Goal: Information Seeking & Learning: Learn about a topic

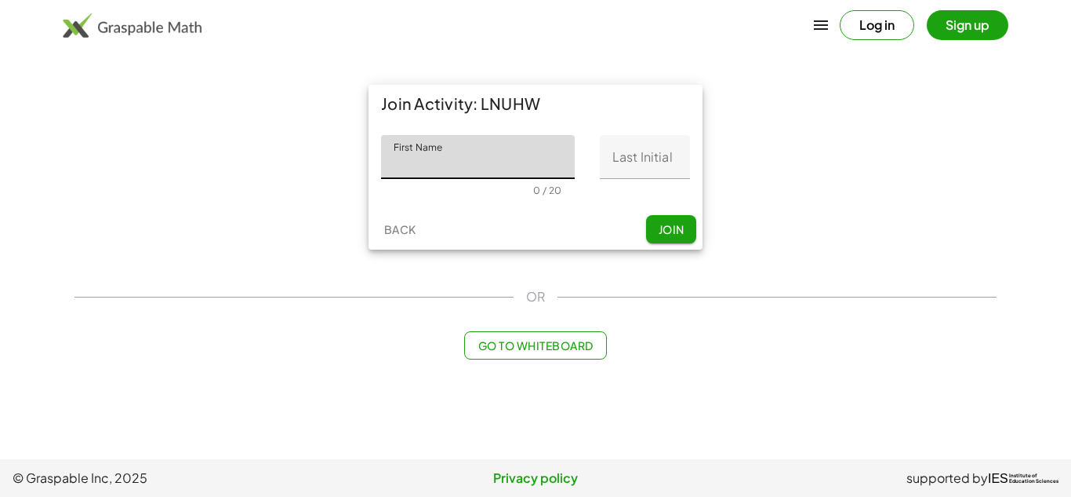
click at [487, 157] on input "First Name" at bounding box center [478, 157] width 194 height 44
type input "*"
type input "*****"
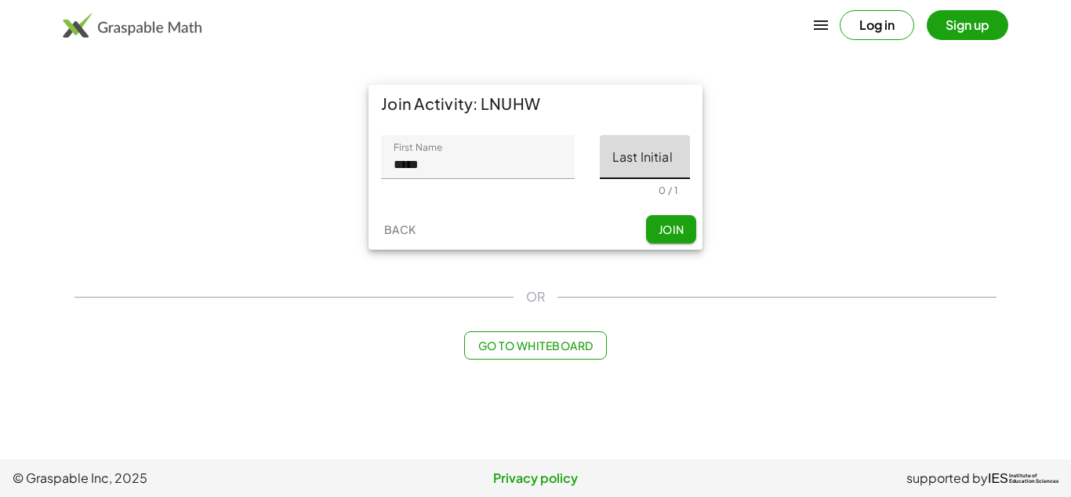
click at [641, 139] on input "Last Initial" at bounding box center [645, 157] width 90 height 44
click at [662, 196] on div "First Name First Name ***** 5 / 20 Last Initial Last Initial 0 / 1" at bounding box center [536, 165] width 334 height 86
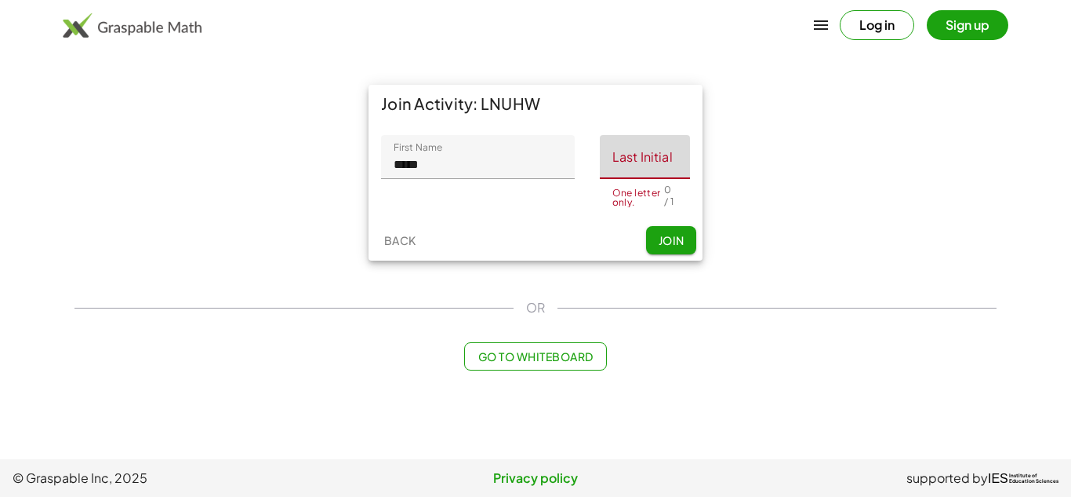
click at [660, 162] on input "Last Initial" at bounding box center [645, 157] width 90 height 44
type input "*"
click at [679, 246] on div "Back Join" at bounding box center [536, 240] width 334 height 41
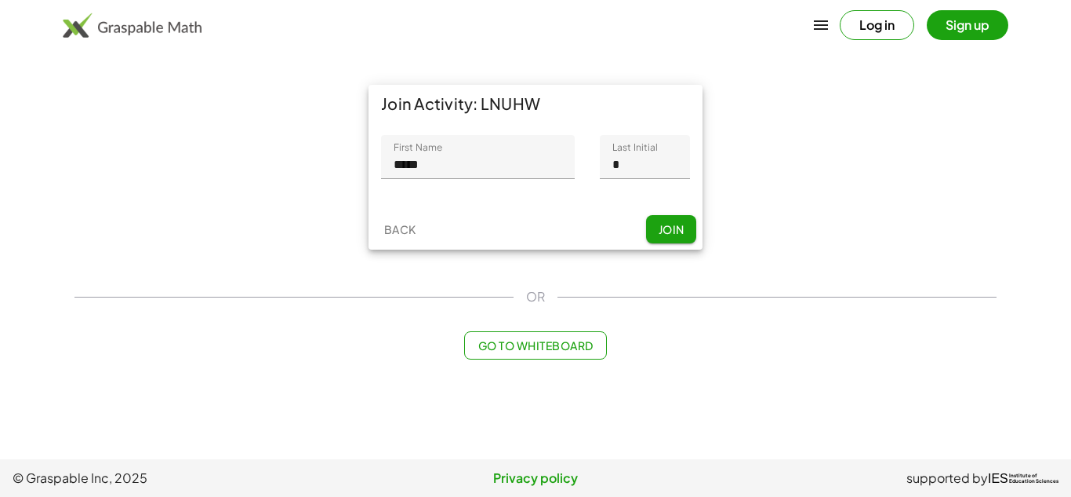
click at [679, 238] on button "Join" at bounding box center [671, 229] width 50 height 28
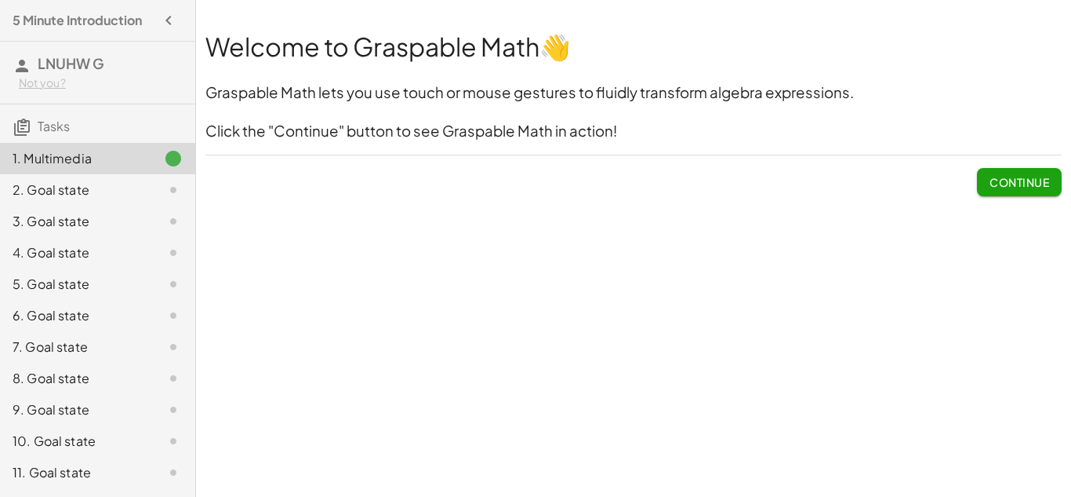
click at [85, 198] on div "2. Goal state" at bounding box center [76, 189] width 126 height 19
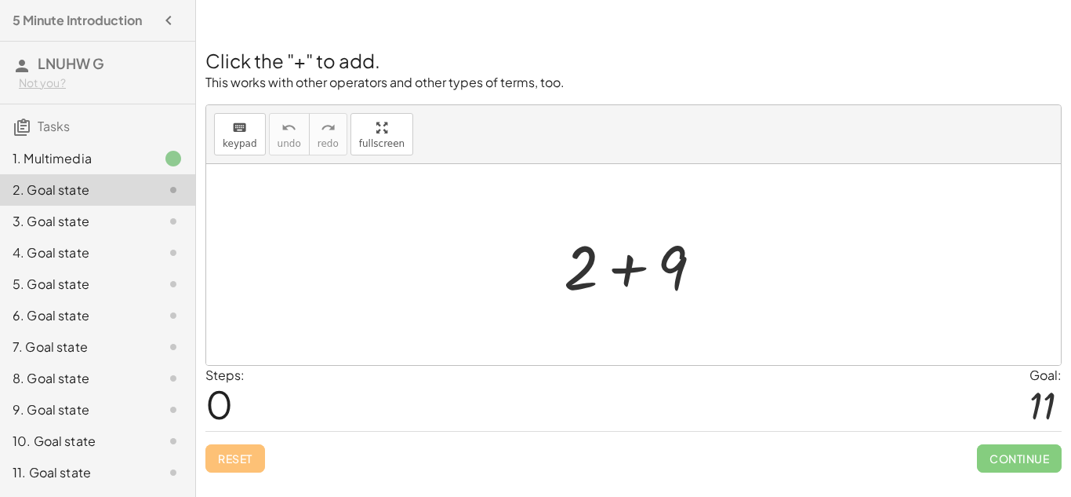
click at [49, 219] on div "3. Goal state" at bounding box center [76, 221] width 126 height 19
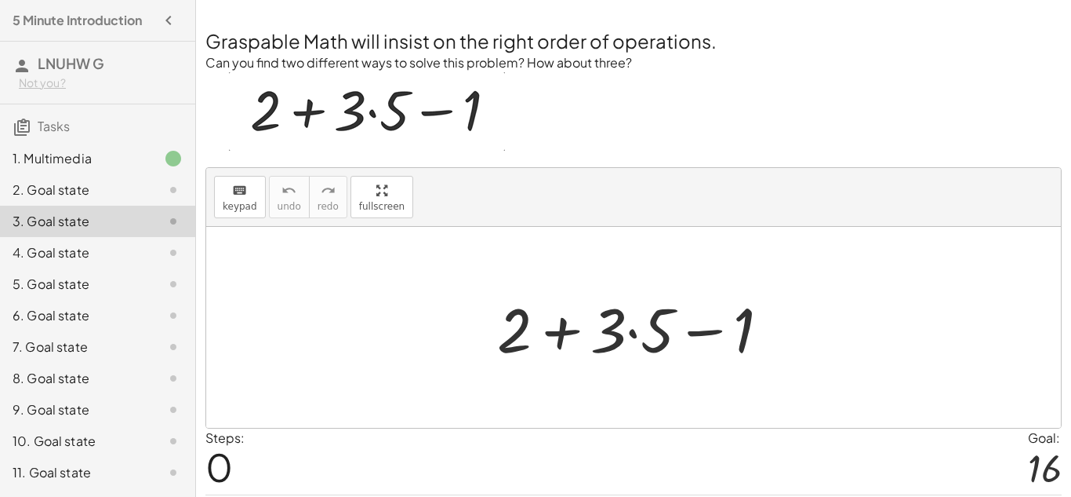
click at [633, 328] on div at bounding box center [639, 327] width 301 height 81
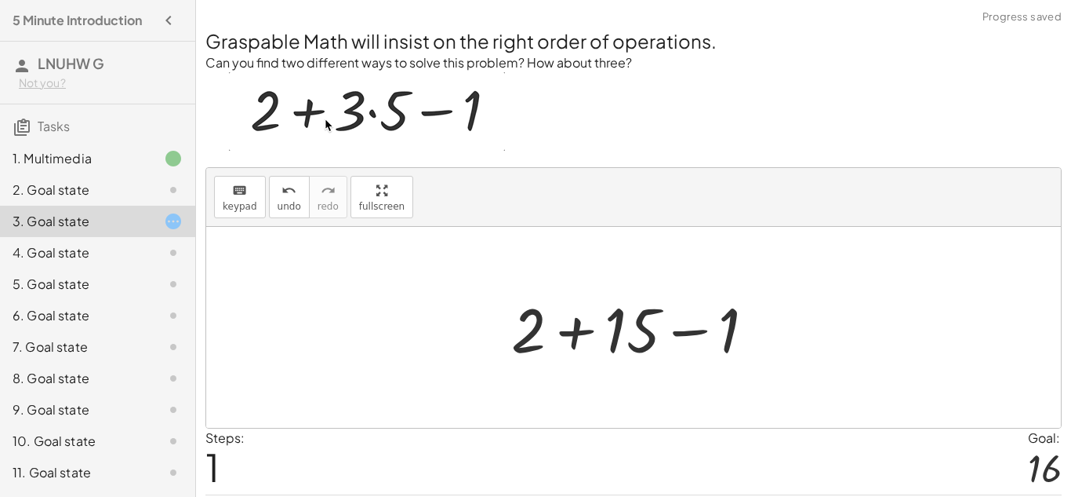
click at [575, 327] on div at bounding box center [640, 327] width 272 height 81
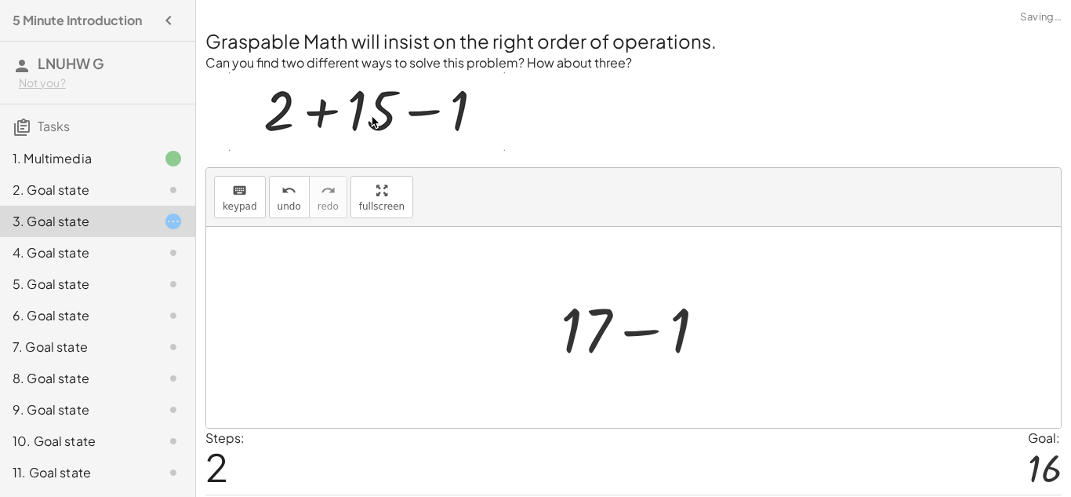
click at [651, 339] on div at bounding box center [640, 327] width 174 height 81
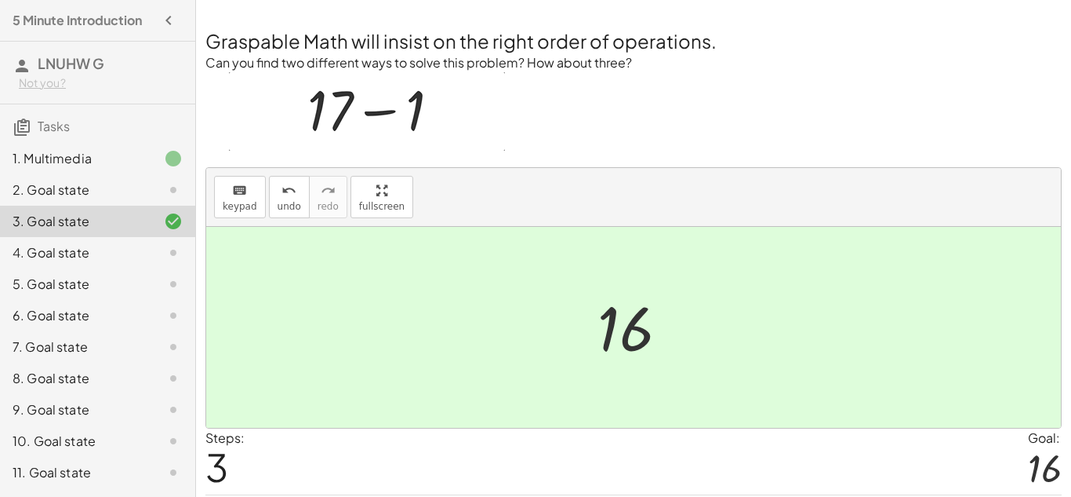
click at [56, 300] on div "4. Goal state" at bounding box center [97, 315] width 195 height 31
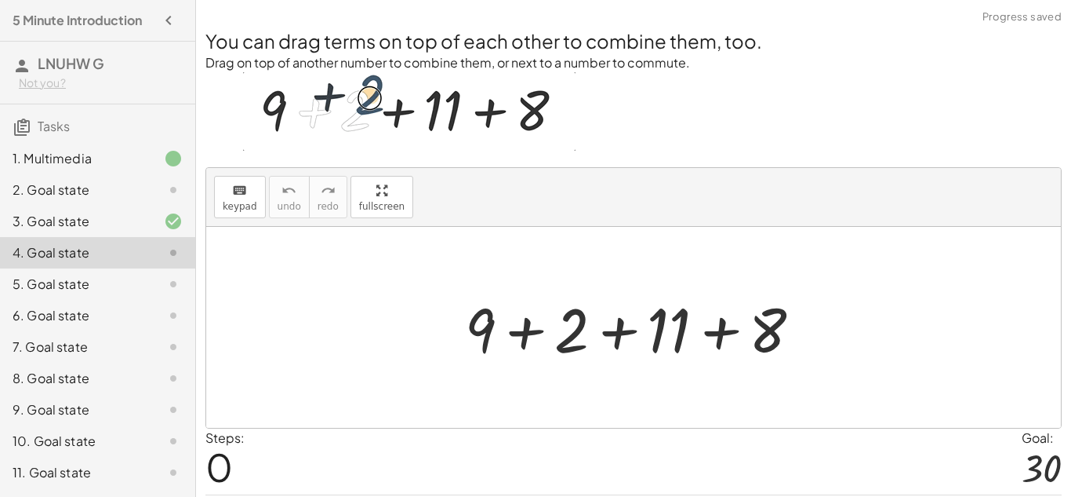
click at [94, 184] on div "2. Goal state" at bounding box center [76, 189] width 126 height 19
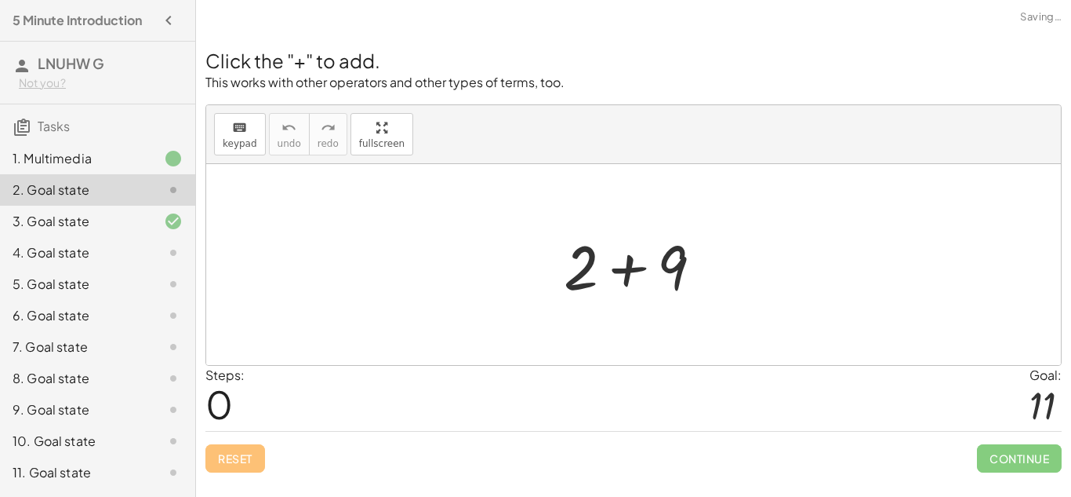
click at [635, 265] on div at bounding box center [639, 264] width 167 height 81
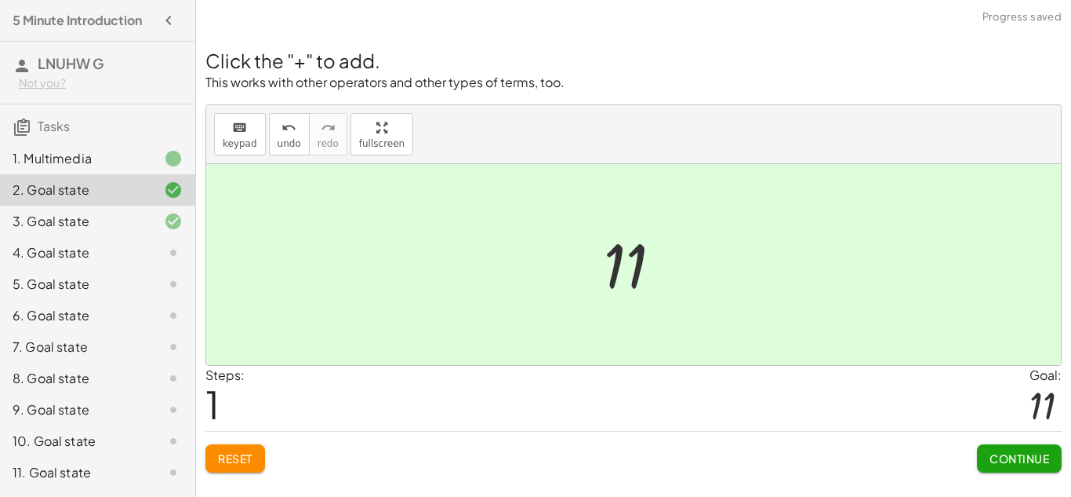
click at [118, 254] on div "4. Goal state" at bounding box center [76, 252] width 126 height 19
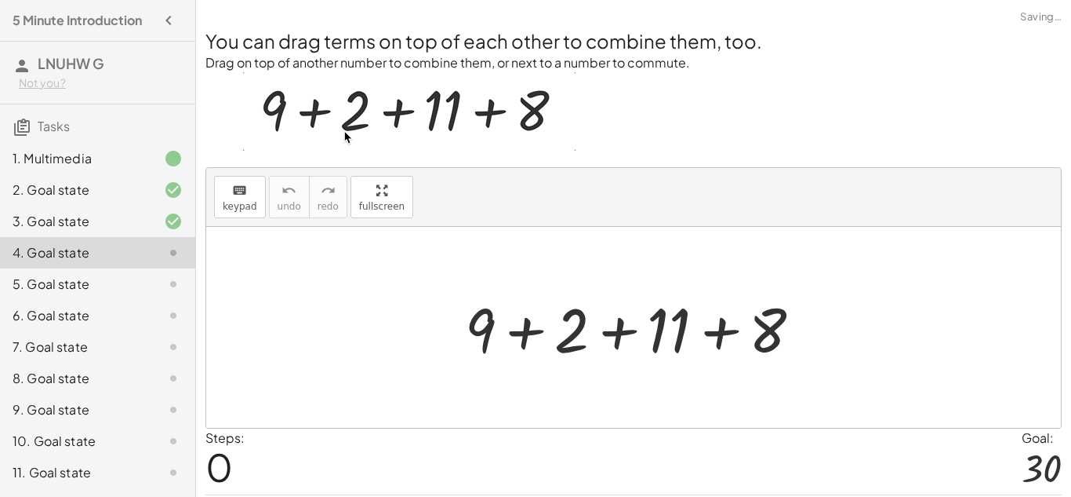
click at [535, 341] on div at bounding box center [640, 327] width 366 height 81
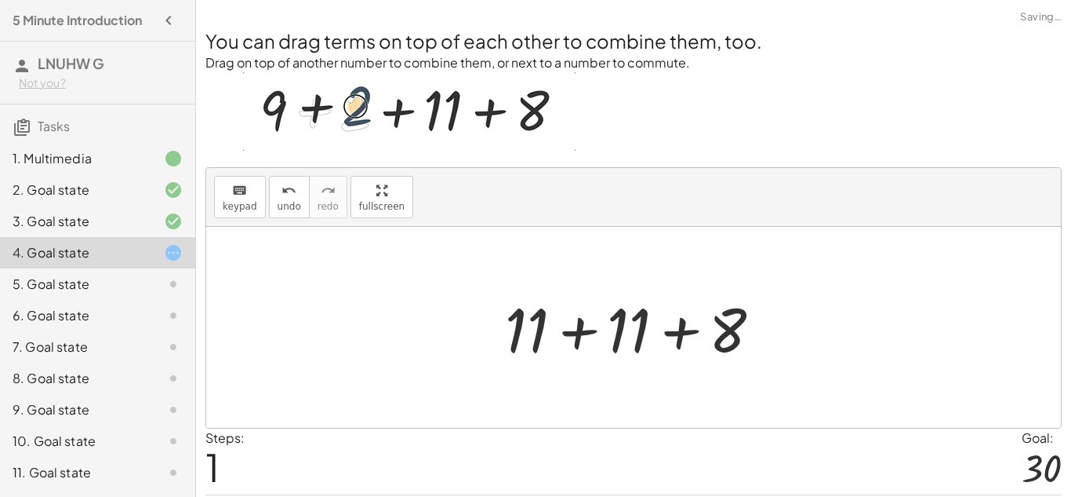
click at [573, 341] on div at bounding box center [639, 327] width 285 height 81
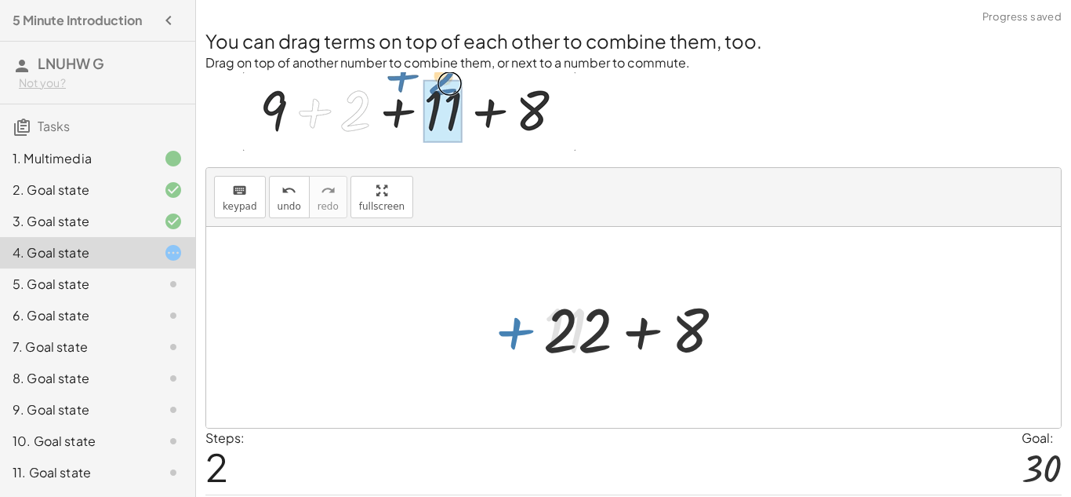
click at [635, 329] on div at bounding box center [640, 327] width 209 height 81
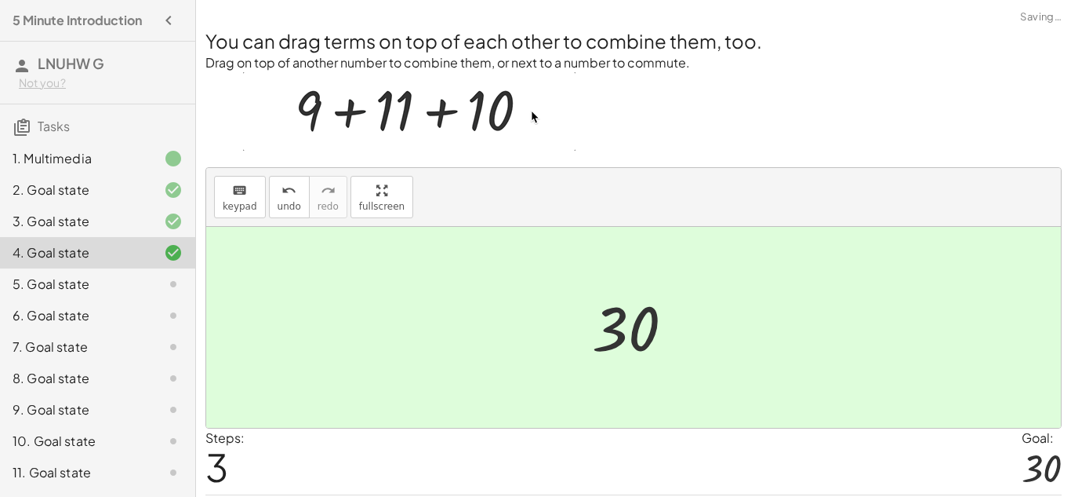
click at [110, 331] on div "5. Goal state" at bounding box center [97, 346] width 195 height 31
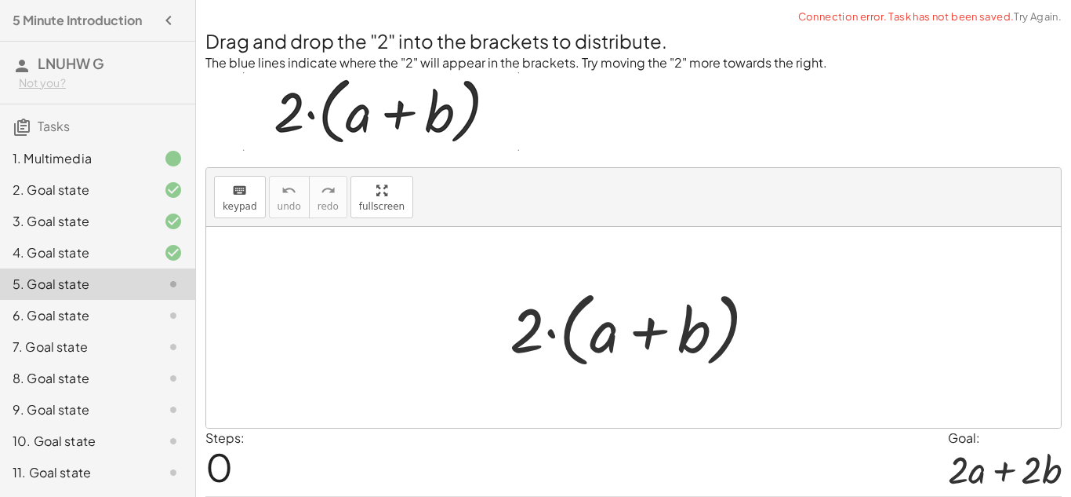
click at [641, 337] on div at bounding box center [639, 327] width 275 height 90
click at [531, 347] on div at bounding box center [639, 327] width 275 height 90
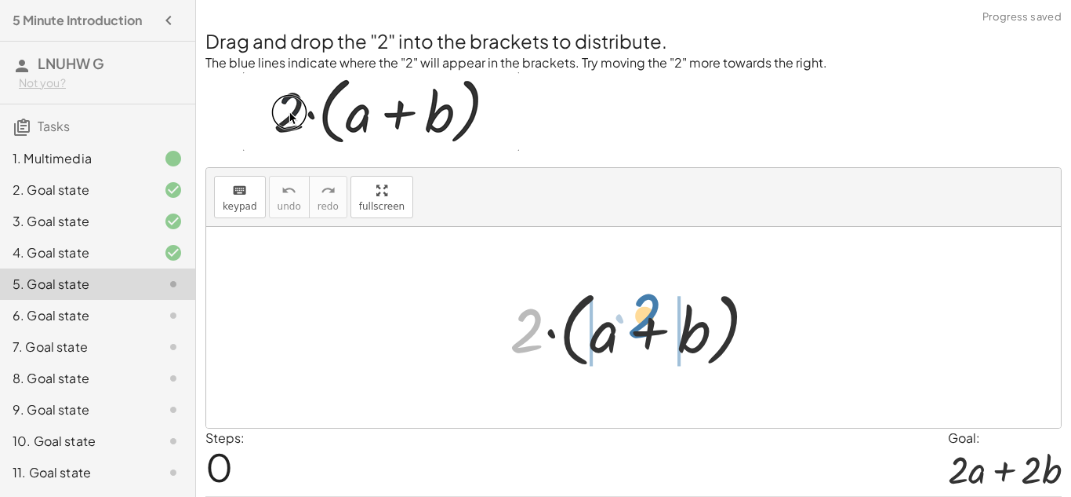
drag, startPoint x: 528, startPoint y: 340, endPoint x: 646, endPoint y: 326, distance: 118.5
click at [646, 326] on div at bounding box center [639, 327] width 275 height 90
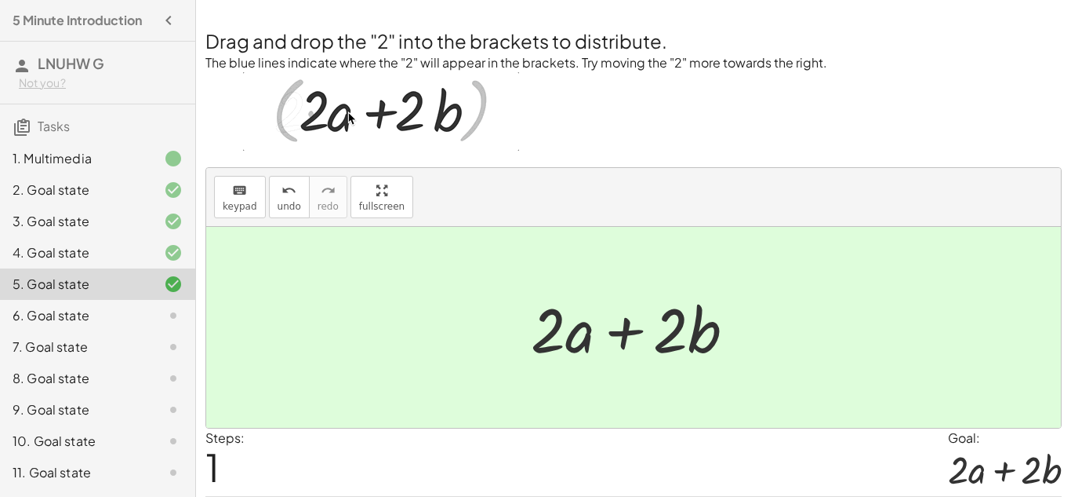
click at [77, 317] on div "6. Goal state" at bounding box center [76, 315] width 126 height 19
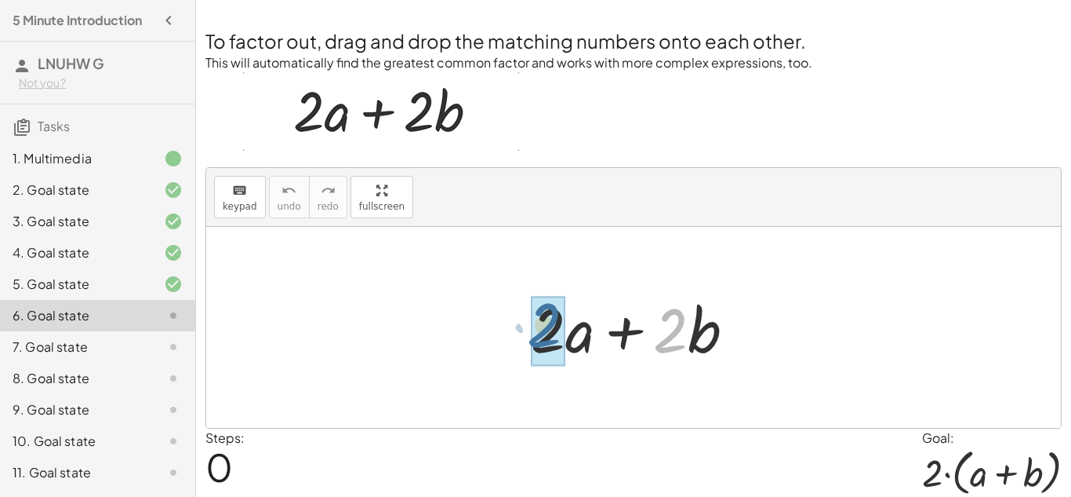
drag, startPoint x: 667, startPoint y: 322, endPoint x: 535, endPoint y: 322, distance: 131.8
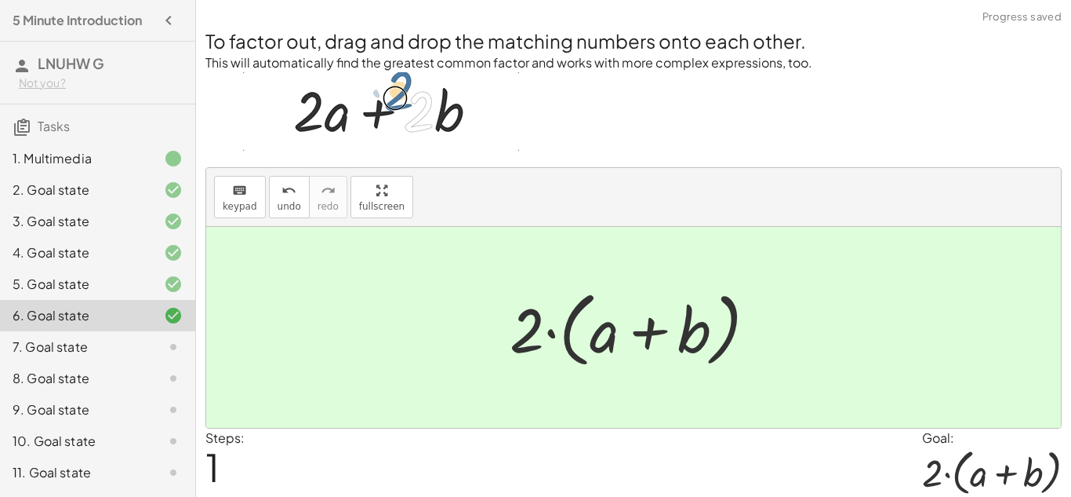
click at [54, 344] on div "7. Goal state" at bounding box center [76, 346] width 126 height 19
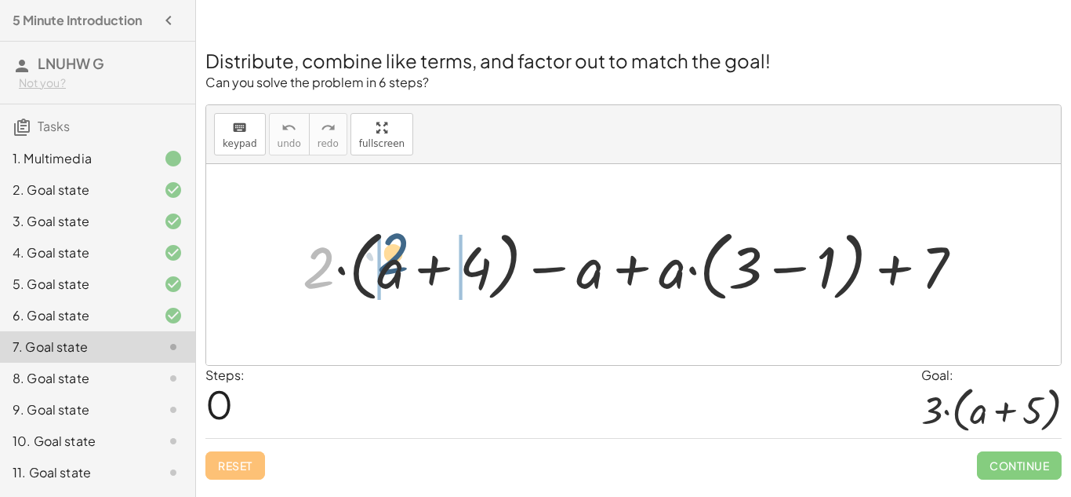
drag, startPoint x: 325, startPoint y: 268, endPoint x: 412, endPoint y: 257, distance: 87.8
click at [412, 257] on div at bounding box center [639, 264] width 689 height 85
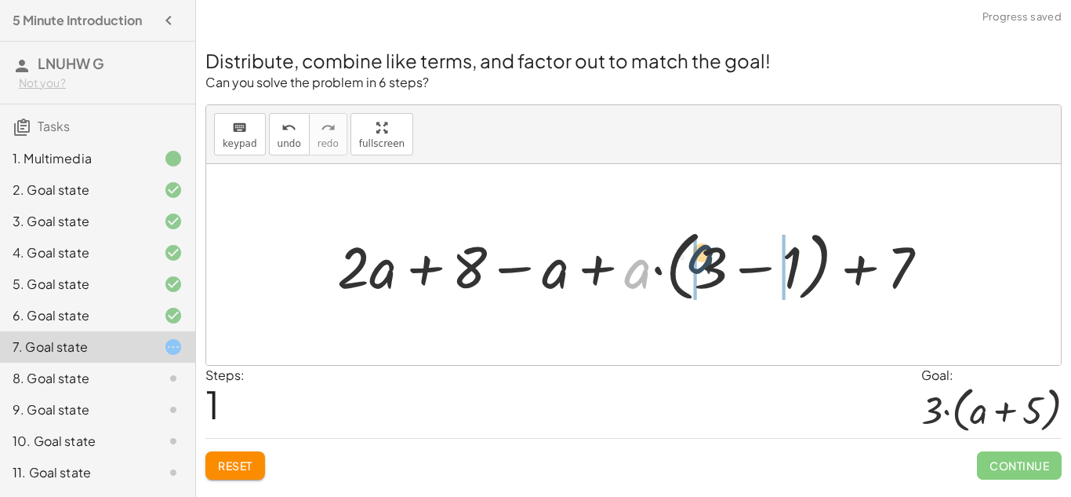
drag, startPoint x: 642, startPoint y: 282, endPoint x: 719, endPoint y: 269, distance: 77.2
click at [719, 269] on div at bounding box center [639, 264] width 620 height 85
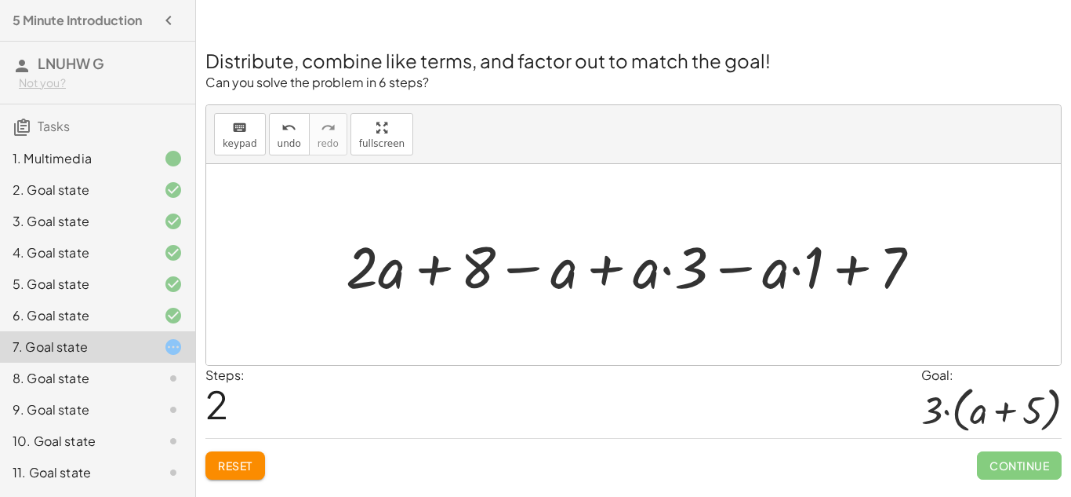
click at [668, 273] on div at bounding box center [639, 265] width 603 height 76
click at [797, 273] on div at bounding box center [639, 265] width 603 height 76
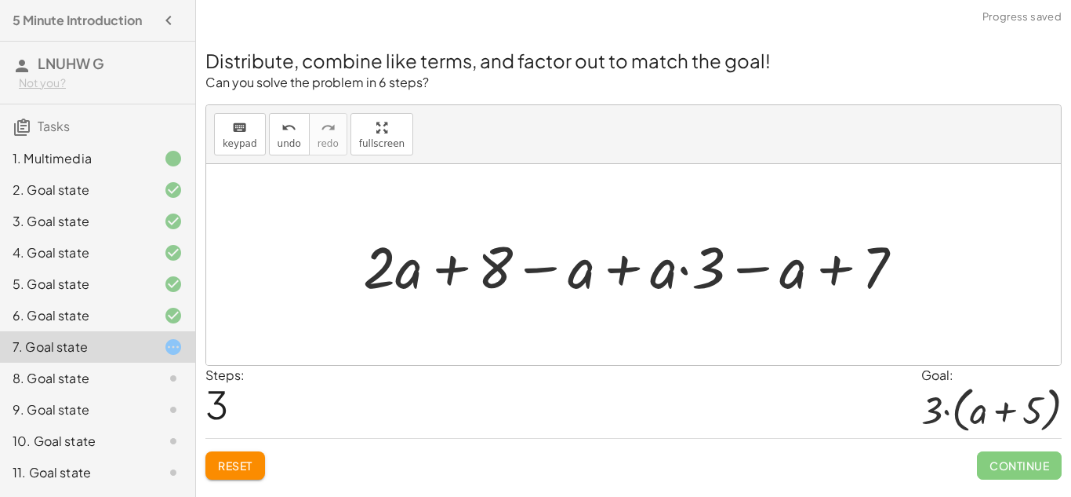
click at [682, 272] on div at bounding box center [639, 265] width 569 height 76
click at [626, 273] on div at bounding box center [639, 265] width 569 height 76
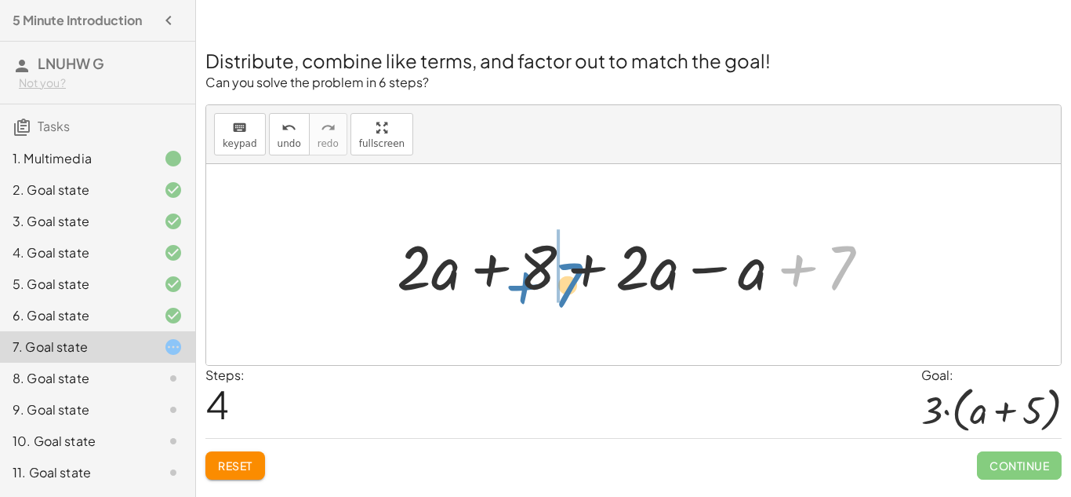
drag, startPoint x: 833, startPoint y: 257, endPoint x: 560, endPoint y: 275, distance: 273.5
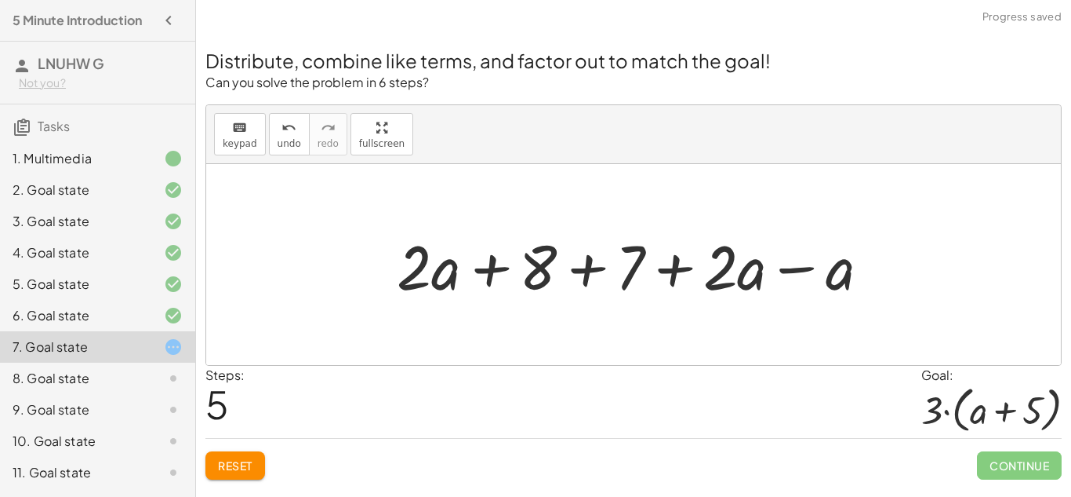
click at [580, 270] on div at bounding box center [639, 264] width 501 height 81
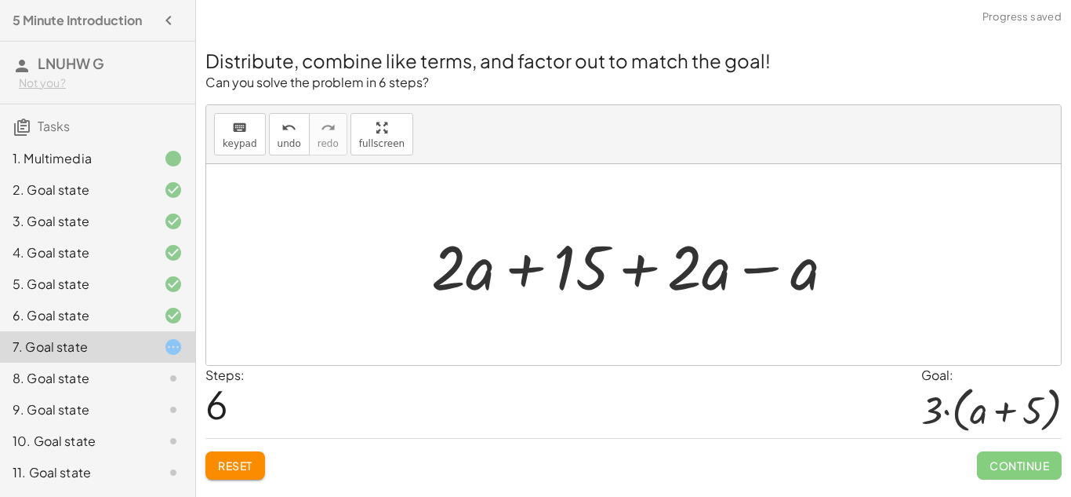
click at [738, 275] on div at bounding box center [639, 264] width 431 height 81
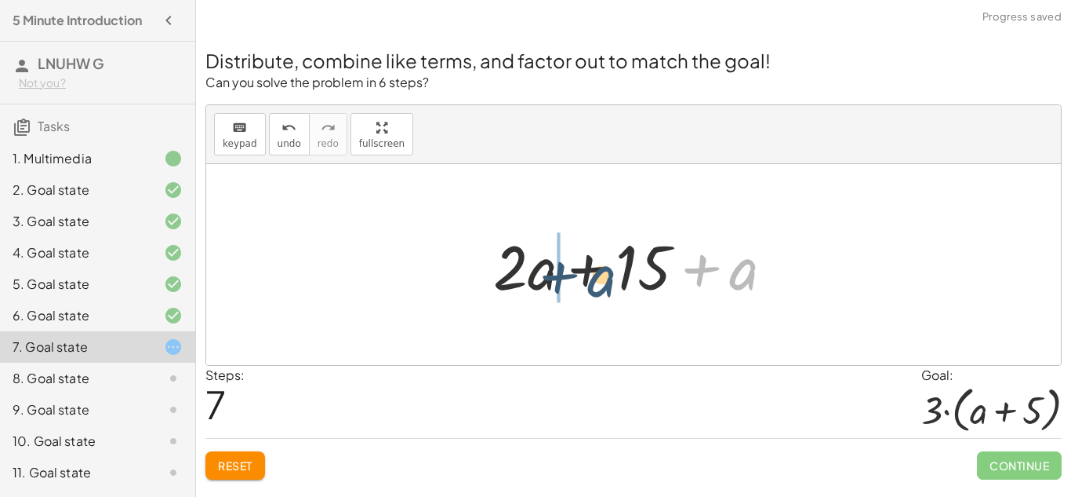
drag, startPoint x: 747, startPoint y: 278, endPoint x: 595, endPoint y: 285, distance: 152.3
click at [595, 285] on div at bounding box center [640, 264] width 309 height 81
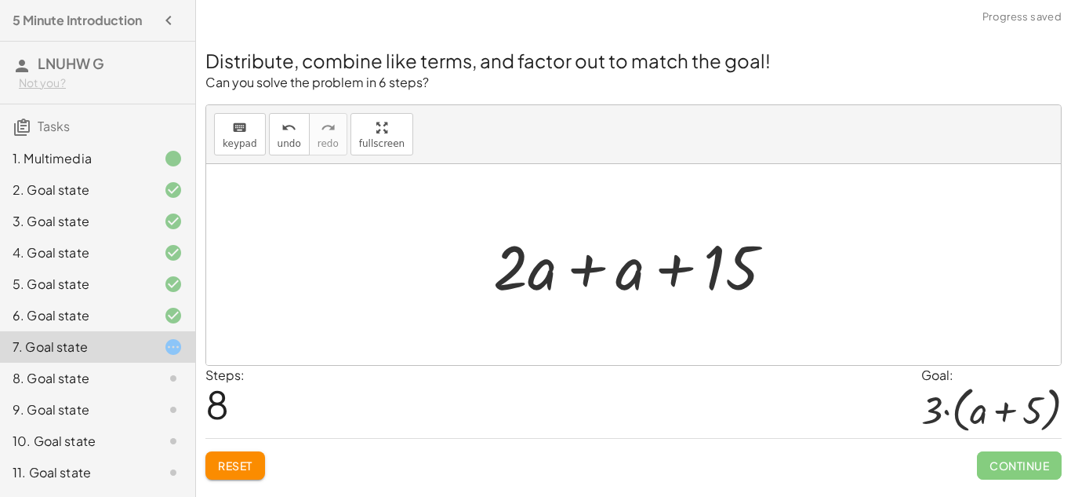
click at [628, 271] on div at bounding box center [640, 264] width 309 height 81
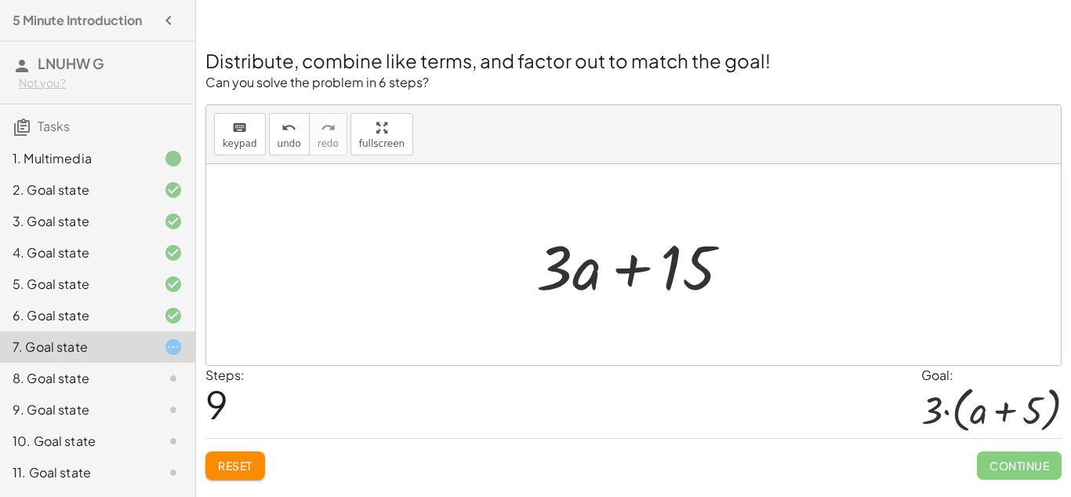
click at [225, 470] on span "Reset" at bounding box center [235, 465] width 35 height 14
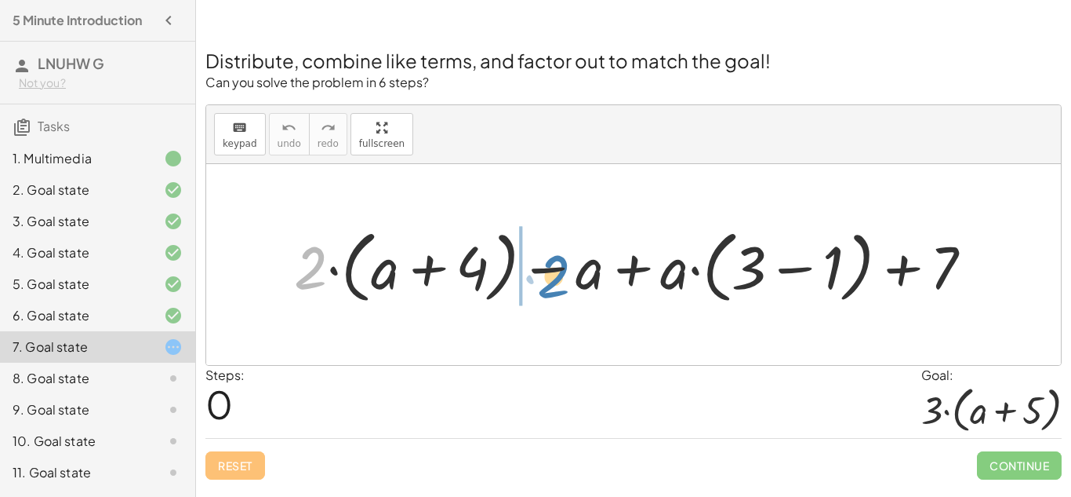
drag, startPoint x: 316, startPoint y: 275, endPoint x: 557, endPoint y: 283, distance: 241.0
click at [557, 283] on div at bounding box center [640, 264] width 708 height 87
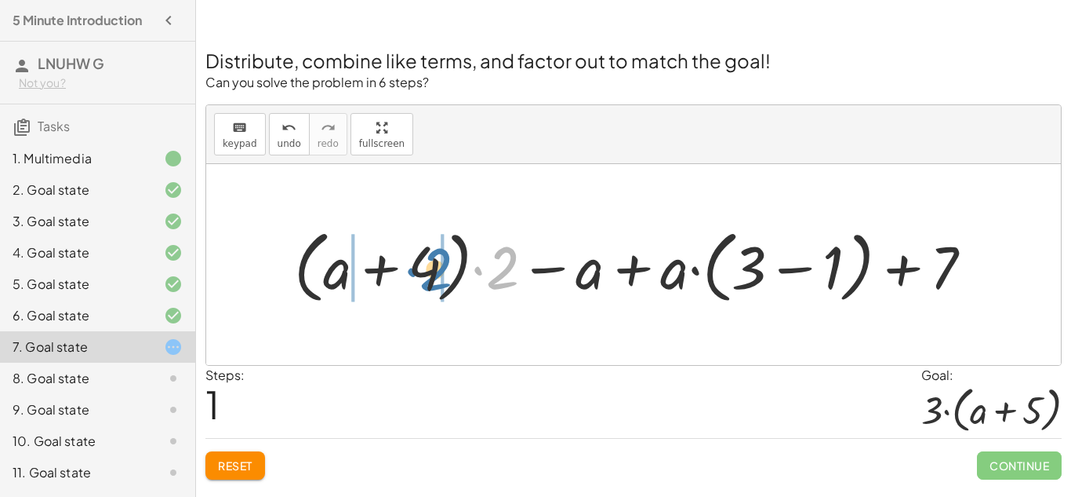
drag, startPoint x: 490, startPoint y: 265, endPoint x: 419, endPoint y: 267, distance: 71.4
click at [419, 267] on div at bounding box center [640, 264] width 708 height 87
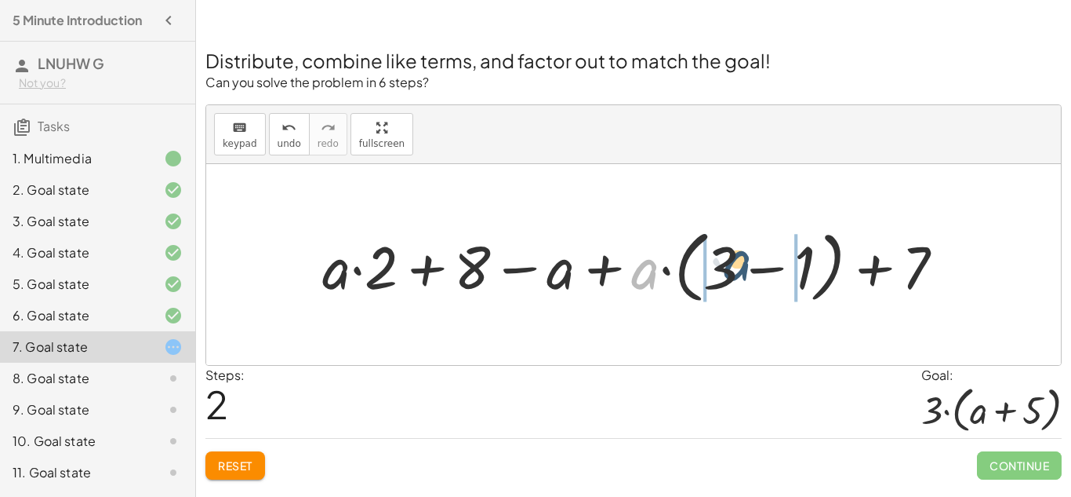
drag, startPoint x: 651, startPoint y: 278, endPoint x: 758, endPoint y: 270, distance: 107.0
click at [758, 270] on div at bounding box center [640, 264] width 650 height 87
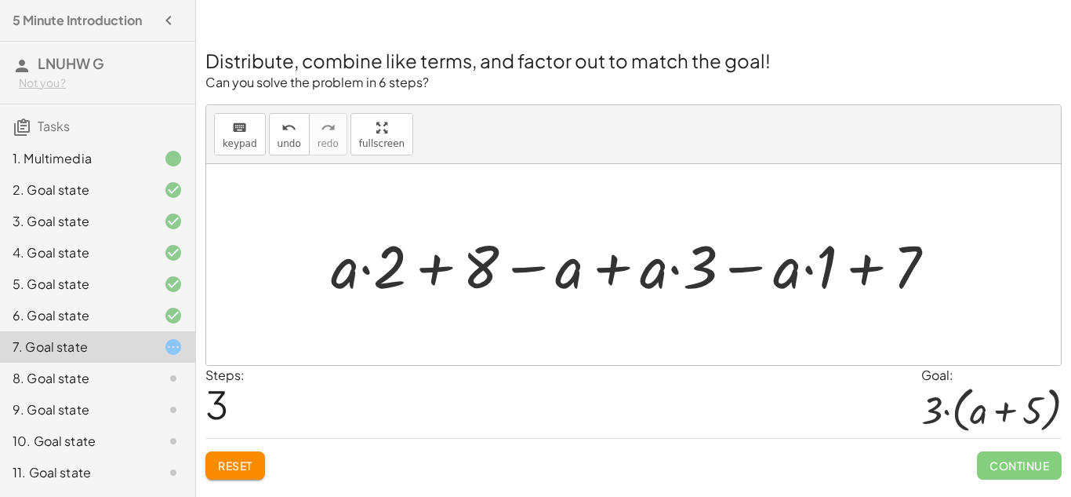
click at [267, 455] on div "Reset Continue" at bounding box center [634, 459] width 857 height 42
click at [245, 458] on span "Reset" at bounding box center [235, 465] width 35 height 14
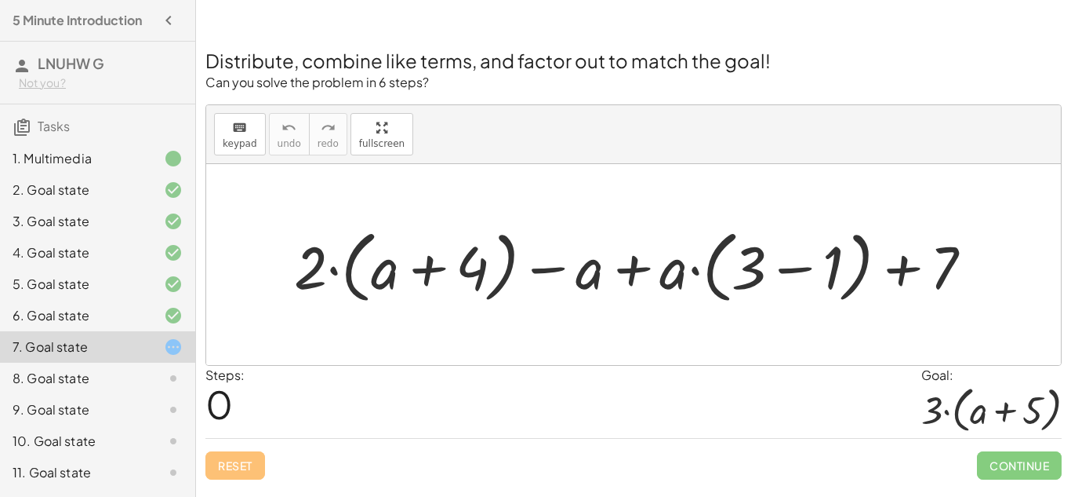
click at [640, 268] on div at bounding box center [640, 264] width 708 height 87
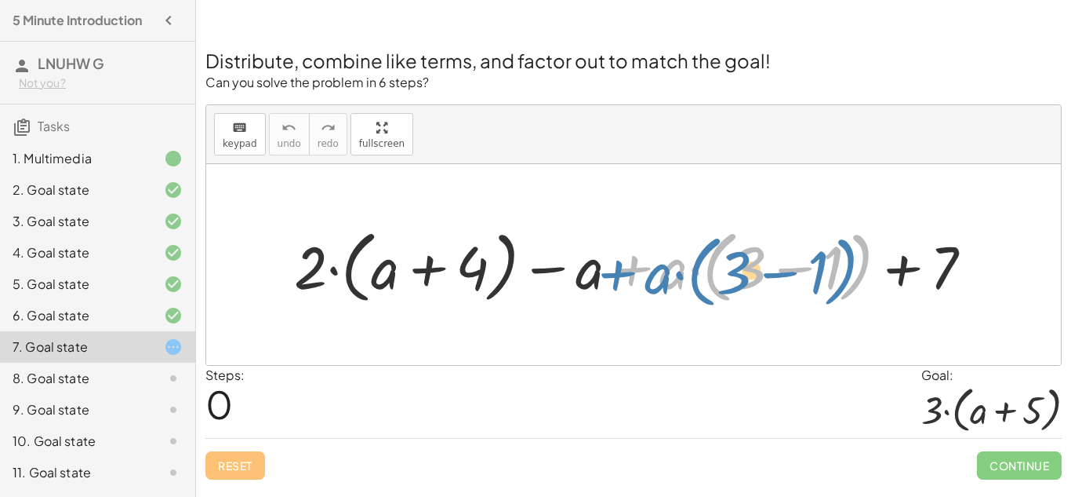
drag, startPoint x: 660, startPoint y: 271, endPoint x: 658, endPoint y: 279, distance: 8.0
click at [658, 279] on div at bounding box center [640, 264] width 708 height 87
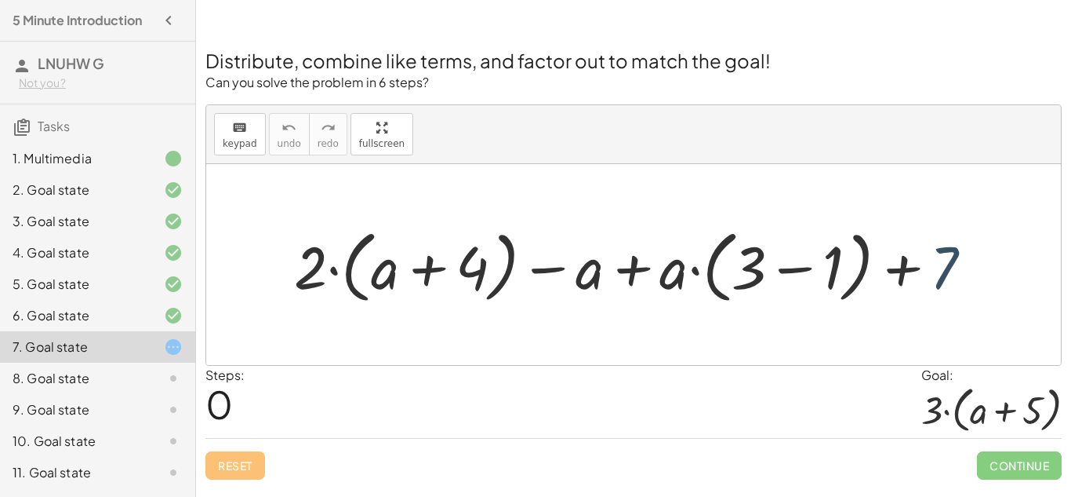
click at [933, 267] on div at bounding box center [640, 264] width 708 height 87
drag, startPoint x: 318, startPoint y: 257, endPoint x: 298, endPoint y: 231, distance: 32.5
click at [298, 231] on div at bounding box center [640, 264] width 708 height 87
drag, startPoint x: 436, startPoint y: 263, endPoint x: 424, endPoint y: 260, distance: 12.0
click at [424, 260] on div at bounding box center [640, 264] width 708 height 87
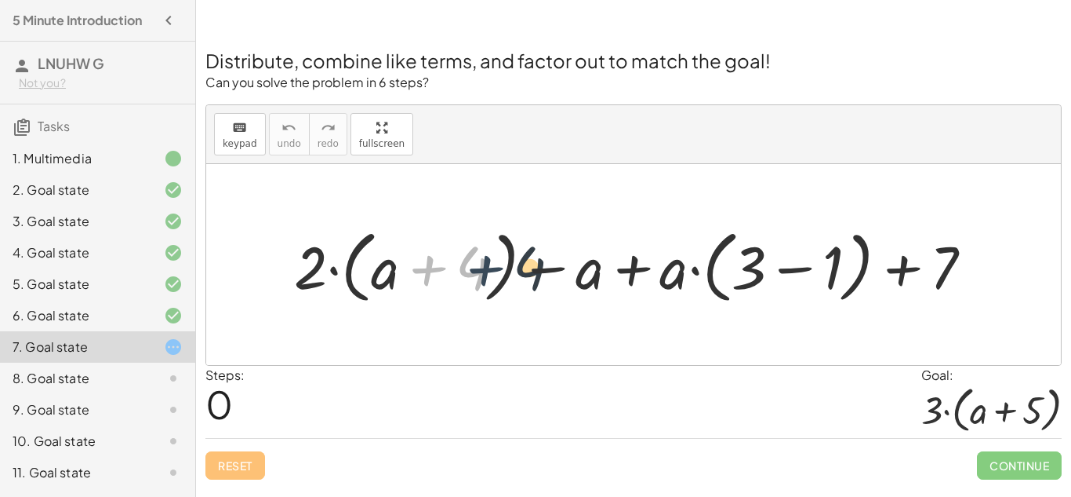
drag, startPoint x: 424, startPoint y: 260, endPoint x: 502, endPoint y: 261, distance: 77.7
click at [502, 261] on div at bounding box center [640, 264] width 708 height 87
drag, startPoint x: 472, startPoint y: 259, endPoint x: 745, endPoint y: 242, distance: 273.5
click at [745, 242] on div at bounding box center [640, 264] width 708 height 87
click at [68, 369] on div "8. Goal state" at bounding box center [76, 378] width 126 height 19
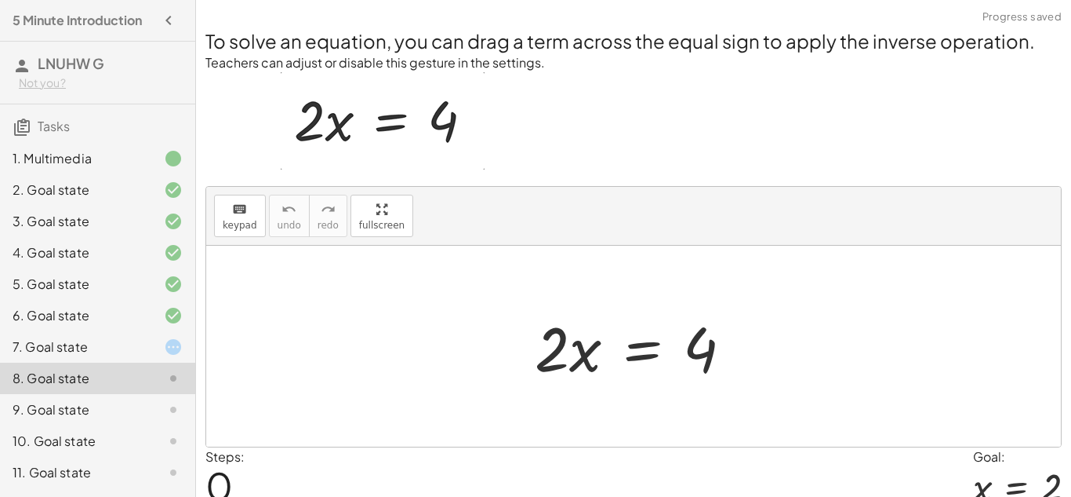
scroll to position [67, 0]
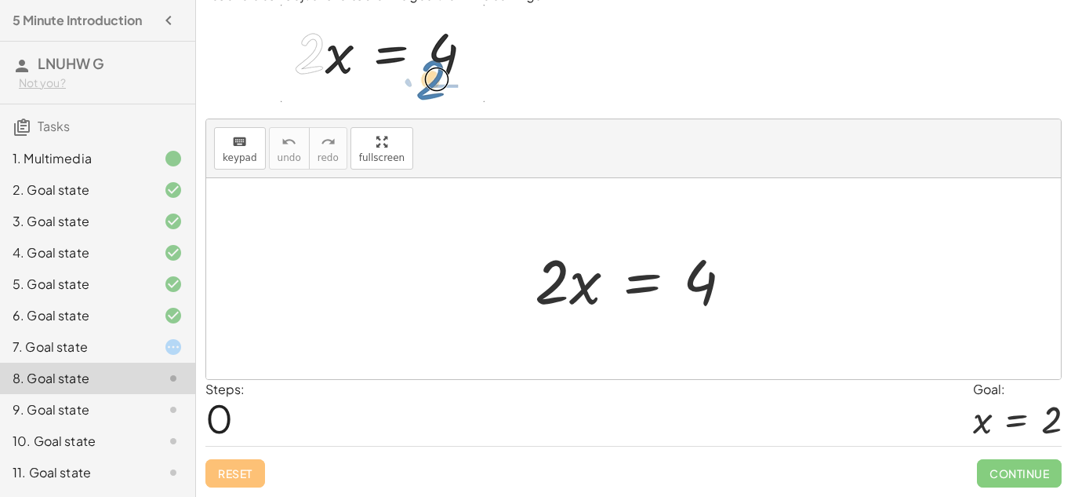
click at [572, 296] on div at bounding box center [640, 278] width 226 height 81
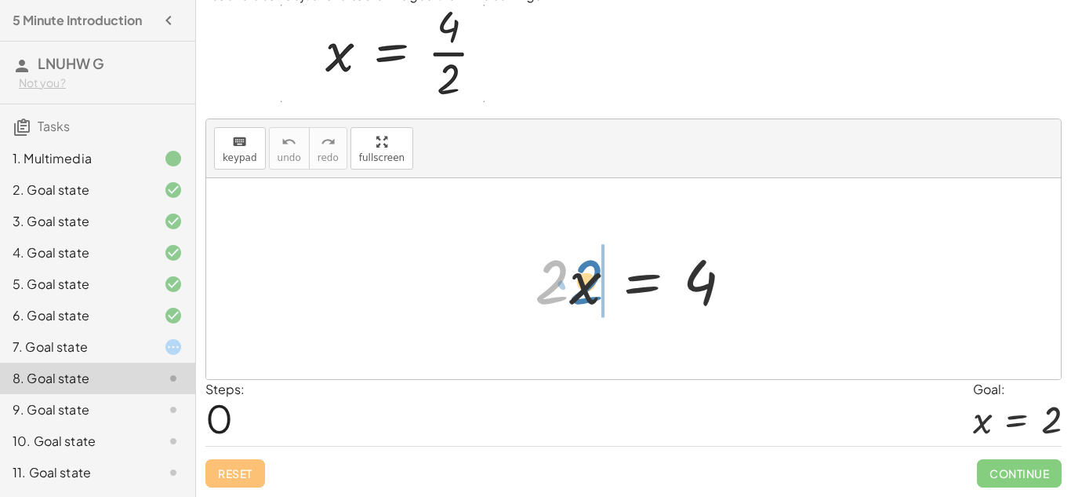
drag, startPoint x: 556, startPoint y: 297, endPoint x: 591, endPoint y: 297, distance: 34.5
click at [591, 297] on div at bounding box center [640, 278] width 226 height 81
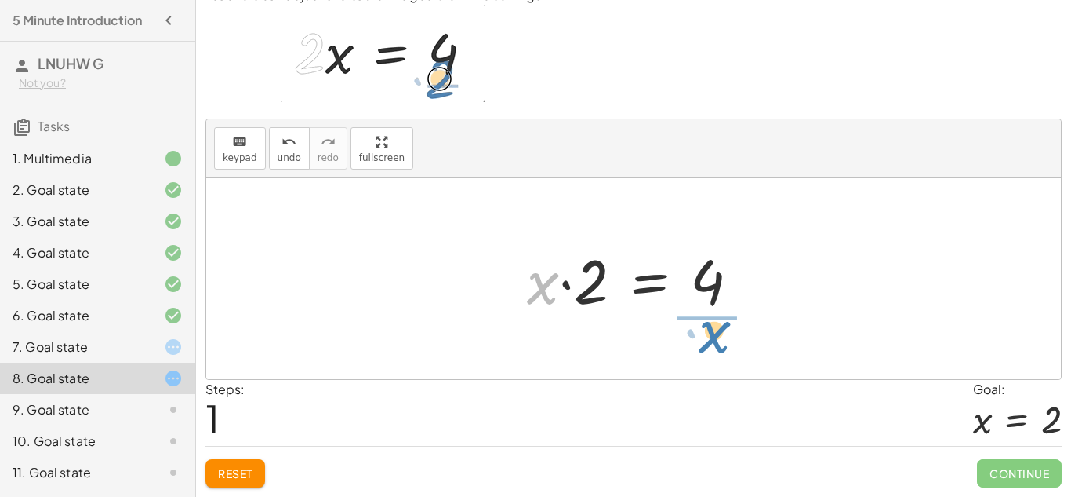
drag, startPoint x: 551, startPoint y: 287, endPoint x: 723, endPoint y: 336, distance: 178.5
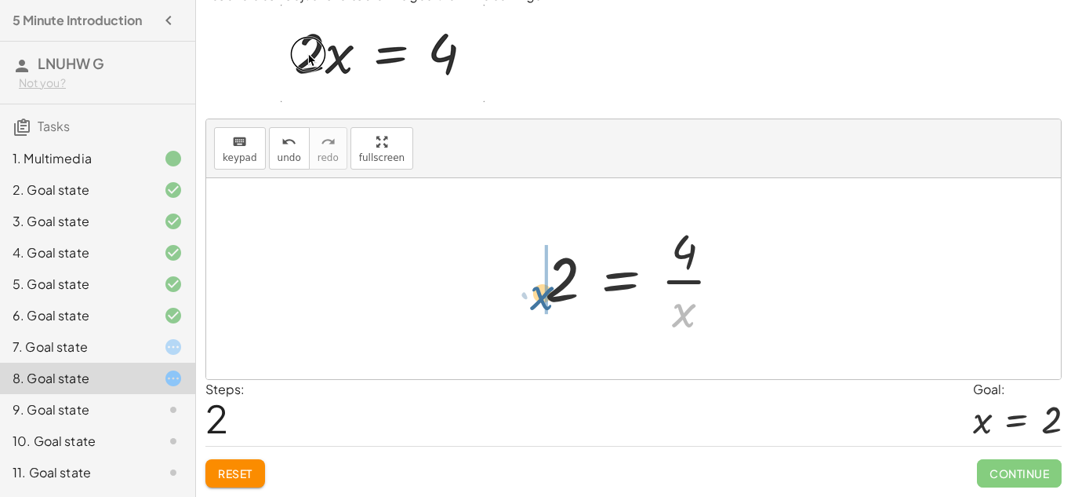
drag, startPoint x: 683, startPoint y: 306, endPoint x: 526, endPoint y: 284, distance: 159.2
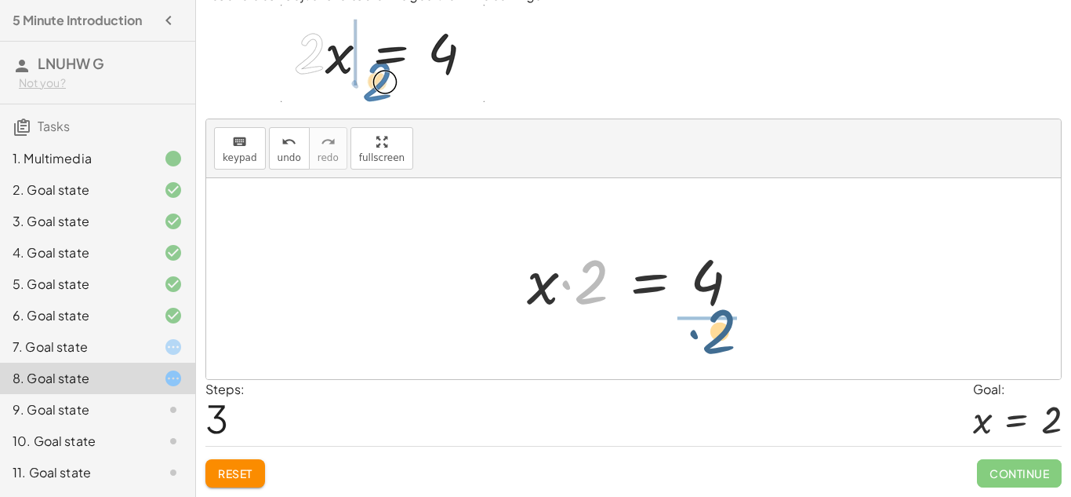
drag, startPoint x: 591, startPoint y: 288, endPoint x: 726, endPoint y: 337, distance: 143.4
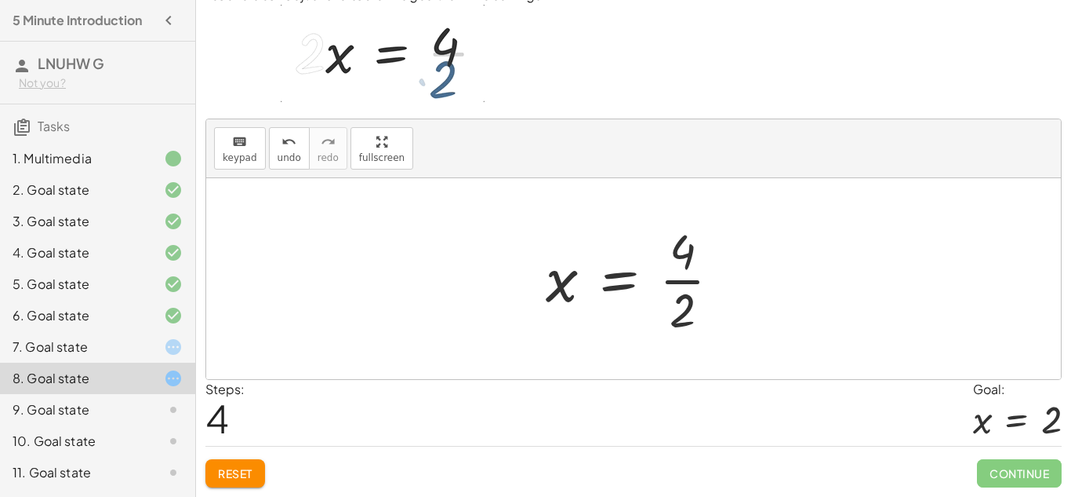
click at [683, 283] on div at bounding box center [639, 278] width 203 height 121
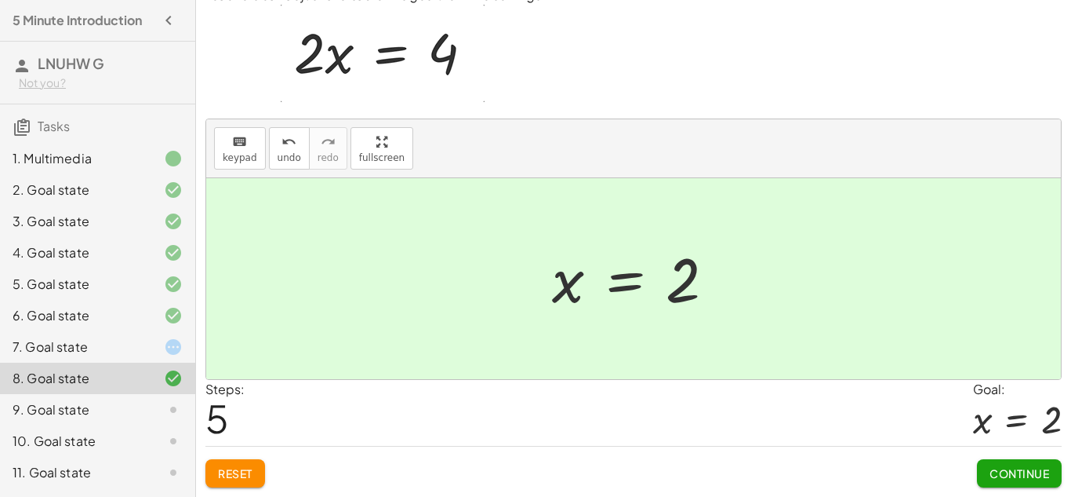
click at [138, 457] on div "9. Goal state" at bounding box center [97, 472] width 195 height 31
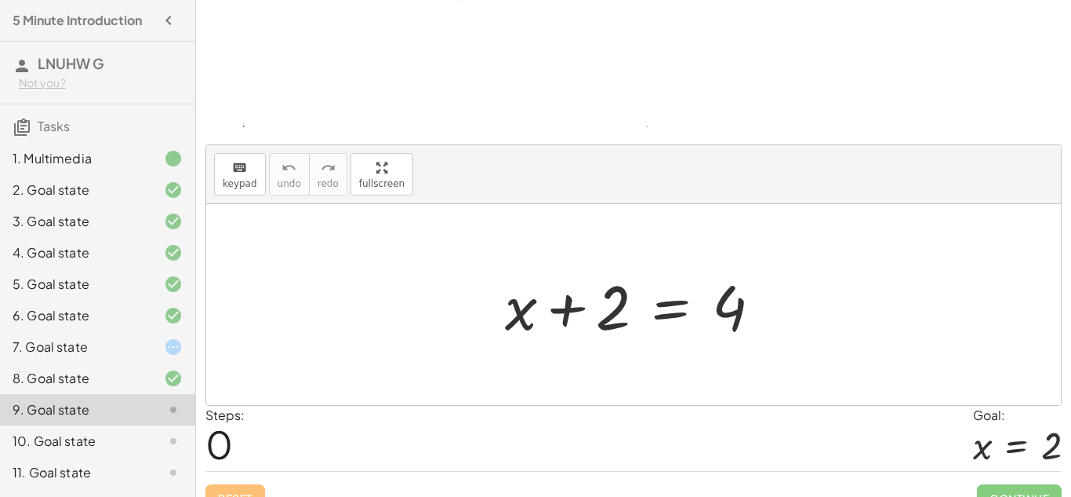
scroll to position [159, 0]
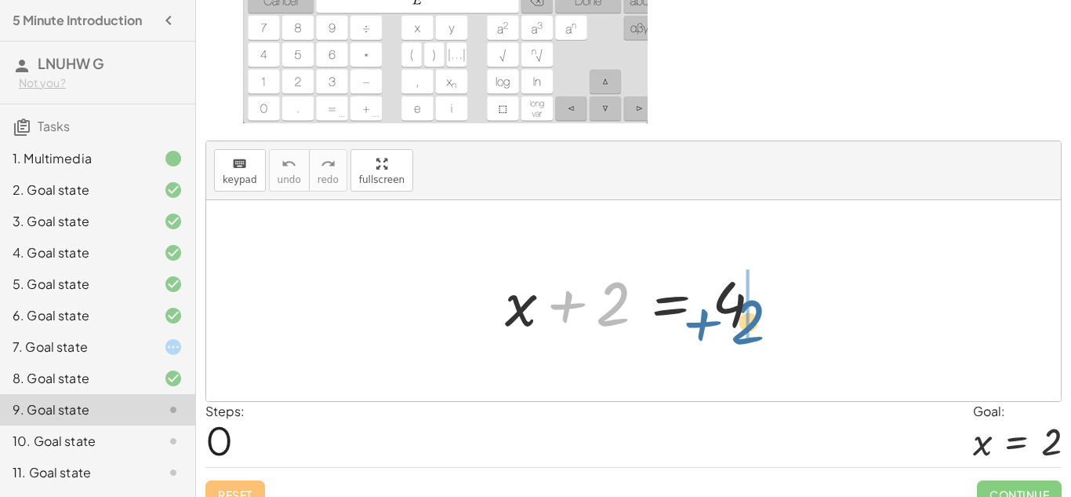
drag, startPoint x: 594, startPoint y: 309, endPoint x: 729, endPoint y: 327, distance: 136.9
click at [729, 327] on div at bounding box center [639, 300] width 285 height 81
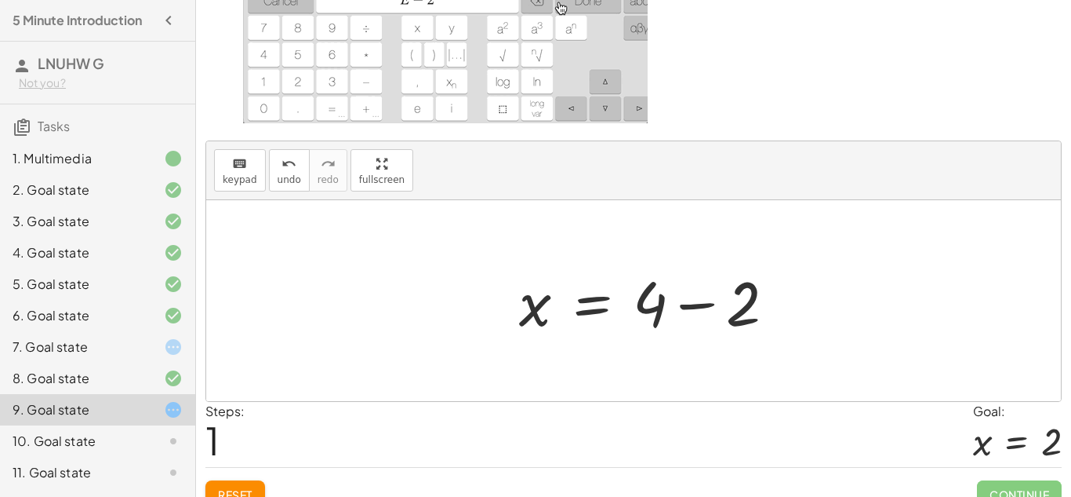
click at [745, 318] on div at bounding box center [653, 300] width 285 height 81
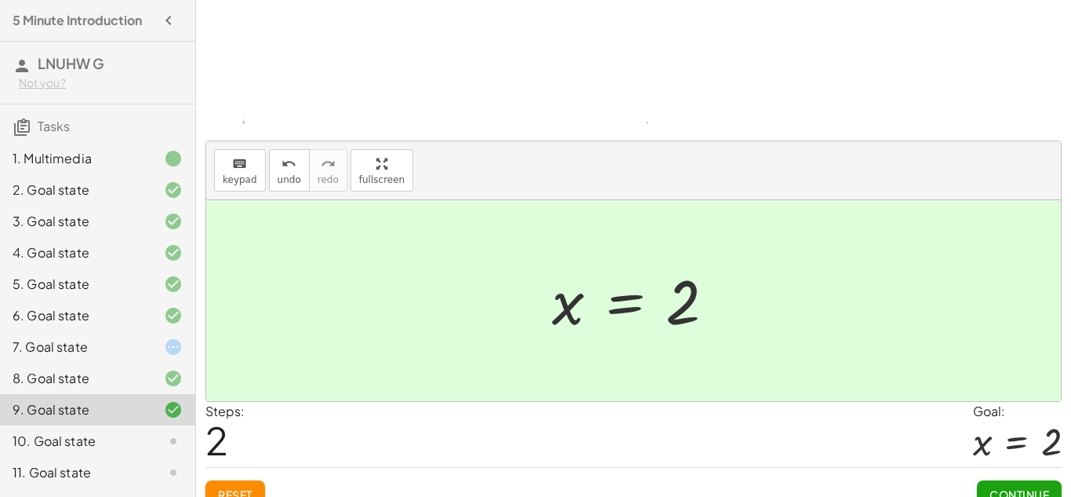
click at [139, 449] on div at bounding box center [161, 440] width 44 height 19
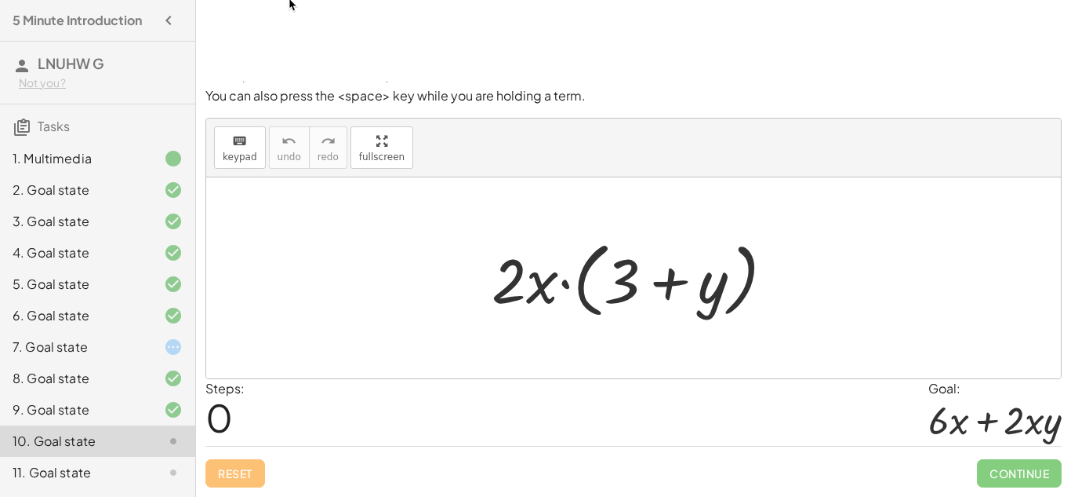
scroll to position [29, 0]
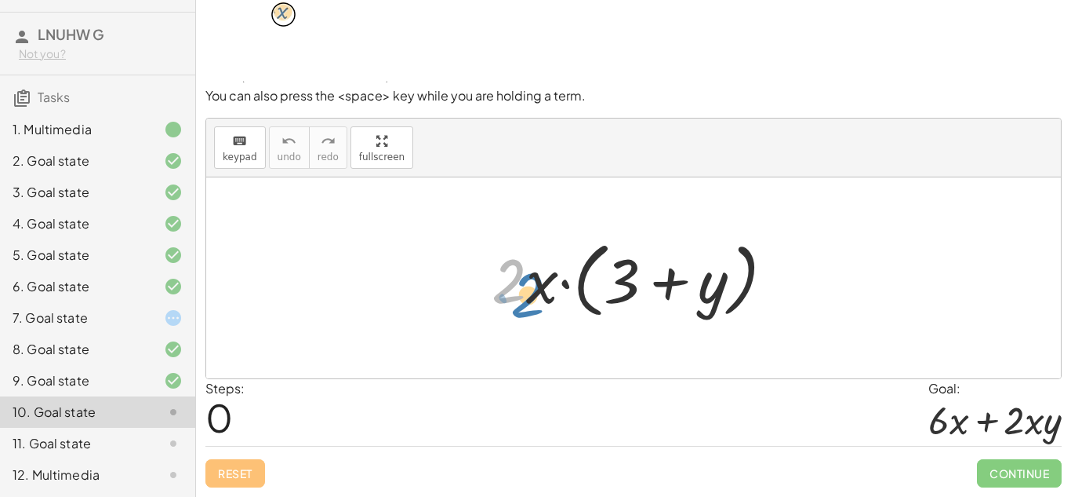
drag, startPoint x: 524, startPoint y: 286, endPoint x: 543, endPoint y: 300, distance: 23.5
click at [543, 300] on div at bounding box center [639, 278] width 311 height 90
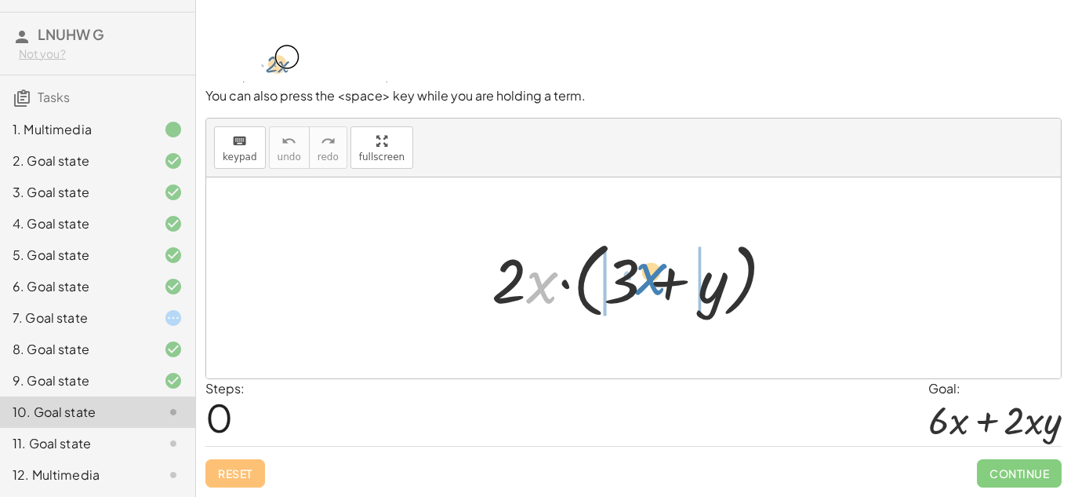
drag, startPoint x: 539, startPoint y: 294, endPoint x: 646, endPoint y: 288, distance: 107.6
click at [646, 288] on div at bounding box center [639, 278] width 311 height 90
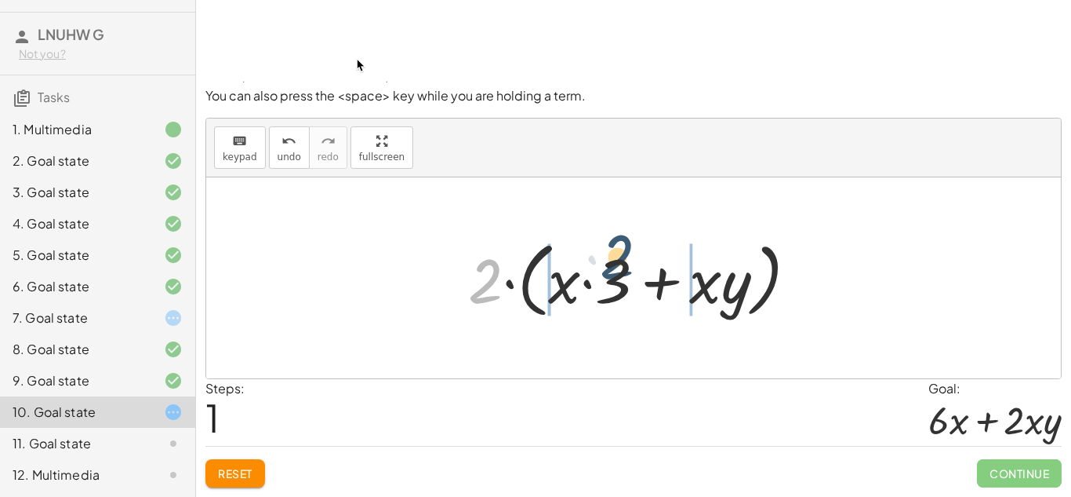
drag, startPoint x: 486, startPoint y: 291, endPoint x: 622, endPoint y: 267, distance: 138.6
click at [622, 267] on div at bounding box center [639, 278] width 358 height 90
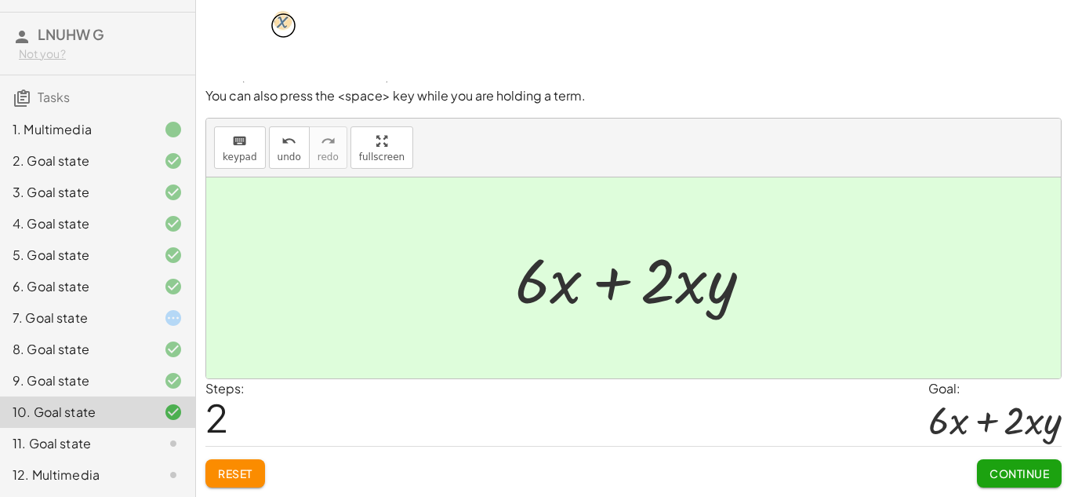
click at [86, 441] on div "11. Goal state" at bounding box center [76, 443] width 126 height 19
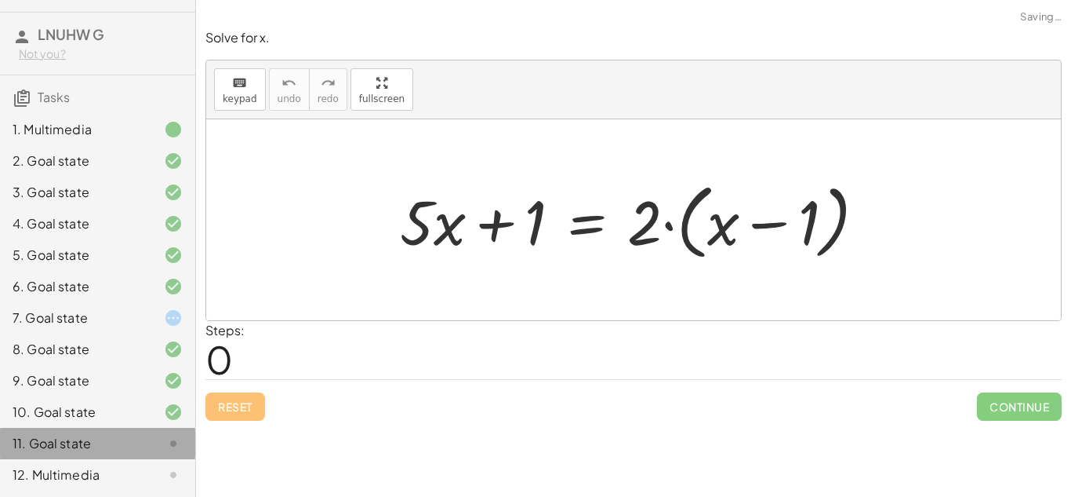
scroll to position [0, 0]
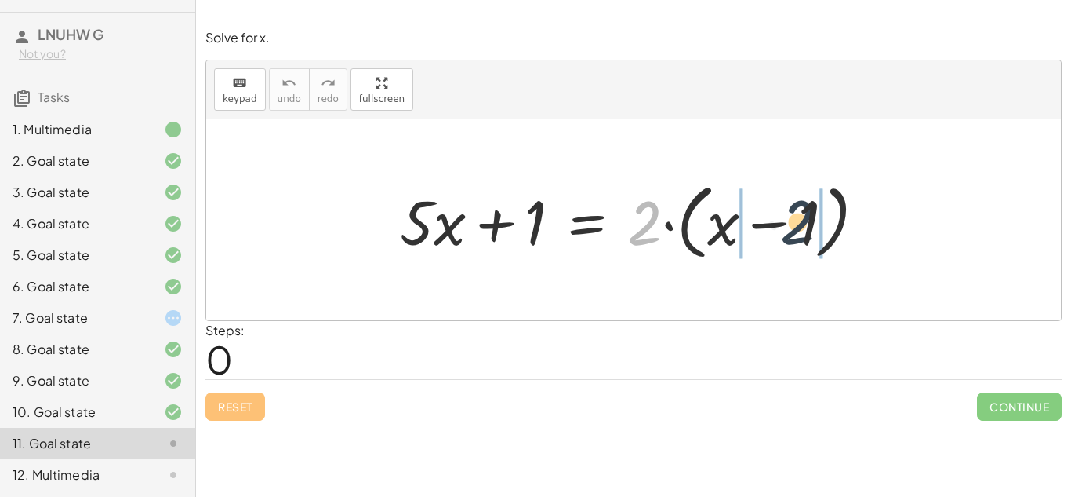
drag, startPoint x: 645, startPoint y: 222, endPoint x: 813, endPoint y: 224, distance: 168.7
click at [813, 224] on div at bounding box center [639, 220] width 495 height 90
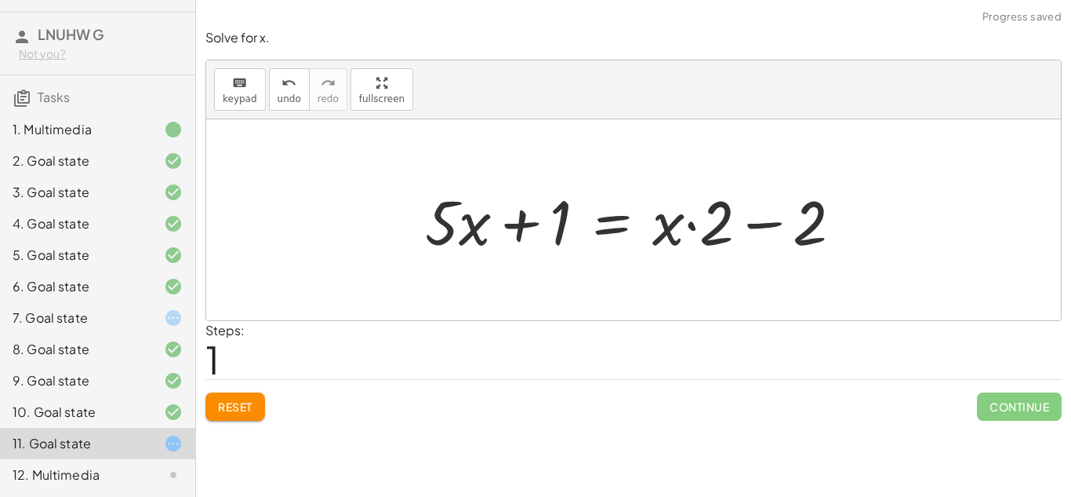
click at [806, 229] on div at bounding box center [640, 220] width 446 height 81
click at [773, 221] on div at bounding box center [640, 220] width 446 height 81
drag, startPoint x: 526, startPoint y: 225, endPoint x: 838, endPoint y: 249, distance: 313.1
click at [838, 249] on div at bounding box center [640, 220] width 446 height 81
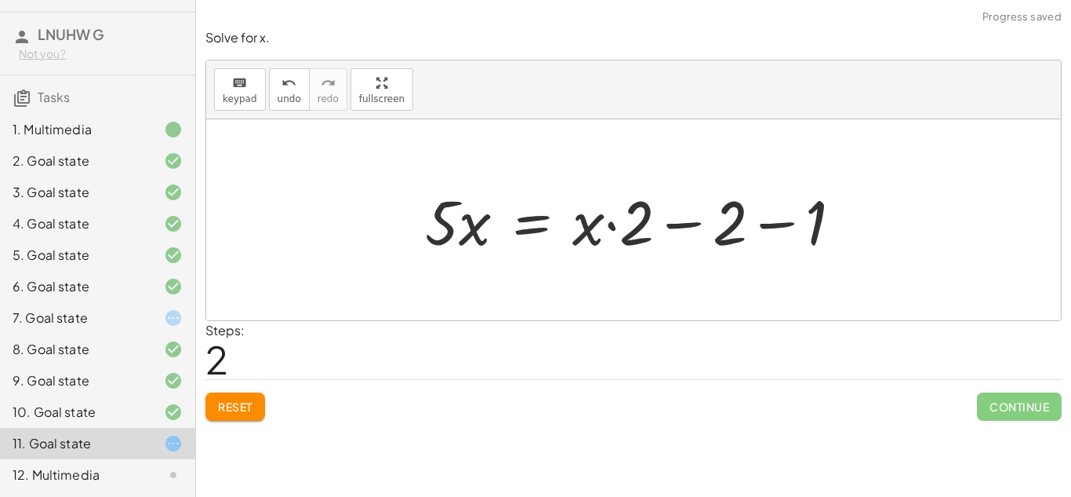
click at [785, 232] on div at bounding box center [640, 220] width 446 height 81
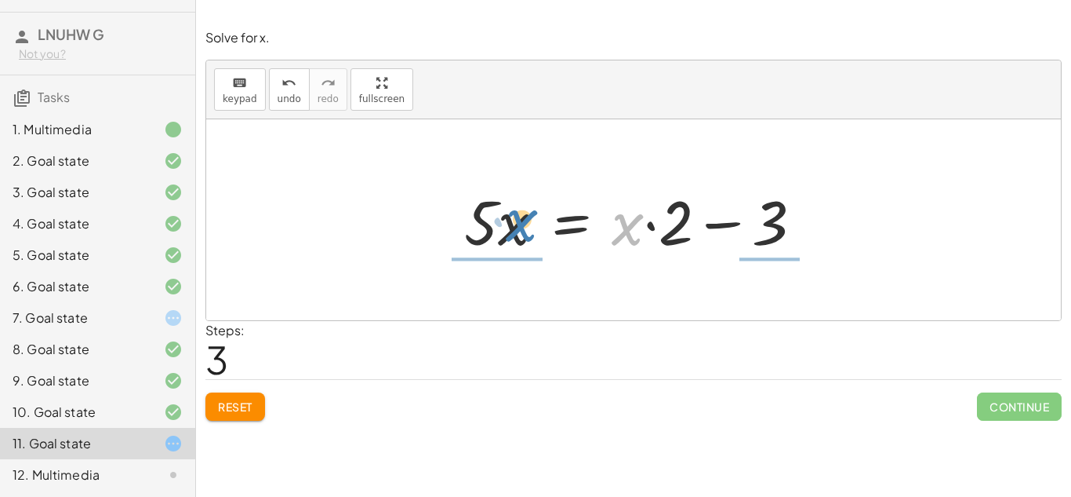
drag, startPoint x: 629, startPoint y: 238, endPoint x: 524, endPoint y: 235, distance: 105.2
click at [524, 235] on div at bounding box center [640, 220] width 366 height 81
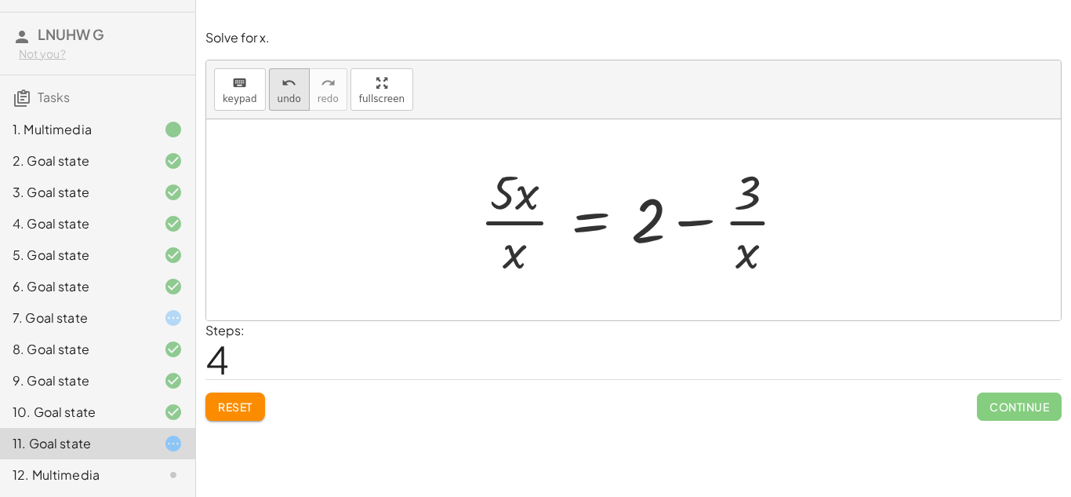
click at [295, 106] on button "undo undo" at bounding box center [289, 89] width 41 height 42
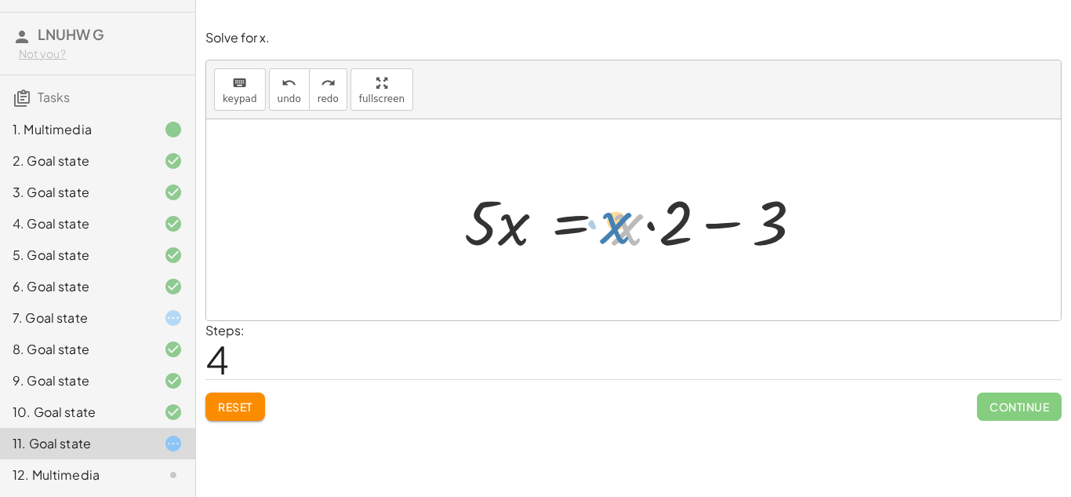
drag, startPoint x: 628, startPoint y: 242, endPoint x: 618, endPoint y: 241, distance: 9.5
click at [618, 241] on div at bounding box center [640, 220] width 366 height 81
click at [220, 395] on button "Reset" at bounding box center [236, 406] width 60 height 28
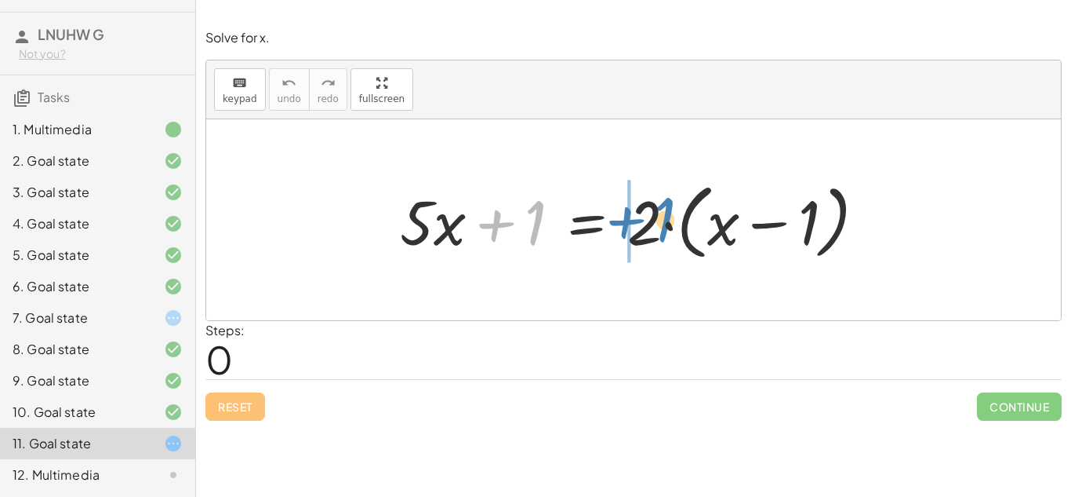
drag, startPoint x: 504, startPoint y: 231, endPoint x: 635, endPoint y: 227, distance: 131.8
click at [635, 227] on div at bounding box center [639, 220] width 495 height 90
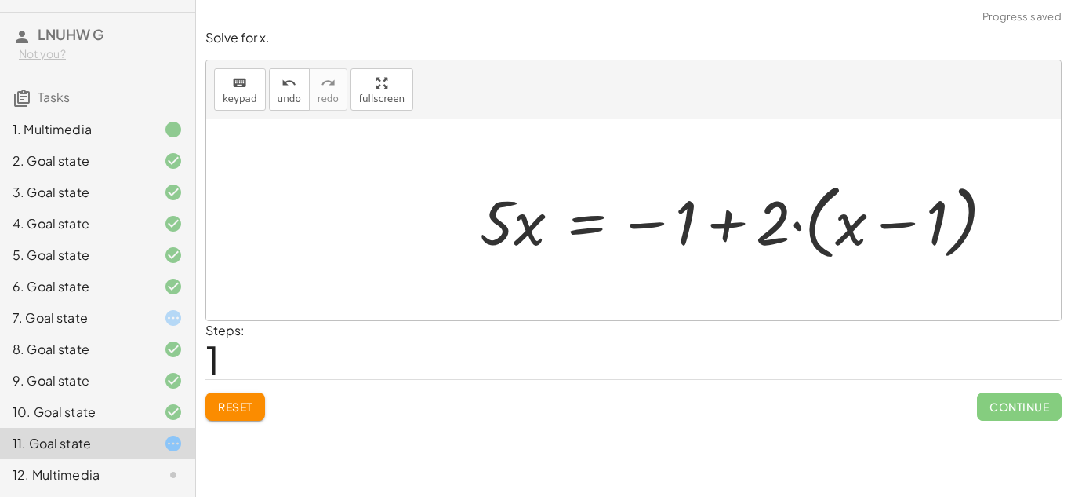
click at [736, 233] on div at bounding box center [743, 220] width 543 height 90
drag, startPoint x: 786, startPoint y: 229, endPoint x: 899, endPoint y: 197, distance: 117.4
click at [899, 197] on div at bounding box center [743, 220] width 543 height 90
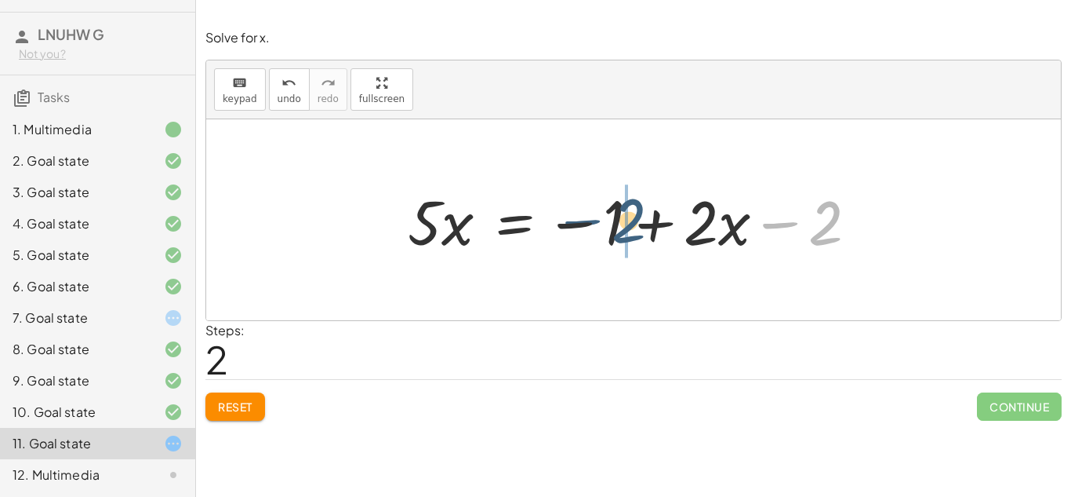
drag, startPoint x: 812, startPoint y: 239, endPoint x: 615, endPoint y: 237, distance: 196.9
click at [615, 237] on div at bounding box center [639, 220] width 478 height 81
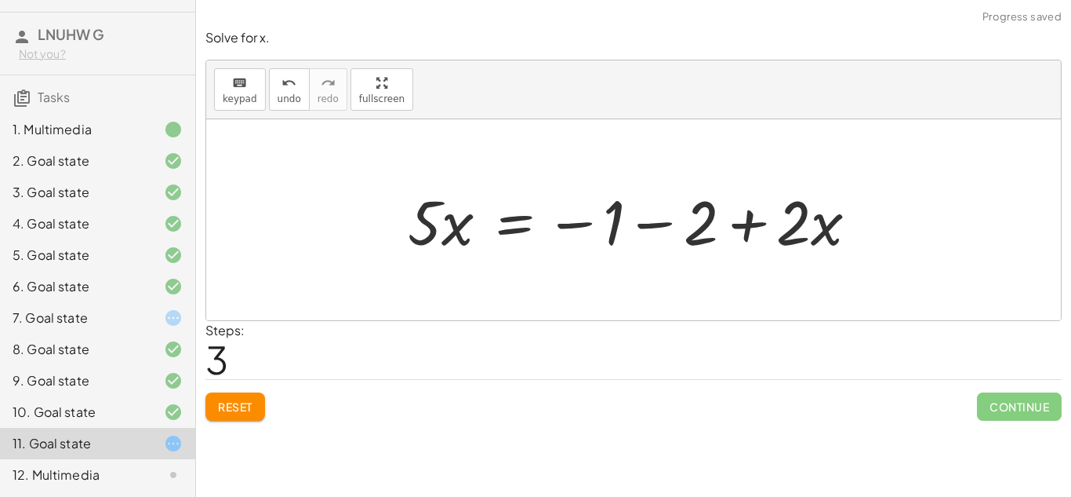
click at [645, 225] on div at bounding box center [639, 220] width 478 height 81
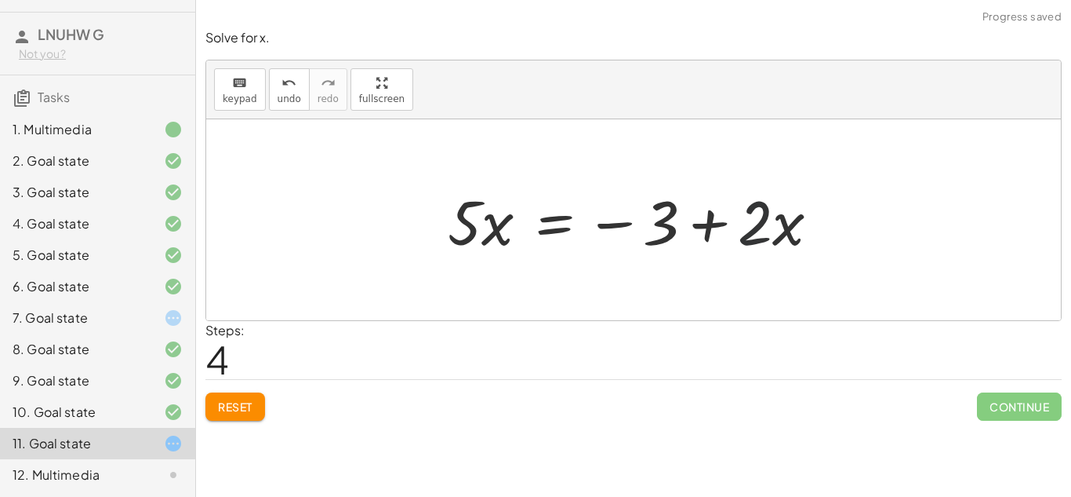
click at [766, 242] on div at bounding box center [640, 220] width 400 height 81
drag, startPoint x: 766, startPoint y: 242, endPoint x: 754, endPoint y: 246, distance: 12.7
click at [754, 246] on div at bounding box center [640, 220] width 400 height 81
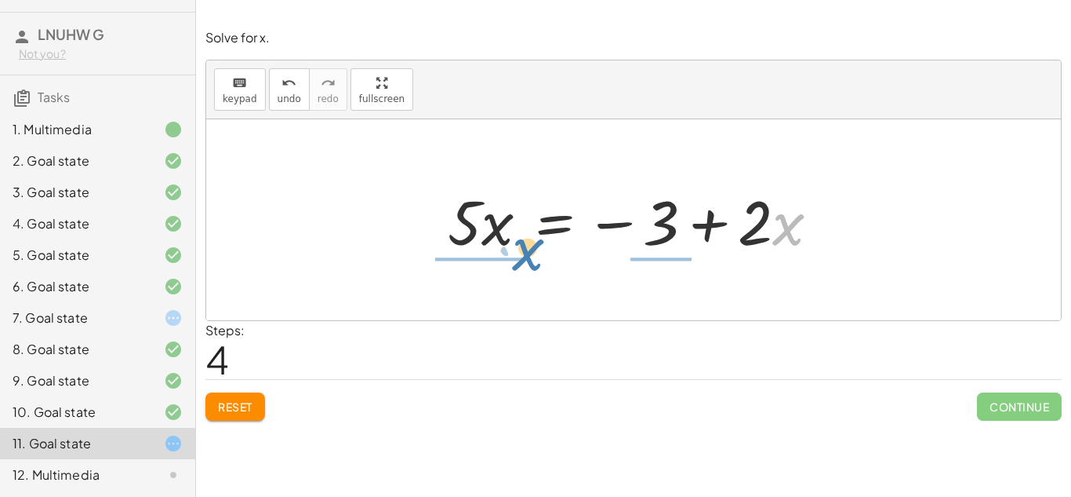
drag, startPoint x: 785, startPoint y: 245, endPoint x: 525, endPoint y: 271, distance: 261.7
click at [525, 271] on div "+ · 5 · x + 1 = · 2 · ( + x − 1 ) · 5 · x = − 1 + · 2 · ( + x − 1 ) · 5 · x = −…" at bounding box center [633, 219] width 855 height 201
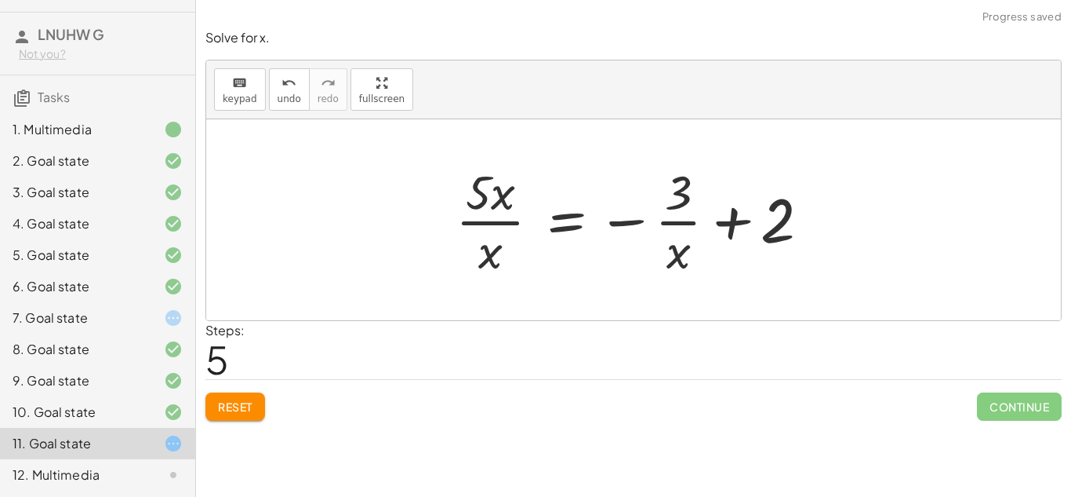
click at [482, 222] on div at bounding box center [639, 219] width 383 height 121
click at [278, 108] on button "undo undo" at bounding box center [289, 89] width 41 height 42
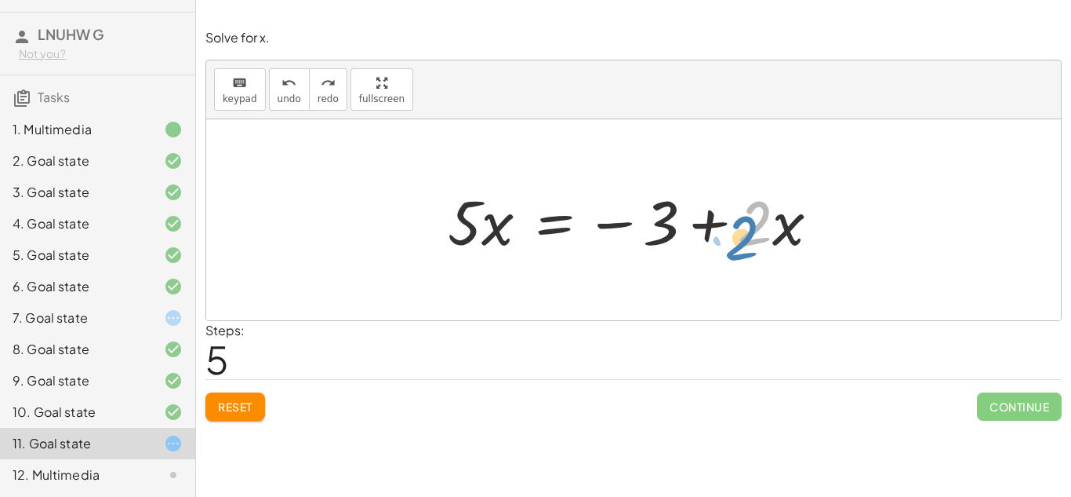
drag, startPoint x: 768, startPoint y: 231, endPoint x: 756, endPoint y: 246, distance: 19.0
click at [756, 246] on div at bounding box center [640, 220] width 400 height 81
drag, startPoint x: 763, startPoint y: 222, endPoint x: 771, endPoint y: 198, distance: 25.6
click at [771, 198] on div at bounding box center [640, 220] width 400 height 81
drag, startPoint x: 784, startPoint y: 223, endPoint x: 759, endPoint y: 228, distance: 25.7
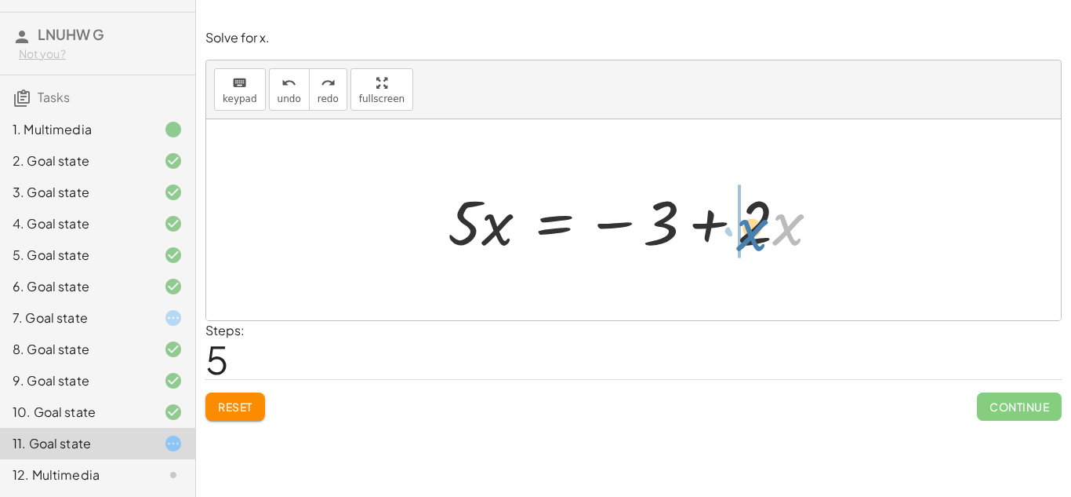
click at [759, 228] on div at bounding box center [640, 220] width 400 height 81
click at [235, 91] on button "keyboard keypad" at bounding box center [240, 89] width 52 height 42
click at [253, 89] on div "keyboard" at bounding box center [240, 82] width 35 height 19
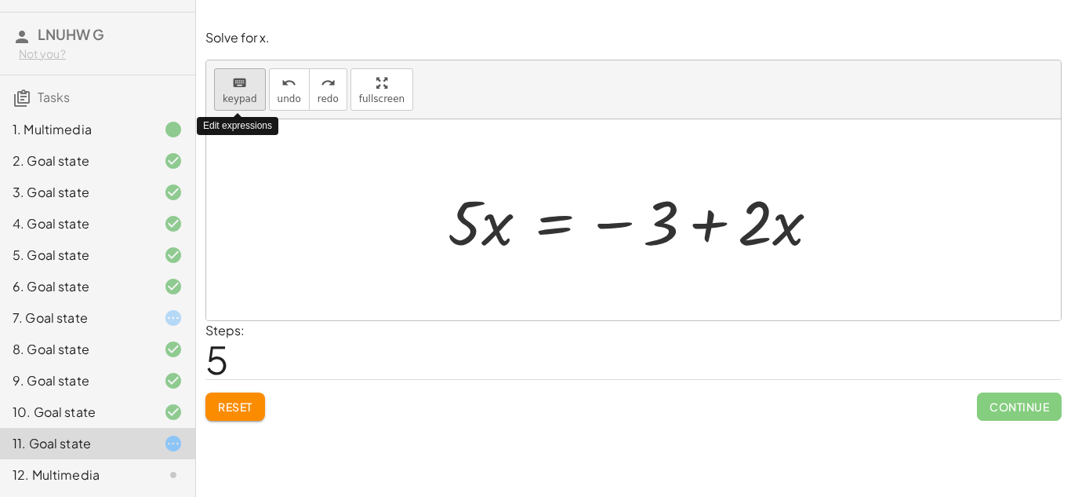
click at [247, 98] on span "keypad" at bounding box center [240, 98] width 35 height 11
click at [58, 479] on div "12. Multimedia" at bounding box center [76, 474] width 126 height 19
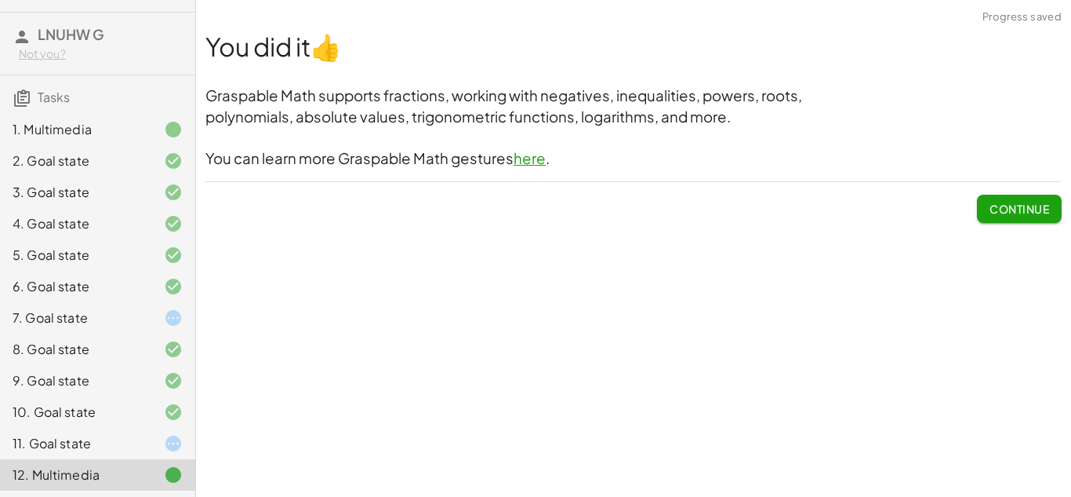
click at [125, 442] on div "11. Goal state" at bounding box center [76, 443] width 126 height 19
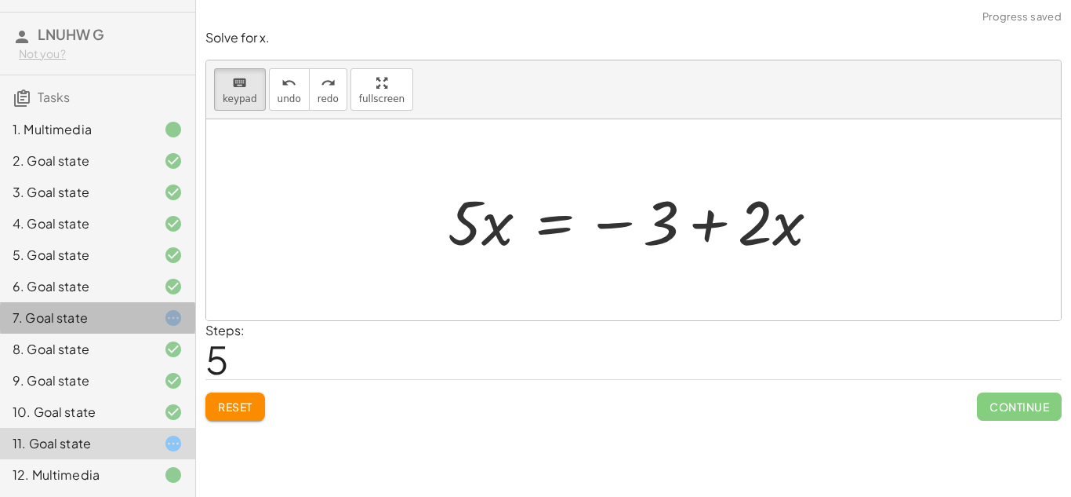
click at [144, 312] on div at bounding box center [161, 317] width 44 height 19
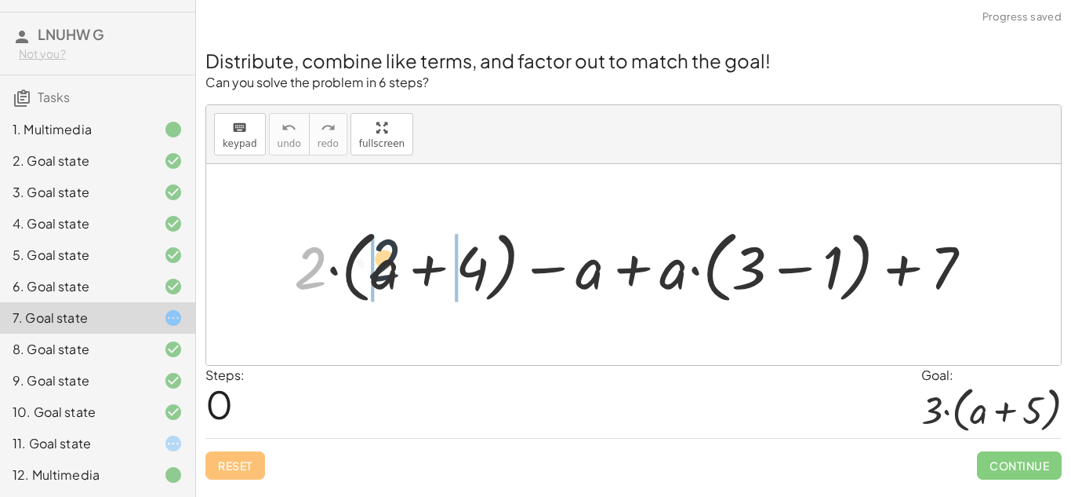
drag, startPoint x: 316, startPoint y: 276, endPoint x: 411, endPoint y: 269, distance: 95.2
click at [411, 269] on div at bounding box center [640, 264] width 708 height 87
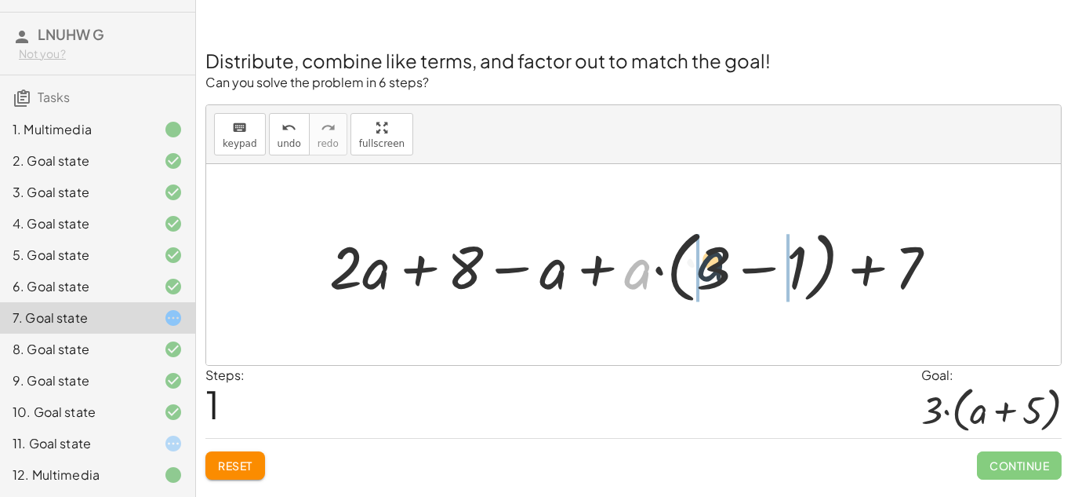
drag, startPoint x: 636, startPoint y: 273, endPoint x: 718, endPoint y: 265, distance: 82.0
click at [718, 265] on div at bounding box center [640, 264] width 636 height 87
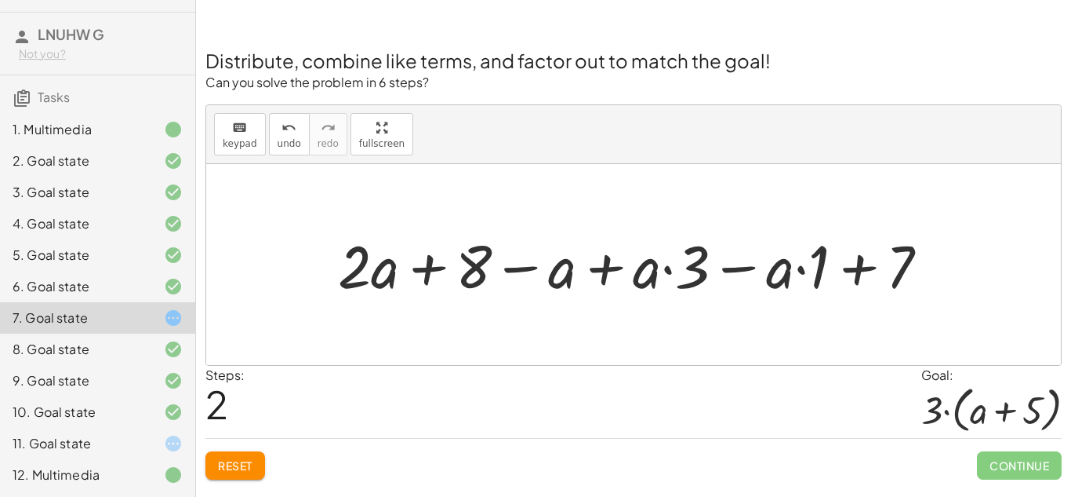
click at [580, 278] on div at bounding box center [639, 264] width 619 height 78
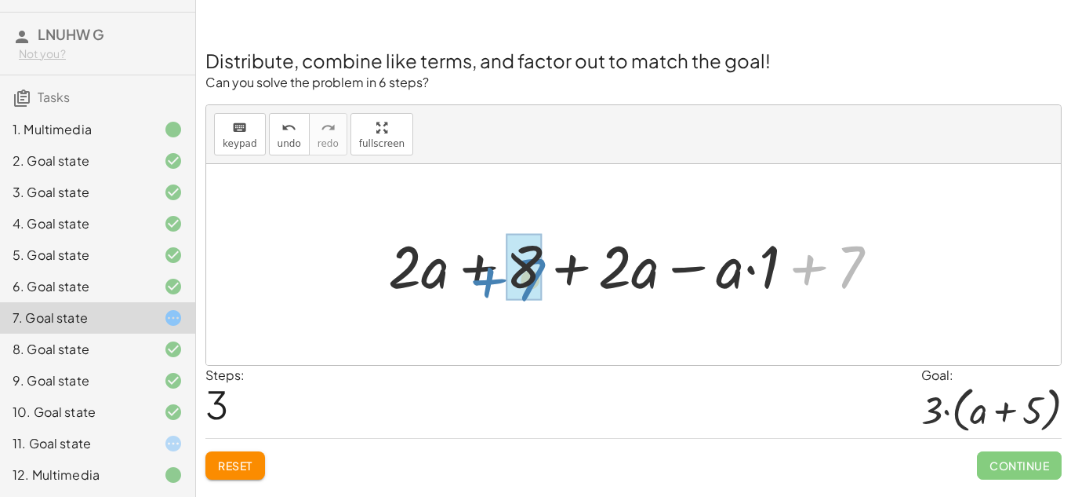
drag, startPoint x: 818, startPoint y: 285, endPoint x: 504, endPoint y: 297, distance: 314.8
click at [504, 297] on div at bounding box center [639, 264] width 519 height 78
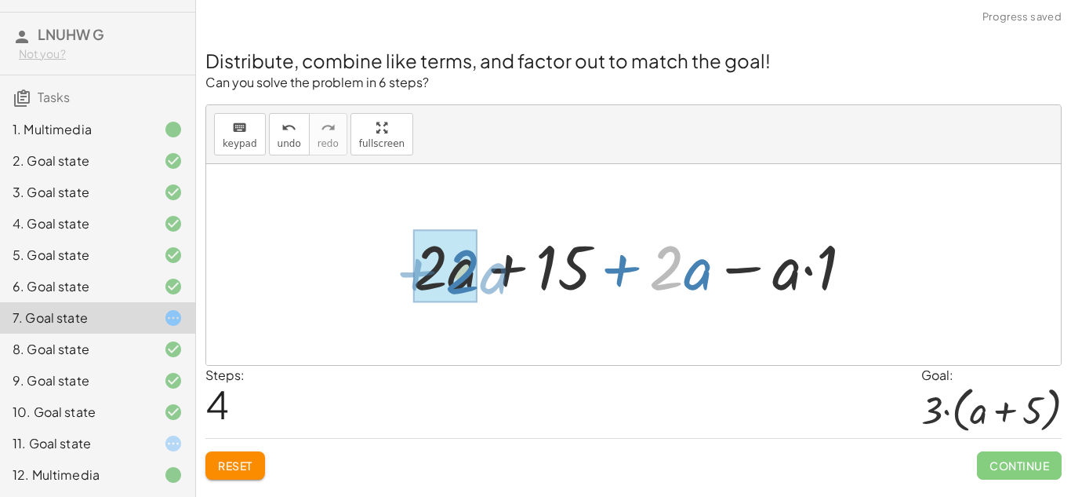
drag, startPoint x: 682, startPoint y: 278, endPoint x: 478, endPoint y: 282, distance: 204.8
click at [478, 282] on div at bounding box center [640, 264] width 468 height 81
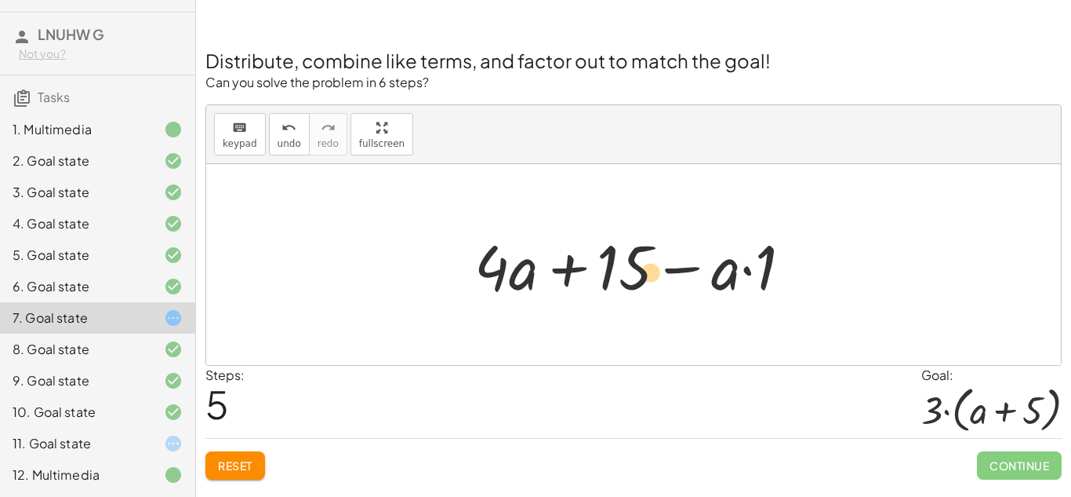
drag, startPoint x: 768, startPoint y: 271, endPoint x: 651, endPoint y: 276, distance: 117.0
click at [651, 276] on div at bounding box center [640, 264] width 346 height 81
click at [771, 267] on div at bounding box center [640, 264] width 346 height 81
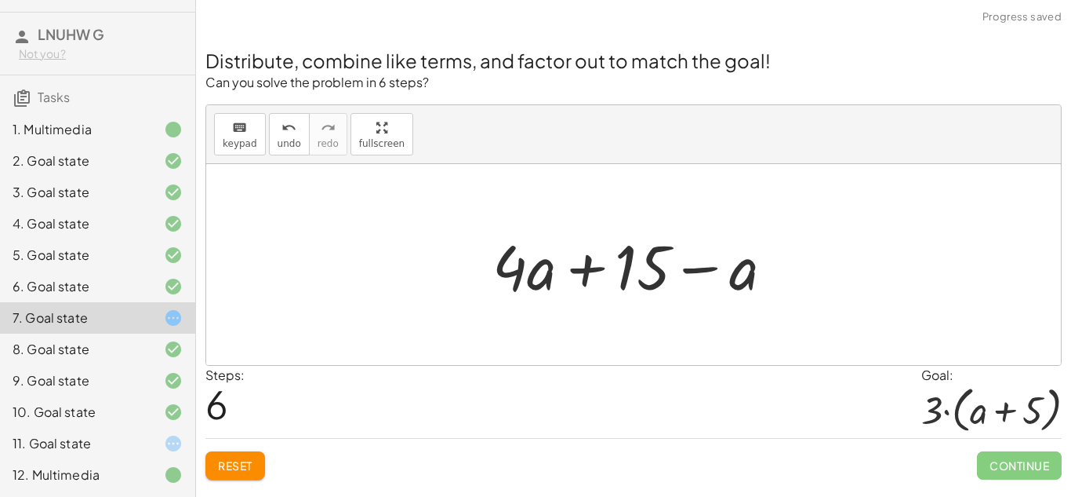
click at [735, 277] on div at bounding box center [639, 264] width 309 height 81
drag, startPoint x: 735, startPoint y: 277, endPoint x: 598, endPoint y: 289, distance: 137.8
click at [598, 289] on div at bounding box center [639, 264] width 309 height 81
click at [546, 278] on div at bounding box center [639, 264] width 309 height 81
click at [600, 266] on div at bounding box center [639, 264] width 309 height 81
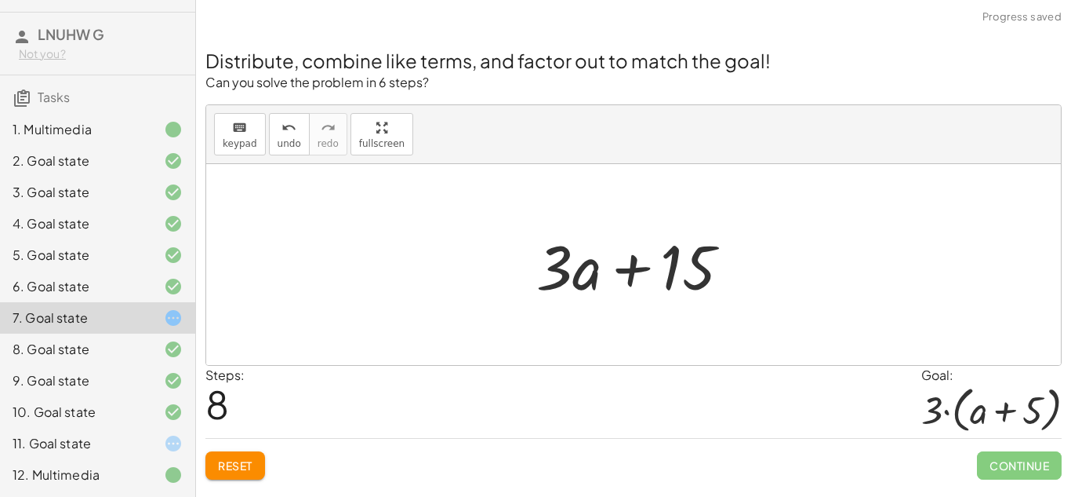
click at [585, 269] on div at bounding box center [640, 264] width 223 height 81
drag, startPoint x: 542, startPoint y: 273, endPoint x: 534, endPoint y: 282, distance: 12.3
click at [534, 282] on div at bounding box center [640, 264] width 223 height 81
drag, startPoint x: 551, startPoint y: 275, endPoint x: 471, endPoint y: 282, distance: 81.2
click at [576, 259] on div at bounding box center [640, 264] width 223 height 81
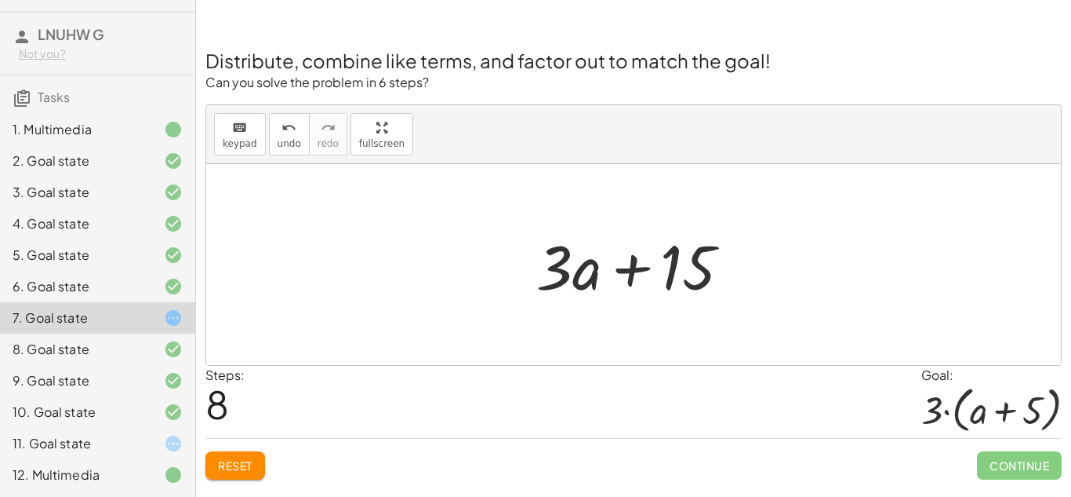
click at [627, 260] on div at bounding box center [640, 264] width 223 height 81
drag, startPoint x: 628, startPoint y: 260, endPoint x: 735, endPoint y: 257, distance: 107.5
click at [735, 257] on div at bounding box center [640, 264] width 223 height 81
drag, startPoint x: 560, startPoint y: 264, endPoint x: 380, endPoint y: 273, distance: 180.6
drag, startPoint x: 674, startPoint y: 265, endPoint x: 690, endPoint y: 260, distance: 17.1
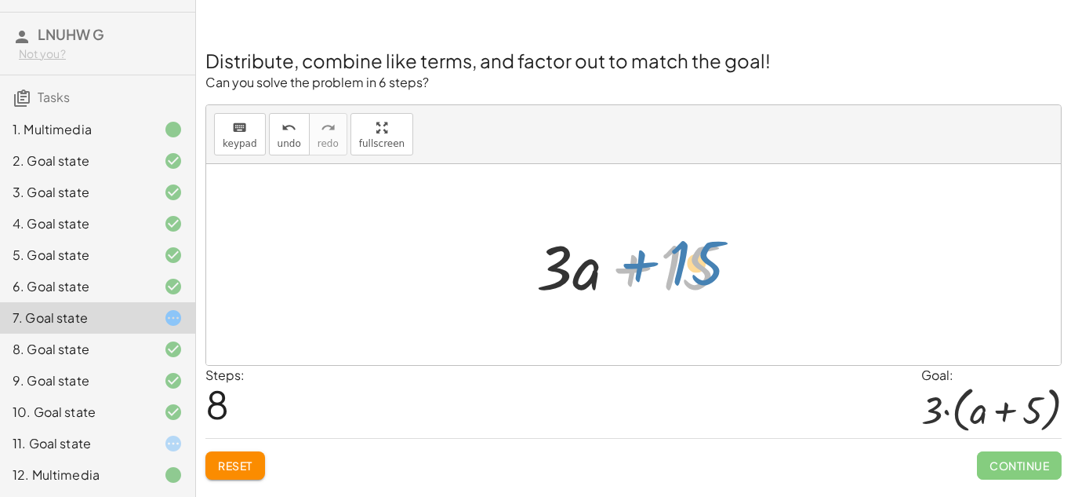
click at [690, 260] on div at bounding box center [640, 264] width 223 height 81
click at [172, 284] on icon at bounding box center [173, 286] width 19 height 19
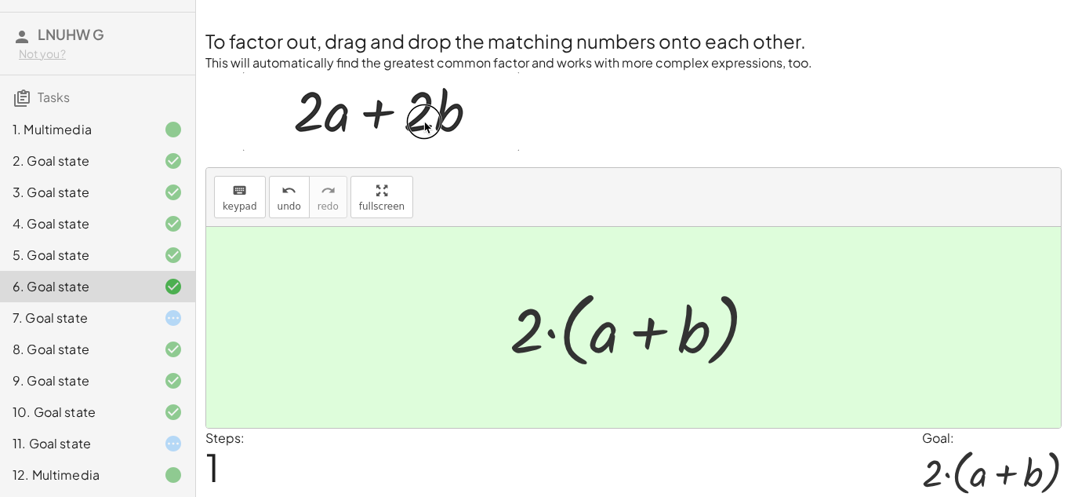
click at [150, 315] on div at bounding box center [161, 317] width 44 height 19
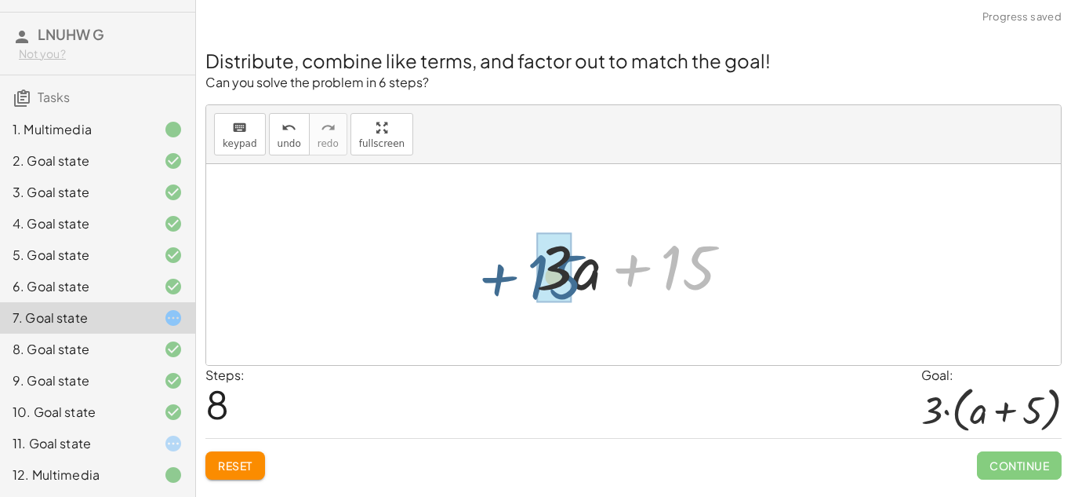
drag, startPoint x: 686, startPoint y: 281, endPoint x: 550, endPoint y: 291, distance: 136.1
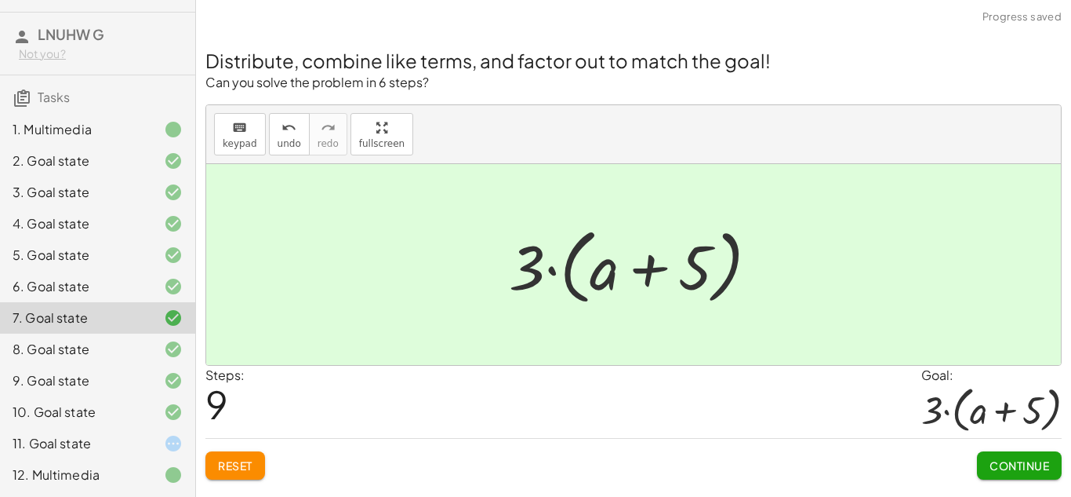
click at [129, 444] on div "11. Goal state" at bounding box center [76, 443] width 126 height 19
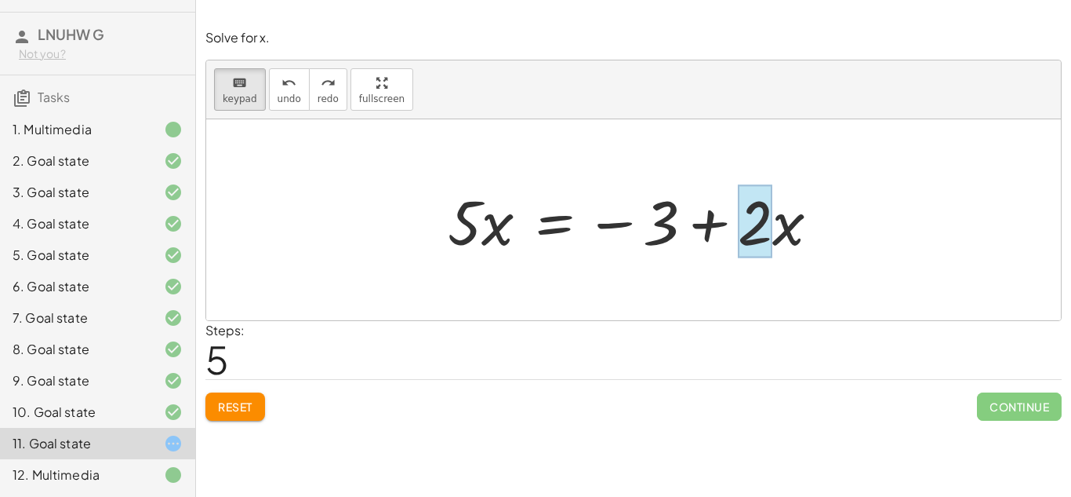
drag, startPoint x: 794, startPoint y: 233, endPoint x: 759, endPoint y: 242, distance: 36.3
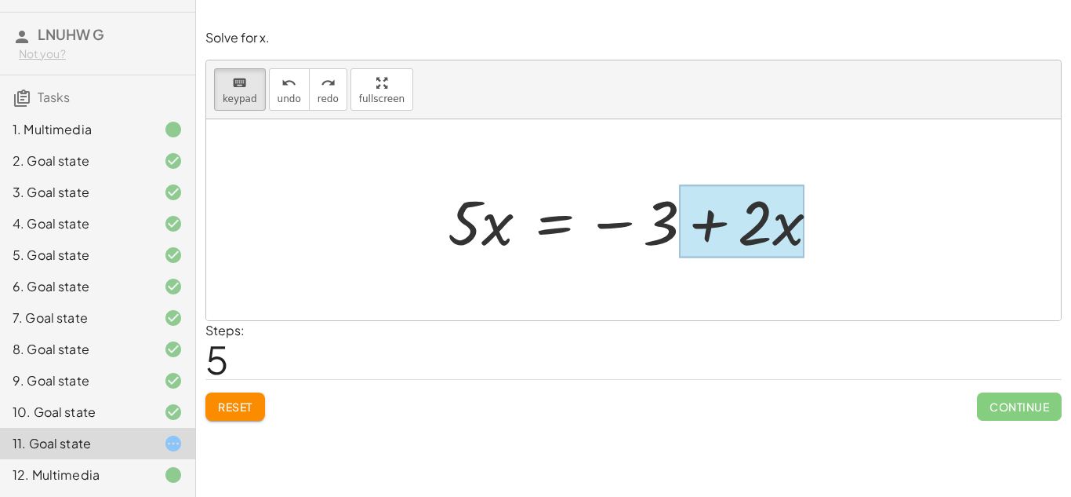
click at [777, 224] on div at bounding box center [742, 221] width 126 height 73
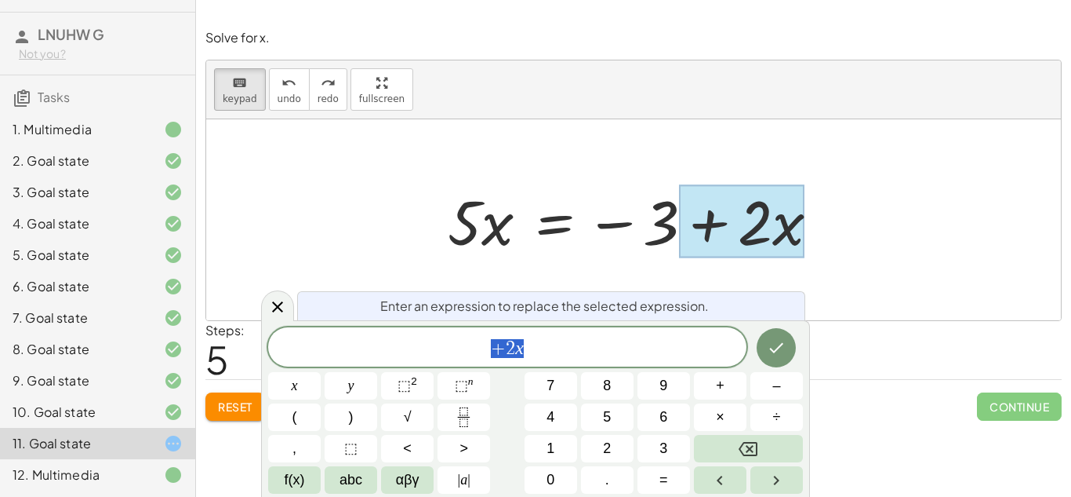
scroll to position [1, 0]
drag, startPoint x: 777, startPoint y: 224, endPoint x: 788, endPoint y: 251, distance: 29.1
click at [788, 251] on div at bounding box center [742, 221] width 126 height 73
click at [522, 209] on div at bounding box center [640, 220] width 400 height 81
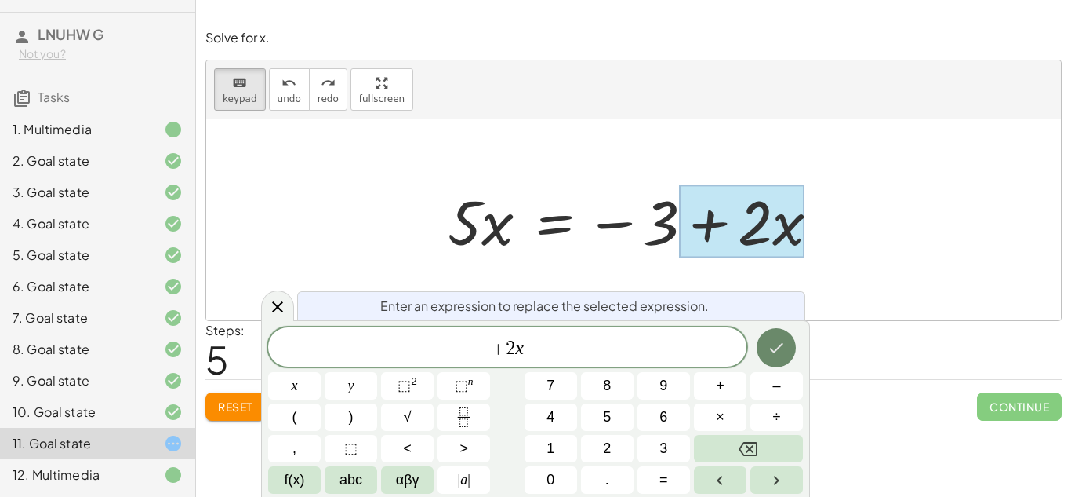
click at [775, 346] on icon "Done" at bounding box center [776, 347] width 19 height 19
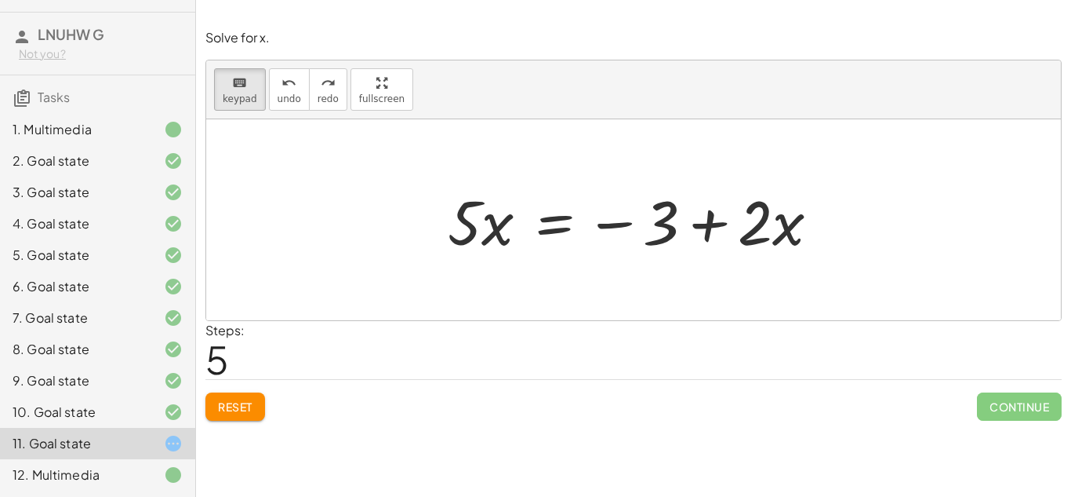
scroll to position [0, 0]
click at [249, 144] on div at bounding box center [633, 219] width 855 height 201
click at [240, 89] on icon "keyboard" at bounding box center [239, 83] width 15 height 19
drag, startPoint x: 812, startPoint y: 230, endPoint x: 800, endPoint y: 234, distance: 12.4
click at [800, 234] on div at bounding box center [640, 220] width 400 height 81
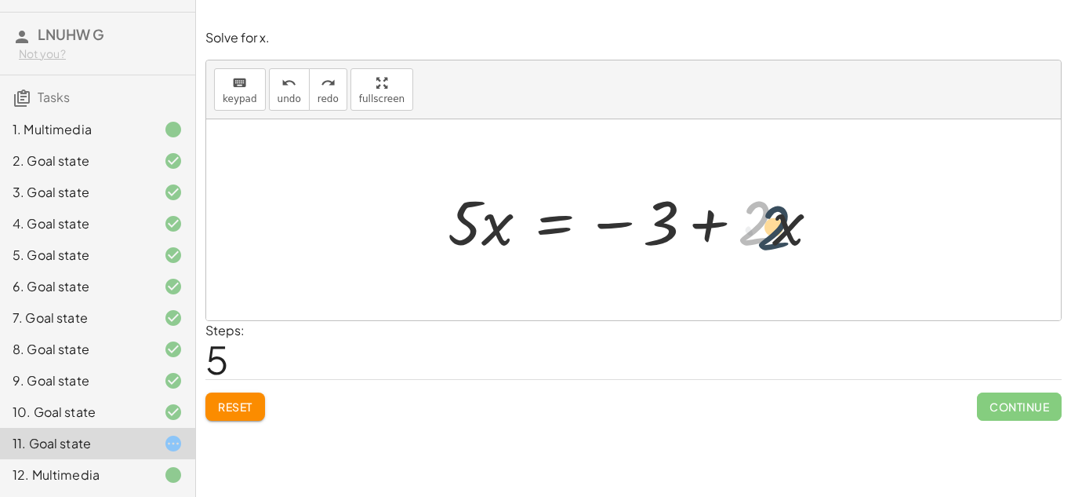
drag, startPoint x: 762, startPoint y: 216, endPoint x: 784, endPoint y: 221, distance: 22.5
click at [784, 221] on div at bounding box center [640, 220] width 400 height 81
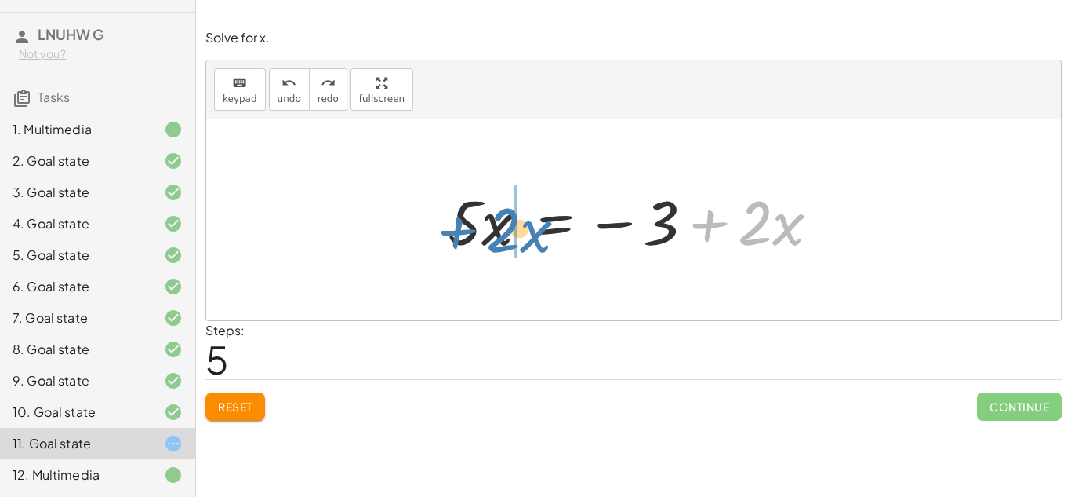
drag, startPoint x: 733, startPoint y: 229, endPoint x: 486, endPoint y: 235, distance: 247.2
click at [486, 235] on div at bounding box center [640, 220] width 400 height 81
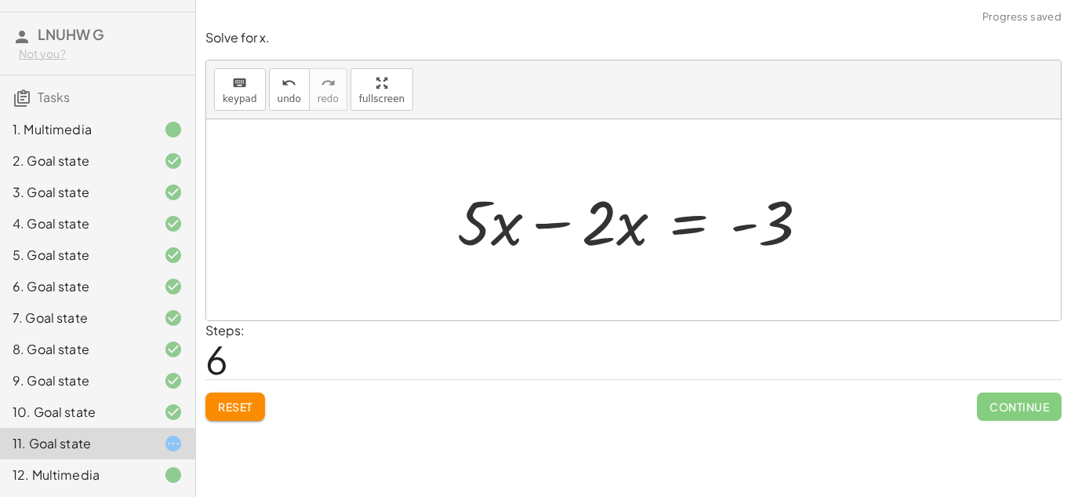
click at [513, 238] on div at bounding box center [639, 220] width 380 height 81
click at [555, 224] on div at bounding box center [639, 220] width 380 height 81
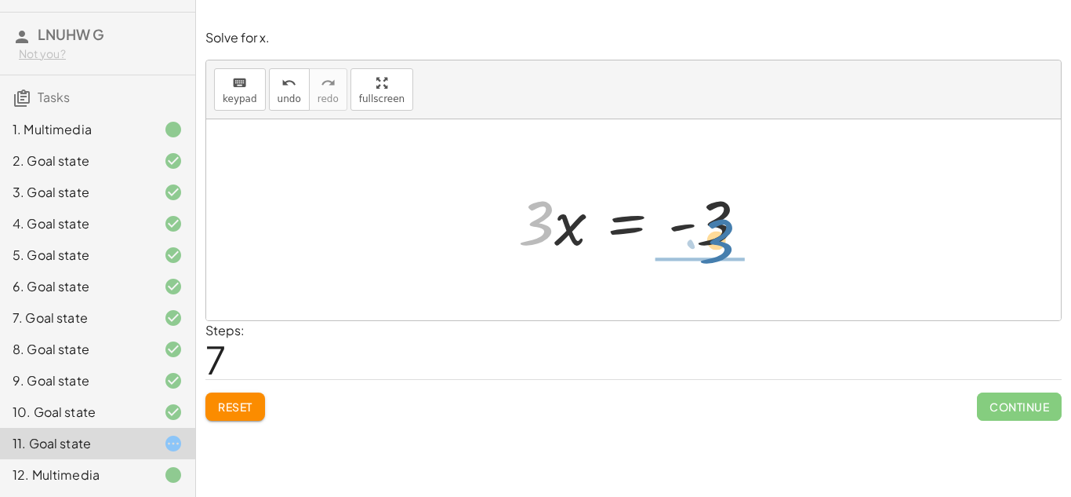
drag, startPoint x: 536, startPoint y: 245, endPoint x: 733, endPoint y: 266, distance: 198.8
click at [733, 266] on div "+ · 5 · x + 1 = · 2 · ( + x − 1 ) · 5 · x = − 1 + · 2 · ( + x − 1 ) · 5 · x = −…" at bounding box center [633, 219] width 855 height 201
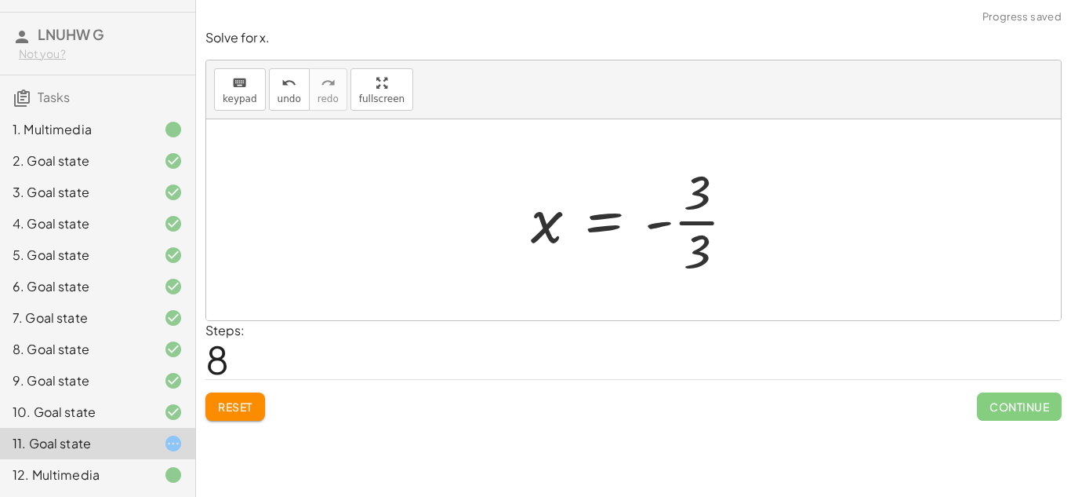
click at [708, 247] on div at bounding box center [639, 219] width 233 height 121
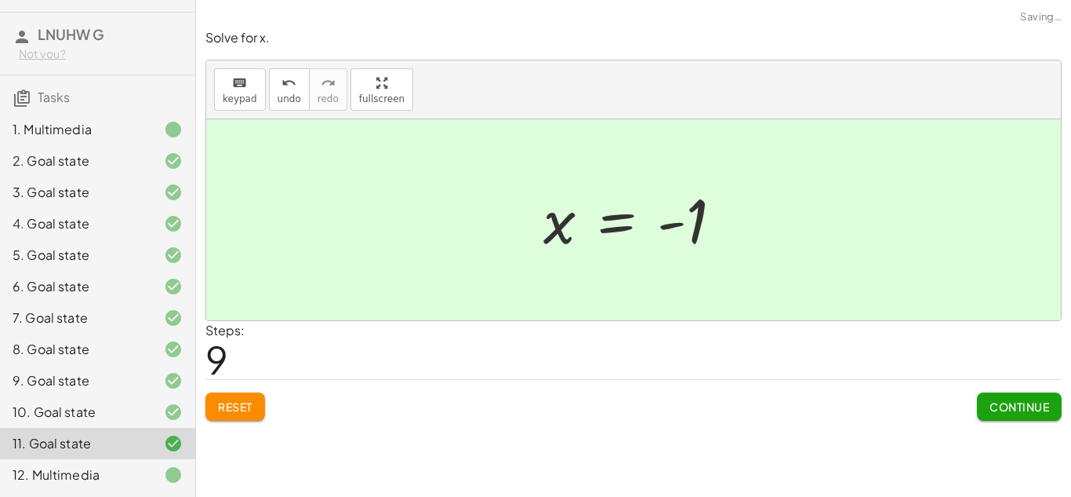
click at [1025, 415] on button "Continue" at bounding box center [1019, 406] width 85 height 28
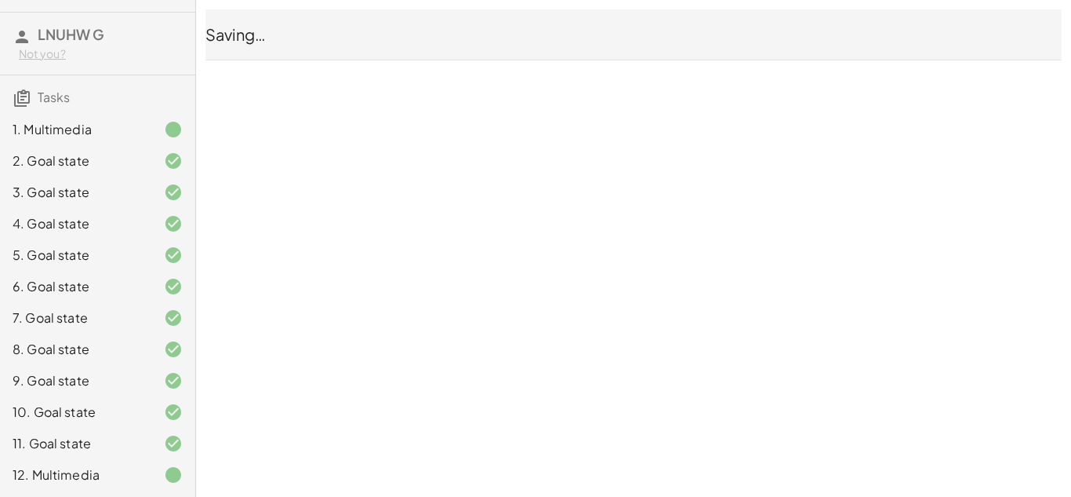
click at [130, 476] on div "12. Multimedia" at bounding box center [76, 474] width 126 height 19
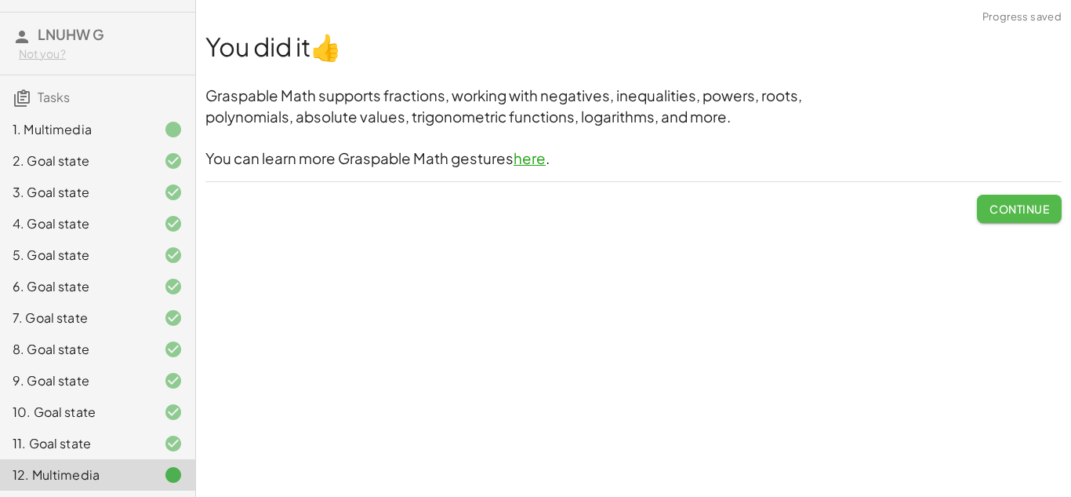
click at [990, 207] on span "Continue" at bounding box center [1020, 209] width 60 height 14
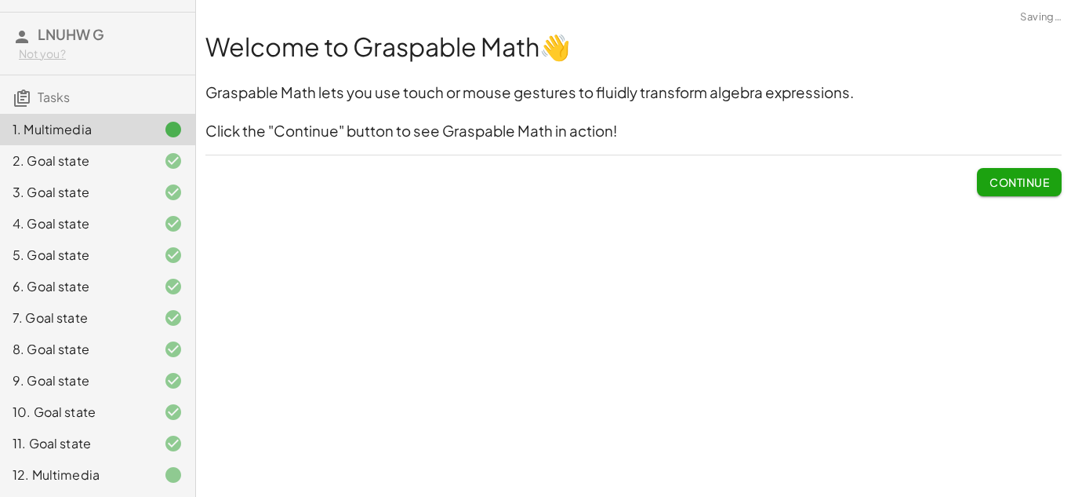
click at [1051, 182] on button "Continue" at bounding box center [1019, 182] width 85 height 28
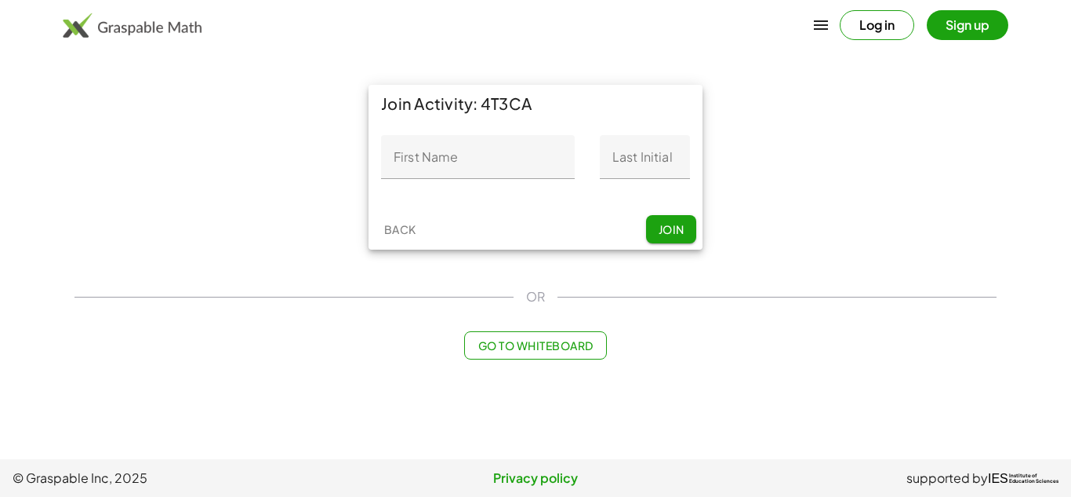
click at [493, 157] on input "First Name" at bounding box center [478, 157] width 194 height 44
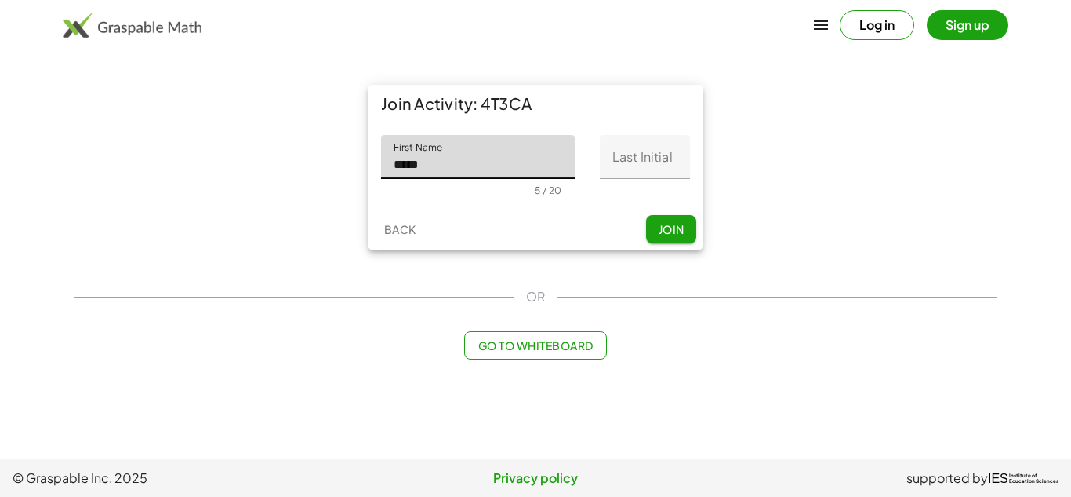
type input "*****"
click at [653, 152] on input "Last Initial" at bounding box center [645, 157] width 90 height 44
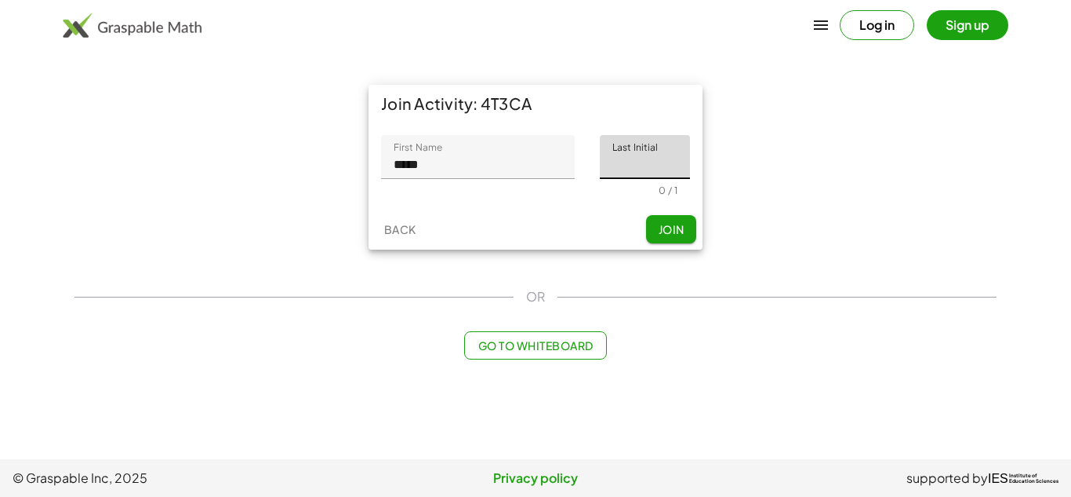
type input "*"
click at [673, 242] on button "Join" at bounding box center [671, 229] width 50 height 28
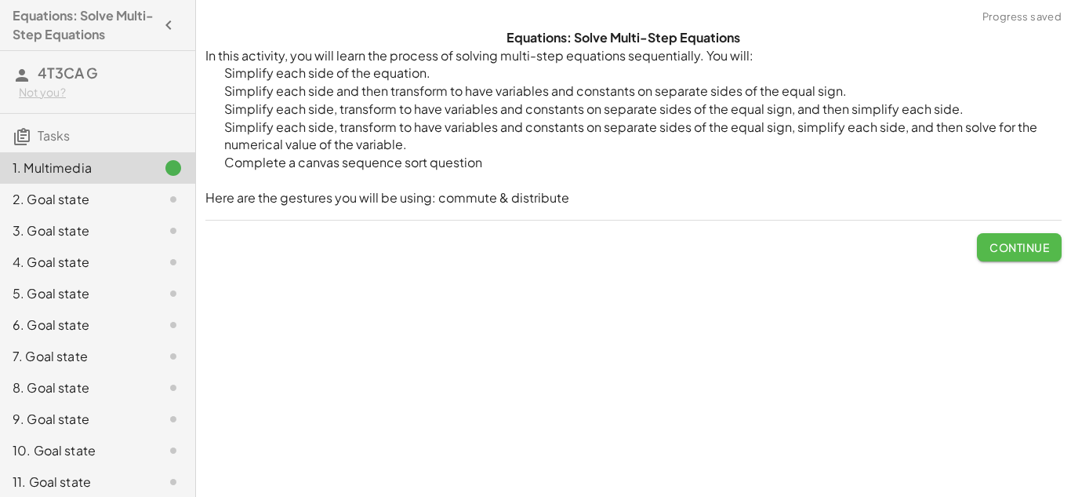
click at [1031, 246] on span "Continue" at bounding box center [1020, 247] width 60 height 14
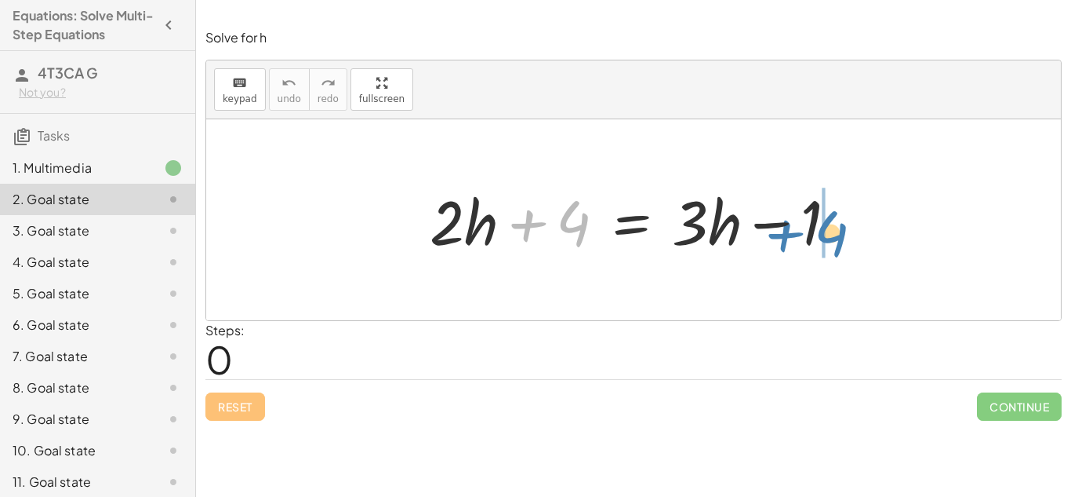
drag, startPoint x: 548, startPoint y: 235, endPoint x: 808, endPoint y: 245, distance: 260.6
click at [808, 245] on div at bounding box center [639, 220] width 435 height 81
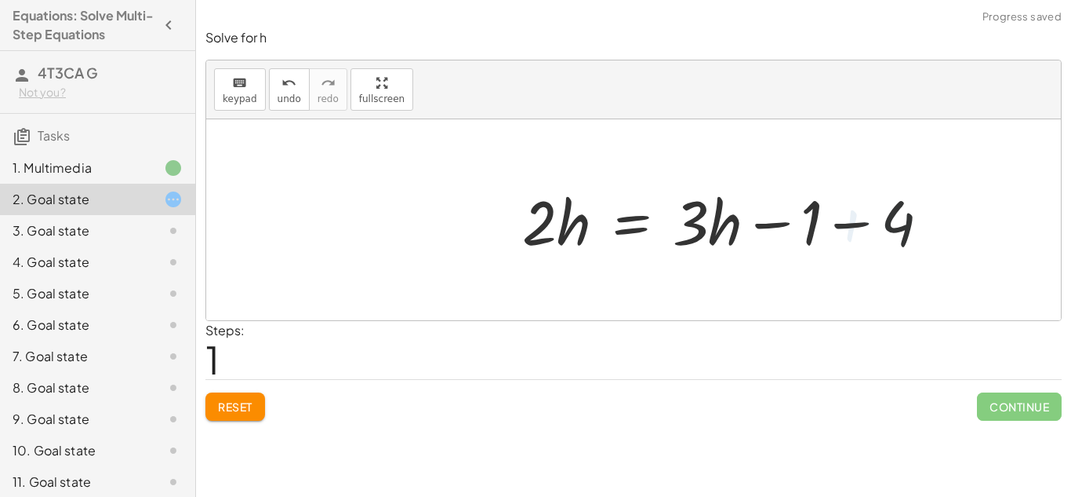
click at [804, 241] on div at bounding box center [732, 220] width 435 height 81
click at [810, 240] on div at bounding box center [732, 220] width 435 height 81
click at [843, 220] on div at bounding box center [732, 220] width 435 height 81
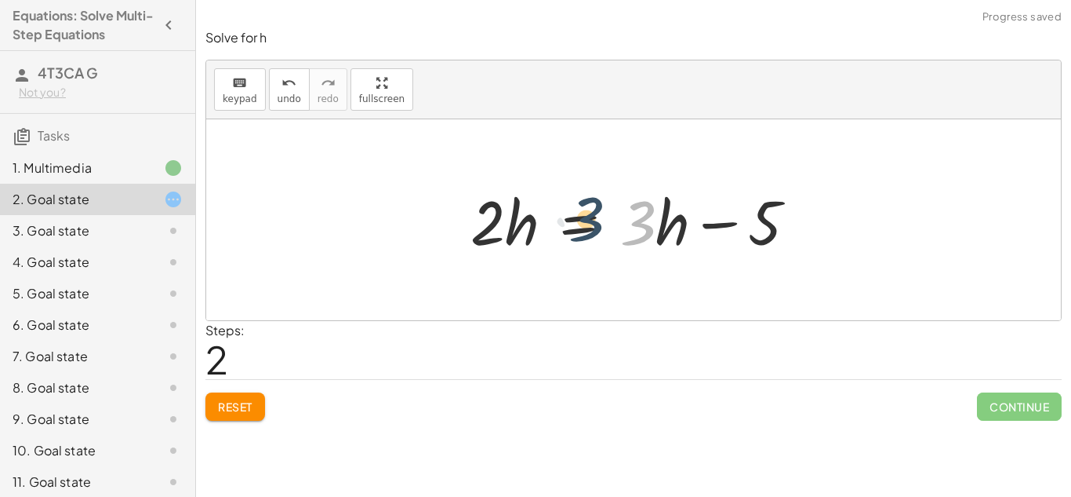
drag, startPoint x: 623, startPoint y: 227, endPoint x: 576, endPoint y: 227, distance: 47.1
click at [576, 227] on div at bounding box center [640, 220] width 355 height 81
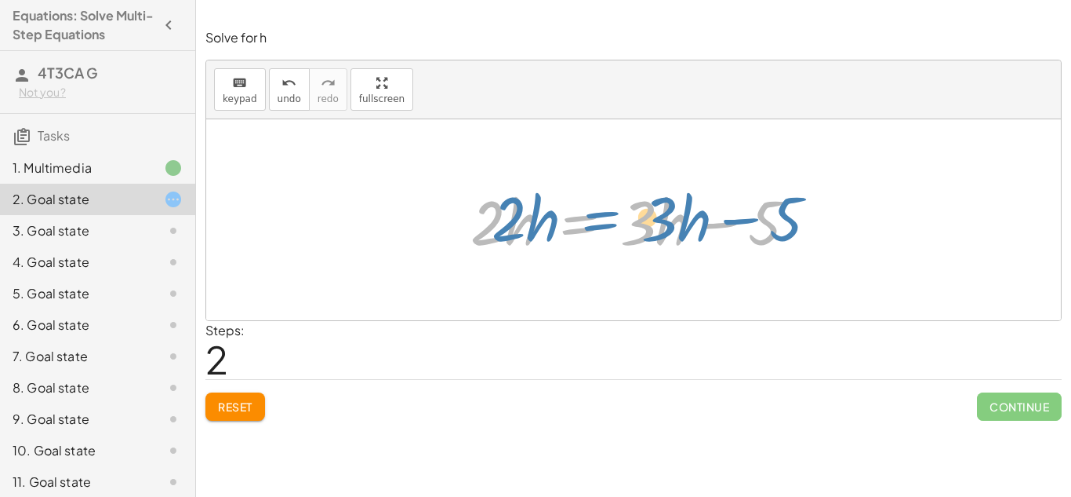
drag, startPoint x: 608, startPoint y: 224, endPoint x: 624, endPoint y: 221, distance: 15.9
click at [624, 221] on div at bounding box center [640, 220] width 355 height 81
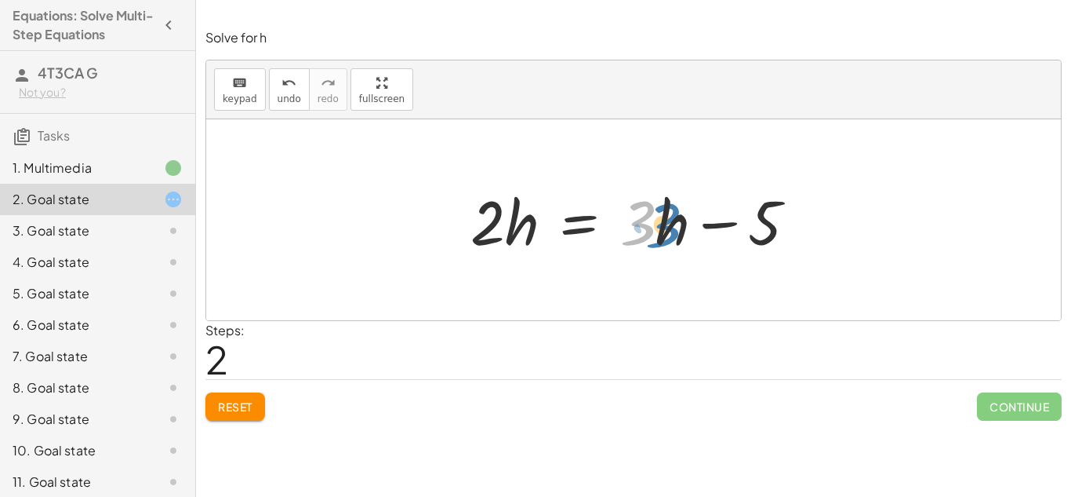
drag, startPoint x: 625, startPoint y: 221, endPoint x: 602, endPoint y: 224, distance: 22.9
click at [602, 224] on div at bounding box center [640, 220] width 355 height 81
drag, startPoint x: 672, startPoint y: 232, endPoint x: 664, endPoint y: 231, distance: 7.9
click at [664, 231] on div at bounding box center [640, 220] width 355 height 81
click at [704, 226] on div at bounding box center [640, 220] width 355 height 81
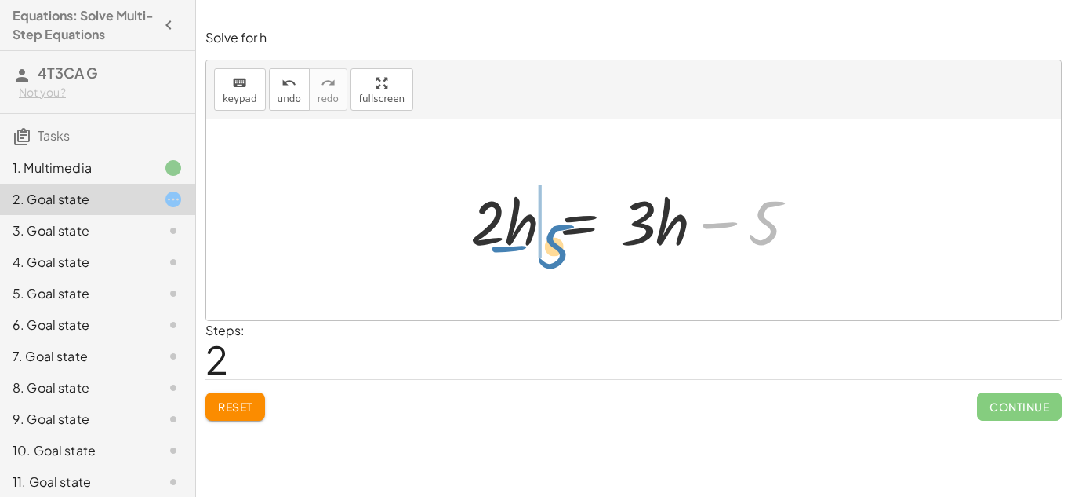
drag, startPoint x: 705, startPoint y: 226, endPoint x: 499, endPoint y: 249, distance: 207.5
click at [499, 249] on div at bounding box center [640, 220] width 355 height 81
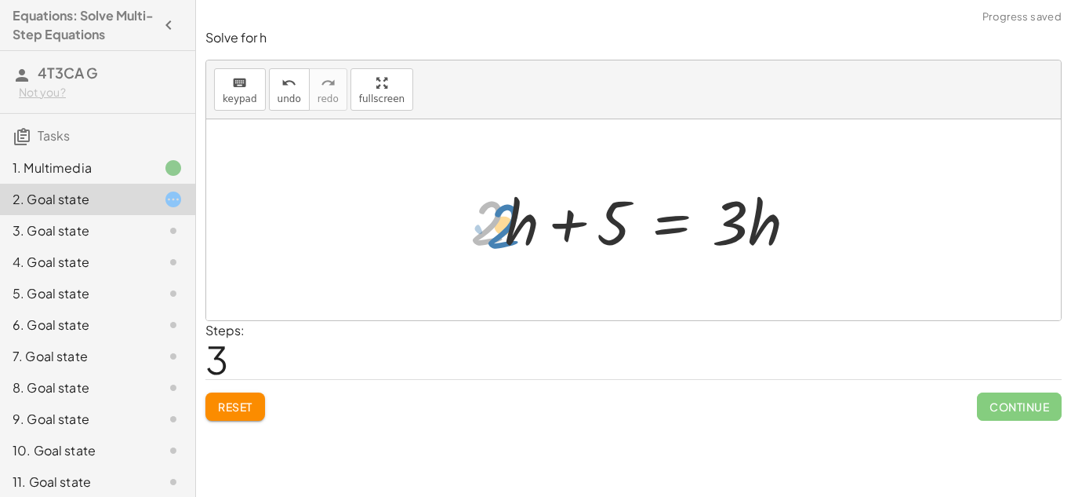
drag, startPoint x: 464, startPoint y: 241, endPoint x: 477, endPoint y: 244, distance: 12.9
click at [477, 244] on div at bounding box center [640, 220] width 355 height 81
drag, startPoint x: 504, startPoint y: 243, endPoint x: 533, endPoint y: 241, distance: 29.1
click at [533, 241] on div at bounding box center [640, 220] width 355 height 81
click at [504, 236] on div at bounding box center [640, 220] width 355 height 81
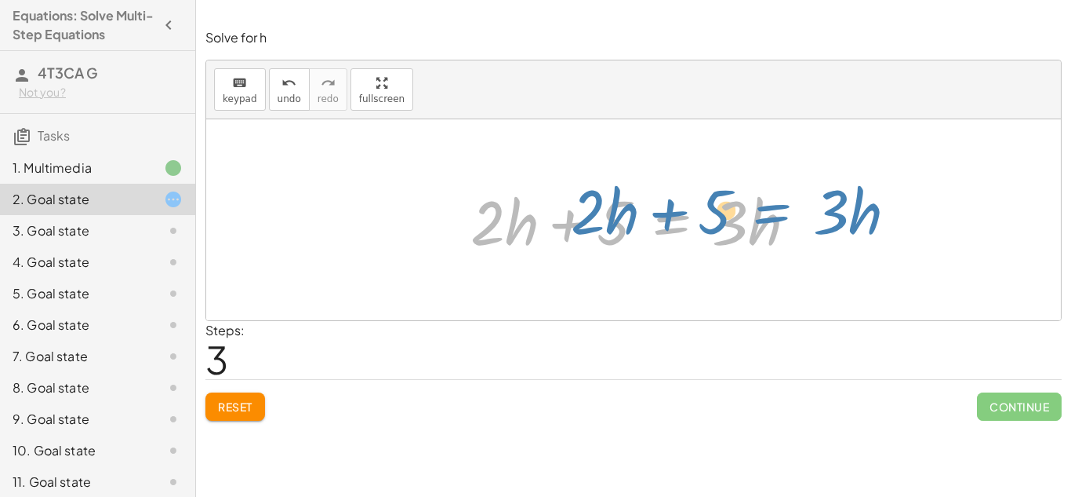
drag, startPoint x: 708, startPoint y: 232, endPoint x: 757, endPoint y: 213, distance: 52.1
click at [757, 213] on div at bounding box center [640, 220] width 355 height 81
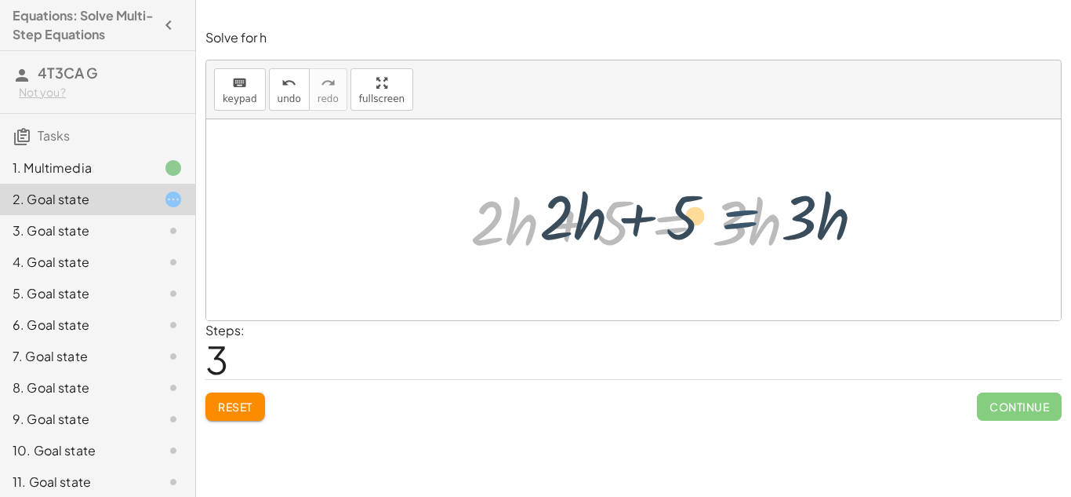
drag, startPoint x: 704, startPoint y: 233, endPoint x: 762, endPoint y: 225, distance: 57.8
click at [762, 225] on div at bounding box center [640, 220] width 355 height 81
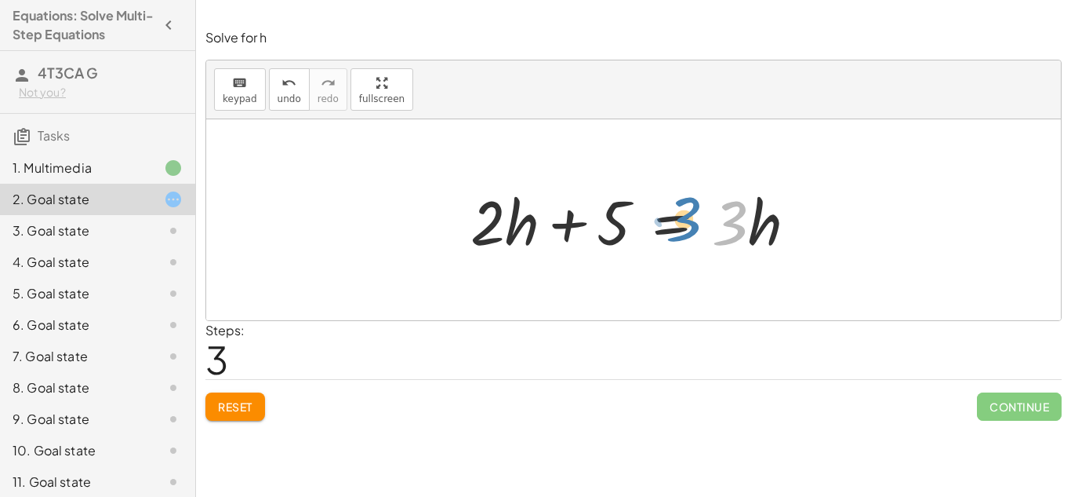
drag, startPoint x: 744, startPoint y: 227, endPoint x: 731, endPoint y: 230, distance: 12.8
click at [731, 230] on div at bounding box center [640, 220] width 355 height 81
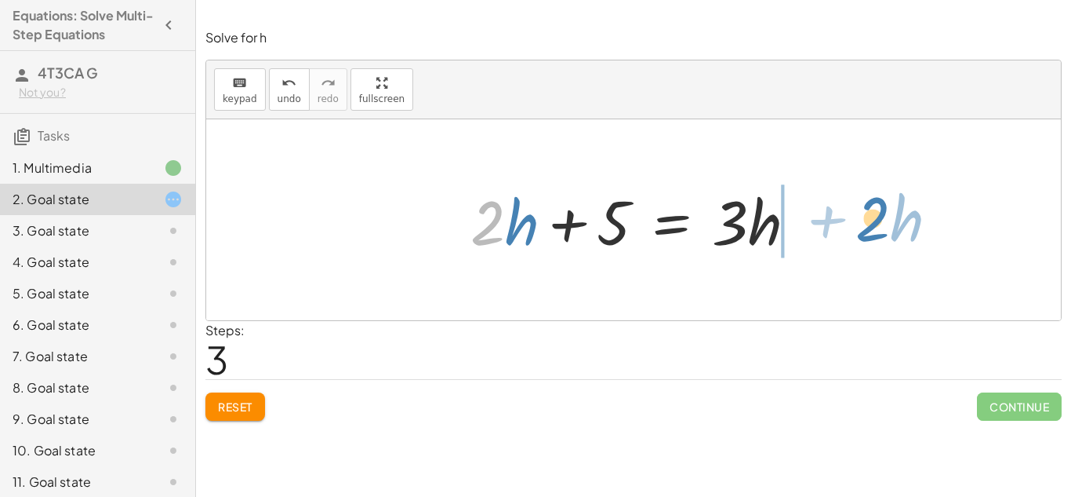
drag, startPoint x: 500, startPoint y: 238, endPoint x: 874, endPoint y: 234, distance: 373.4
click at [874, 234] on div "+ · 2 · h + 4 = + · 3 · h − 1 · 2 · h = + · 3 · h − 1 − 4 · 2 · h = + · 3 · h −…" at bounding box center [633, 219] width 855 height 201
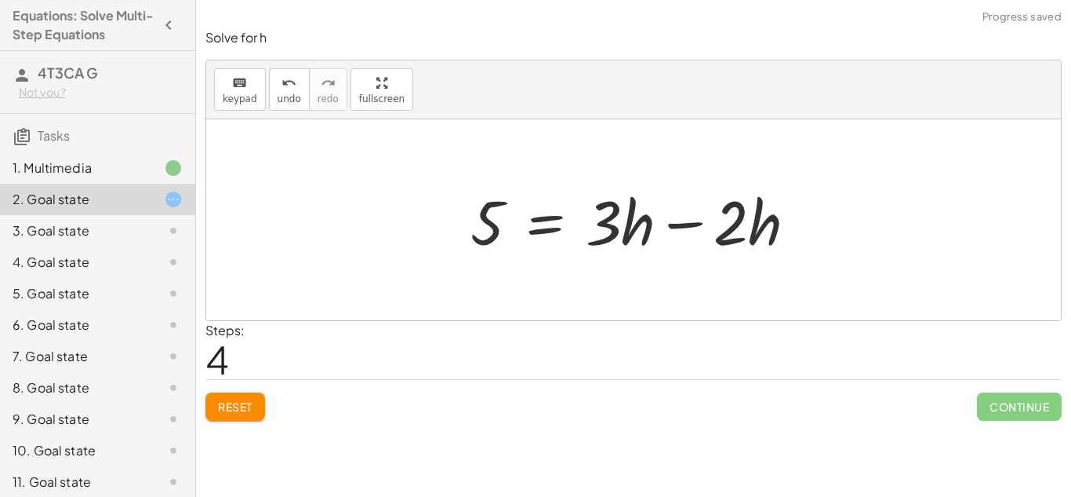
click at [696, 218] on div at bounding box center [640, 220] width 355 height 81
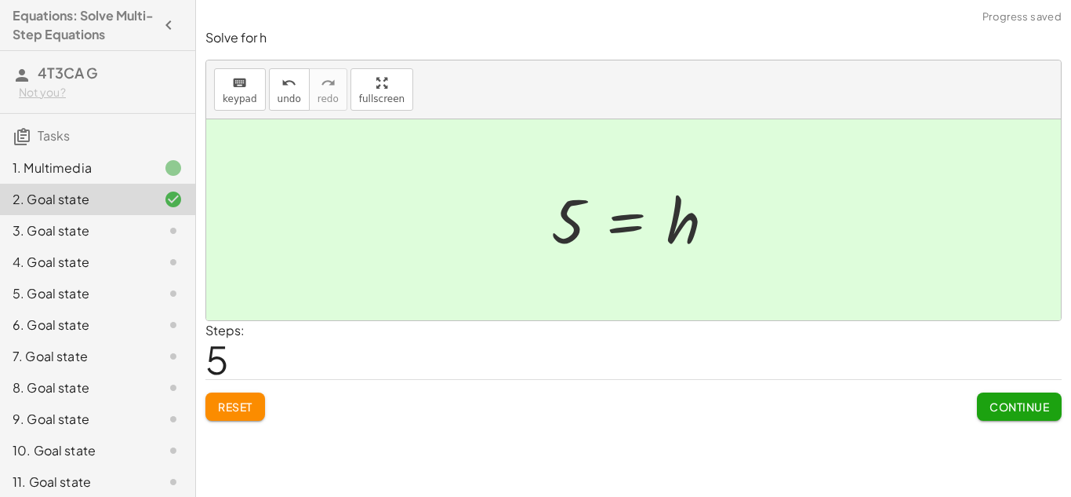
click at [977, 403] on button "Continue" at bounding box center [1019, 406] width 85 height 28
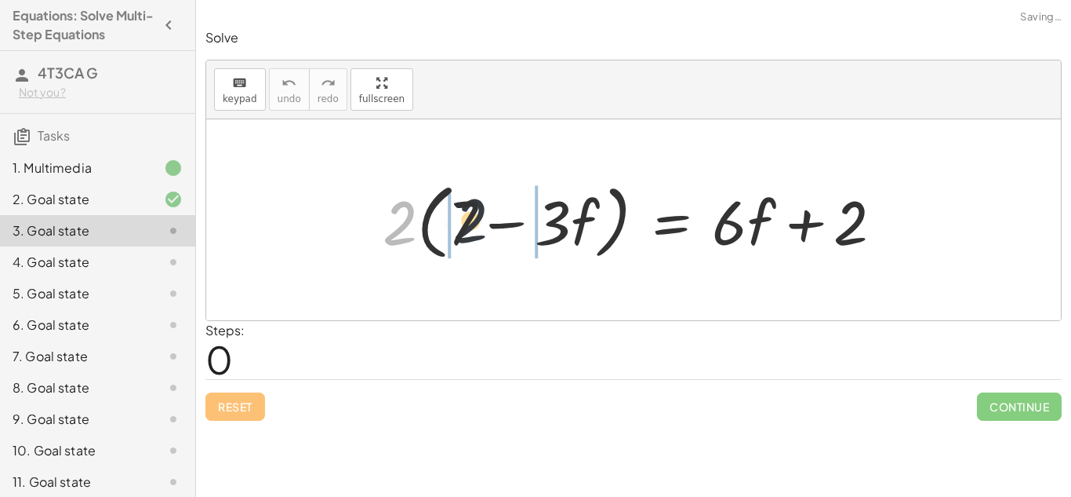
drag, startPoint x: 402, startPoint y: 237, endPoint x: 503, endPoint y: 232, distance: 100.5
click at [503, 232] on div at bounding box center [639, 220] width 529 height 90
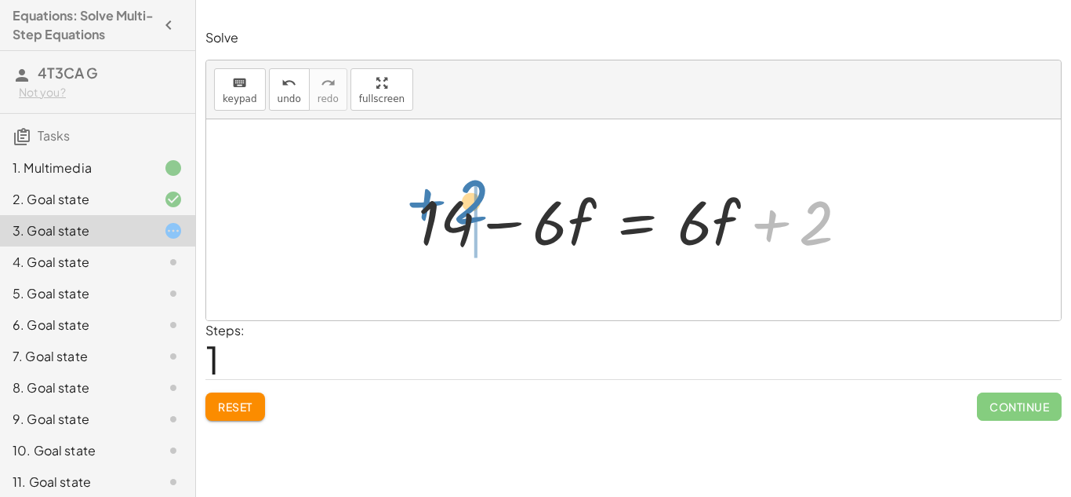
drag, startPoint x: 787, startPoint y: 225, endPoint x: 444, endPoint y: 206, distance: 343.3
click at [444, 206] on div at bounding box center [639, 220] width 459 height 81
click at [444, 208] on div at bounding box center [546, 220] width 459 height 81
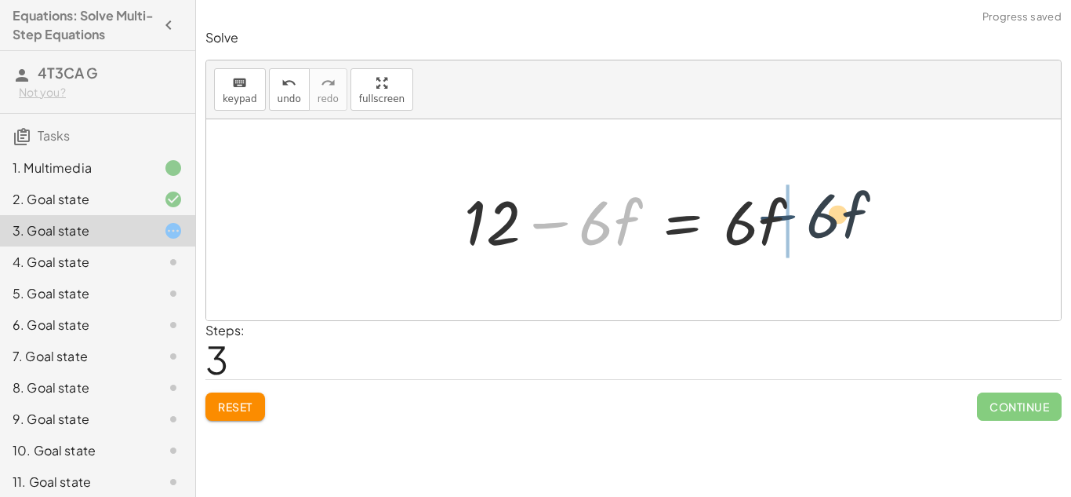
drag, startPoint x: 538, startPoint y: 224, endPoint x: 877, endPoint y: 209, distance: 339.2
click at [877, 209] on div "· 2 · ( + 7 − · 3 · f ) = + · 6 · f + 2 + · 2 · 7 − · 2 · 3 · f = + · 6 · f + 2…" at bounding box center [633, 219] width 855 height 201
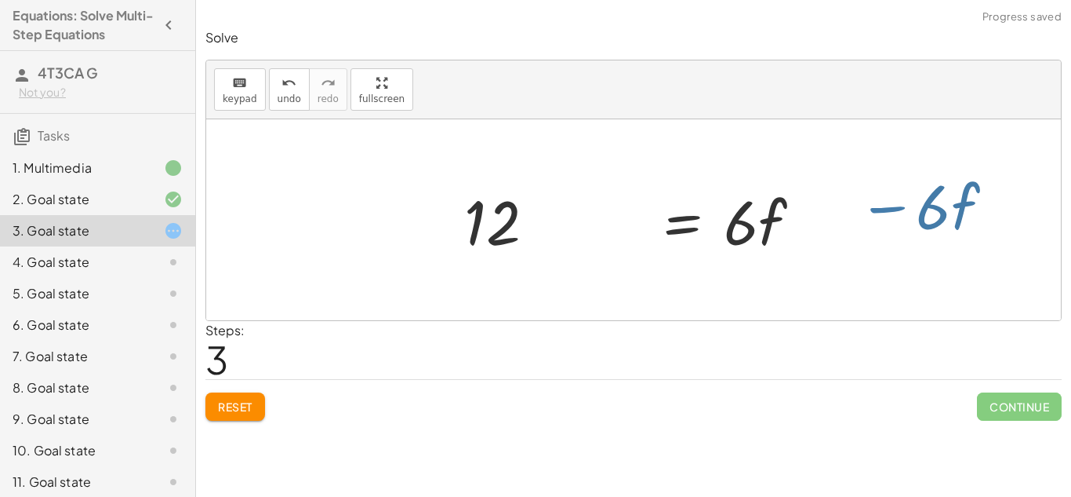
click at [877, 209] on div at bounding box center [633, 219] width 855 height 201
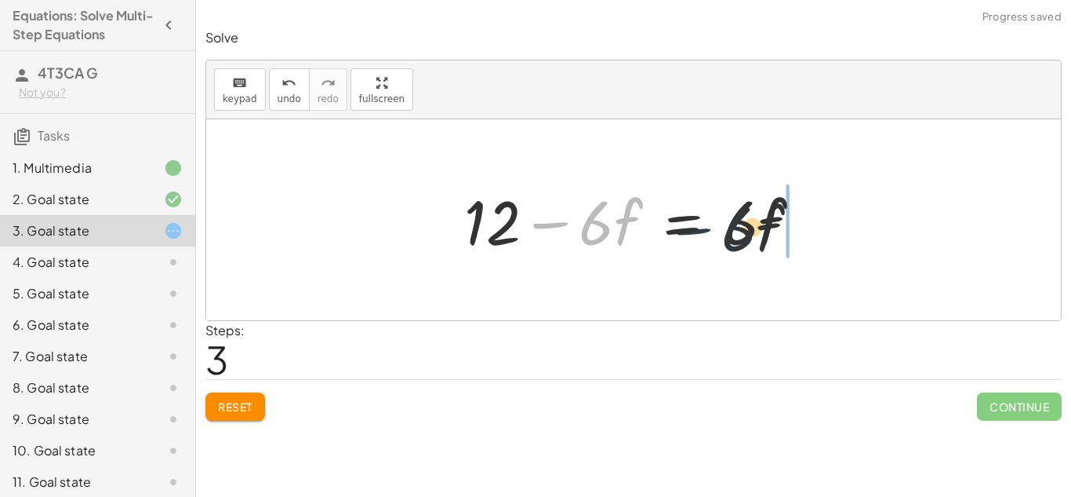
drag, startPoint x: 573, startPoint y: 227, endPoint x: 750, endPoint y: 235, distance: 177.4
click at [750, 235] on div at bounding box center [640, 220] width 366 height 81
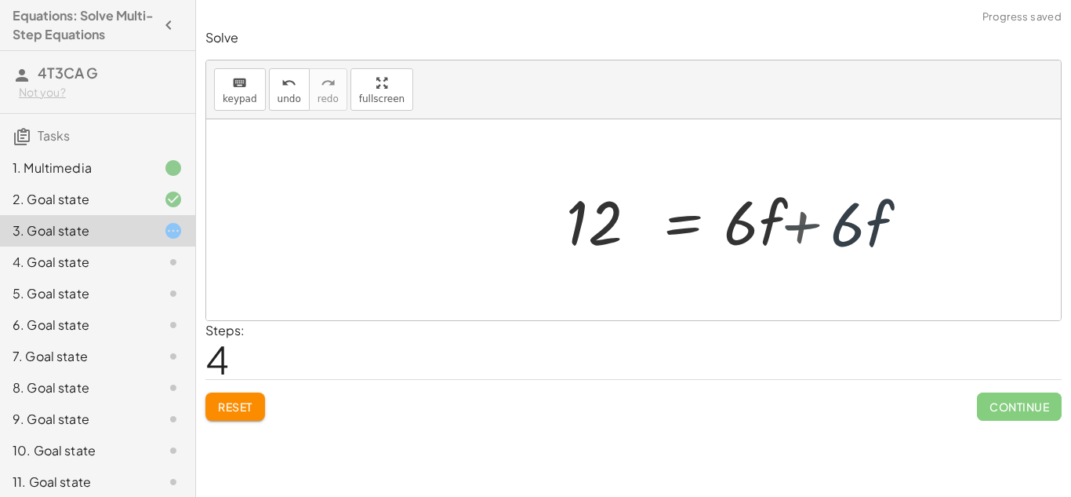
click at [746, 230] on div at bounding box center [762, 220] width 366 height 81
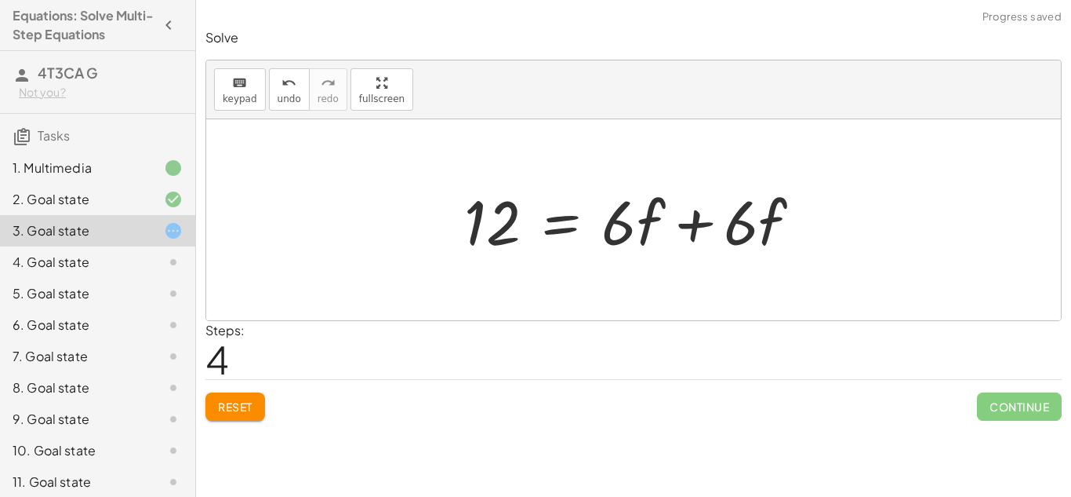
click at [697, 240] on div at bounding box center [640, 220] width 366 height 81
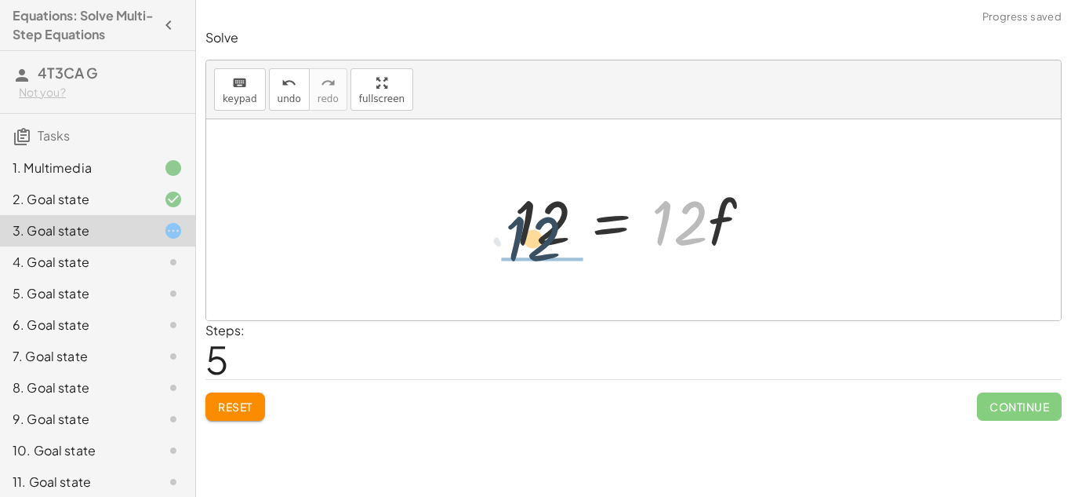
drag, startPoint x: 667, startPoint y: 231, endPoint x: 525, endPoint y: 247, distance: 142.8
click at [525, 247] on div at bounding box center [639, 220] width 265 height 81
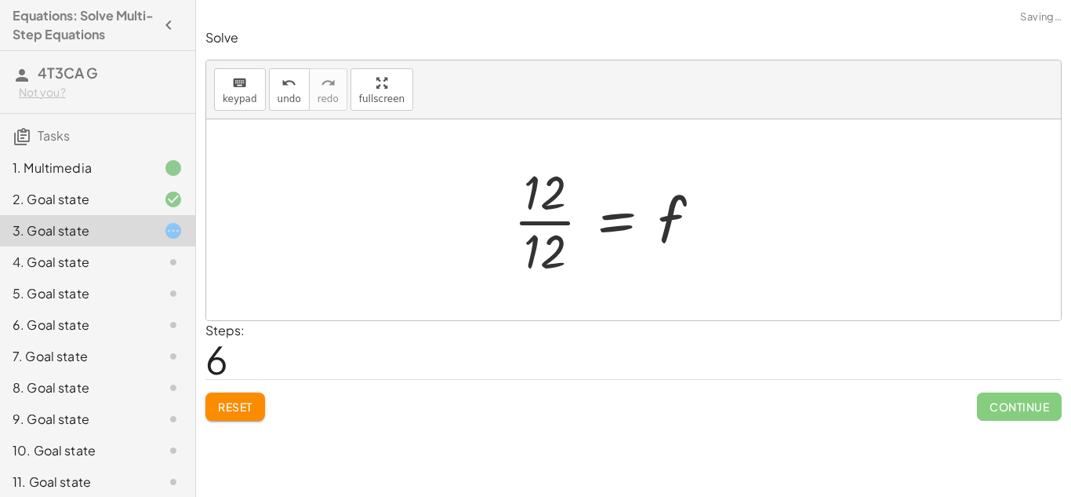
click at [538, 216] on div at bounding box center [614, 219] width 216 height 121
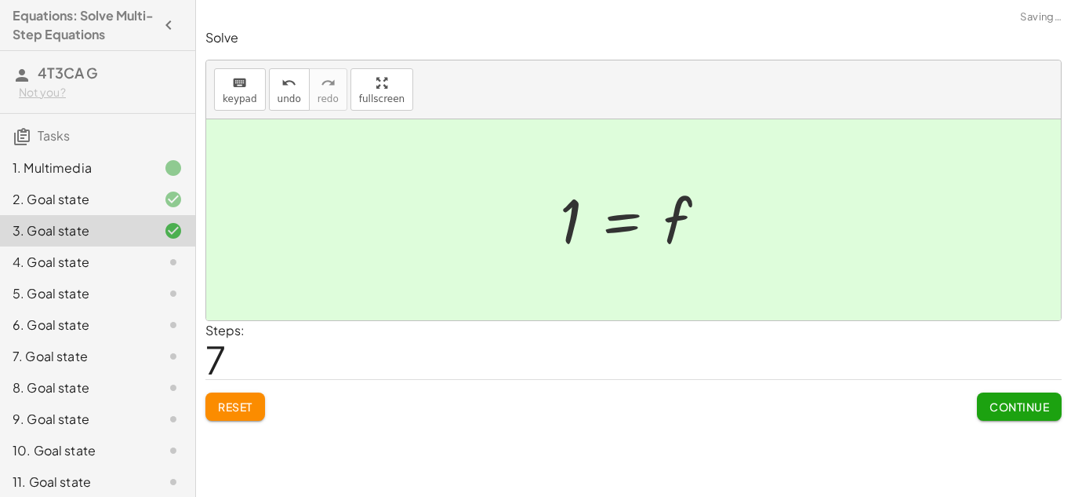
click at [1035, 413] on span "Continue" at bounding box center [1020, 406] width 60 height 14
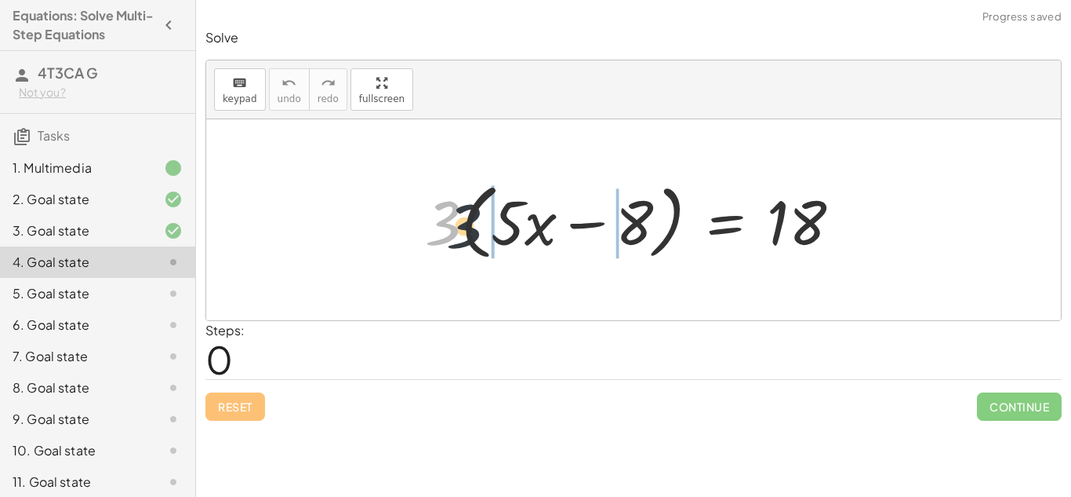
drag, startPoint x: 447, startPoint y: 223, endPoint x: 532, endPoint y: 233, distance: 85.3
click at [532, 233] on div at bounding box center [639, 220] width 444 height 90
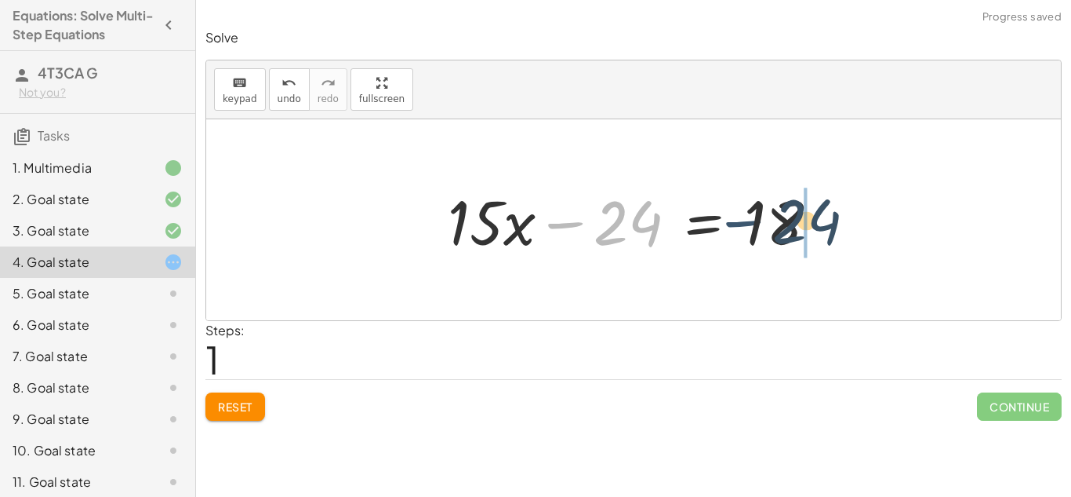
drag, startPoint x: 569, startPoint y: 224, endPoint x: 783, endPoint y: 218, distance: 214.2
click at [783, 218] on div at bounding box center [639, 220] width 399 height 81
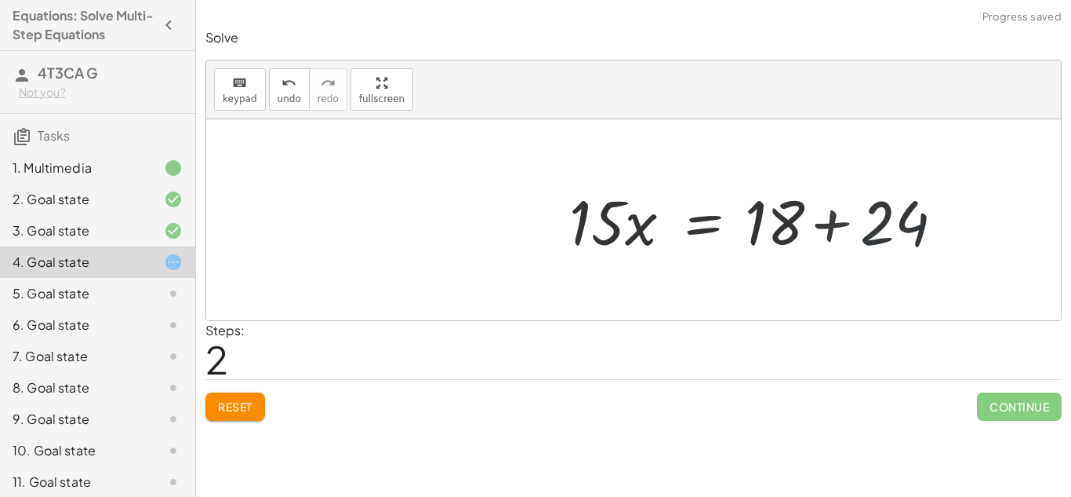
click at [778, 220] on div at bounding box center [767, 220] width 399 height 81
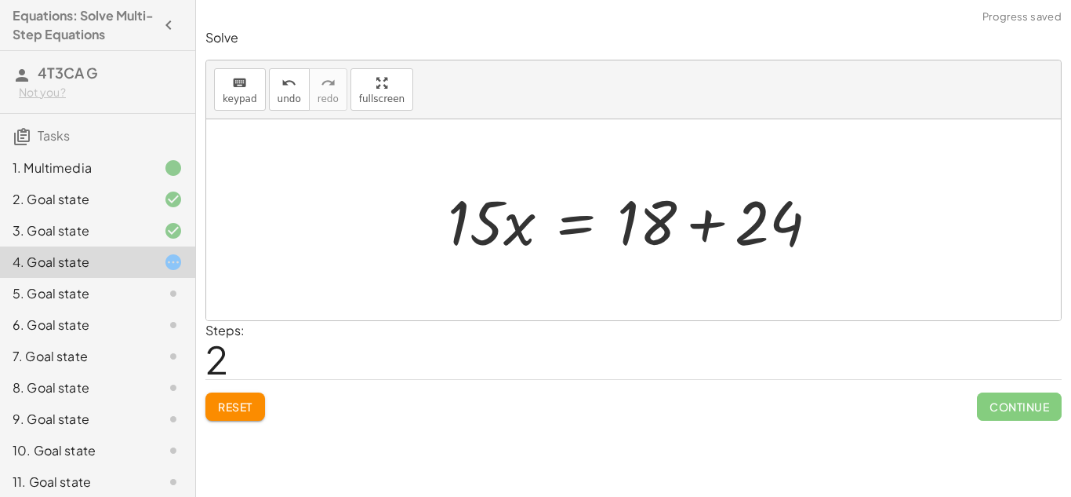
click at [746, 237] on div at bounding box center [639, 220] width 399 height 81
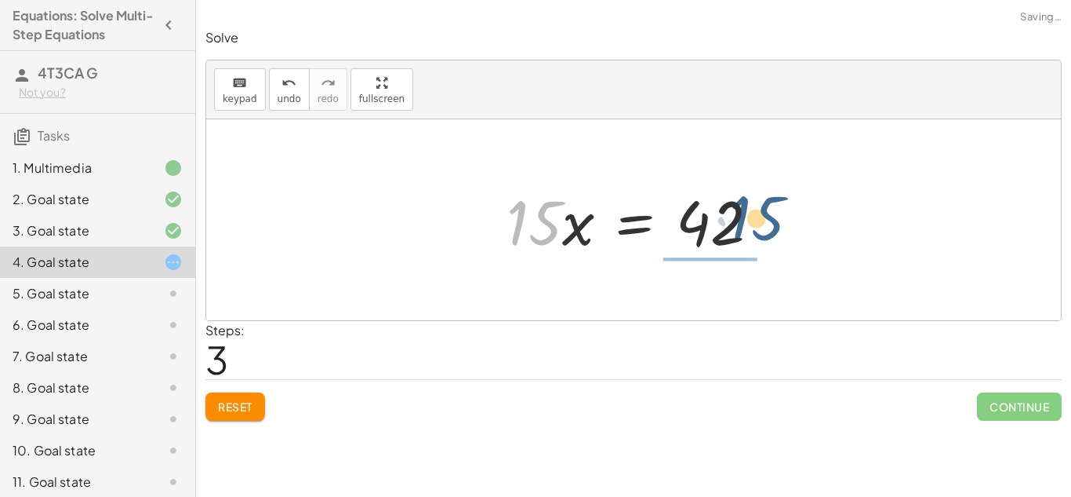
drag, startPoint x: 480, startPoint y: 232, endPoint x: 704, endPoint y: 227, distance: 223.6
click at [704, 227] on div at bounding box center [640, 220] width 282 height 81
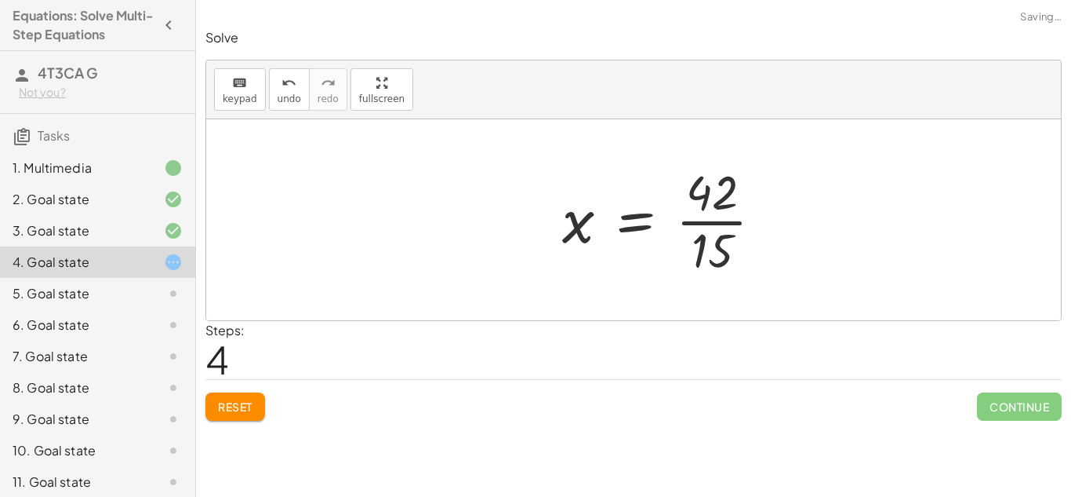
click at [693, 220] on div at bounding box center [669, 219] width 229 height 121
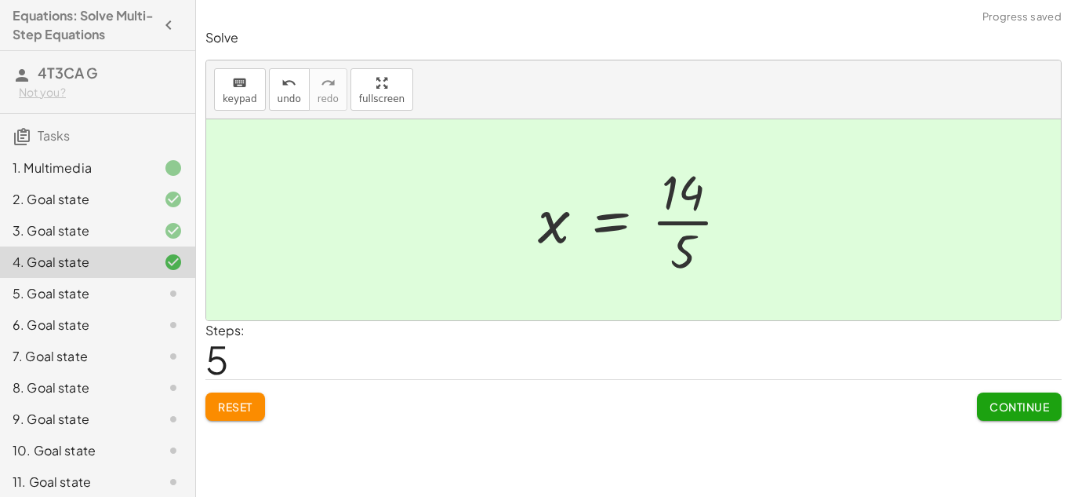
click at [700, 225] on div at bounding box center [640, 219] width 220 height 121
click at [981, 401] on button "Continue" at bounding box center [1019, 406] width 85 height 28
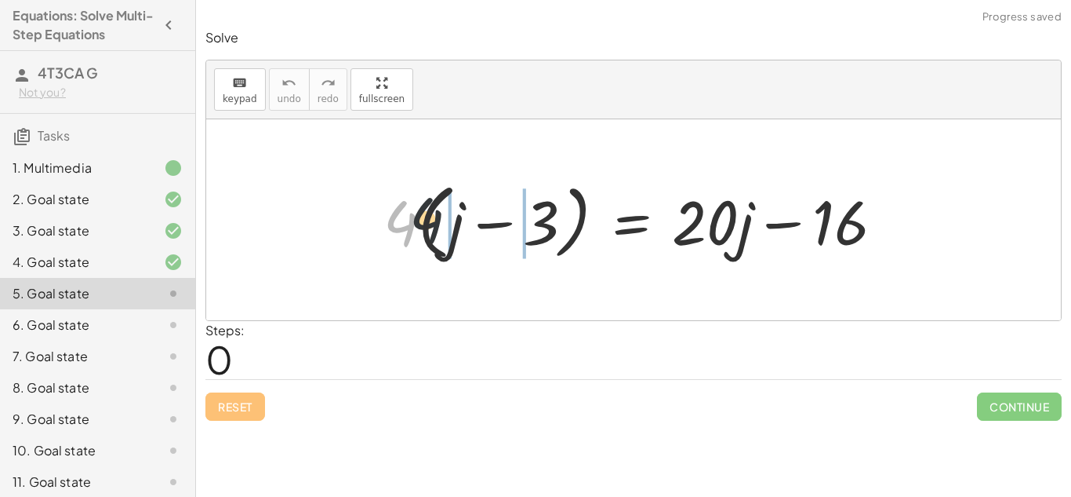
drag, startPoint x: 414, startPoint y: 239, endPoint x: 486, endPoint y: 229, distance: 72.9
click at [486, 229] on div at bounding box center [640, 220] width 529 height 90
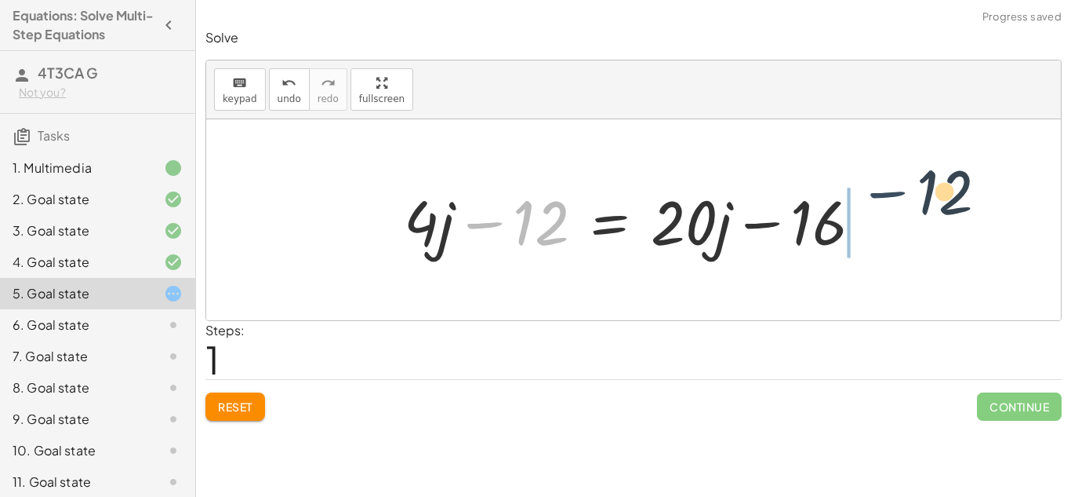
drag, startPoint x: 495, startPoint y: 229, endPoint x: 900, endPoint y: 213, distance: 405.1
click at [900, 213] on div "· 4 · ( + j − 3 ) = + · 20 · j − 16 + · 4 · j − · 4 · 3 = + · 20 · j − 16 − 12 …" at bounding box center [633, 219] width 855 height 201
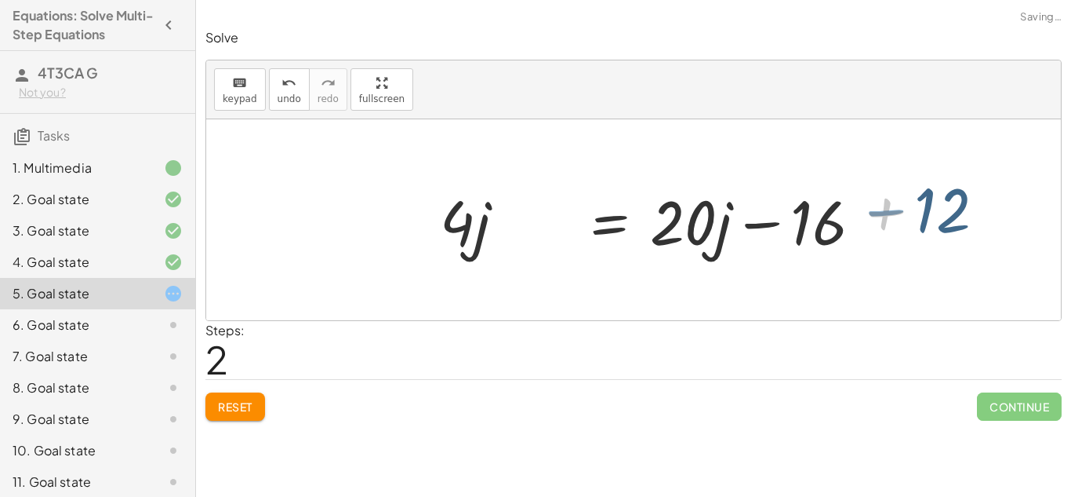
click at [897, 212] on div at bounding box center [754, 220] width 487 height 81
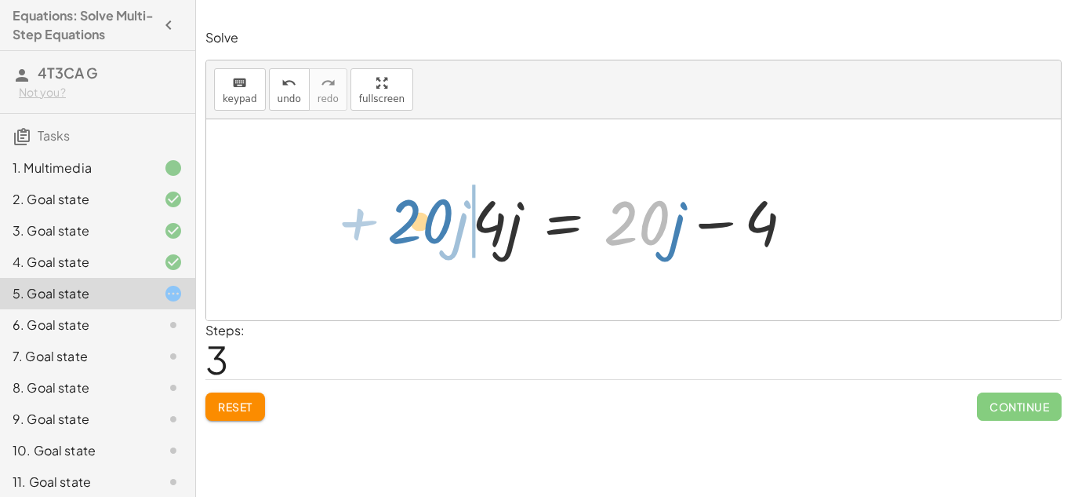
drag, startPoint x: 606, startPoint y: 221, endPoint x: 387, endPoint y: 220, distance: 219.6
click at [387, 220] on div "· 4 · ( + j − 3 ) = + · 20 · j − 16 + · 4 · j − · 4 · 3 = + · 20 · j − 16 + · 4…" at bounding box center [633, 219] width 855 height 201
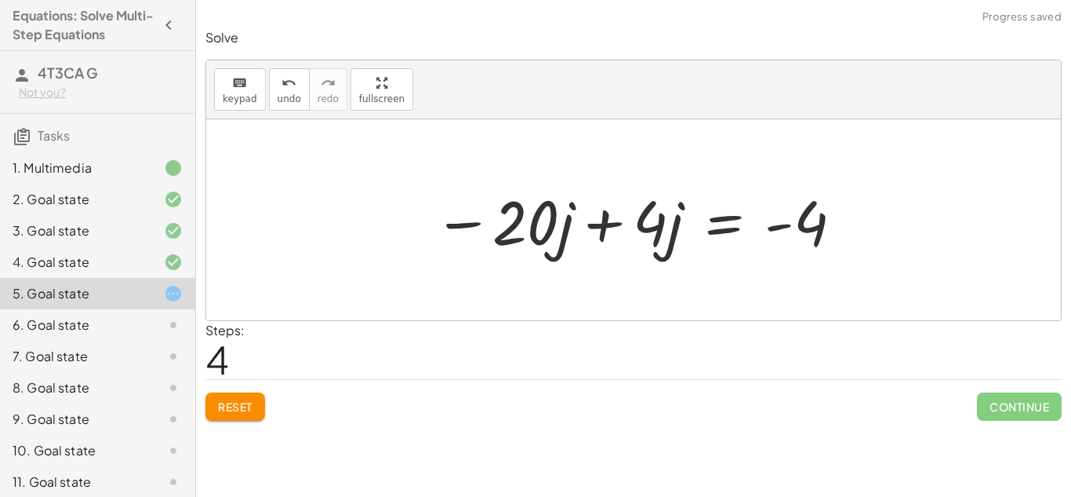
click at [596, 216] on div at bounding box center [639, 220] width 427 height 81
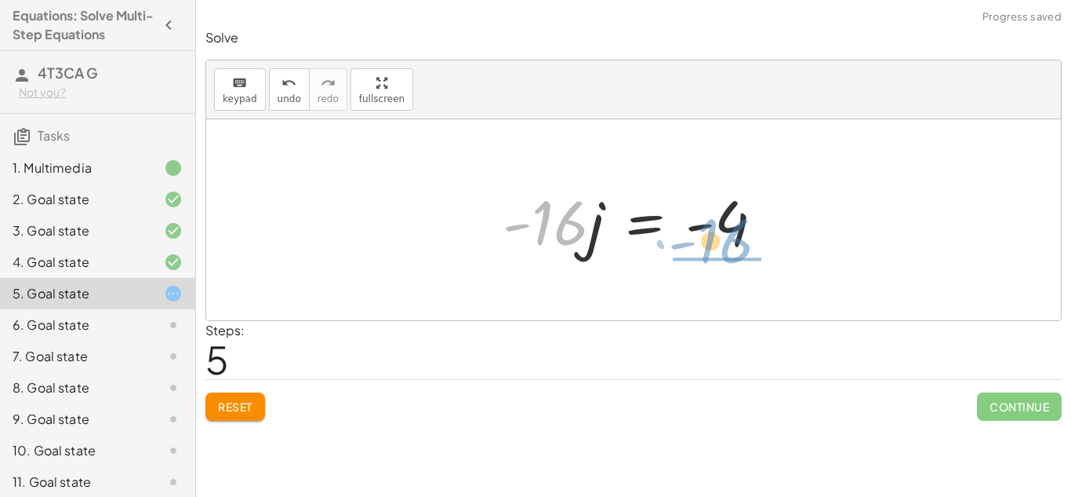
drag, startPoint x: 541, startPoint y: 246, endPoint x: 709, endPoint y: 264, distance: 168.8
click at [709, 264] on div "· 4 · ( + j − 3 ) = + · 20 · j − 16 + · 4 · j − · 4 · 3 = + · 20 · j − 16 + · 4…" at bounding box center [633, 220] width 309 height 89
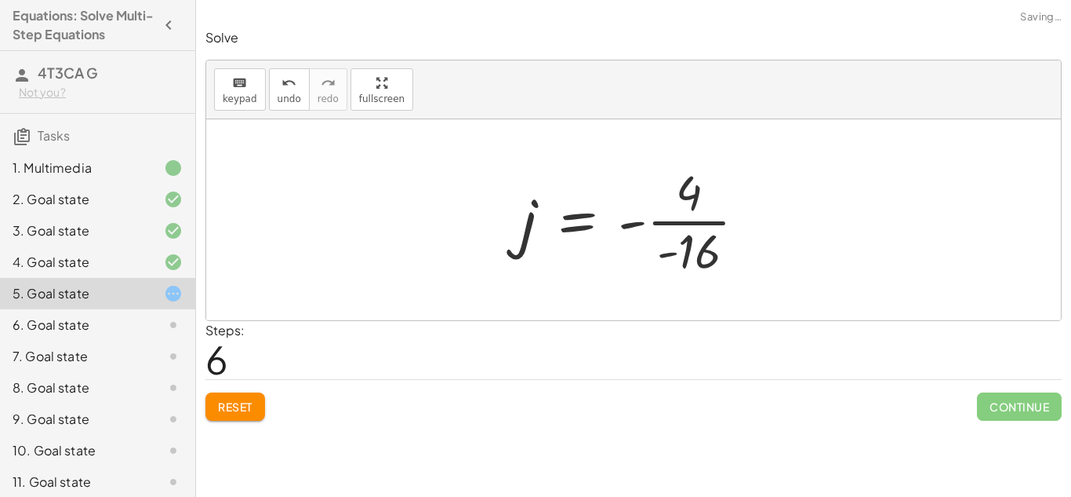
click at [704, 227] on div at bounding box center [640, 219] width 254 height 121
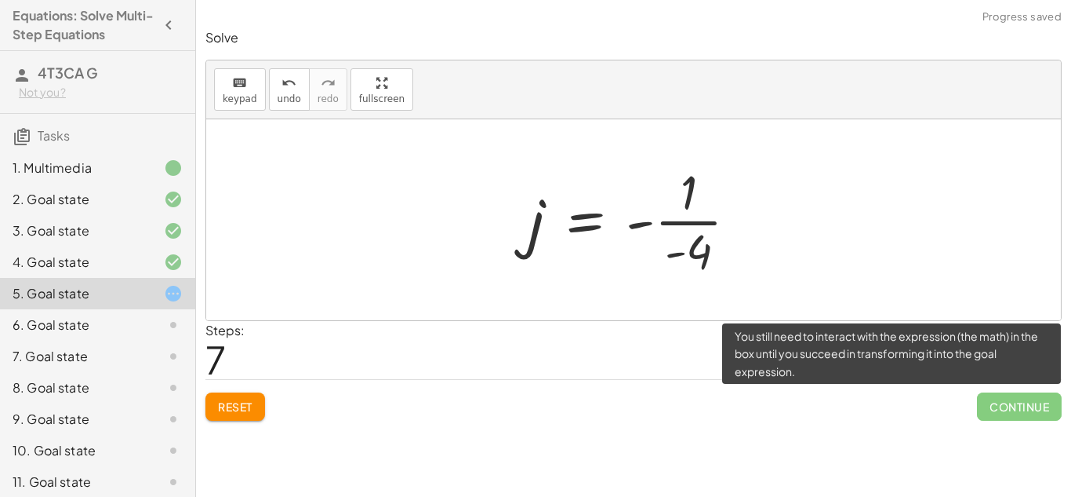
click at [995, 409] on span "Continue" at bounding box center [1019, 406] width 85 height 28
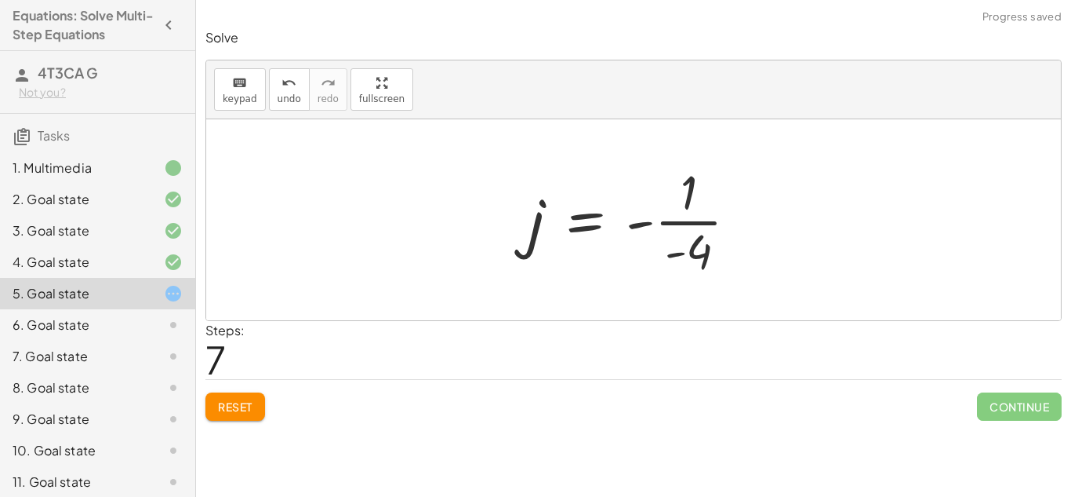
click at [670, 225] on div at bounding box center [639, 219] width 237 height 121
click at [646, 227] on div at bounding box center [639, 219] width 237 height 121
drag, startPoint x: 632, startPoint y: 224, endPoint x: 666, endPoint y: 252, distance: 44.0
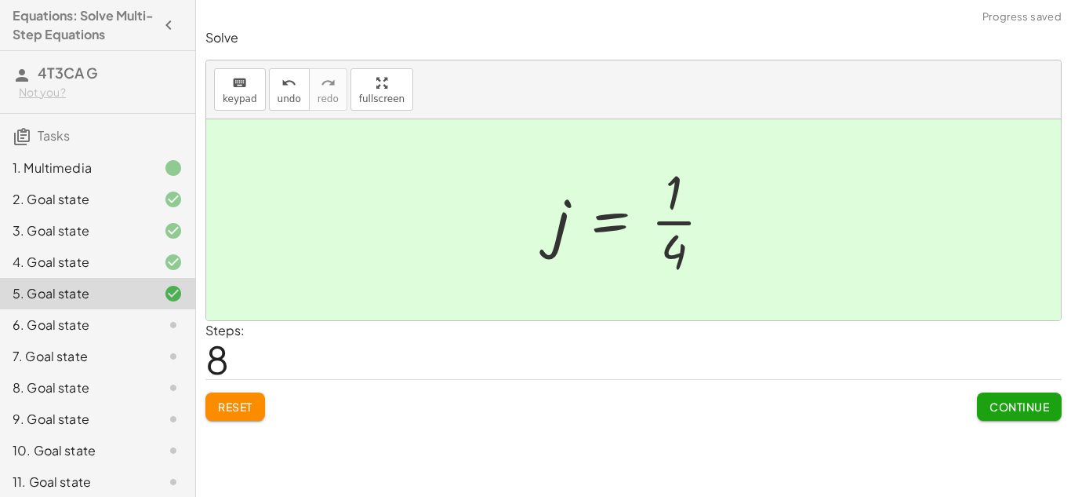
click at [1023, 419] on button "Continue" at bounding box center [1019, 406] width 85 height 28
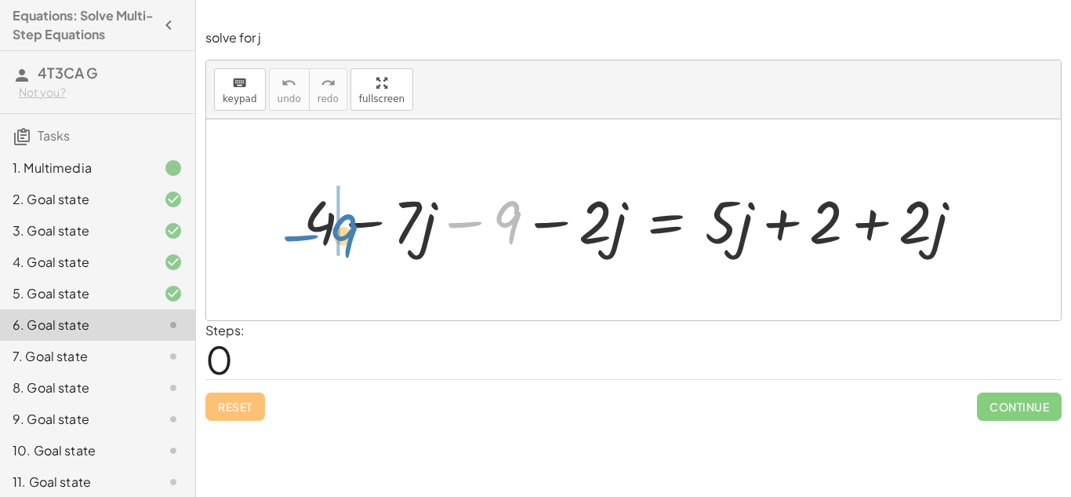
drag, startPoint x: 473, startPoint y: 223, endPoint x: 314, endPoint y: 235, distance: 159.7
click at [314, 235] on div at bounding box center [639, 219] width 687 height 78
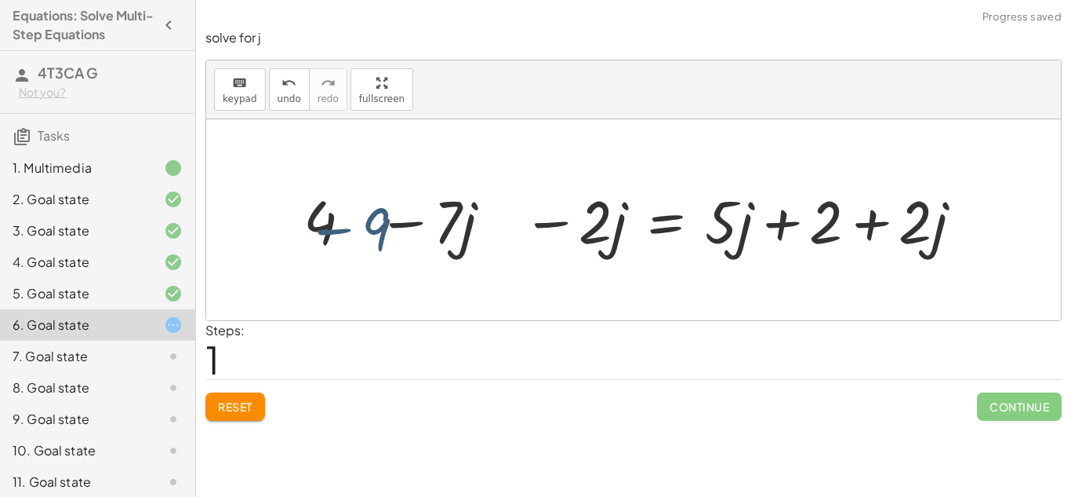
click at [330, 227] on div at bounding box center [639, 219] width 687 height 78
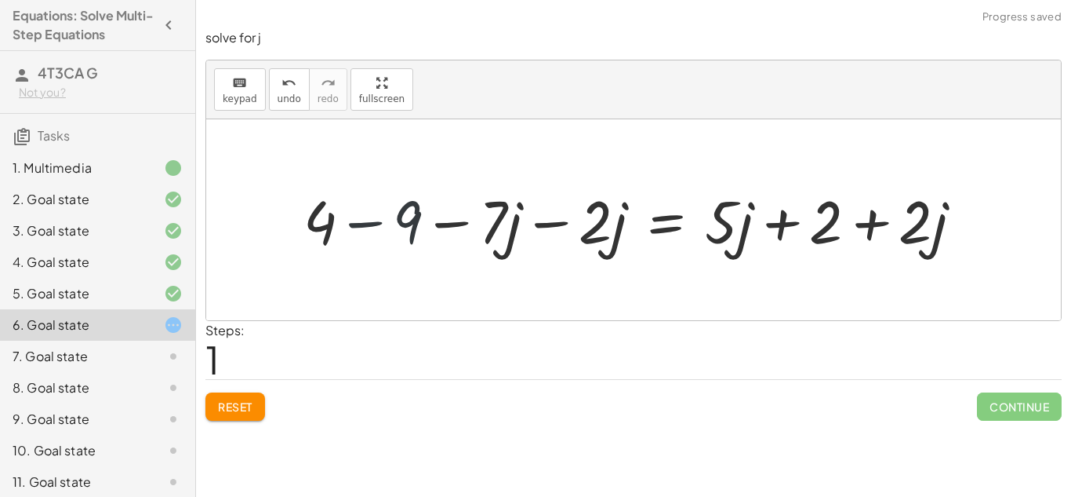
click at [348, 226] on div at bounding box center [639, 219] width 687 height 78
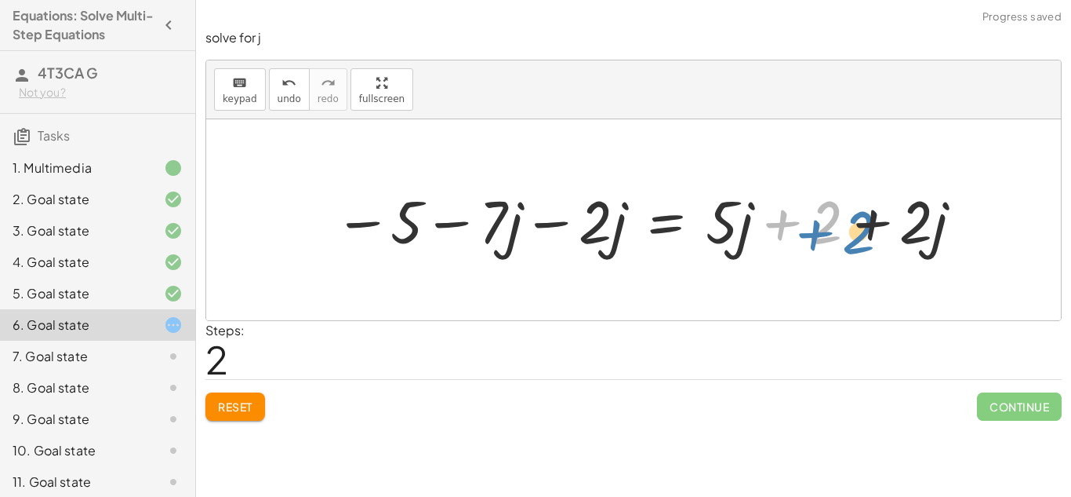
drag, startPoint x: 788, startPoint y: 224, endPoint x: 813, endPoint y: 231, distance: 25.3
click at [813, 231] on div at bounding box center [649, 219] width 647 height 78
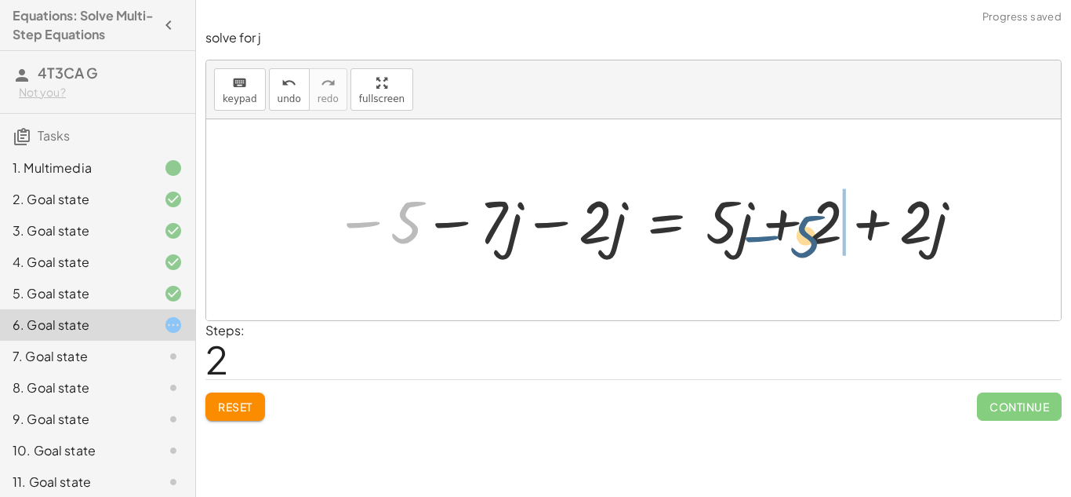
drag, startPoint x: 374, startPoint y: 220, endPoint x: 795, endPoint y: 231, distance: 421.4
click at [795, 231] on div at bounding box center [649, 219] width 647 height 78
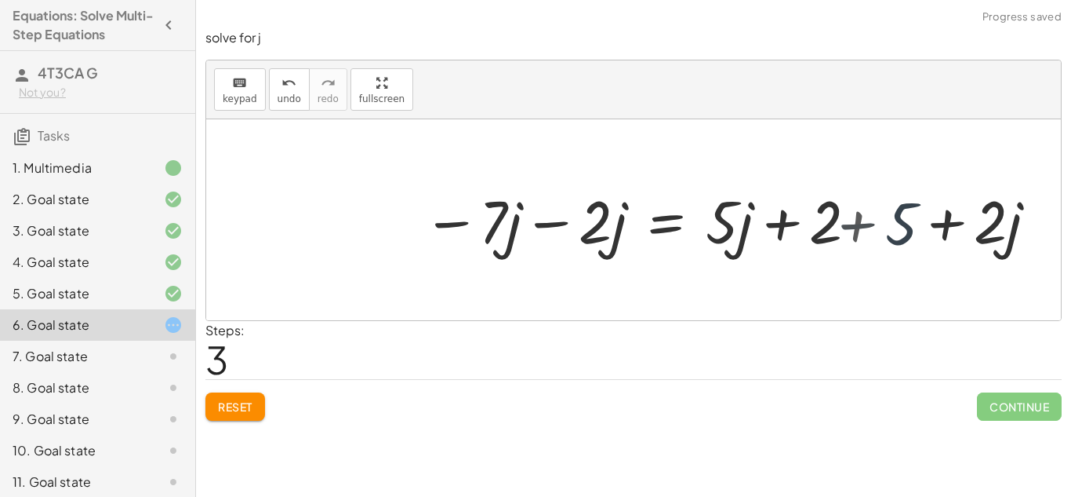
click at [795, 231] on div at bounding box center [738, 219] width 647 height 78
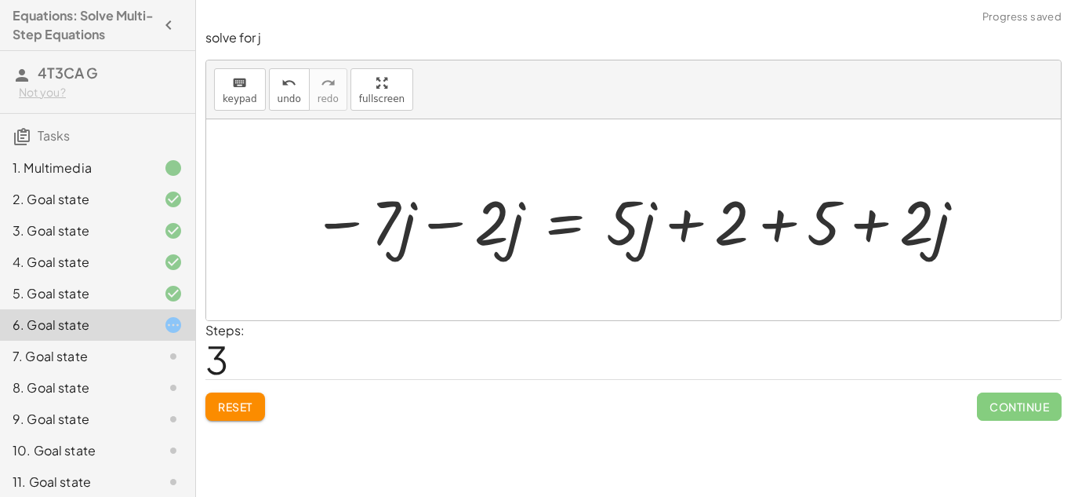
click at [797, 222] on div at bounding box center [639, 220] width 671 height 81
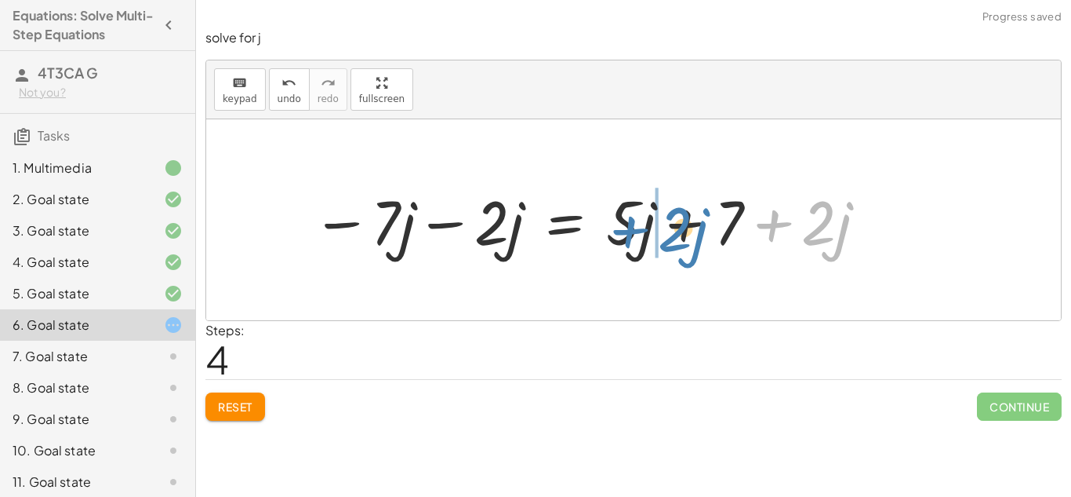
drag, startPoint x: 766, startPoint y: 223, endPoint x: 628, endPoint y: 229, distance: 139.0
click at [628, 229] on div at bounding box center [590, 220] width 573 height 81
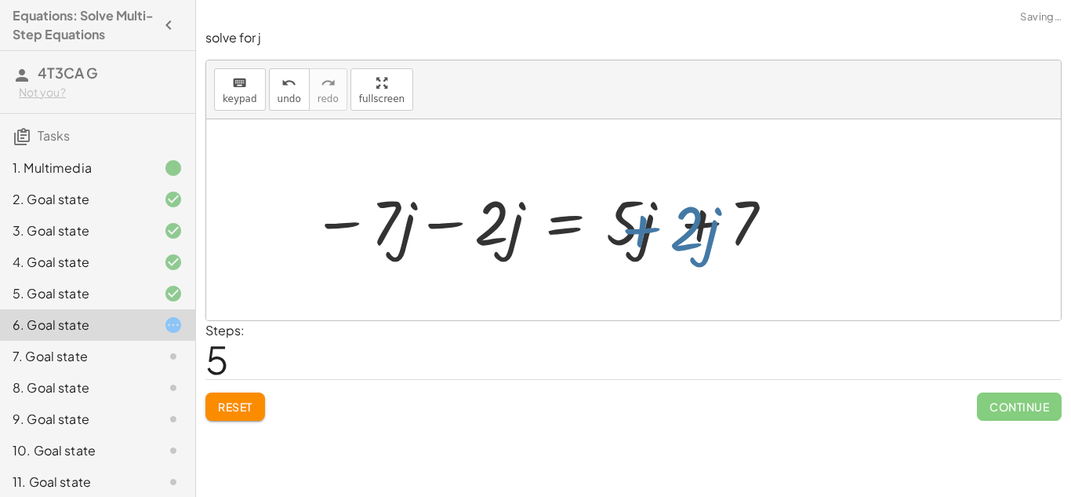
click at [631, 227] on div at bounding box center [590, 220] width 573 height 81
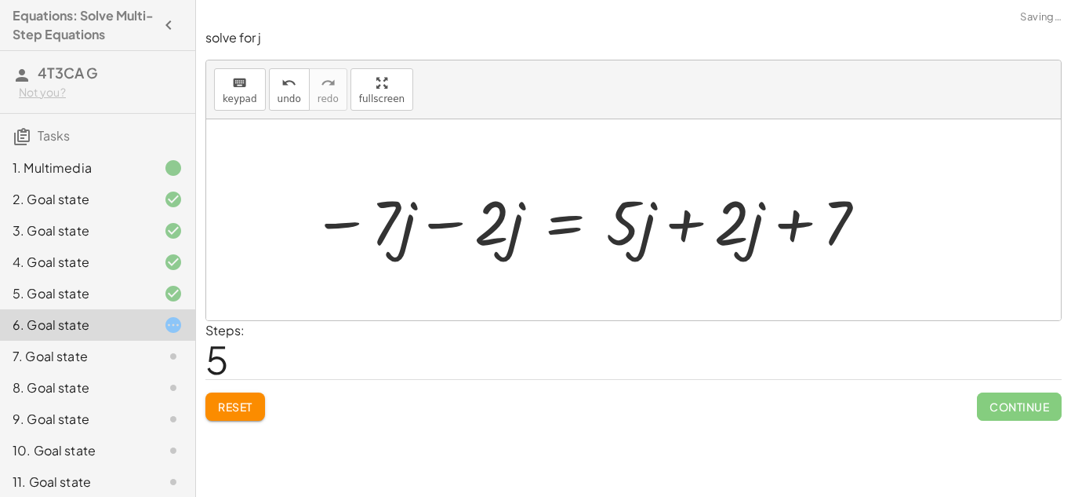
click at [685, 217] on div at bounding box center [590, 220] width 573 height 81
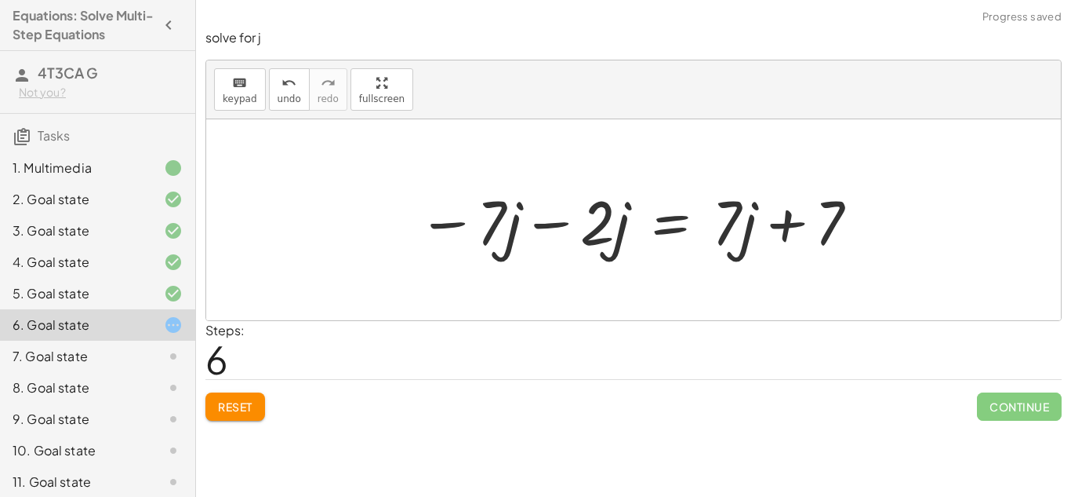
click at [550, 223] on div at bounding box center [639, 220] width 459 height 81
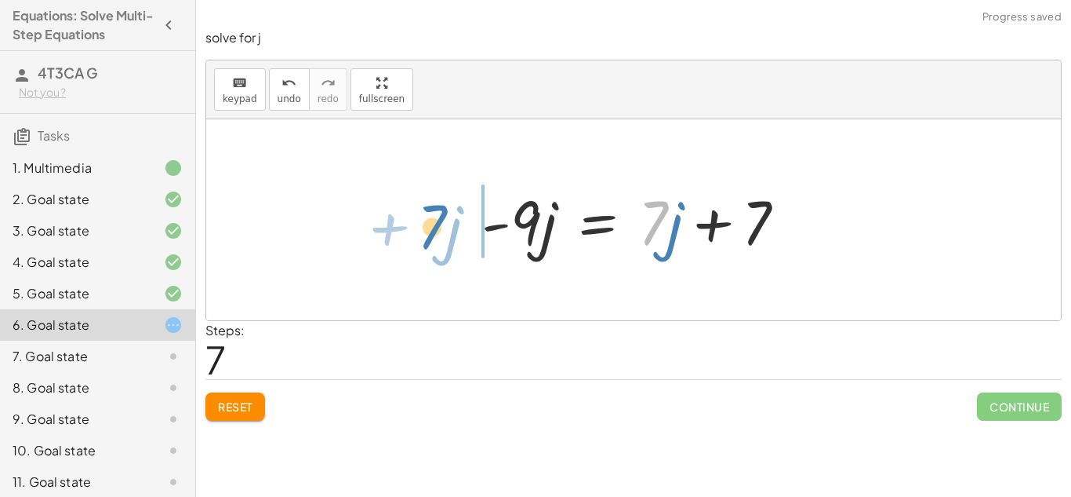
drag, startPoint x: 639, startPoint y: 227, endPoint x: 417, endPoint y: 232, distance: 221.3
click at [417, 232] on div "+ 4 − · 7 · j − 9 − · 2 · j = + · 5 · j + 2 + · 2 · j + 4 − 9 − · 7 · j − · 2 ·…" at bounding box center [633, 219] width 855 height 201
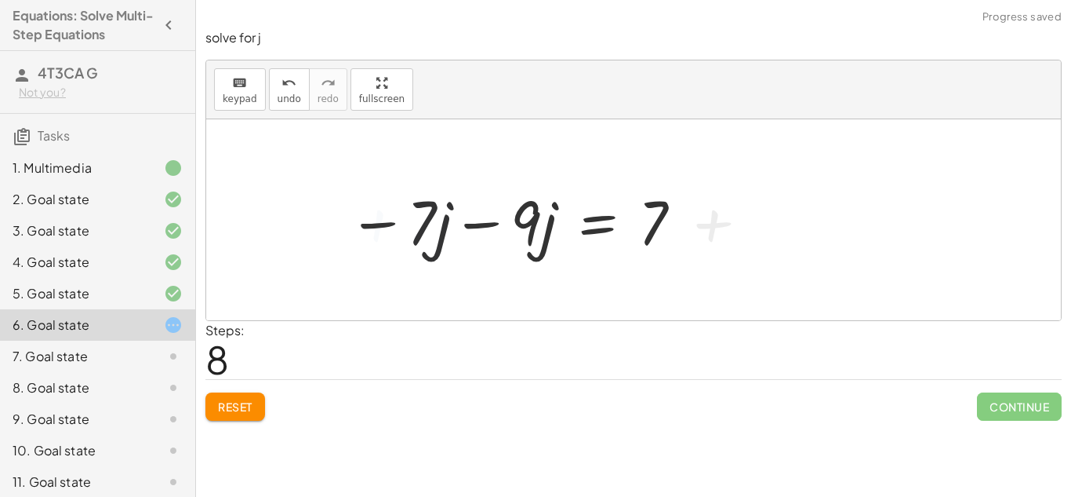
click at [488, 227] on div at bounding box center [515, 220] width 351 height 81
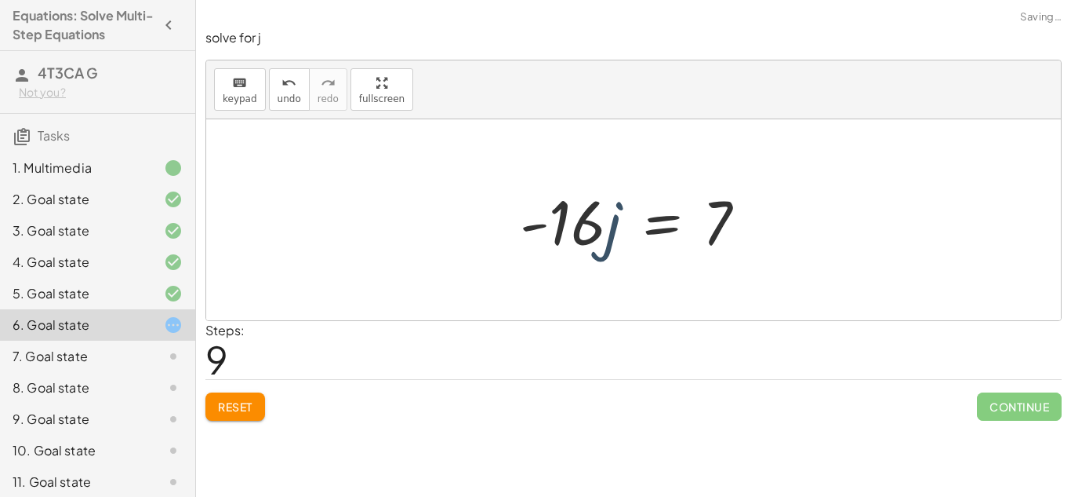
click at [621, 237] on div at bounding box center [639, 220] width 255 height 81
drag, startPoint x: 564, startPoint y: 231, endPoint x: 738, endPoint y: 261, distance: 176.7
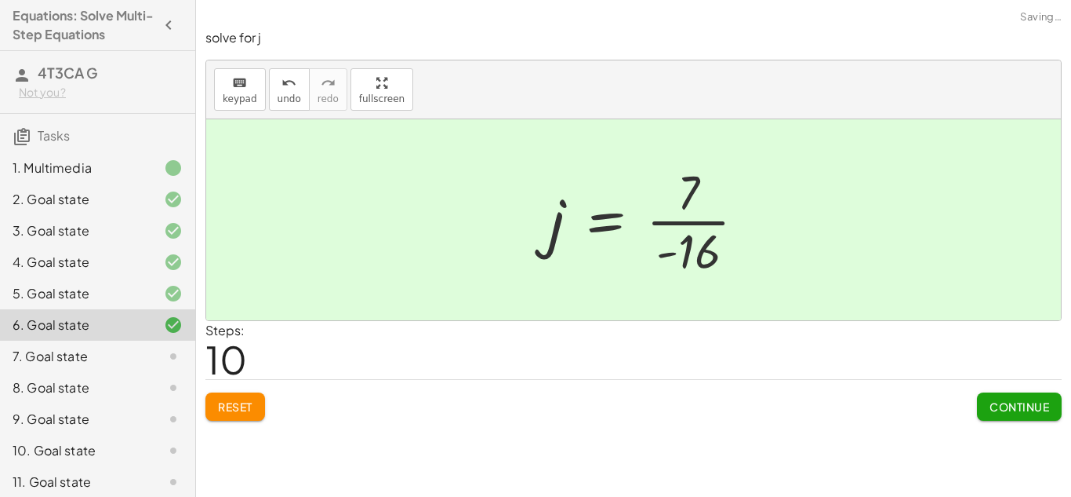
click at [737, 224] on div at bounding box center [653, 219] width 225 height 121
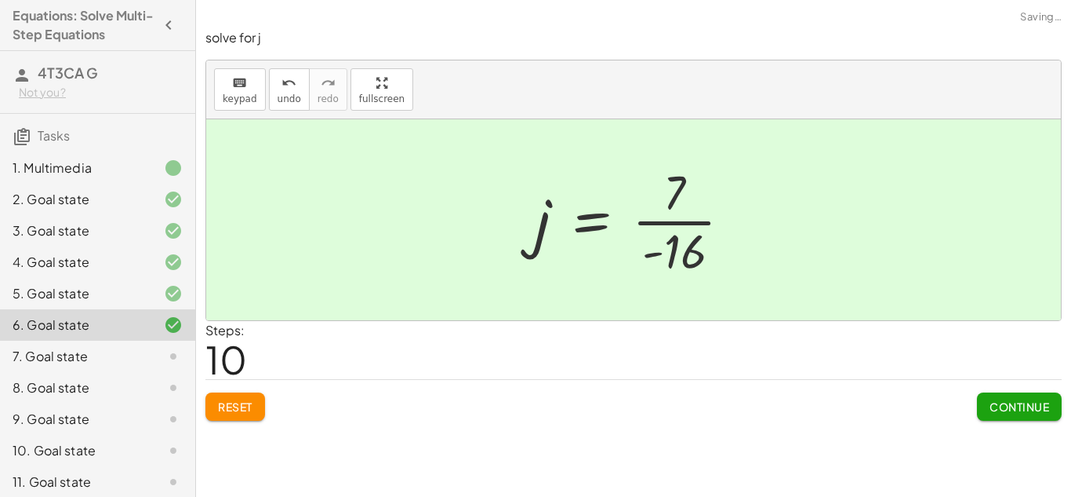
click at [693, 224] on div at bounding box center [639, 219] width 225 height 121
click at [1042, 406] on span "Continue" at bounding box center [1020, 406] width 60 height 14
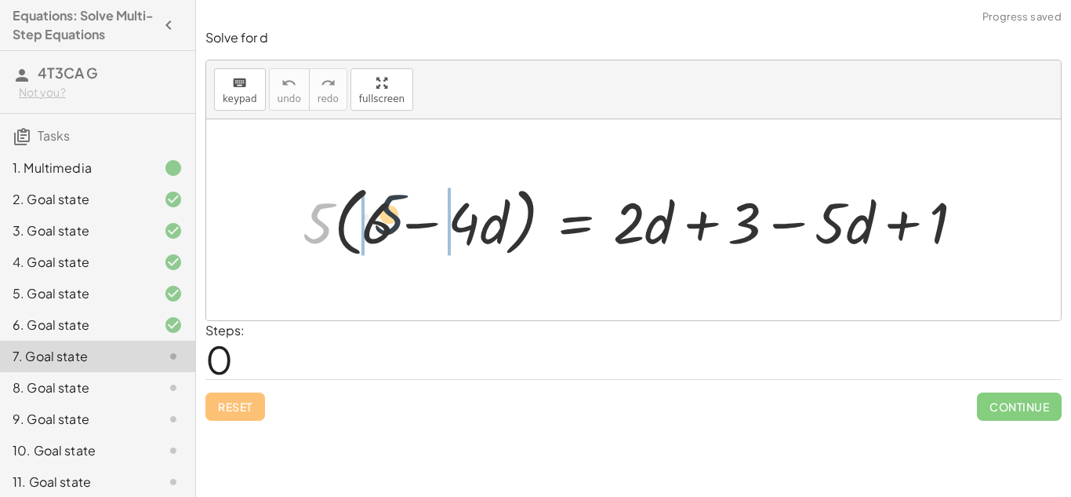
drag, startPoint x: 304, startPoint y: 242, endPoint x: 387, endPoint y: 235, distance: 83.4
click at [387, 235] on div at bounding box center [639, 220] width 689 height 84
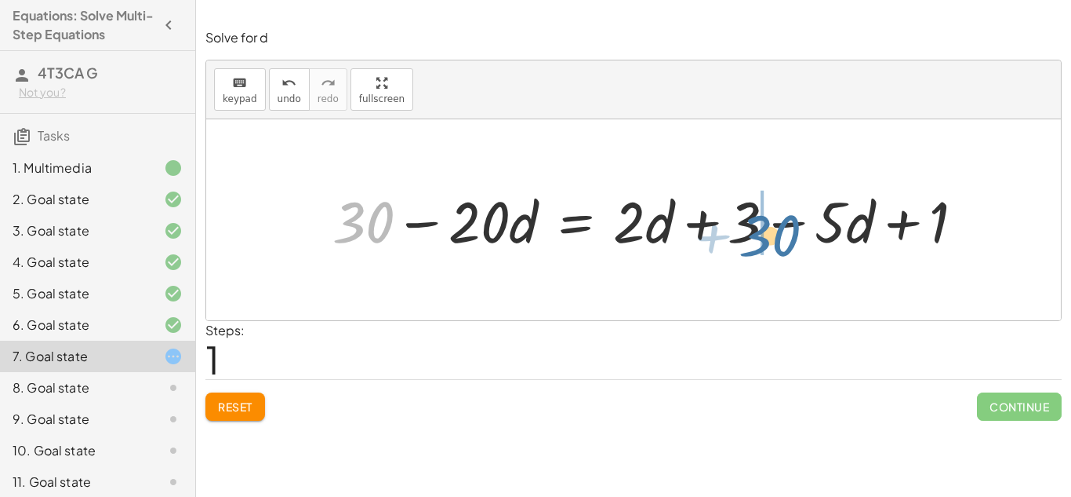
drag, startPoint x: 332, startPoint y: 220, endPoint x: 740, endPoint y: 233, distance: 408.1
click at [740, 233] on div at bounding box center [655, 219] width 660 height 75
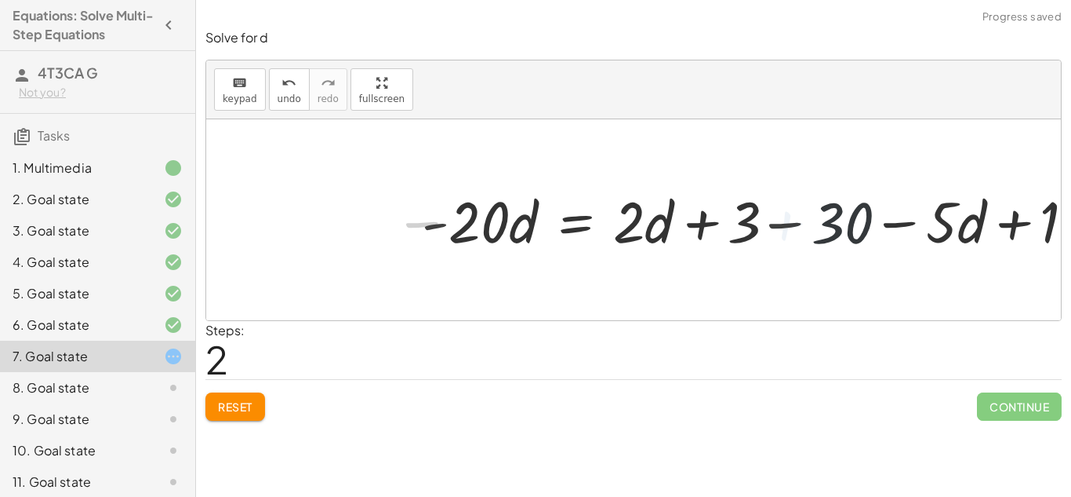
click at [740, 229] on div at bounding box center [757, 219] width 686 height 75
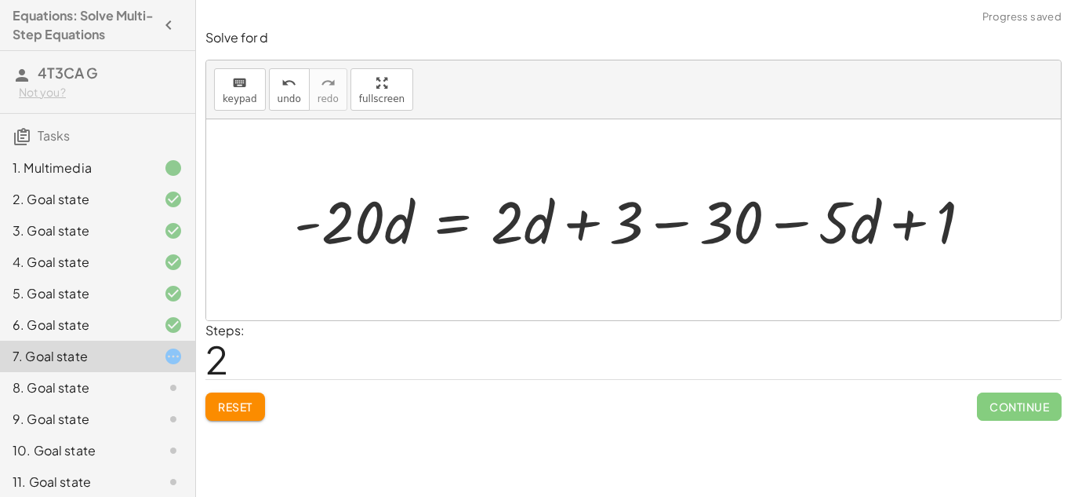
click at [706, 230] on div at bounding box center [639, 219] width 706 height 77
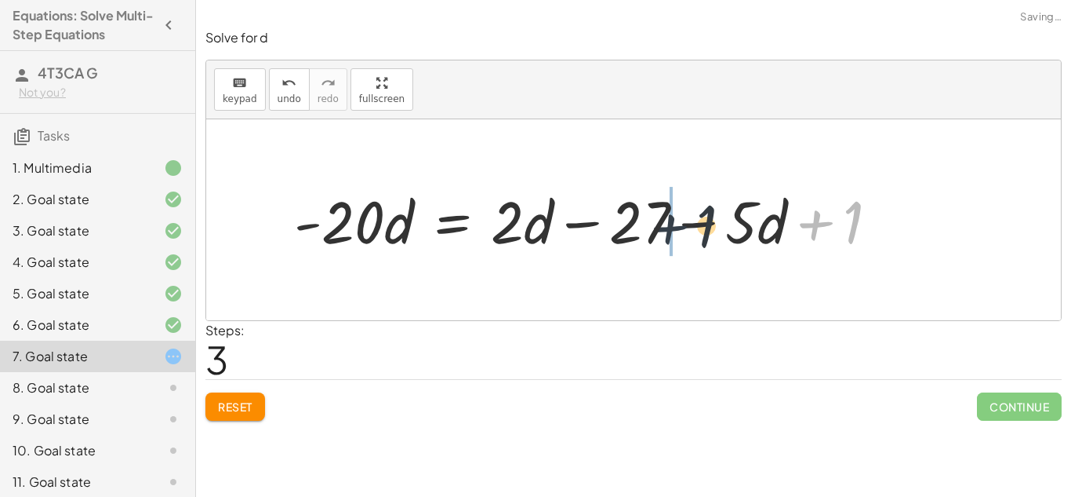
drag, startPoint x: 814, startPoint y: 224, endPoint x: 650, endPoint y: 228, distance: 164.0
click at [650, 228] on div at bounding box center [592, 219] width 613 height 77
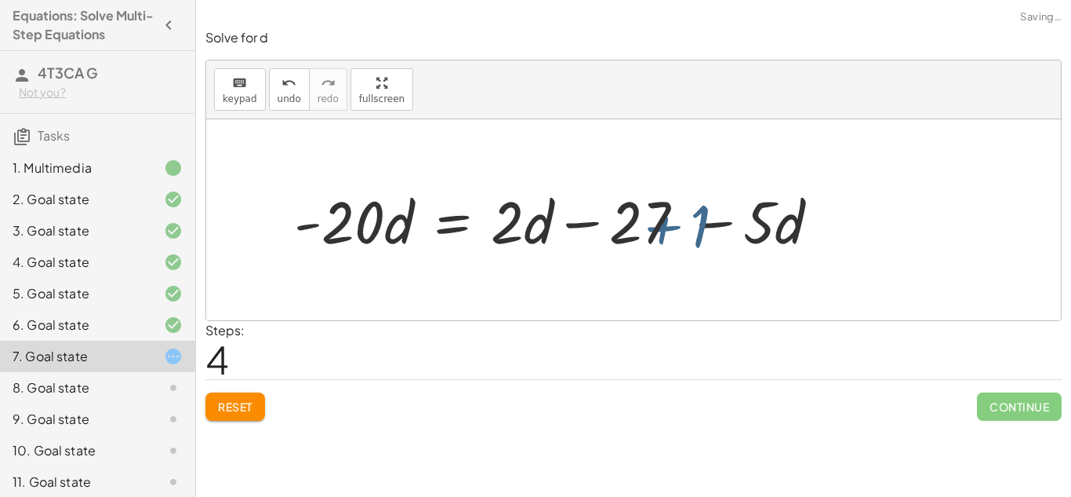
click at [660, 227] on div at bounding box center [592, 219] width 613 height 77
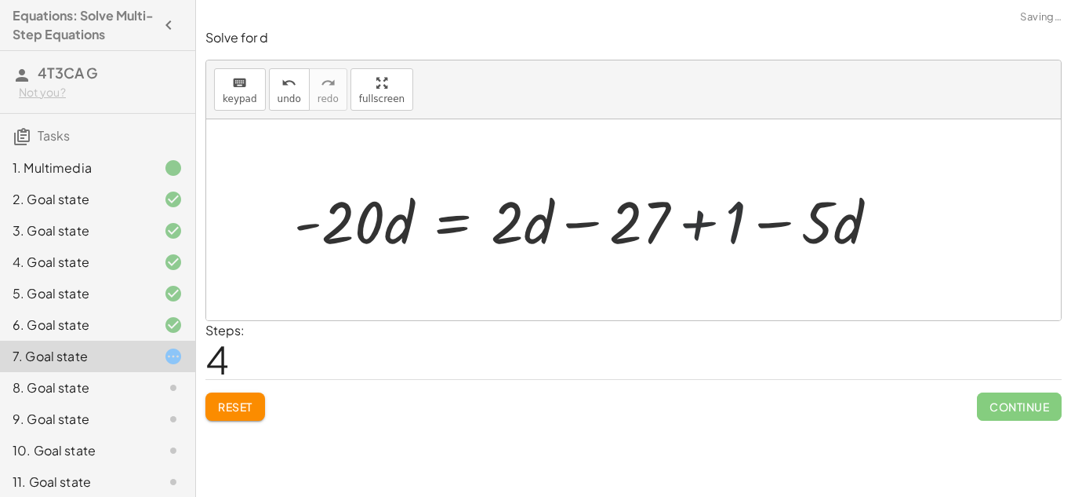
click at [679, 226] on div at bounding box center [592, 219] width 613 height 77
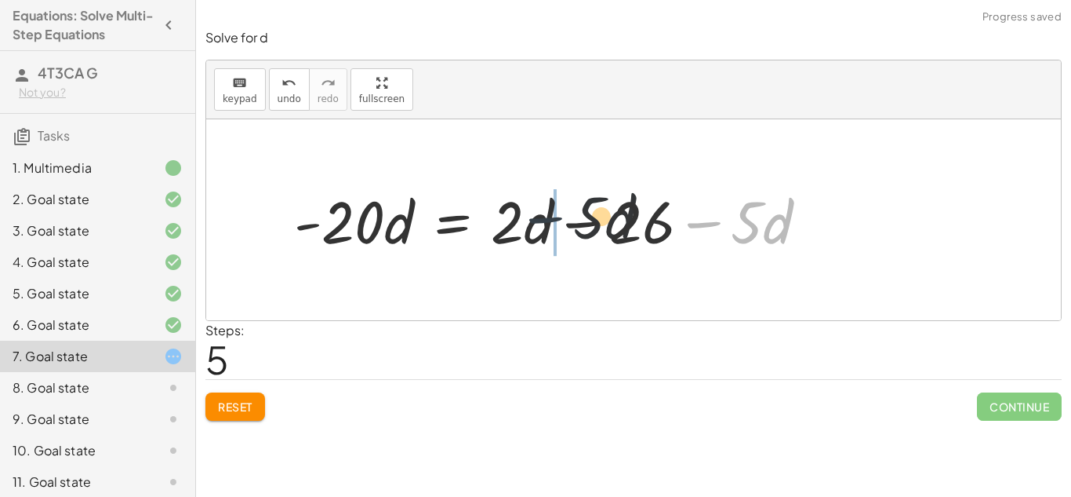
drag, startPoint x: 693, startPoint y: 224, endPoint x: 500, endPoint y: 219, distance: 193.8
click at [500, 219] on div at bounding box center [557, 219] width 542 height 77
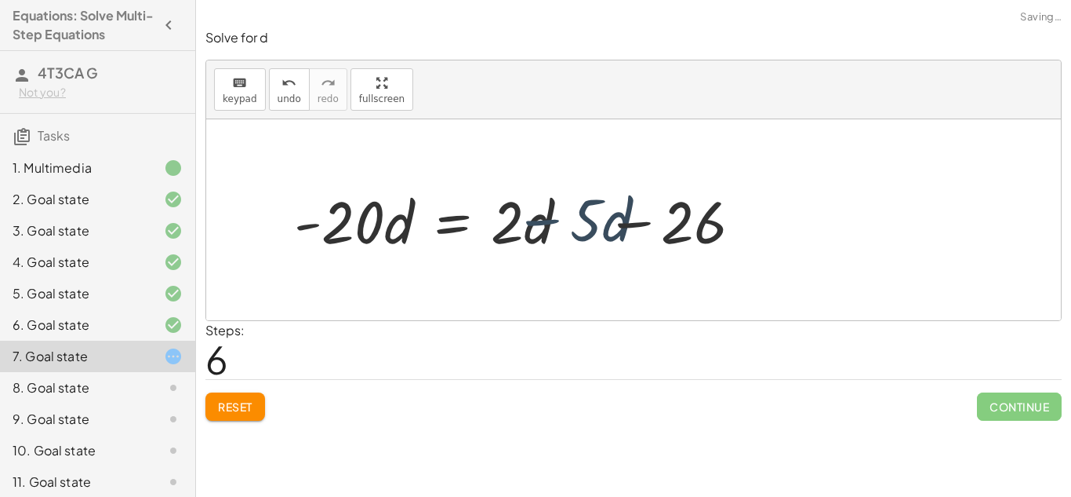
click at [501, 219] on div at bounding box center [557, 219] width 542 height 77
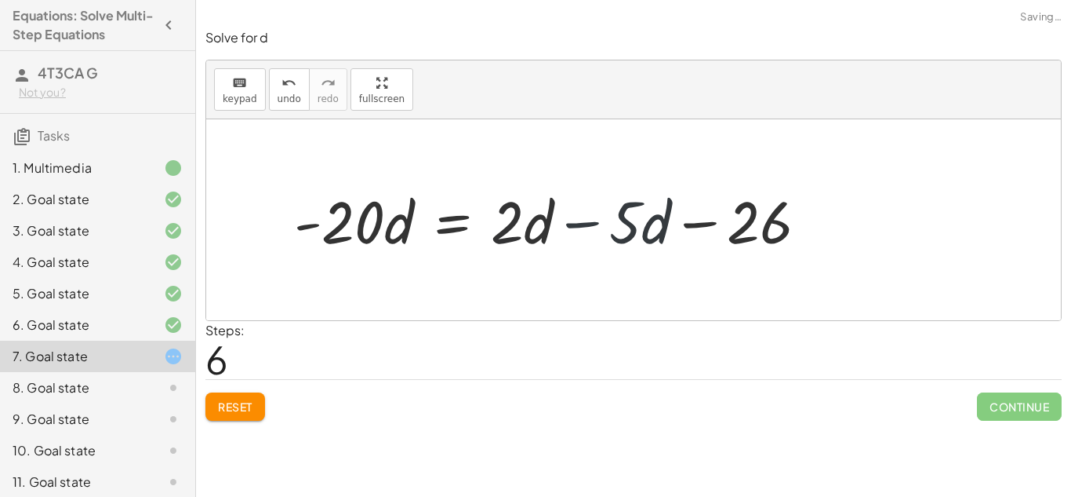
click at [522, 217] on div at bounding box center [557, 219] width 542 height 77
click at [554, 216] on div at bounding box center [557, 219] width 542 height 77
click at [571, 223] on div at bounding box center [557, 219] width 542 height 77
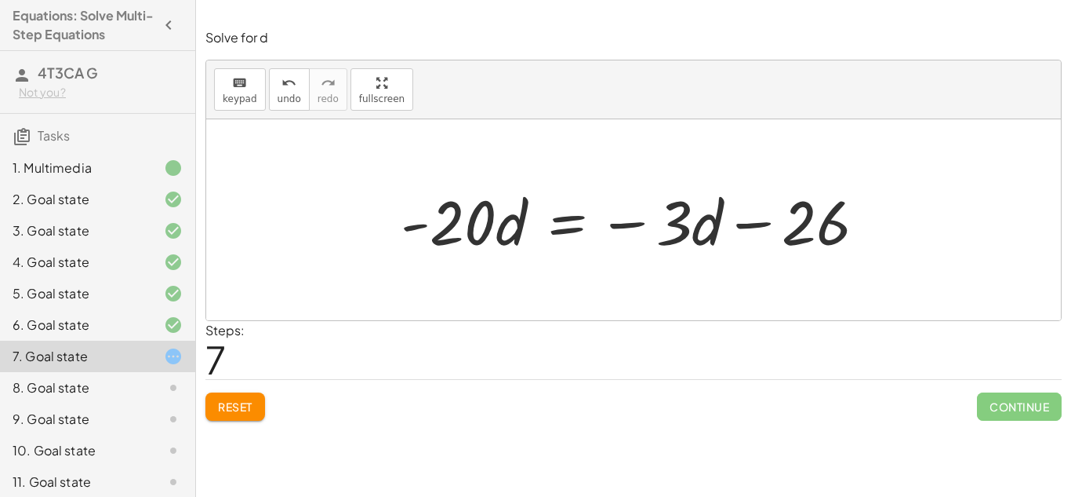
click at [742, 224] on div at bounding box center [639, 220] width 493 height 81
click at [753, 227] on div at bounding box center [639, 220] width 493 height 81
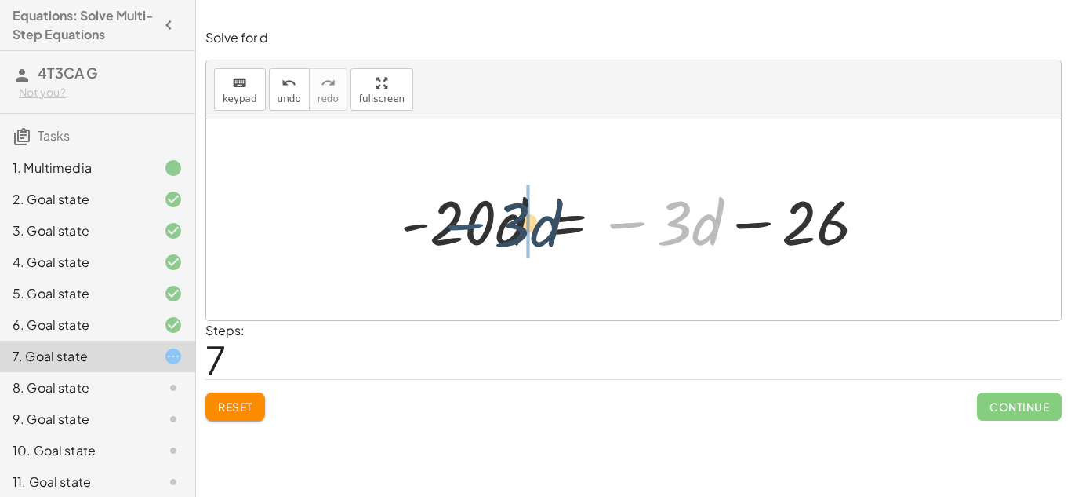
drag, startPoint x: 629, startPoint y: 226, endPoint x: 467, endPoint y: 229, distance: 162.4
click at [467, 229] on div at bounding box center [639, 220] width 493 height 81
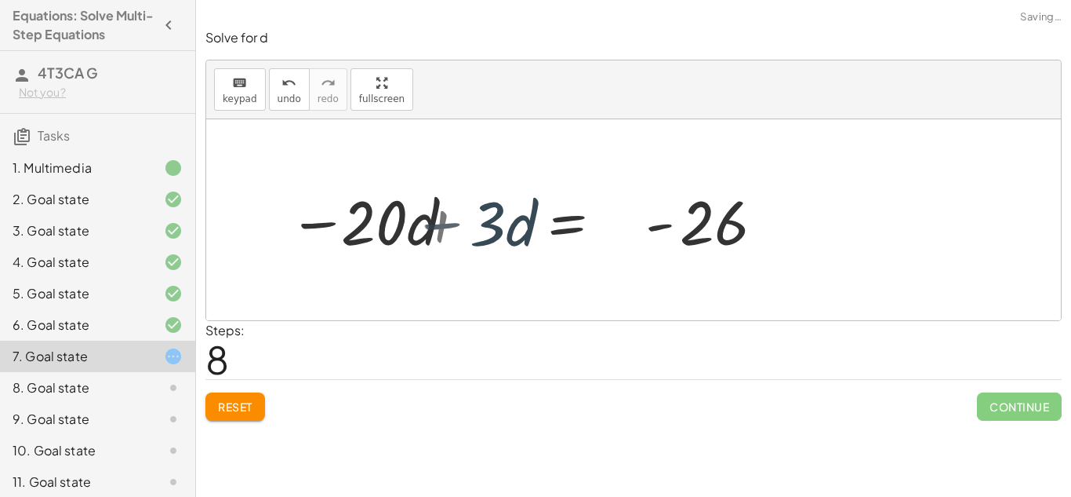
click at [470, 229] on div at bounding box center [484, 220] width 493 height 81
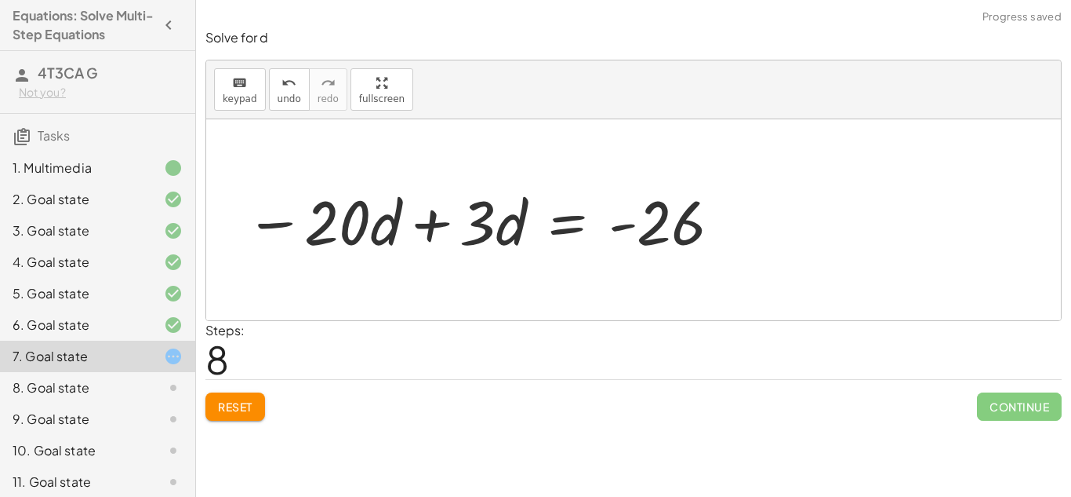
click at [442, 231] on div at bounding box center [484, 220] width 493 height 81
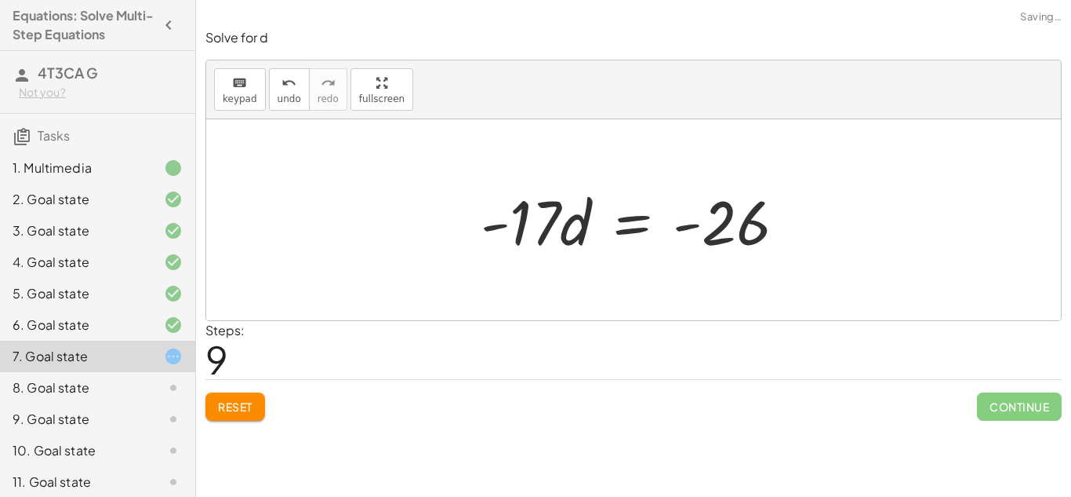
click at [548, 228] on div at bounding box center [639, 220] width 333 height 81
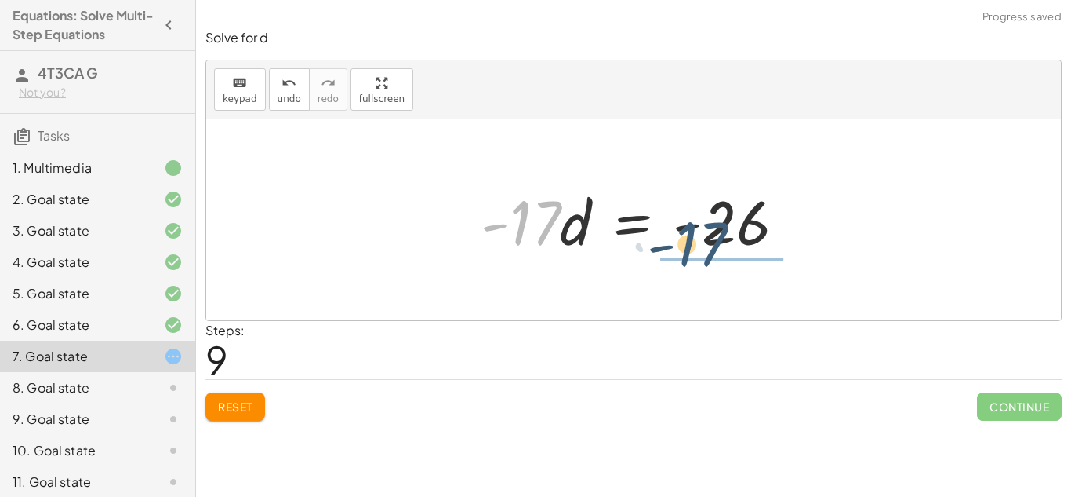
drag, startPoint x: 539, startPoint y: 231, endPoint x: 707, endPoint y: 253, distance: 169.2
click at [707, 253] on div at bounding box center [639, 220] width 333 height 81
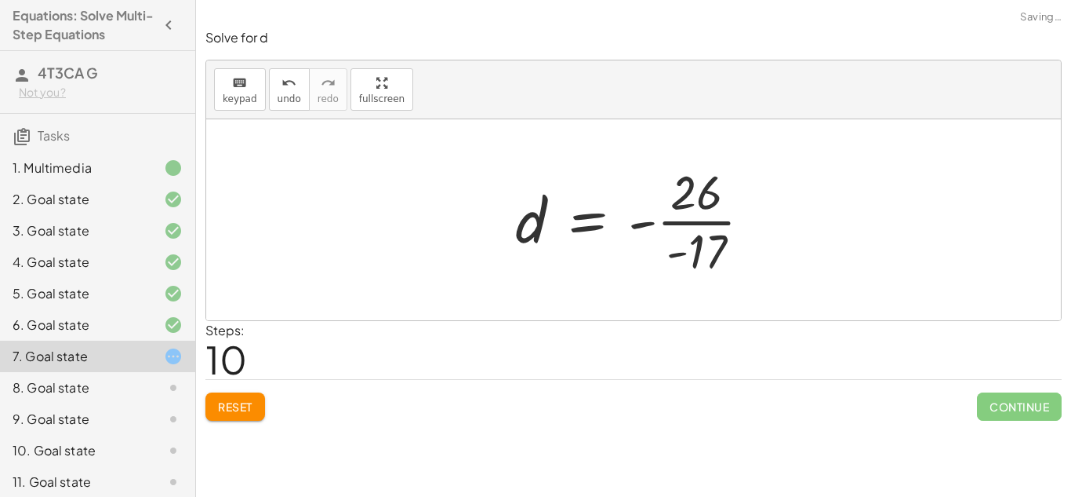
click at [693, 220] on div at bounding box center [640, 219] width 264 height 121
click at [652, 227] on div at bounding box center [640, 219] width 264 height 121
drag, startPoint x: 652, startPoint y: 227, endPoint x: 676, endPoint y: 248, distance: 32.2
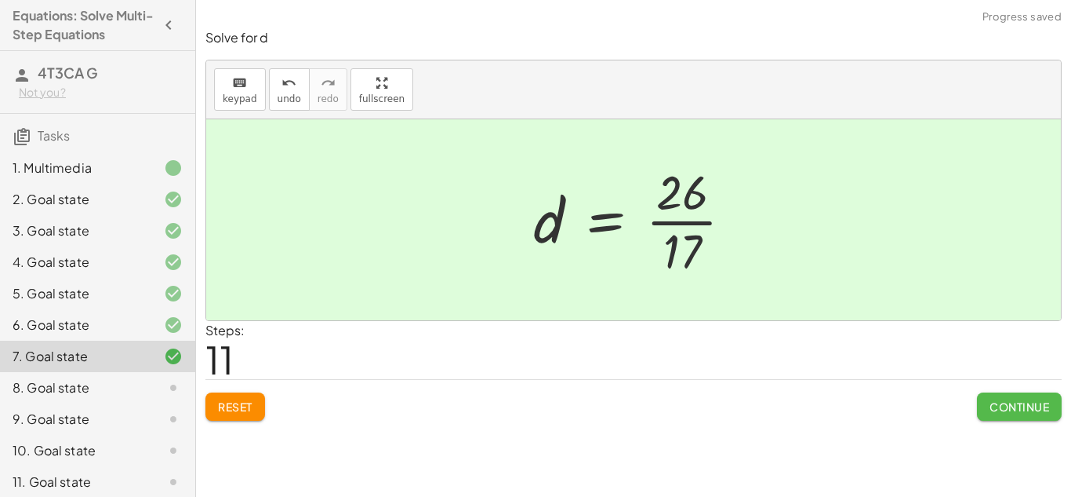
click at [1008, 402] on span "Continue" at bounding box center [1020, 406] width 60 height 14
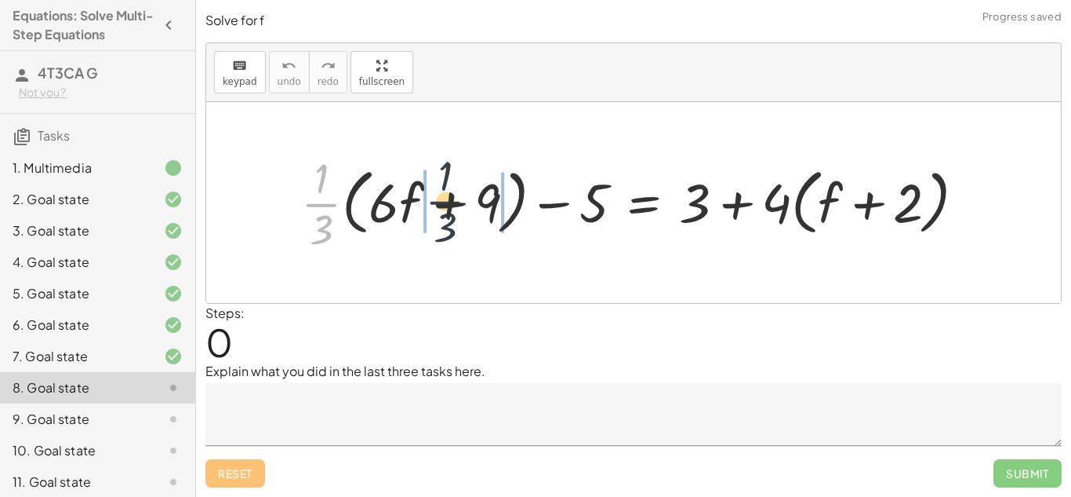
drag, startPoint x: 312, startPoint y: 205, endPoint x: 438, endPoint y: 202, distance: 126.3
click at [438, 202] on div at bounding box center [639, 202] width 693 height 106
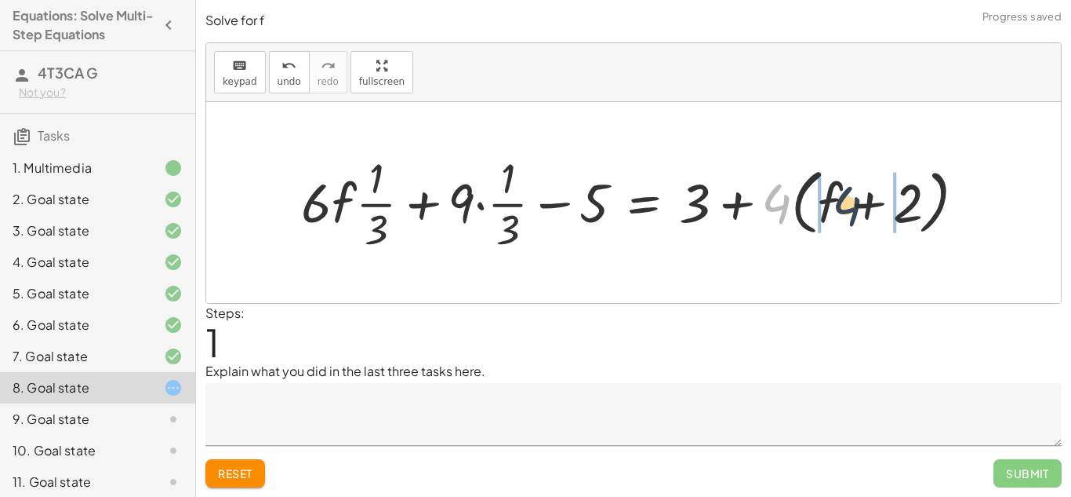
drag, startPoint x: 762, startPoint y: 197, endPoint x: 839, endPoint y: 199, distance: 76.9
click at [839, 199] on div at bounding box center [639, 202] width 693 height 106
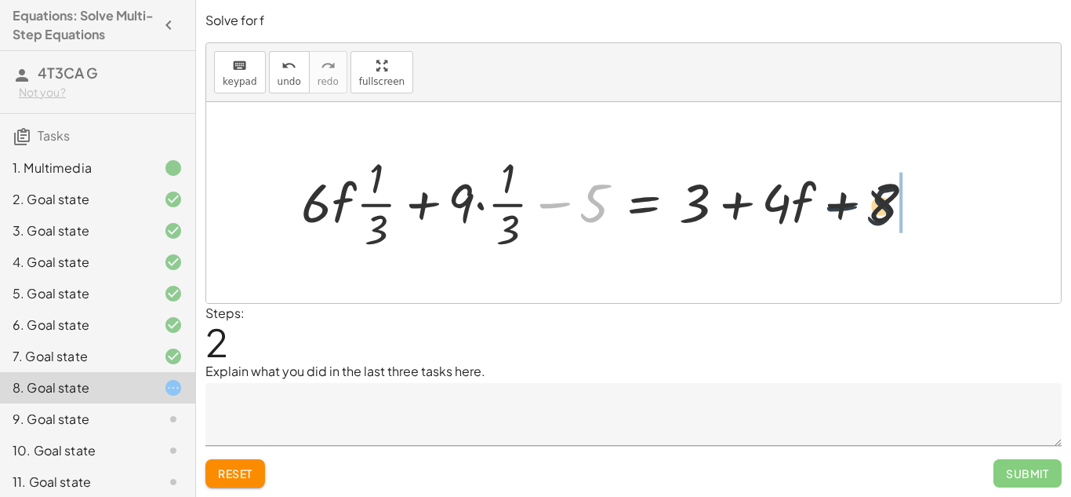
drag, startPoint x: 556, startPoint y: 206, endPoint x: 881, endPoint y: 210, distance: 324.8
click at [881, 210] on div at bounding box center [614, 202] width 642 height 106
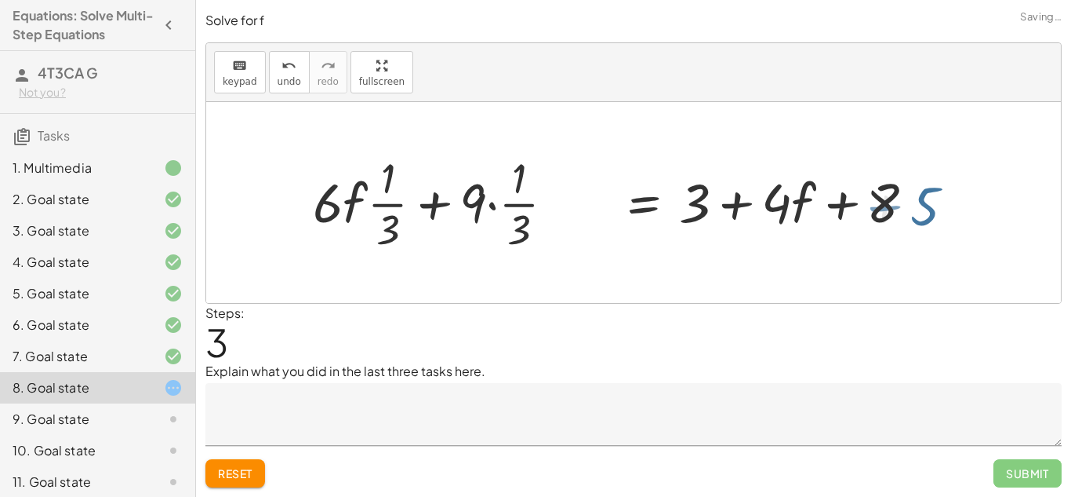
click at [880, 209] on div at bounding box center [694, 202] width 642 height 106
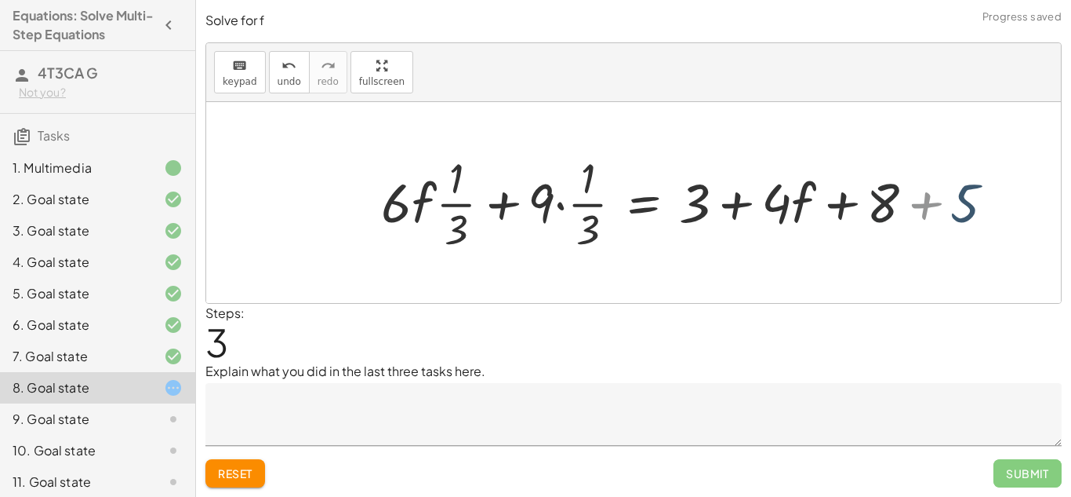
click at [880, 209] on div at bounding box center [694, 202] width 642 height 106
click at [881, 209] on div at bounding box center [694, 202] width 642 height 106
click at [907, 204] on div at bounding box center [694, 202] width 642 height 106
drag, startPoint x: 690, startPoint y: 209, endPoint x: 926, endPoint y: 224, distance: 235.8
click at [926, 224] on div at bounding box center [662, 202] width 579 height 106
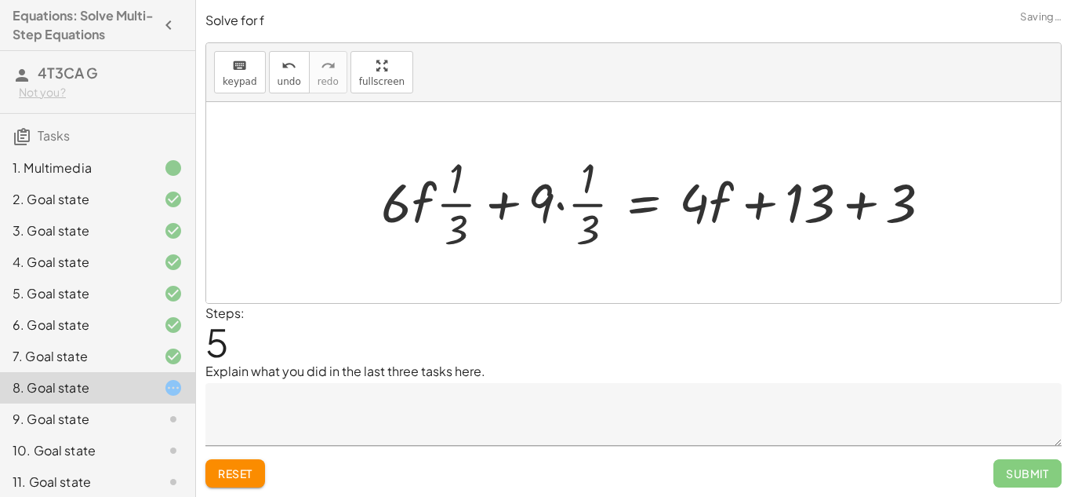
click at [900, 212] on div at bounding box center [662, 202] width 579 height 106
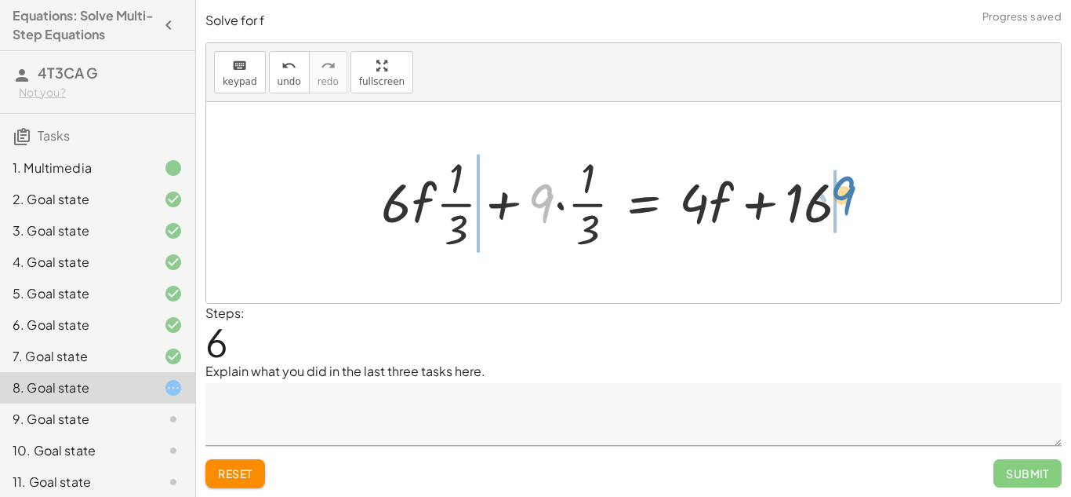
drag, startPoint x: 552, startPoint y: 206, endPoint x: 871, endPoint y: 206, distance: 318.5
click at [871, 206] on div "+ · · 1 · 3 · ( + · 6 · f + 9 ) − 5 = + 3 + · 4 · ( + f + 2 ) + · 6 · f · · 1 ·…" at bounding box center [615, 202] width 515 height 114
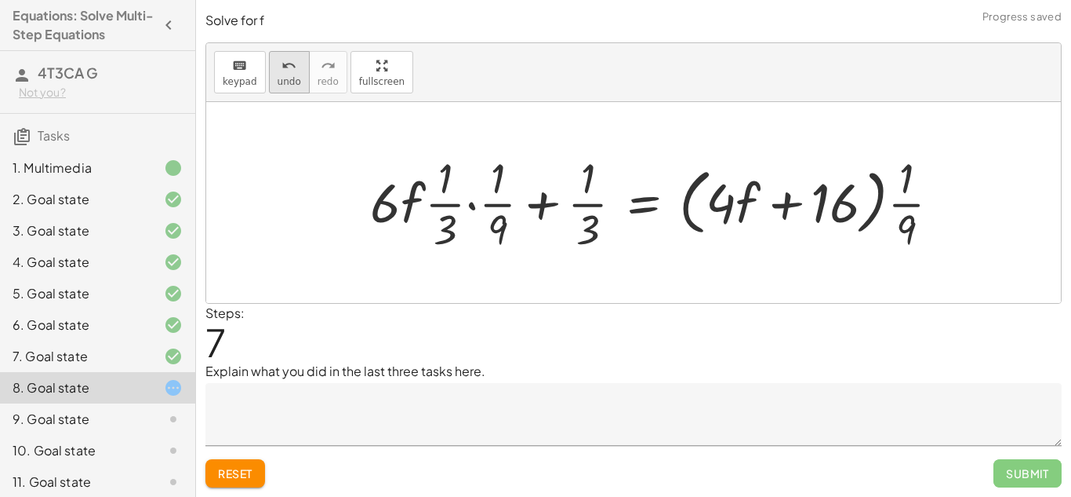
click at [291, 65] on icon "undo" at bounding box center [289, 65] width 15 height 19
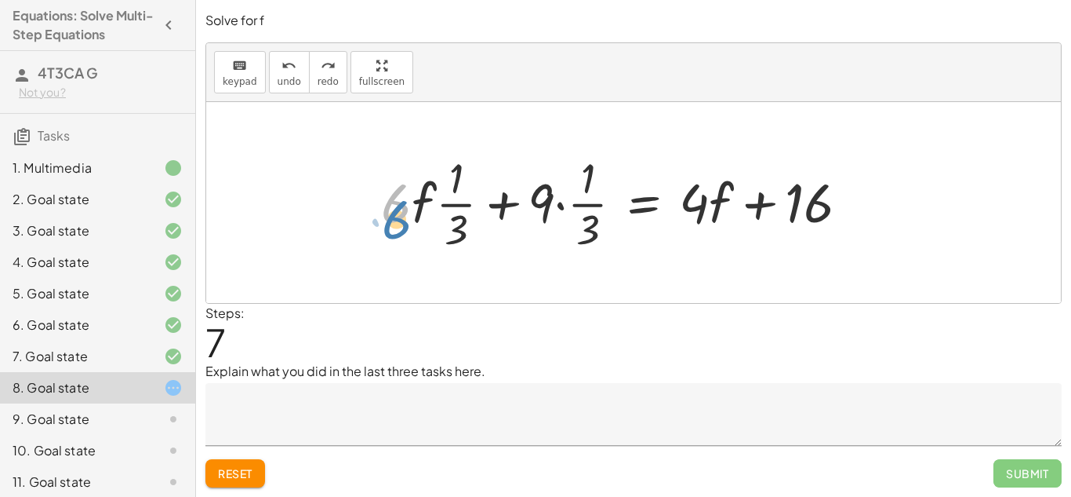
drag, startPoint x: 387, startPoint y: 212, endPoint x: 391, endPoint y: 228, distance: 16.9
click at [391, 228] on div at bounding box center [621, 202] width 496 height 106
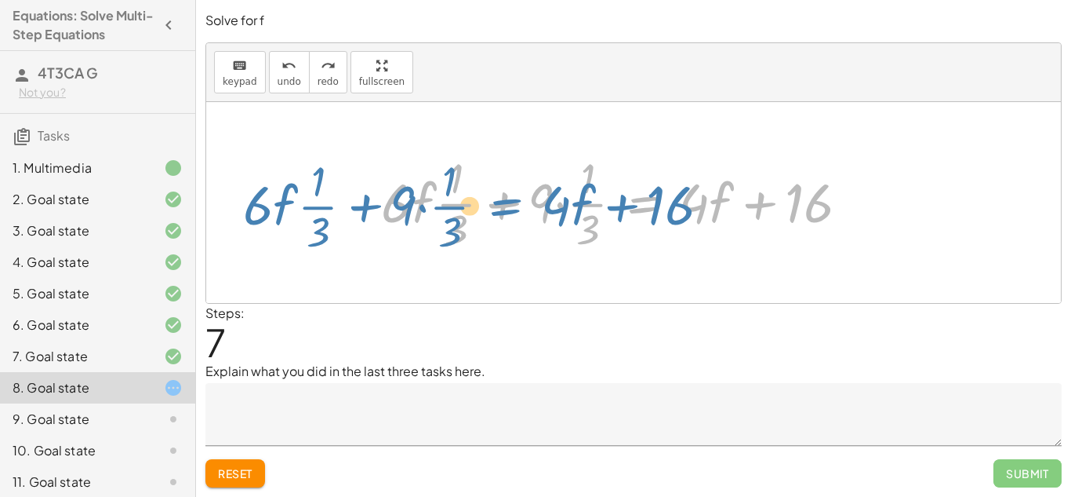
drag, startPoint x: 679, startPoint y: 206, endPoint x: 628, endPoint y: 202, distance: 51.1
click at [628, 202] on div at bounding box center [621, 202] width 496 height 106
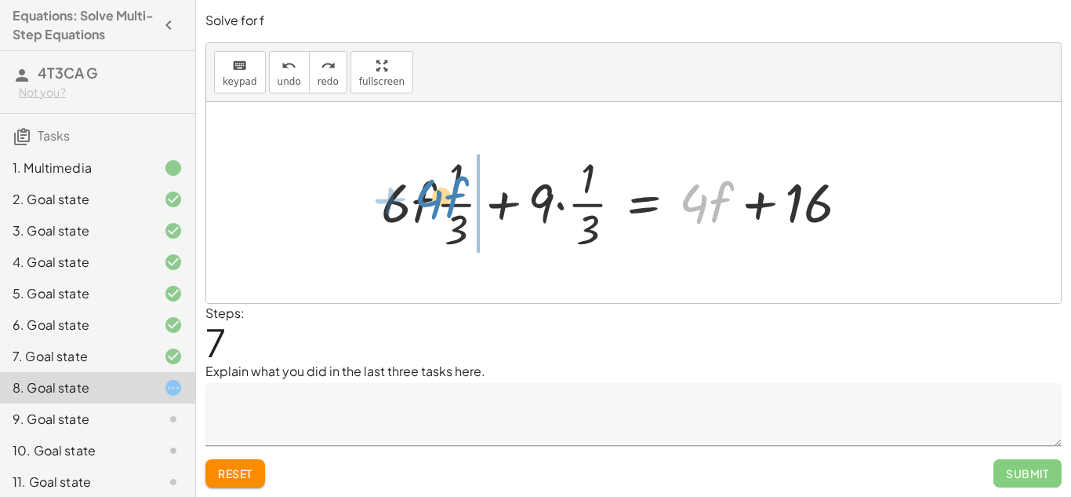
drag, startPoint x: 691, startPoint y: 195, endPoint x: 430, endPoint y: 190, distance: 261.2
click at [430, 190] on div at bounding box center [616, 202] width 487 height 106
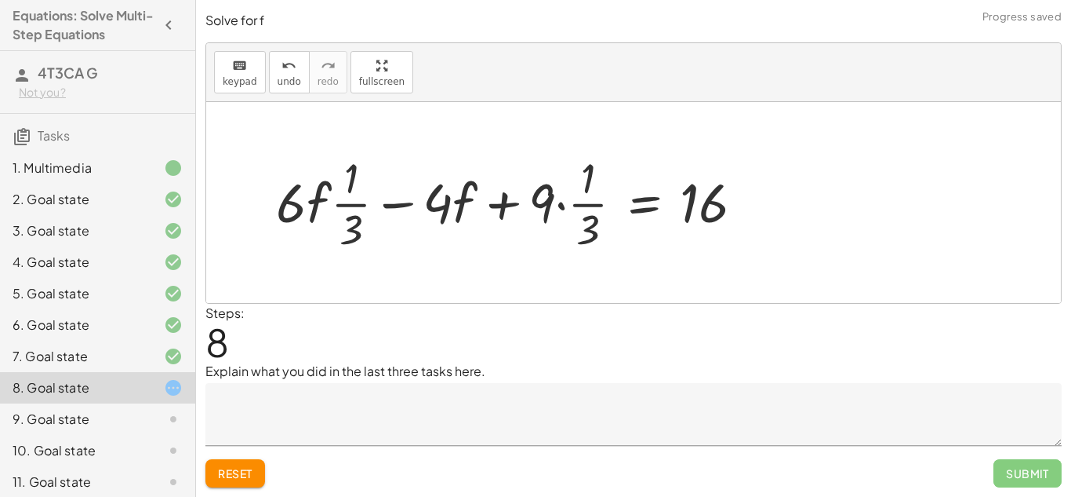
click at [412, 198] on div at bounding box center [516, 202] width 496 height 106
click at [392, 207] on div at bounding box center [516, 202] width 496 height 106
click at [340, 203] on div at bounding box center [516, 202] width 496 height 106
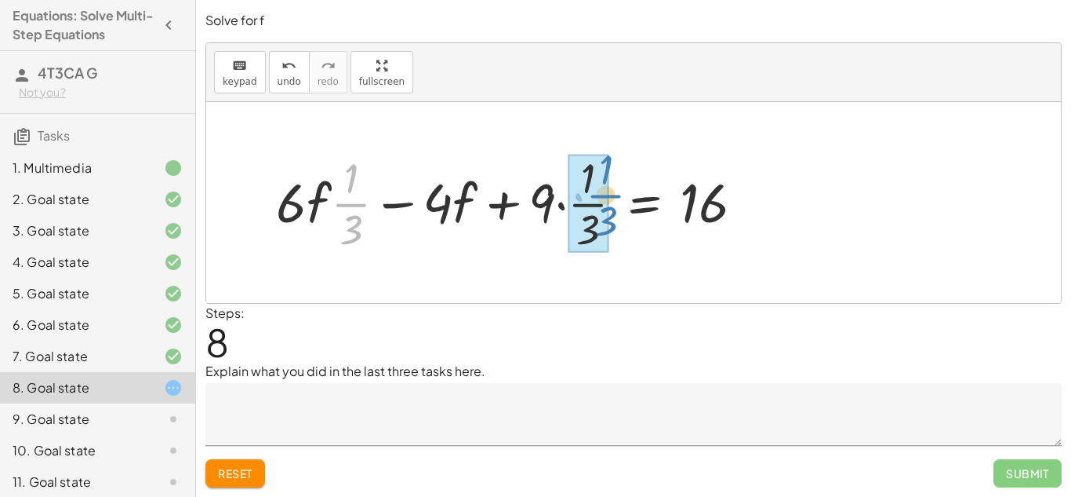
drag, startPoint x: 353, startPoint y: 205, endPoint x: 608, endPoint y: 196, distance: 255.1
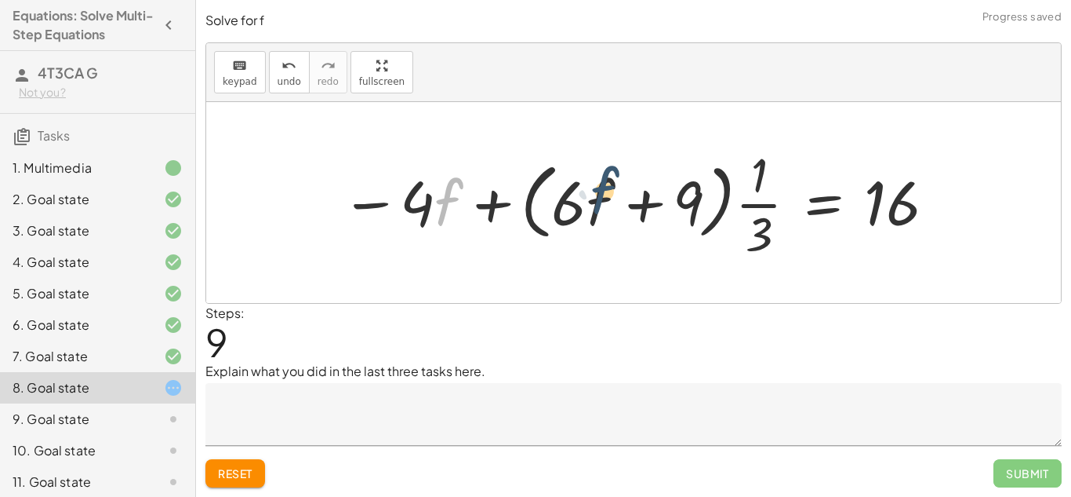
drag, startPoint x: 436, startPoint y: 206, endPoint x: 593, endPoint y: 196, distance: 157.2
click at [593, 196] on div at bounding box center [639, 202] width 613 height 121
drag, startPoint x: 566, startPoint y: 209, endPoint x: 491, endPoint y: 194, distance: 76.8
click at [491, 194] on div at bounding box center [639, 202] width 613 height 121
click at [491, 210] on div at bounding box center [639, 202] width 613 height 121
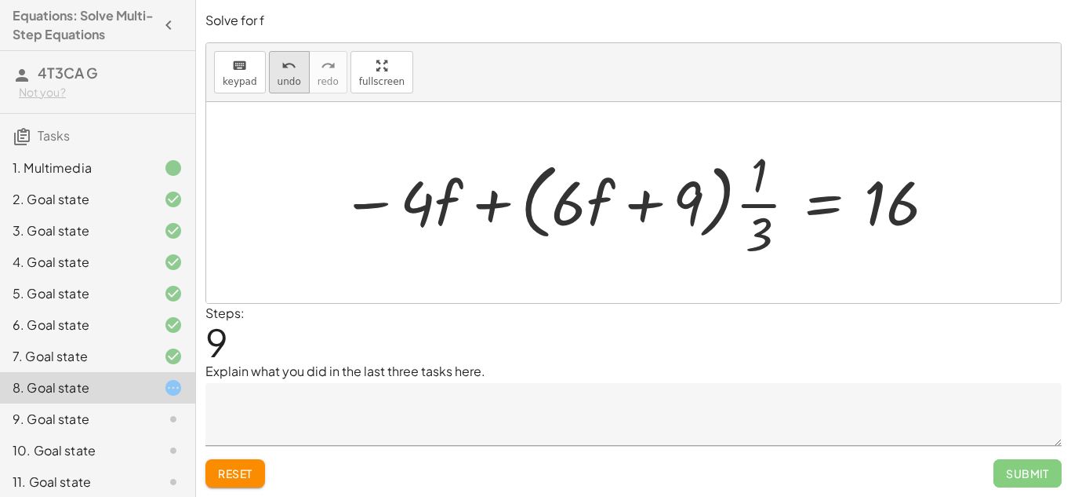
click at [283, 71] on icon "undo" at bounding box center [289, 65] width 15 height 19
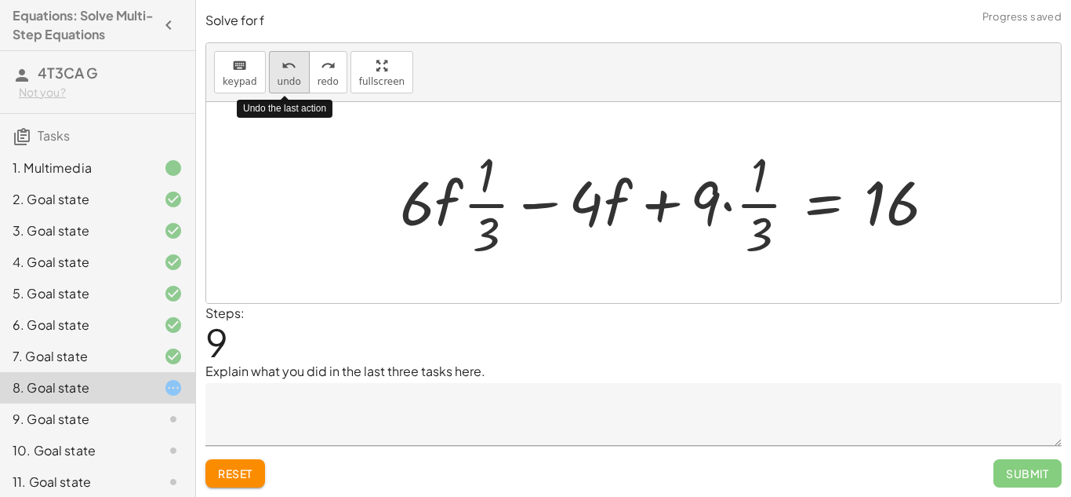
click at [283, 71] on icon "undo" at bounding box center [289, 65] width 15 height 19
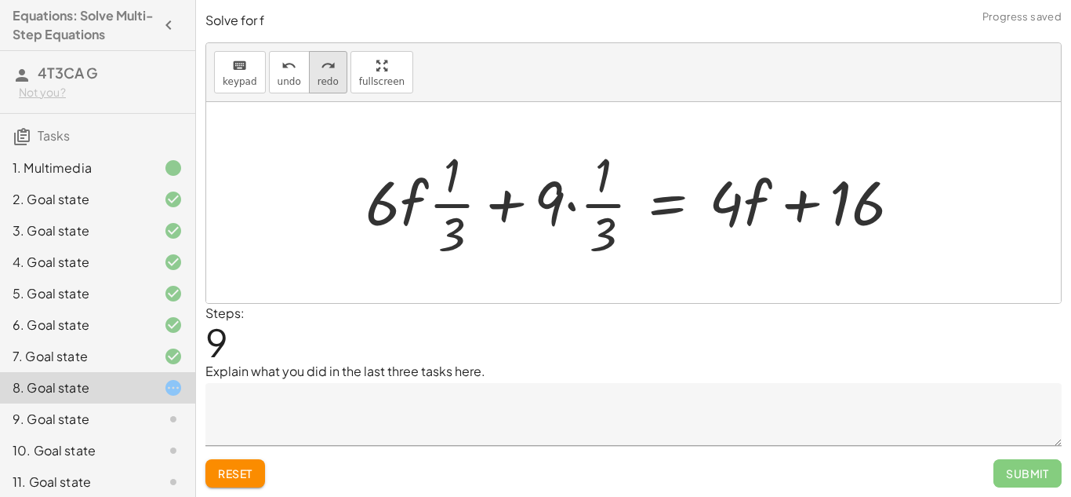
click at [318, 76] on span "redo" at bounding box center [328, 81] width 21 height 11
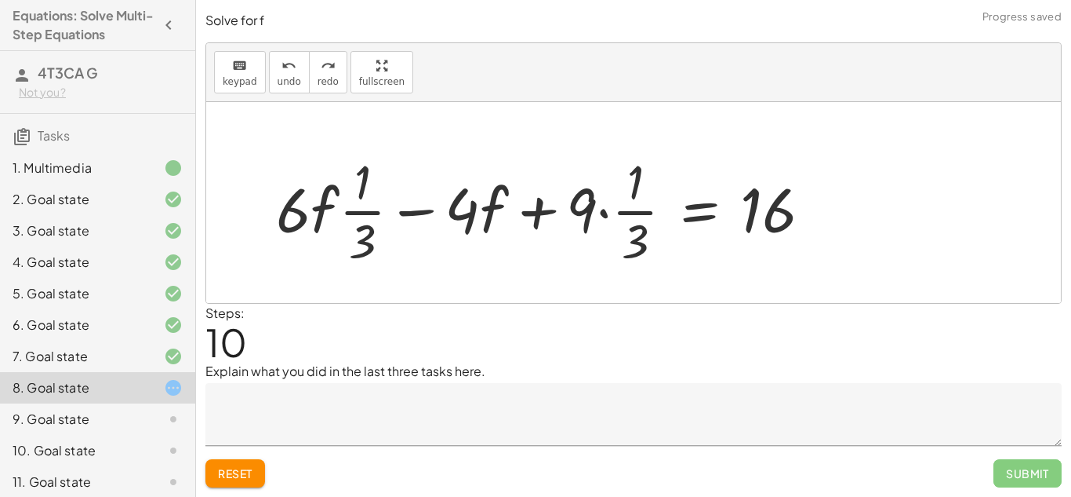
click at [406, 212] on div at bounding box center [550, 209] width 564 height 121
drag, startPoint x: 289, startPoint y: 213, endPoint x: 465, endPoint y: 210, distance: 175.7
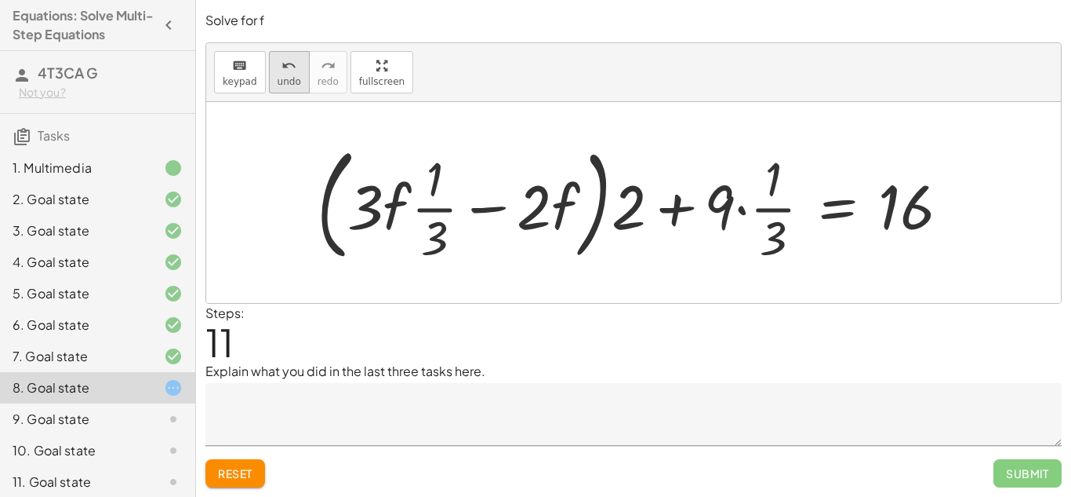
click at [297, 70] on button "undo undo" at bounding box center [289, 72] width 41 height 42
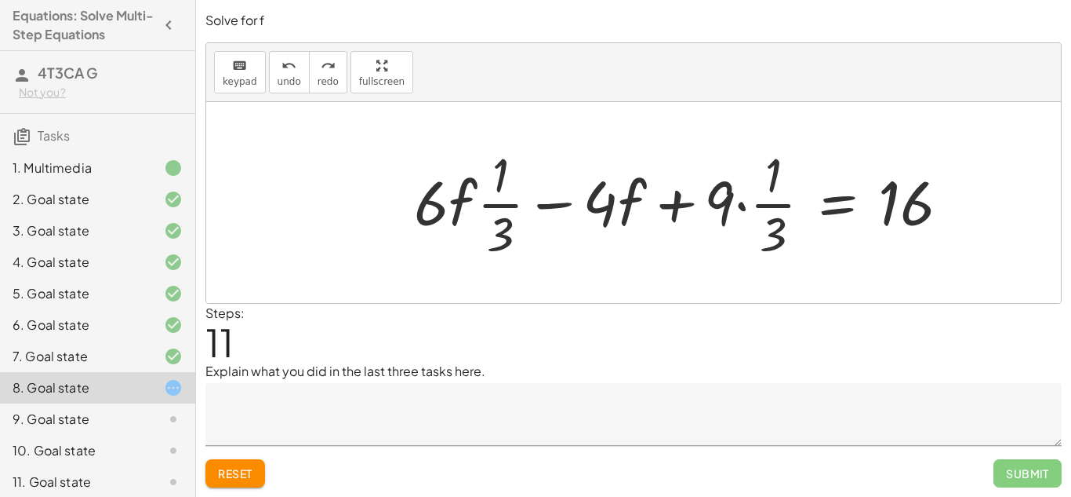
click at [745, 204] on div at bounding box center [688, 202] width 564 height 121
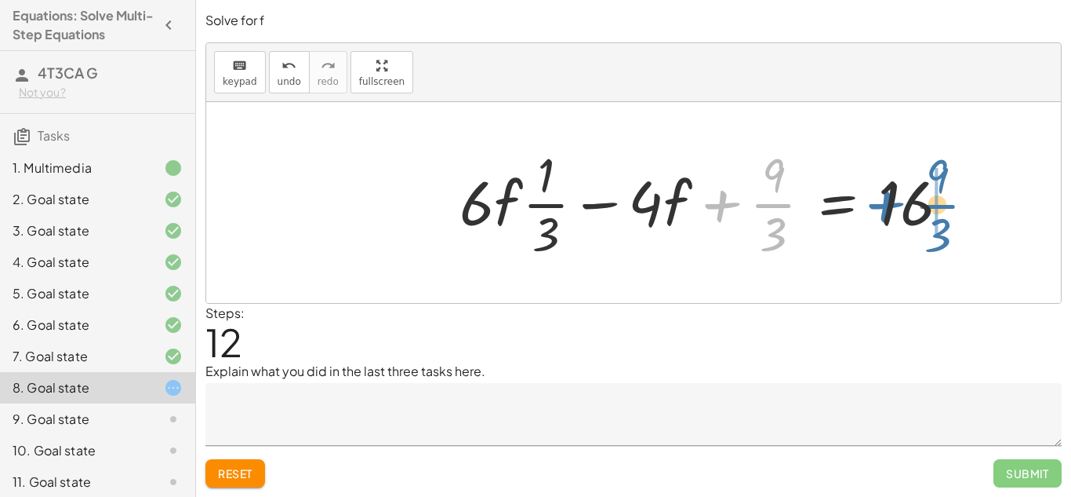
drag, startPoint x: 721, startPoint y: 206, endPoint x: 886, endPoint y: 206, distance: 164.7
click at [886, 206] on div at bounding box center [711, 202] width 518 height 121
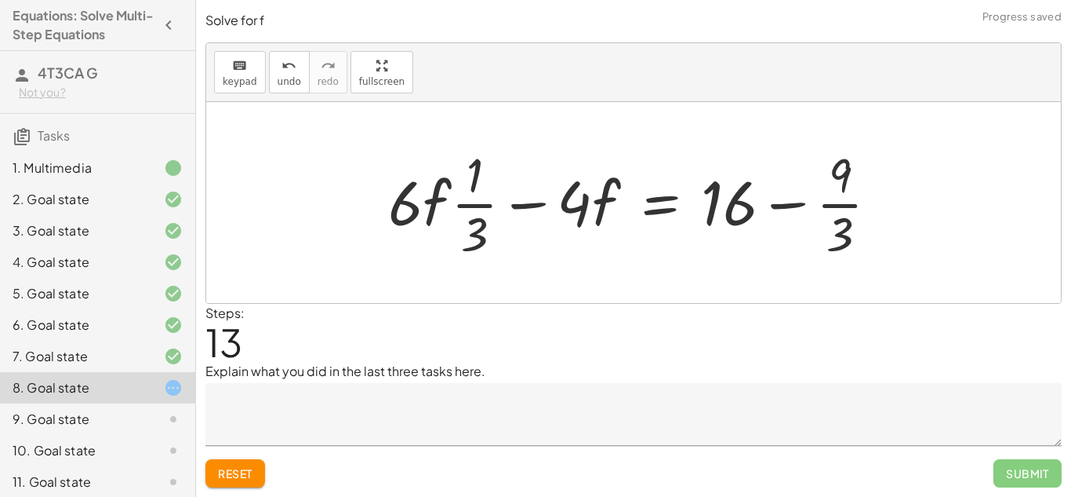
click at [779, 197] on div at bounding box center [639, 202] width 518 height 121
click at [780, 204] on div at bounding box center [639, 202] width 518 height 121
click at [737, 220] on div at bounding box center [639, 202] width 518 height 121
drag, startPoint x: 831, startPoint y: 226, endPoint x: 740, endPoint y: 234, distance: 91.3
click at [740, 234] on div at bounding box center [639, 202] width 518 height 121
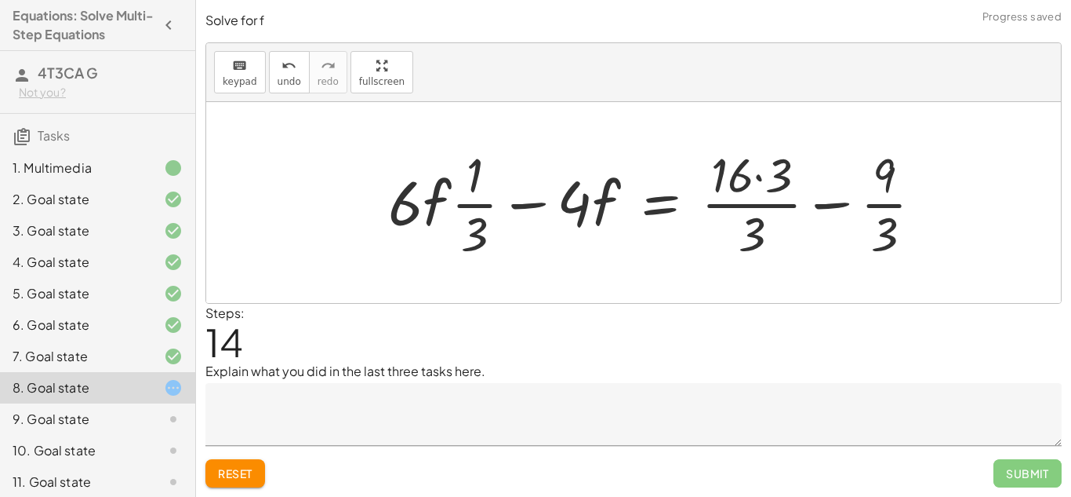
click at [776, 182] on div at bounding box center [661, 202] width 563 height 121
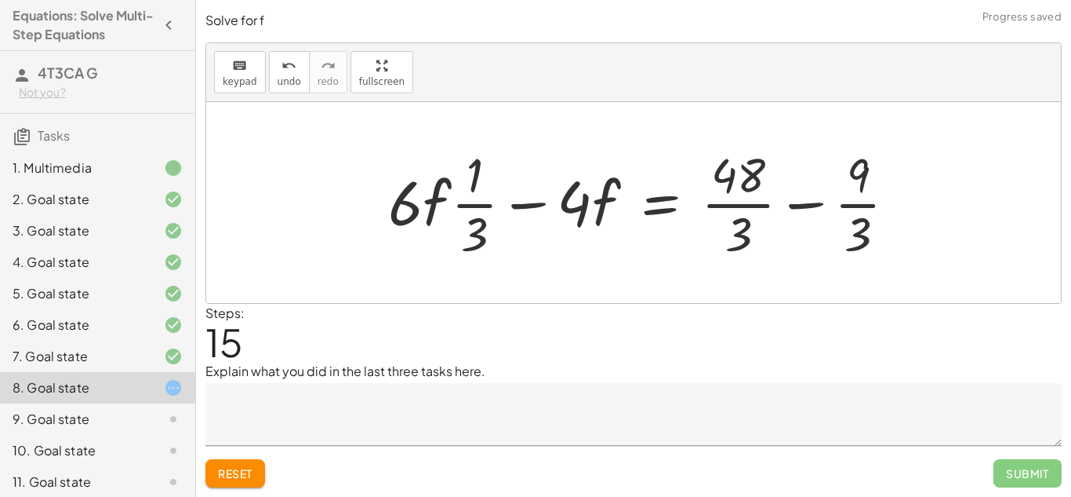
click at [812, 217] on div at bounding box center [648, 202] width 537 height 121
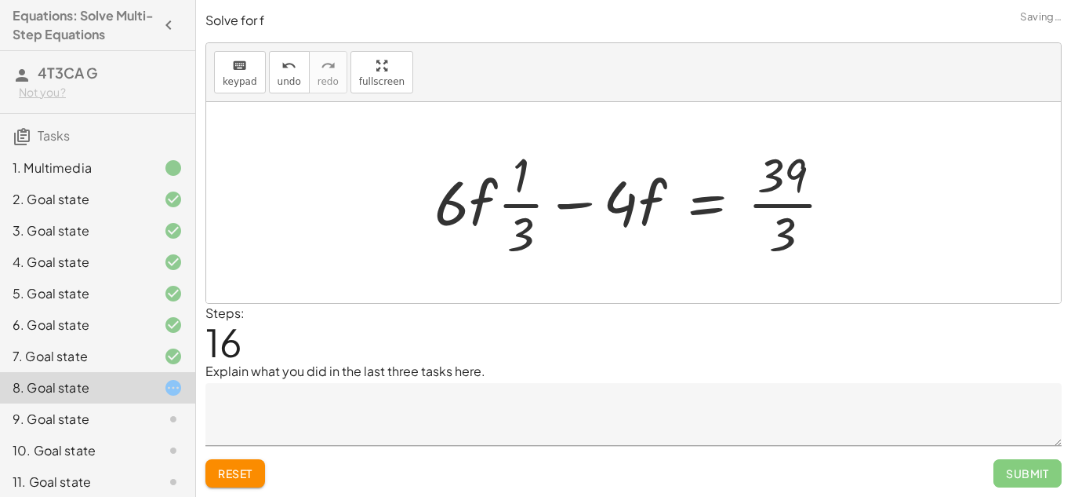
drag, startPoint x: 511, startPoint y: 241, endPoint x: 635, endPoint y: 230, distance: 124.4
click at [635, 230] on div at bounding box center [640, 202] width 427 height 121
drag, startPoint x: 514, startPoint y: 236, endPoint x: 636, endPoint y: 256, distance: 123.9
click at [636, 256] on div at bounding box center [640, 202] width 427 height 121
click at [515, 202] on div at bounding box center [640, 202] width 427 height 121
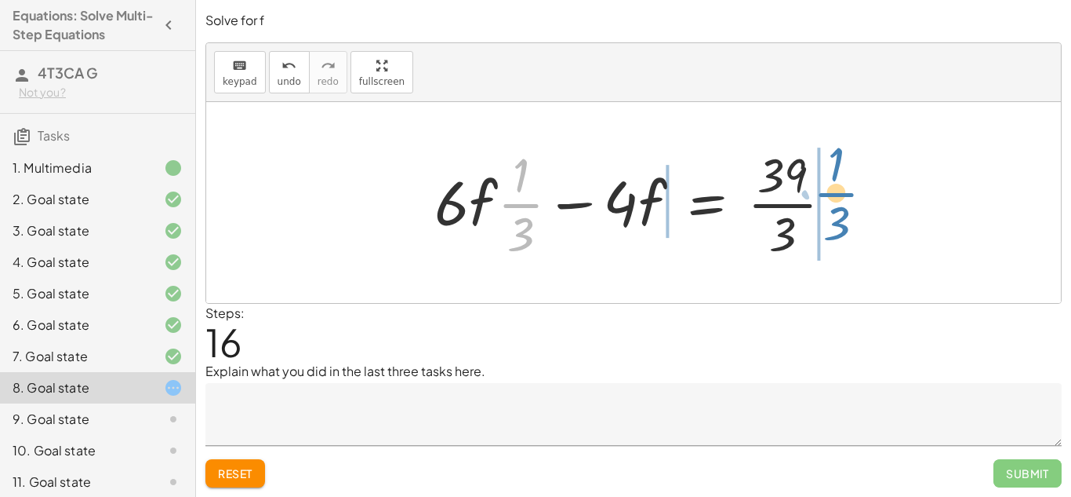
drag, startPoint x: 517, startPoint y: 207, endPoint x: 832, endPoint y: 196, distance: 315.5
click at [832, 196] on div at bounding box center [640, 202] width 427 height 121
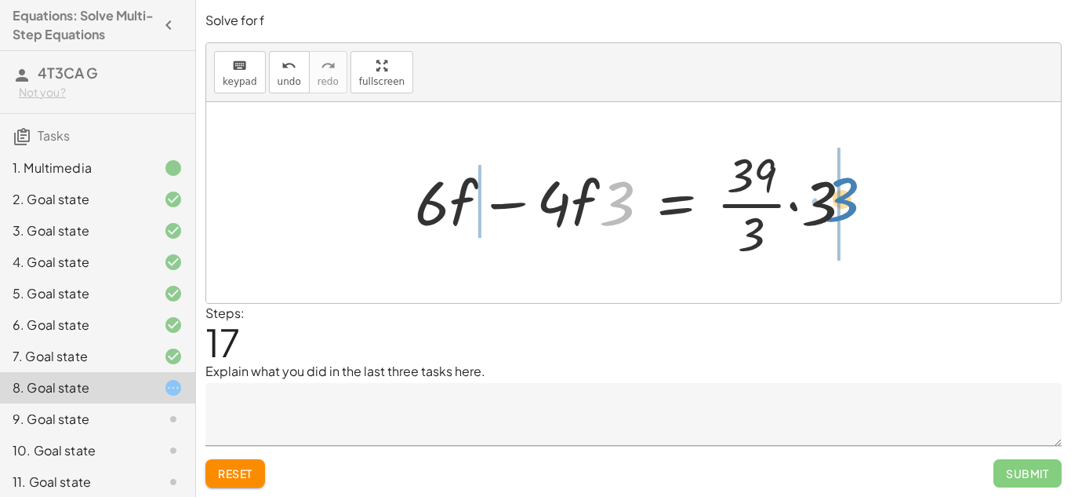
drag, startPoint x: 612, startPoint y: 208, endPoint x: 857, endPoint y: 203, distance: 244.8
click at [857, 203] on div at bounding box center [640, 202] width 466 height 121
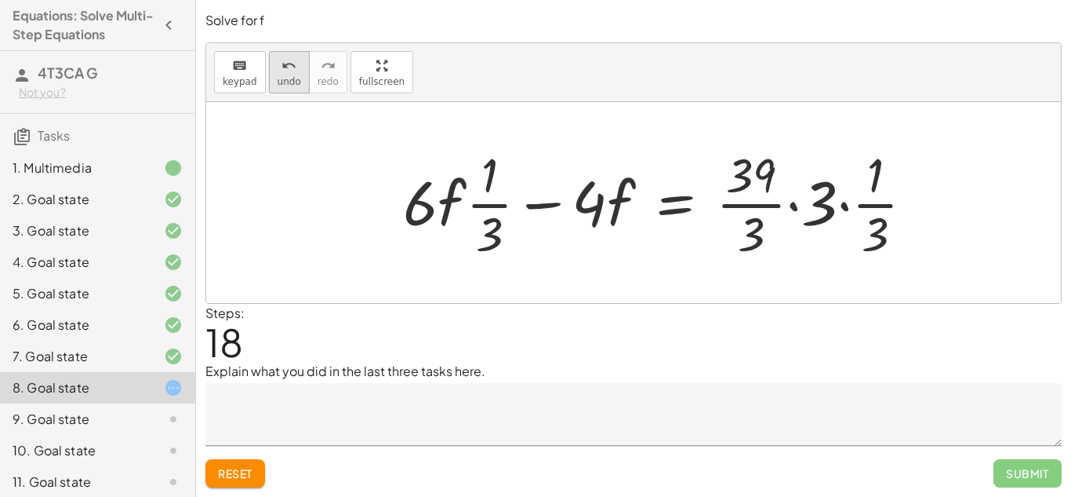
click at [298, 89] on button "undo undo" at bounding box center [289, 72] width 41 height 42
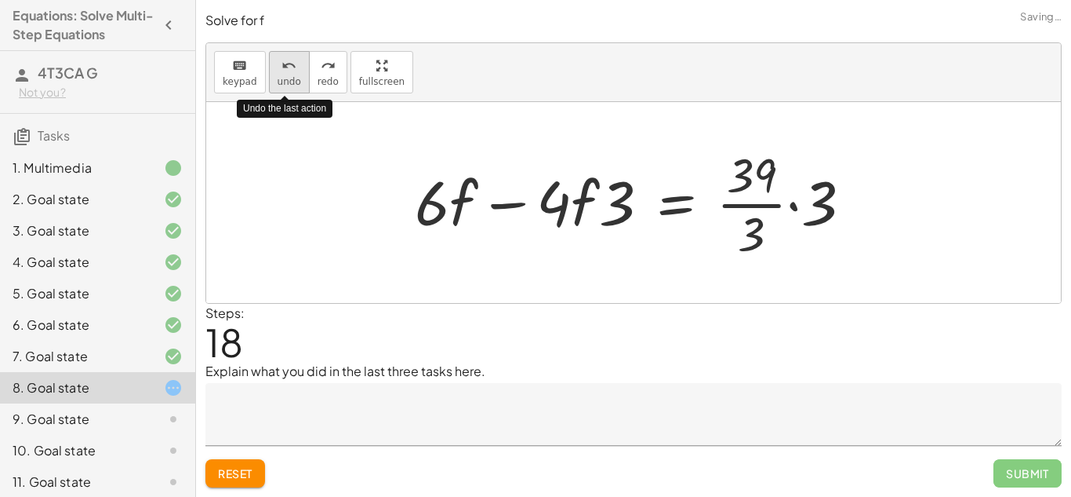
click at [298, 89] on button "undo undo" at bounding box center [289, 72] width 41 height 42
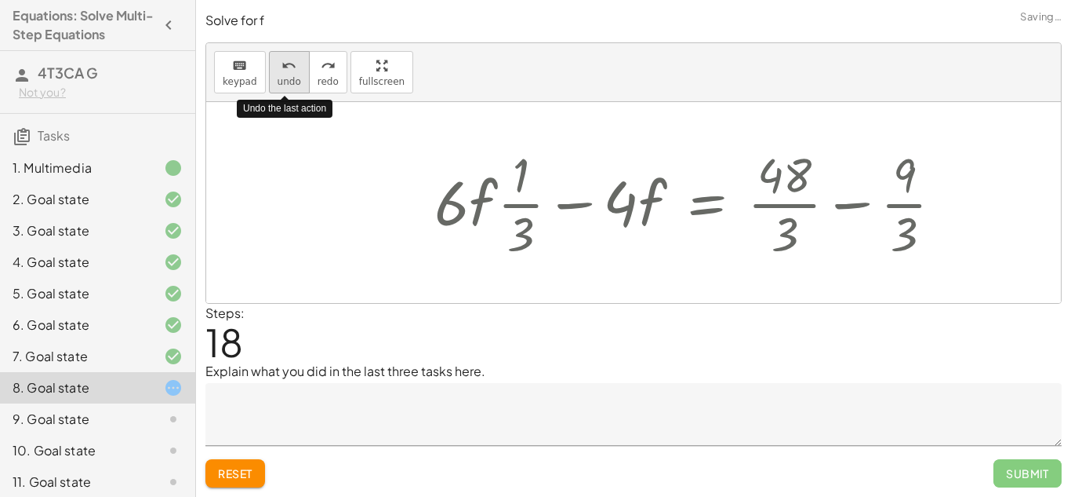
click at [298, 89] on button "undo undo" at bounding box center [289, 72] width 41 height 42
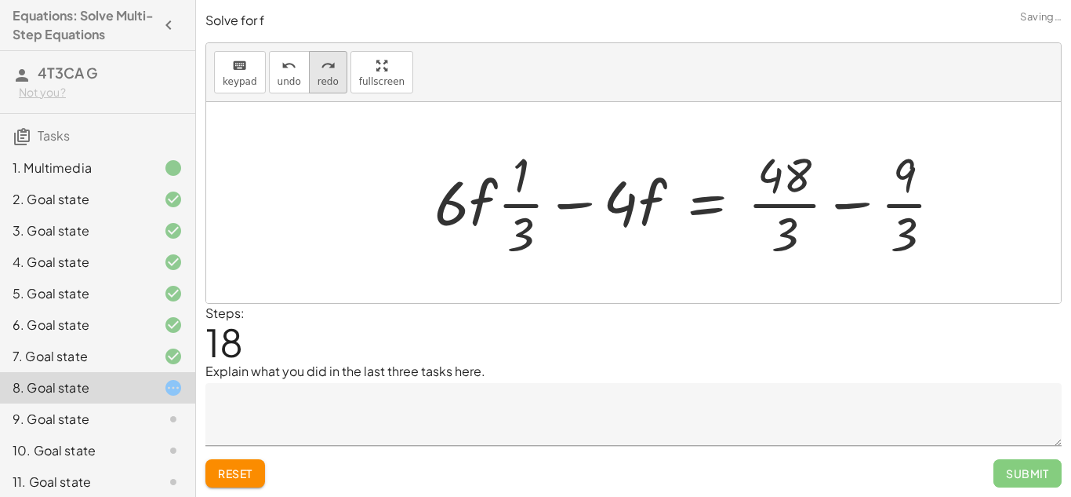
click at [337, 77] on button "redo redo" at bounding box center [328, 72] width 38 height 42
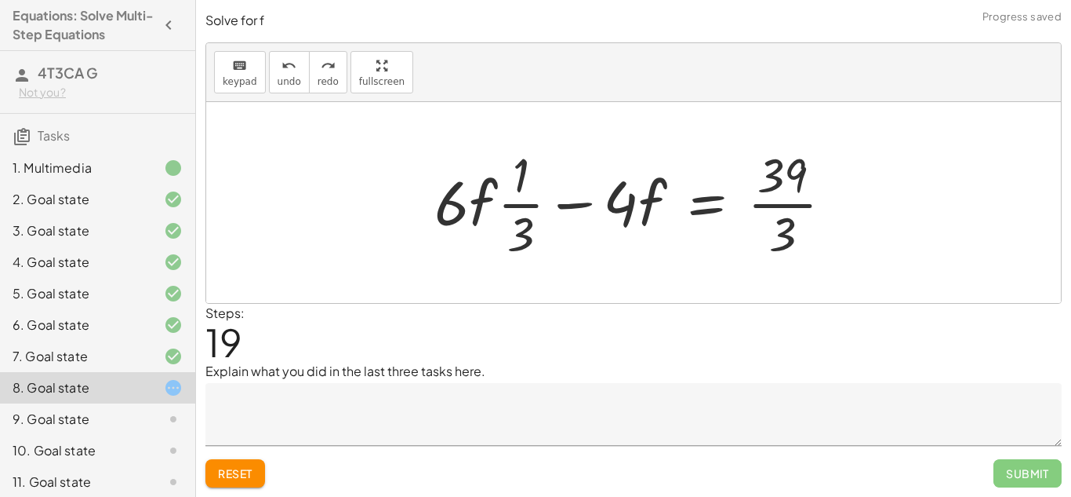
click at [799, 199] on div at bounding box center [640, 202] width 427 height 121
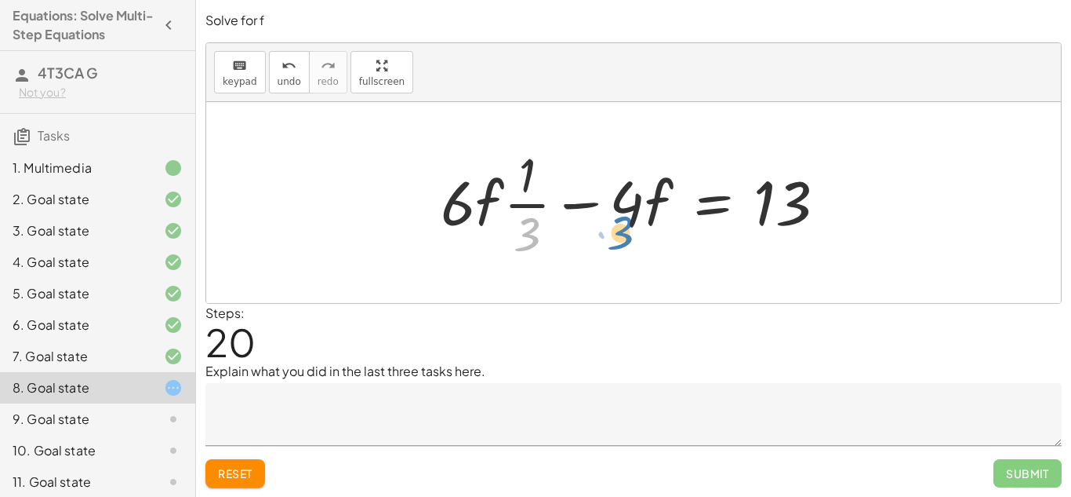
drag, startPoint x: 537, startPoint y: 243, endPoint x: 629, endPoint y: 242, distance: 92.6
click at [629, 242] on div at bounding box center [640, 202] width 414 height 121
click at [633, 222] on div at bounding box center [640, 202] width 414 height 121
click at [632, 220] on div at bounding box center [640, 202] width 414 height 121
drag, startPoint x: 632, startPoint y: 220, endPoint x: 537, endPoint y: 197, distance: 98.4
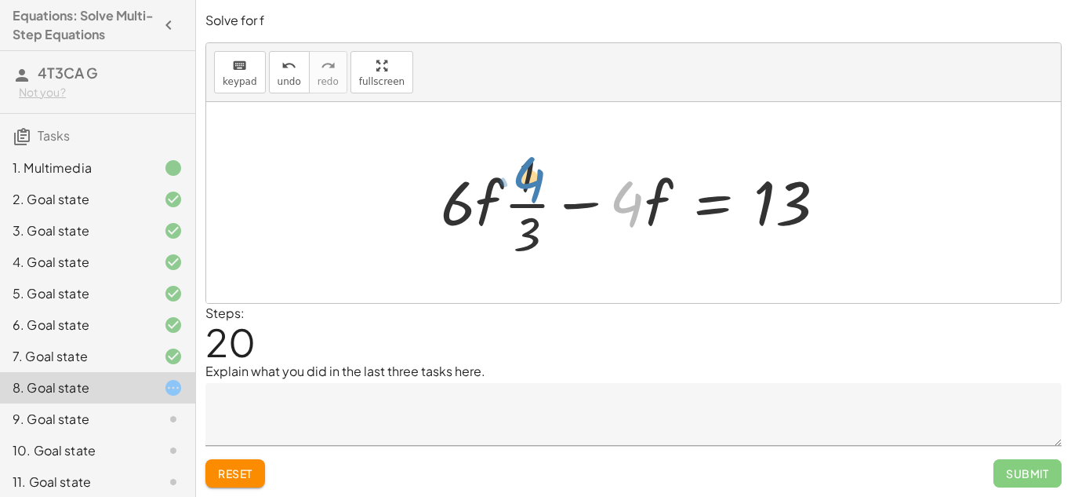
click at [537, 197] on div at bounding box center [640, 202] width 414 height 121
click at [580, 211] on div at bounding box center [640, 202] width 414 height 121
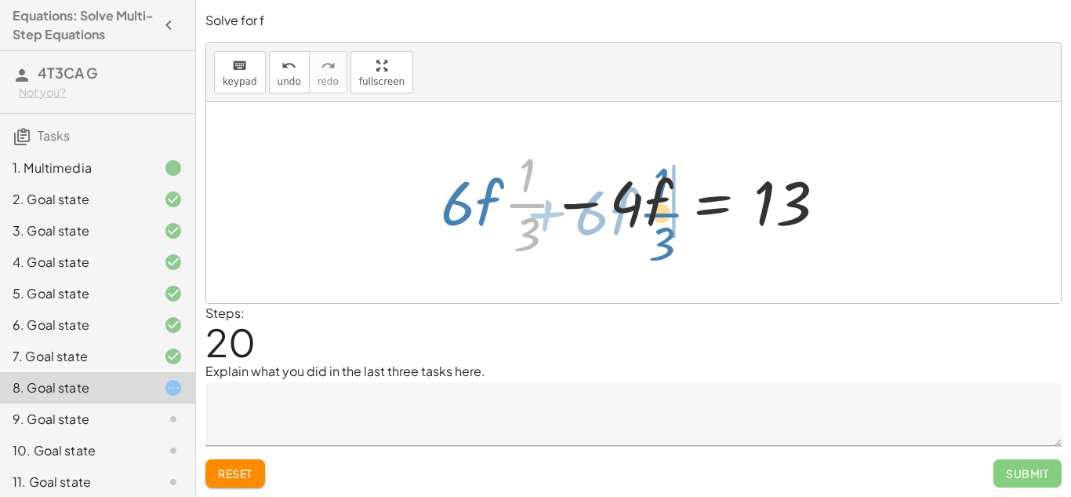
drag, startPoint x: 519, startPoint y: 206, endPoint x: 653, endPoint y: 215, distance: 134.5
click at [653, 215] on div at bounding box center [640, 202] width 414 height 121
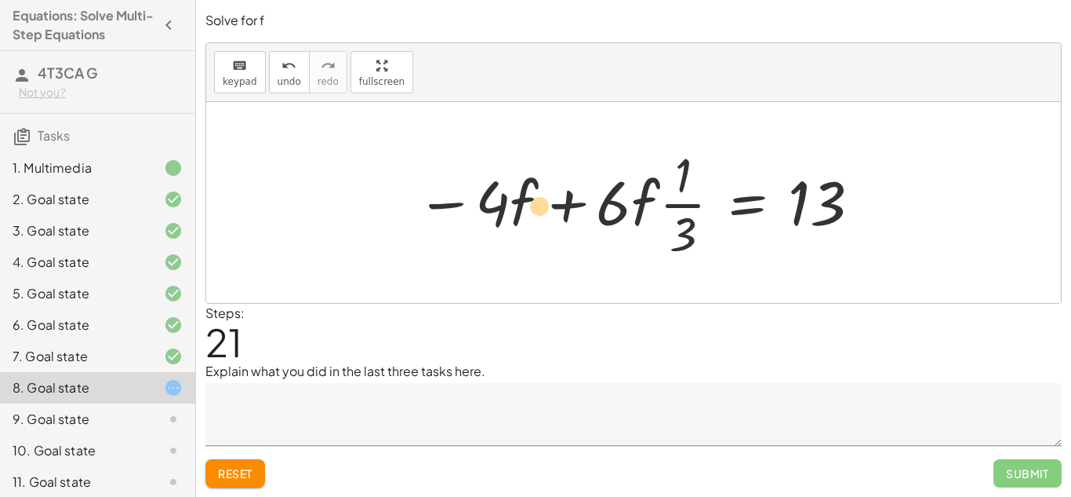
drag, startPoint x: 675, startPoint y: 206, endPoint x: 533, endPoint y: 210, distance: 142.8
click at [533, 210] on div at bounding box center [640, 202] width 462 height 121
drag, startPoint x: 679, startPoint y: 207, endPoint x: 574, endPoint y: 197, distance: 105.6
click at [574, 197] on div at bounding box center [640, 202] width 462 height 121
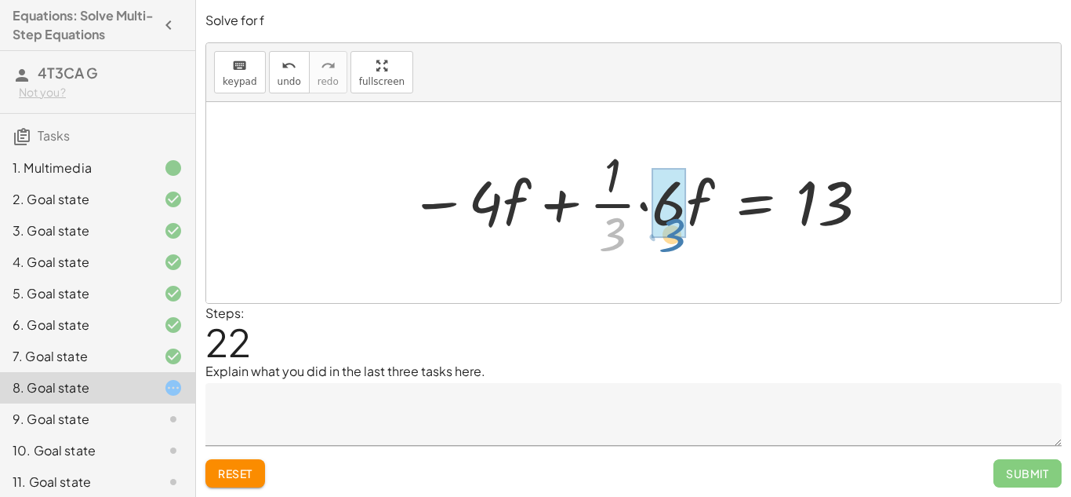
drag, startPoint x: 619, startPoint y: 240, endPoint x: 682, endPoint y: 242, distance: 62.8
click at [682, 242] on div at bounding box center [640, 202] width 477 height 121
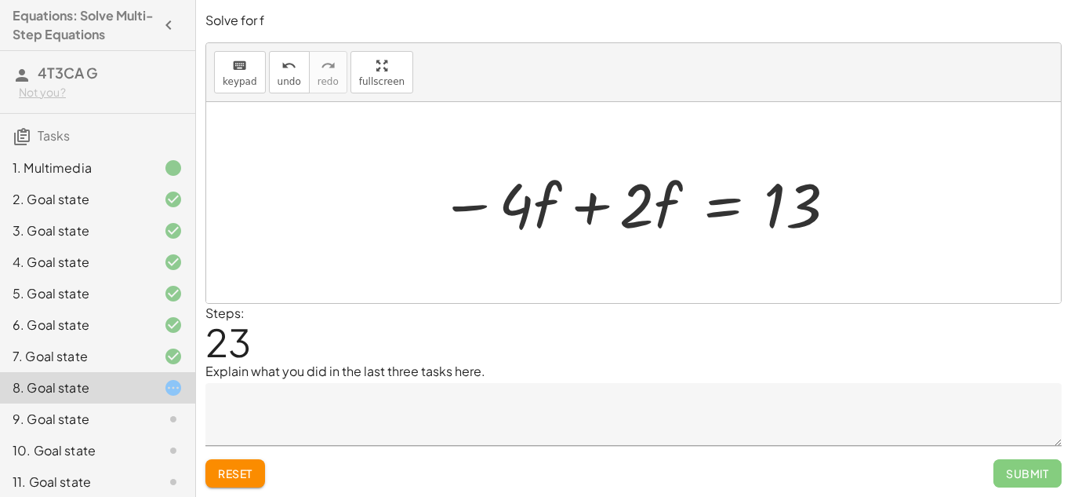
click at [563, 213] on div at bounding box center [639, 202] width 414 height 81
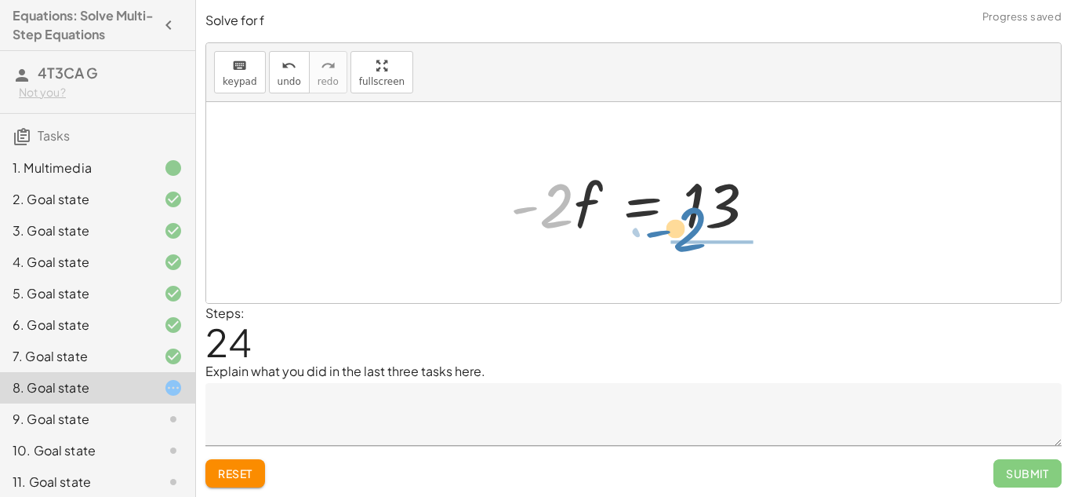
drag, startPoint x: 542, startPoint y: 220, endPoint x: 678, endPoint y: 245, distance: 137.9
click at [678, 245] on div "+ · · 1 · 3 · ( + · 6 · f + 9 ) − 5 = + 3 + · 4 · ( + f + 2 ) + · 6 · f · · 1 ·…" at bounding box center [633, 202] width 293 height 89
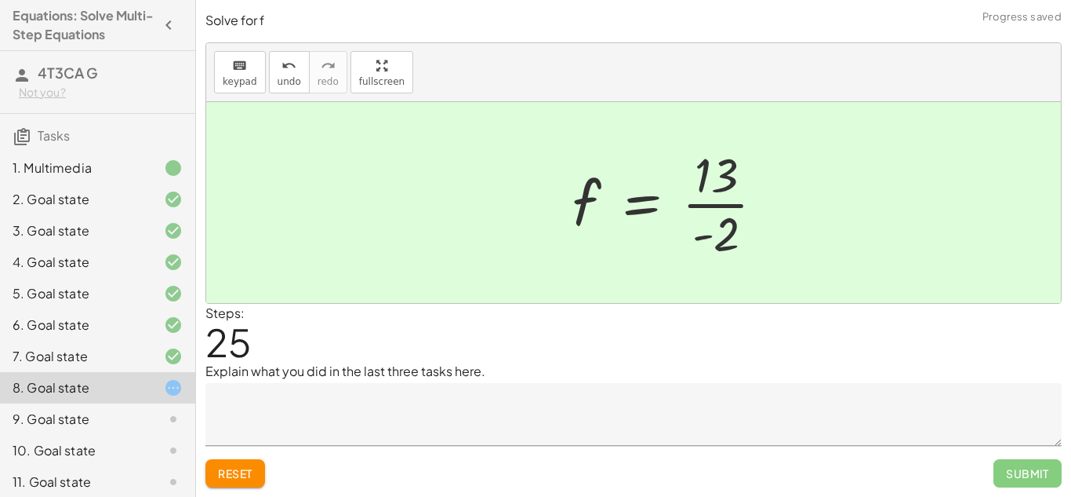
click at [707, 212] on div at bounding box center [675, 202] width 220 height 121
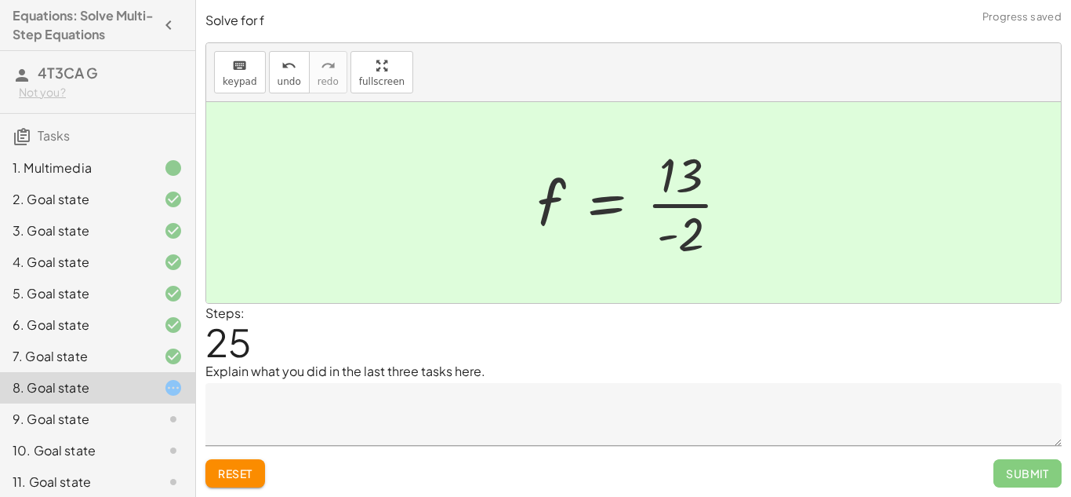
click at [660, 233] on div at bounding box center [639, 202] width 220 height 121
click at [82, 420] on div "9. Goal state" at bounding box center [76, 418] width 126 height 19
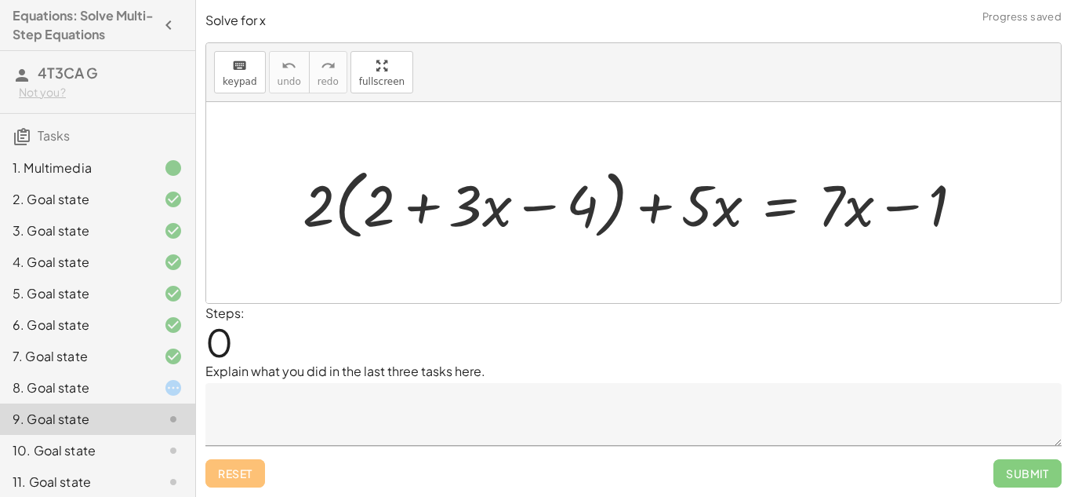
click at [109, 394] on div "8. Goal state" at bounding box center [76, 387] width 126 height 19
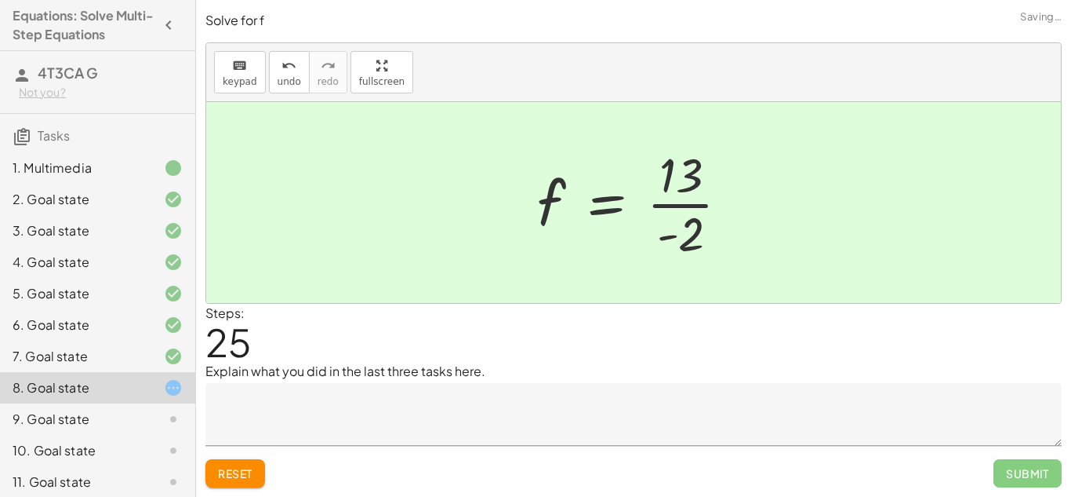
click at [396, 407] on textarea at bounding box center [634, 414] width 857 height 63
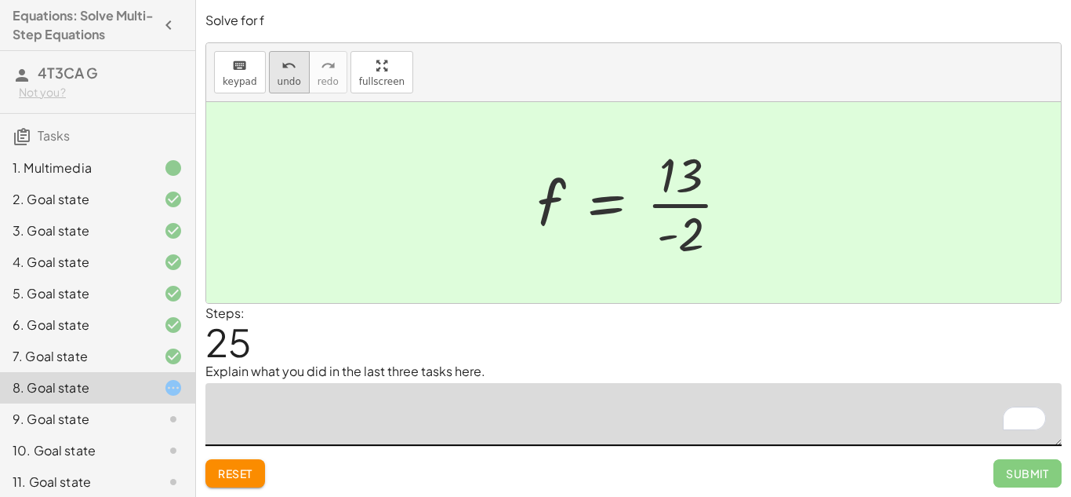
click at [295, 89] on button "undo undo" at bounding box center [289, 72] width 41 height 42
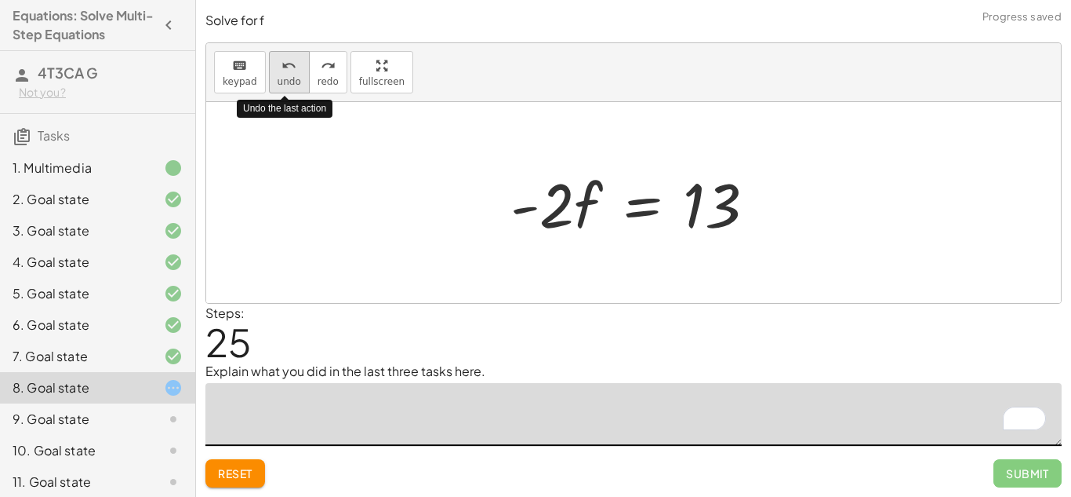
click at [295, 89] on button "undo undo" at bounding box center [289, 72] width 41 height 42
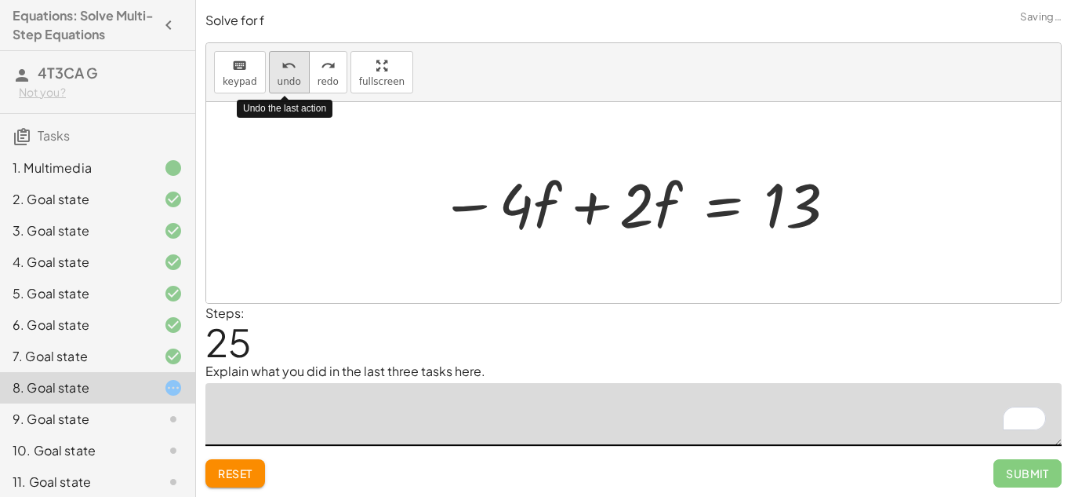
click at [295, 89] on button "undo undo" at bounding box center [289, 72] width 41 height 42
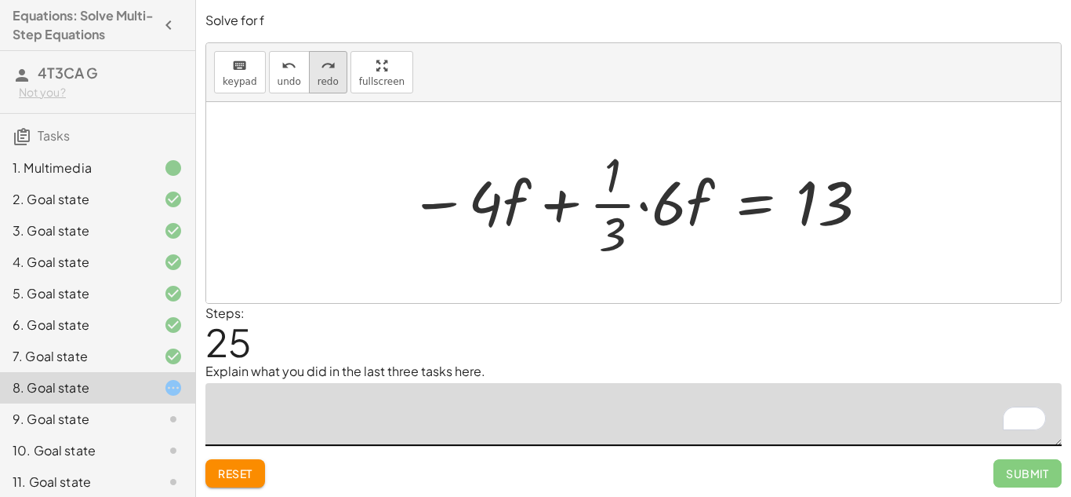
click at [326, 88] on button "redo redo" at bounding box center [328, 72] width 38 height 42
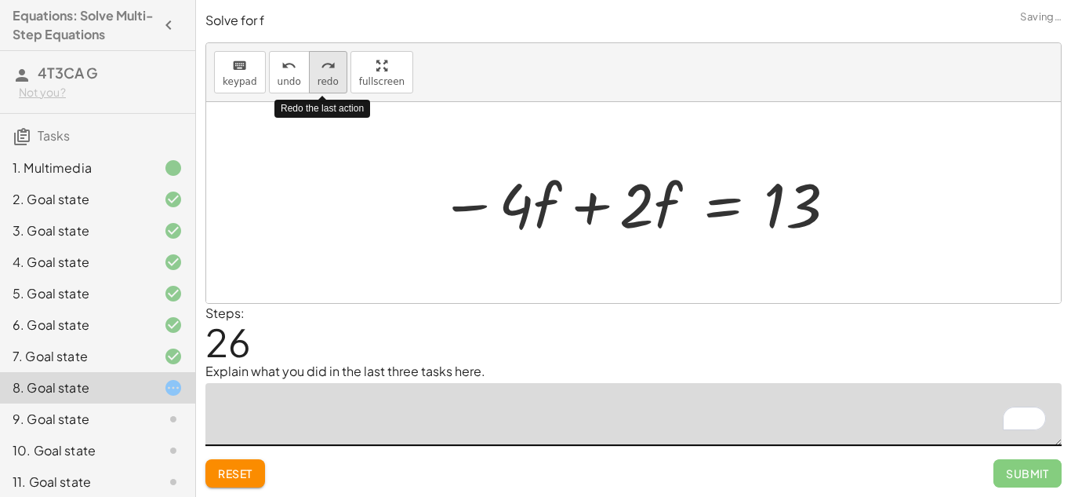
click at [326, 88] on button "redo redo" at bounding box center [328, 72] width 38 height 42
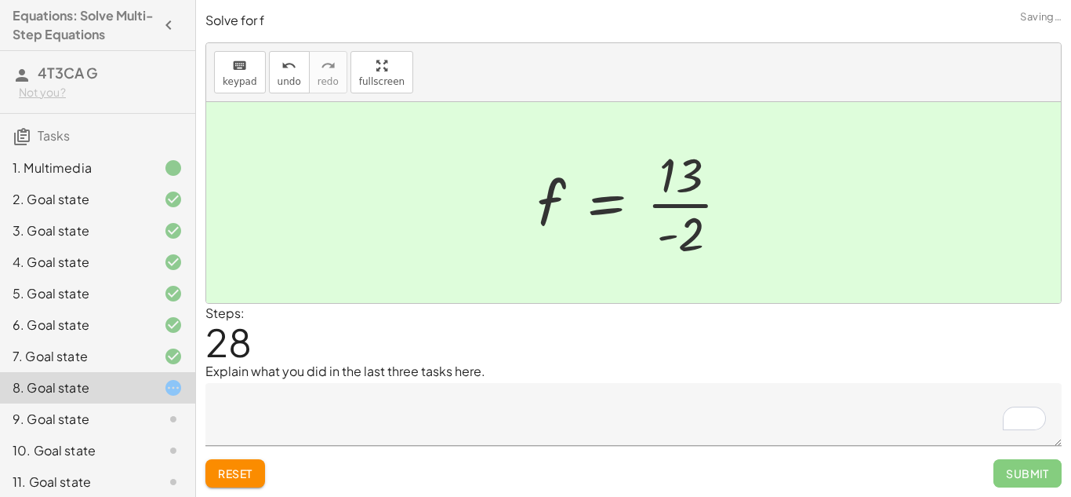
click at [304, 431] on textarea "To enrich screen reader interactions, please activate Accessibility in Grammarl…" at bounding box center [634, 414] width 857 height 63
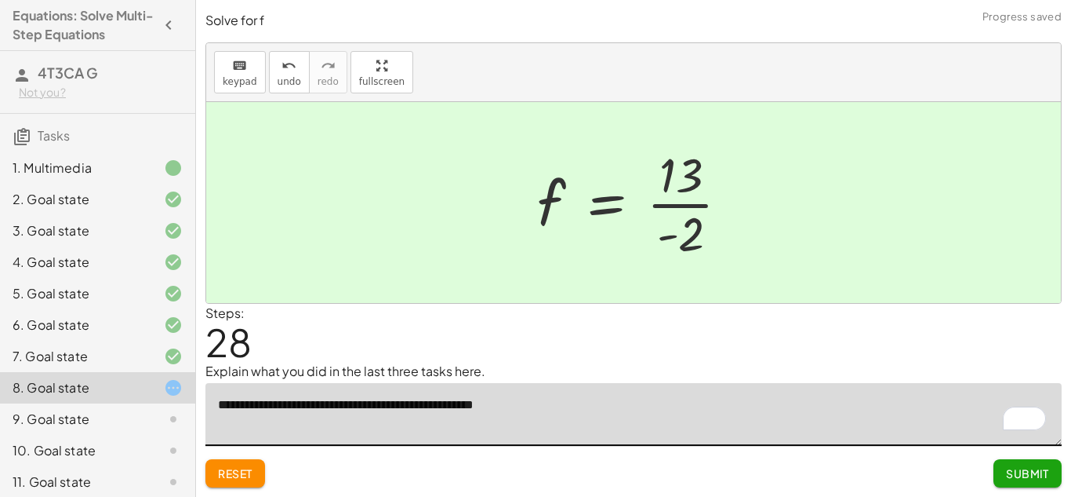
type textarea "**********"
click at [1041, 464] on button "Submit" at bounding box center [1028, 473] width 68 height 28
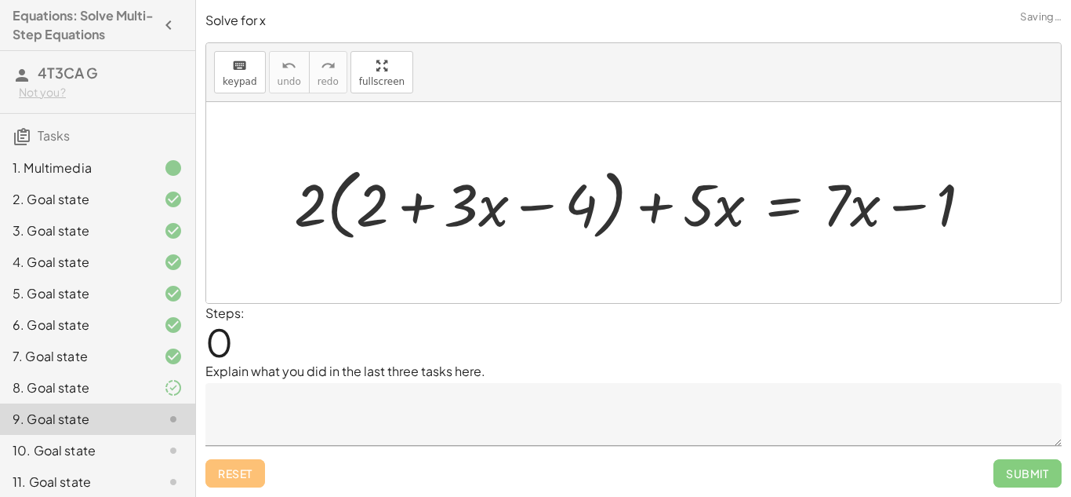
click at [153, 435] on div "8. Goal state" at bounding box center [97, 450] width 195 height 31
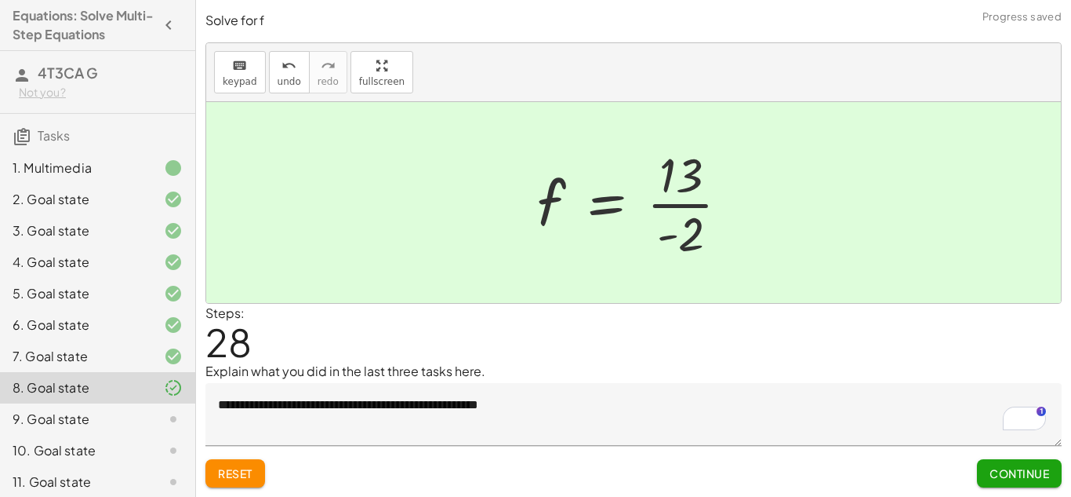
click at [174, 389] on icon at bounding box center [173, 387] width 19 height 19
click at [154, 415] on div at bounding box center [161, 418] width 44 height 19
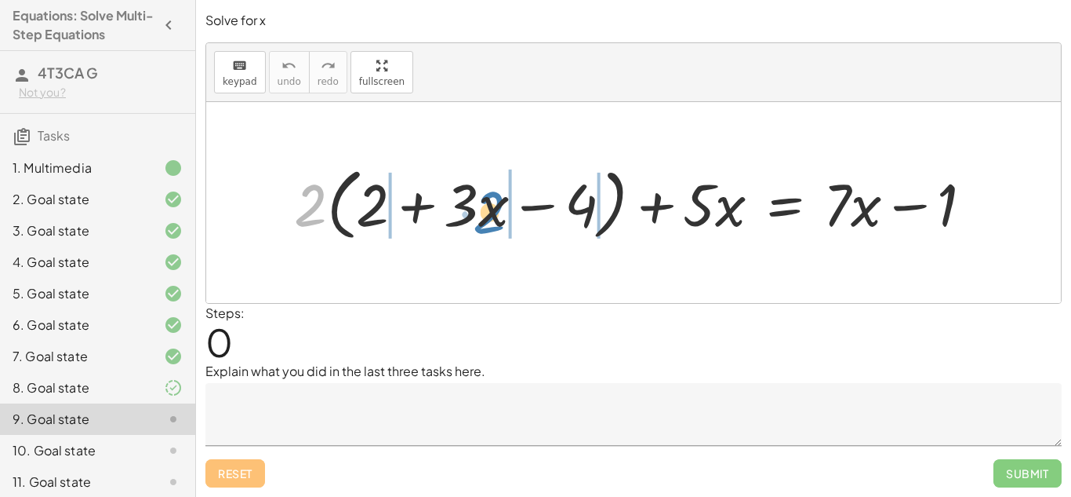
drag, startPoint x: 323, startPoint y: 212, endPoint x: 500, endPoint y: 219, distance: 176.6
click at [500, 219] on div at bounding box center [639, 202] width 707 height 86
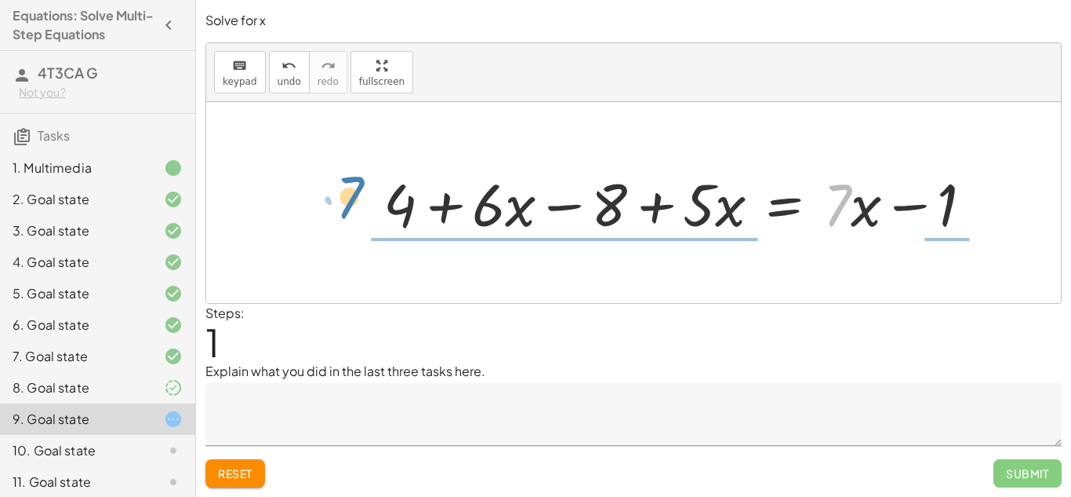
drag, startPoint x: 834, startPoint y: 209, endPoint x: 346, endPoint y: 202, distance: 488.0
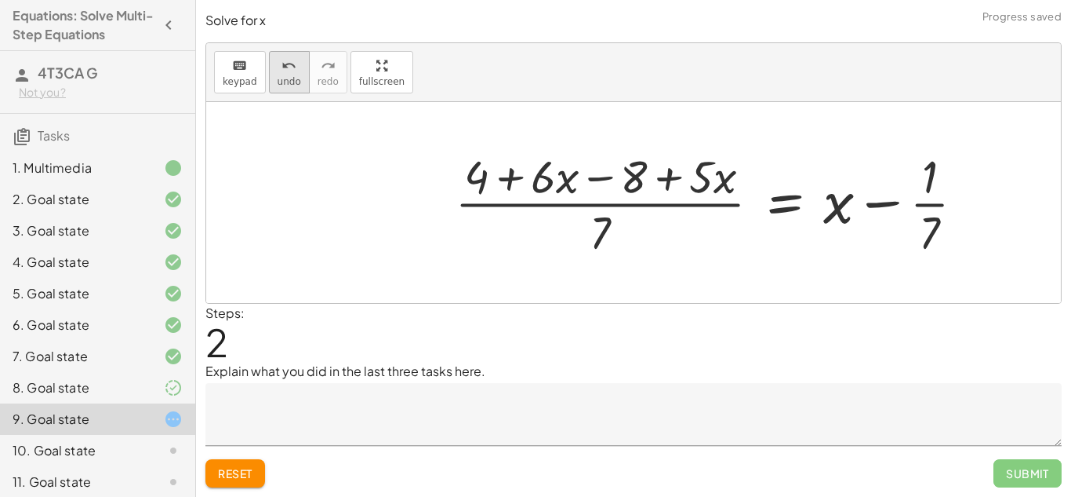
click at [296, 91] on button "undo undo" at bounding box center [289, 72] width 41 height 42
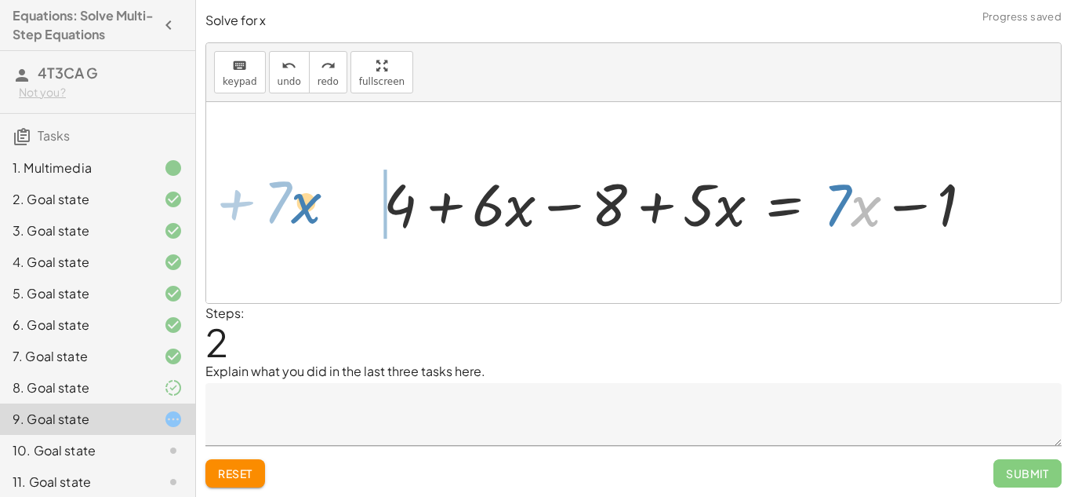
drag, startPoint x: 852, startPoint y: 209, endPoint x: 294, endPoint y: 206, distance: 557.7
click at [294, 206] on div "+ · 2 · ( + 2 + · 3 · x − 4 ) + · 5 · x = + · 7 · x − 1 + · 2 · 2 + · 3 · x · 2…" at bounding box center [633, 202] width 855 height 201
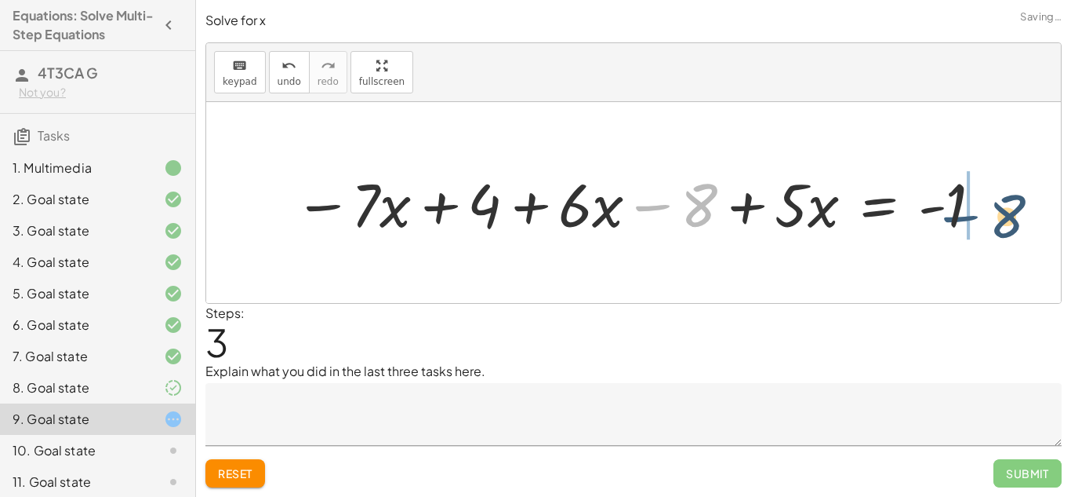
drag, startPoint x: 658, startPoint y: 205, endPoint x: 976, endPoint y: 216, distance: 317.9
click at [976, 216] on div at bounding box center [639, 202] width 706 height 78
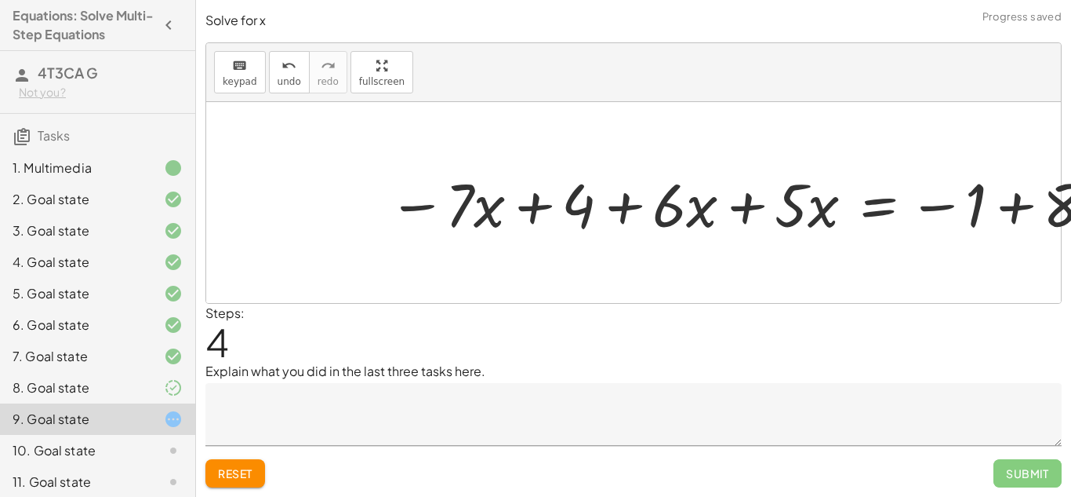
click at [981, 208] on div at bounding box center [742, 202] width 725 height 78
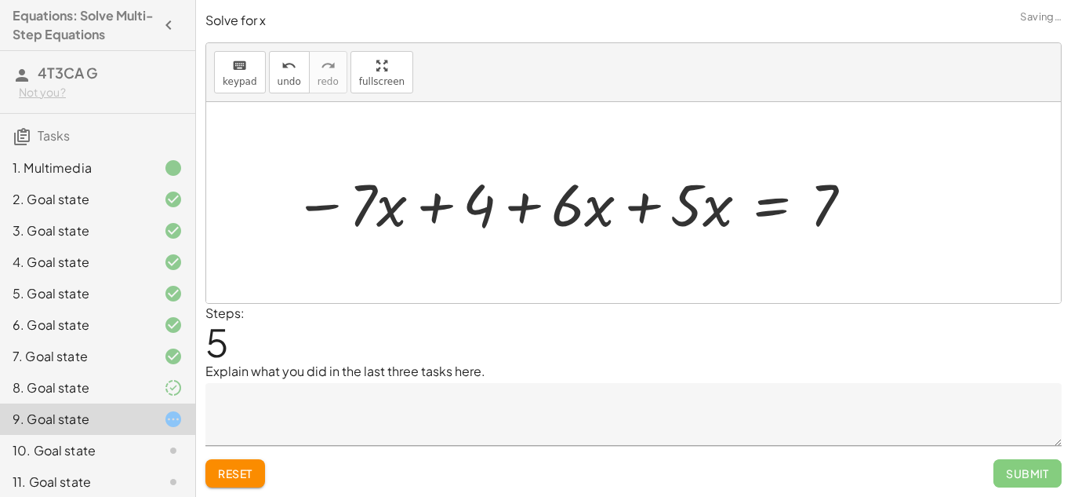
click at [639, 205] on div at bounding box center [575, 202] width 578 height 77
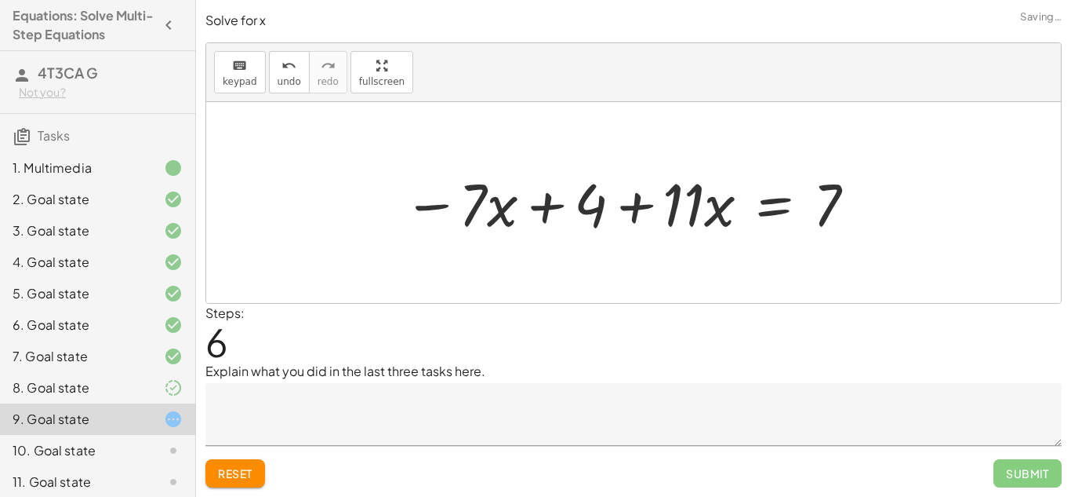
click at [740, 200] on div at bounding box center [624, 202] width 490 height 81
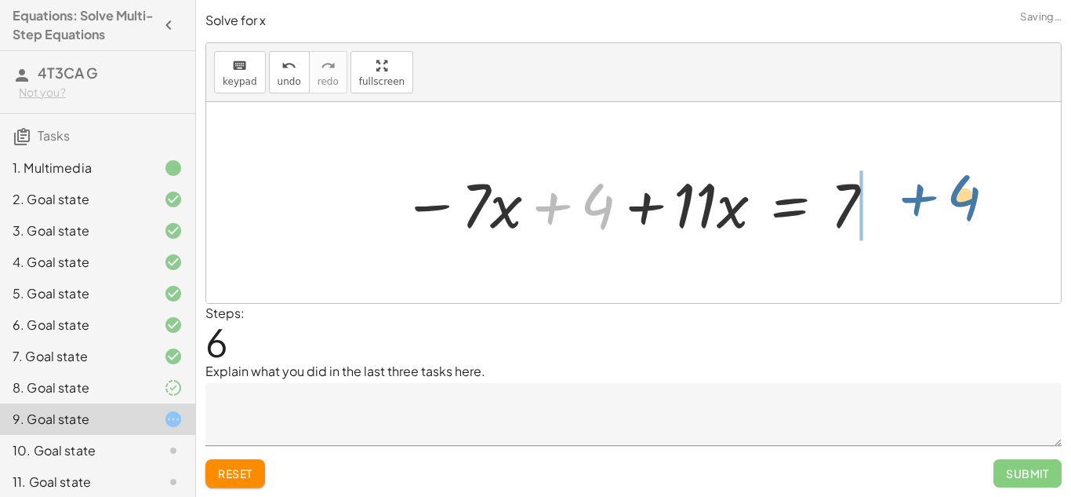
drag, startPoint x: 550, startPoint y: 206, endPoint x: 916, endPoint y: 198, distance: 366.4
click at [916, 198] on div "+ · 2 · ( + 2 + · 3 · x − 4 ) + · 5 · x = + · 7 · x − 1 + · 2 · 2 + · 3 · x · 2…" at bounding box center [633, 202] width 855 height 201
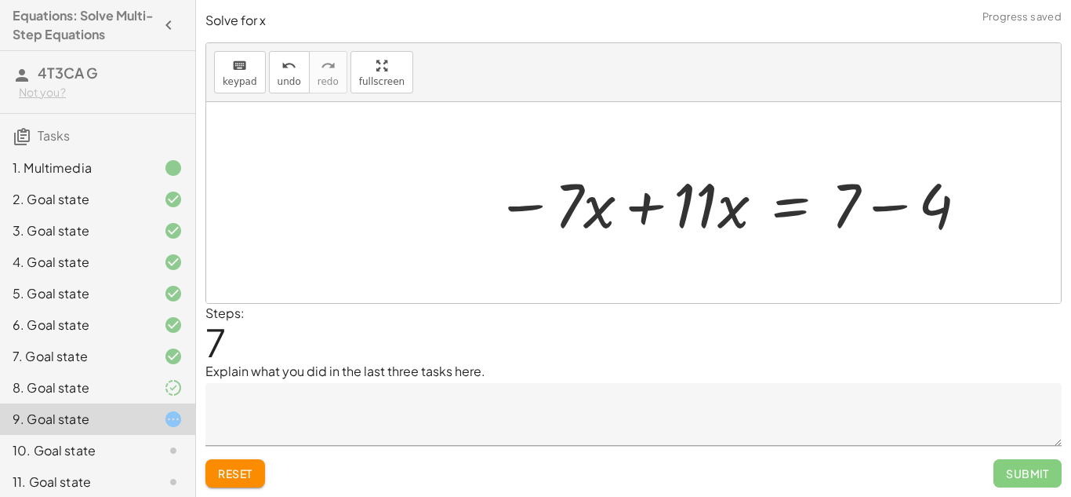
click at [640, 213] on div at bounding box center [733, 202] width 490 height 81
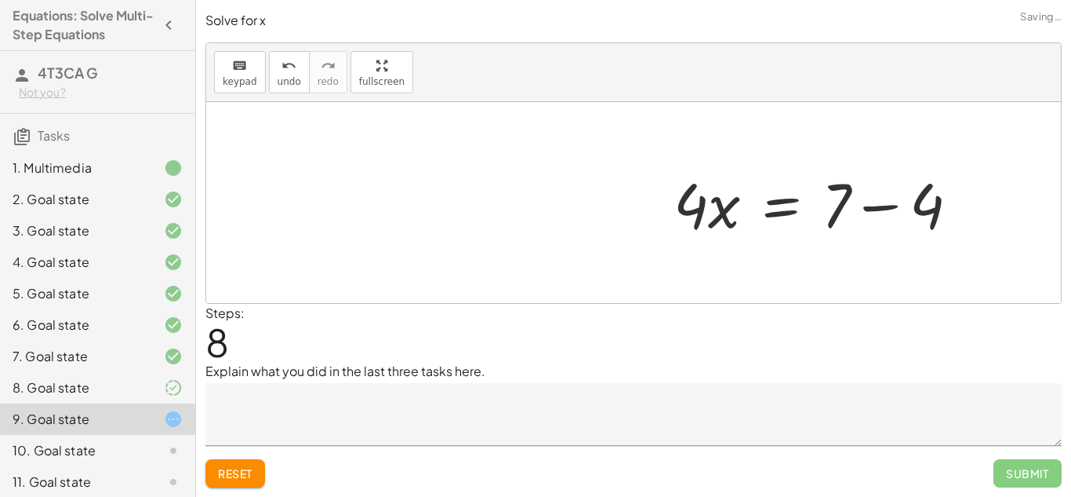
click at [866, 211] on div "+ · 2 · ( + 2 + · 3 · x − 4 ) + · 5 · x = + · 7 · x − 1 + · 2 · 2 + · 3 · x · 2…" at bounding box center [633, 202] width 855 height 201
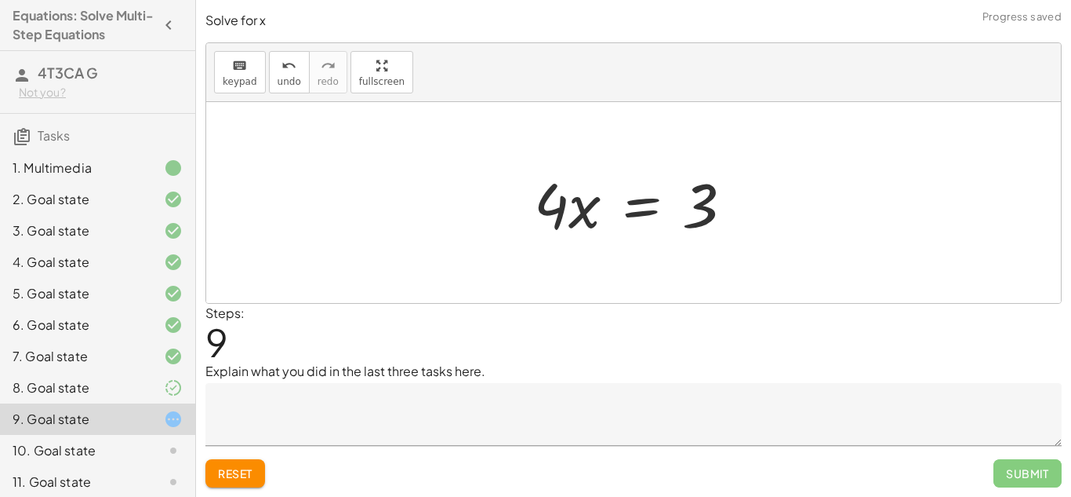
drag, startPoint x: 521, startPoint y: 223, endPoint x: 675, endPoint y: 253, distance: 157.5
click at [675, 253] on div "+ · 2 · ( + 2 + · 3 · x − 4 ) + · 5 · x = + · 7 · x − 1 + · 2 · 2 + · 3 · x · 2…" at bounding box center [633, 202] width 855 height 201
drag, startPoint x: 548, startPoint y: 216, endPoint x: 703, endPoint y: 246, distance: 158.1
click at [703, 246] on div "+ · 2 · ( + 2 + · 3 · x − 4 ) + · 5 · x = + · 7 · x − 1 + · 2 · 2 + · 3 · x · 2…" at bounding box center [634, 202] width 247 height 89
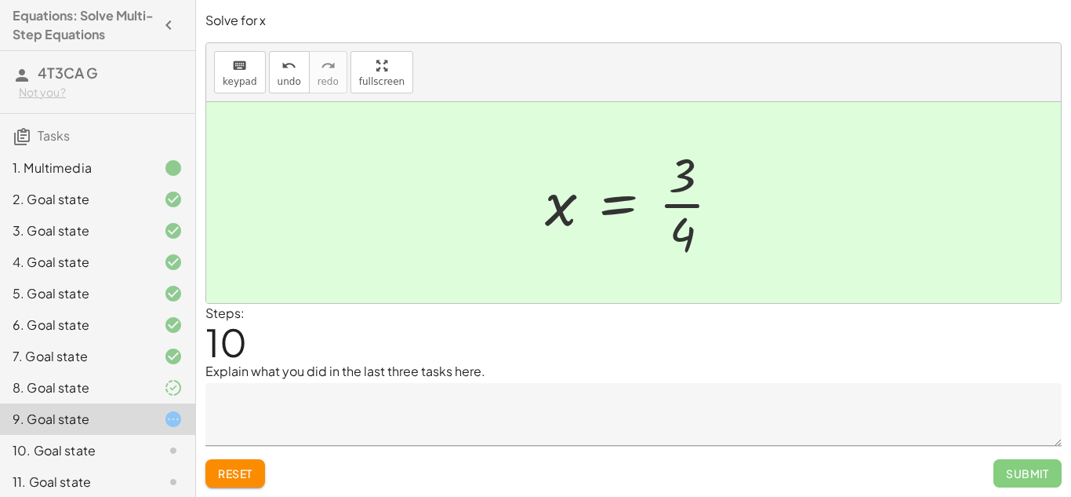
click at [464, 387] on textarea at bounding box center [634, 414] width 857 height 63
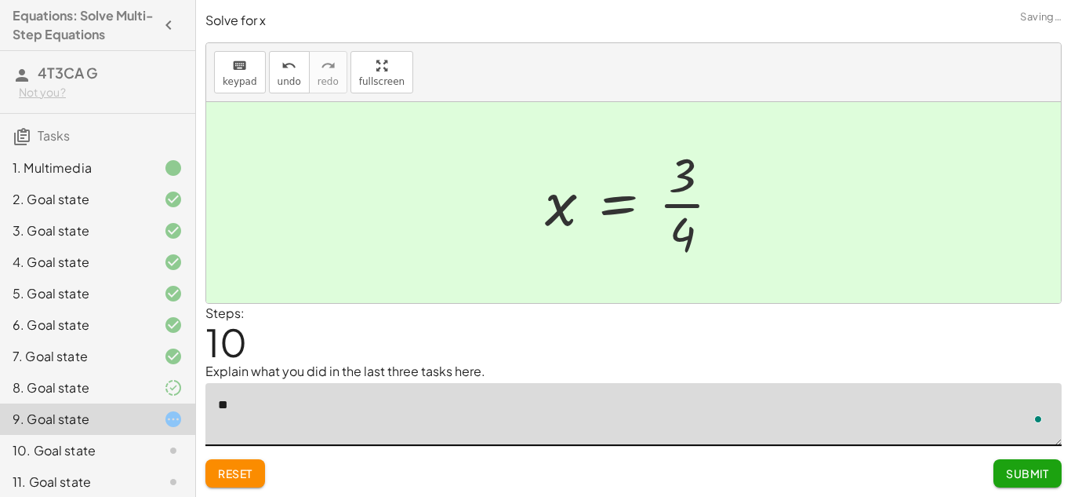
type textarea "*"
click at [387, 402] on textarea "**********" at bounding box center [634, 414] width 857 height 63
click at [287, 404] on textarea "**********" at bounding box center [634, 414] width 857 height 63
click at [399, 409] on textarea "**********" at bounding box center [634, 414] width 857 height 63
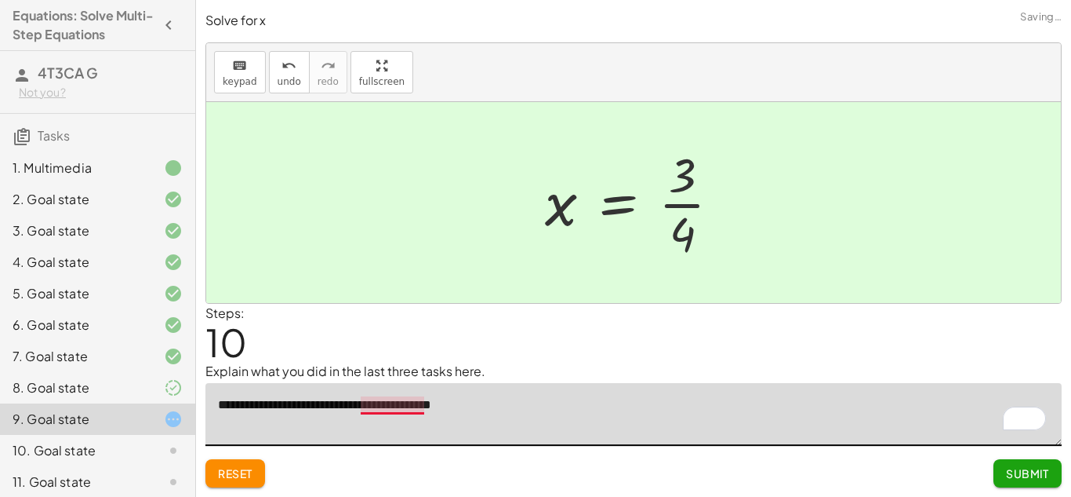
click at [389, 413] on textarea "**********" at bounding box center [634, 414] width 857 height 63
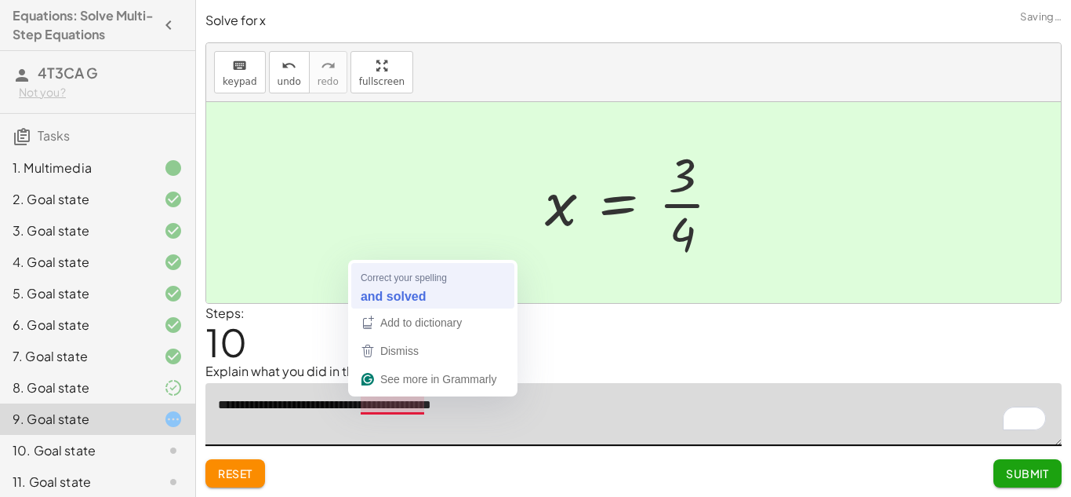
type textarea "**********"
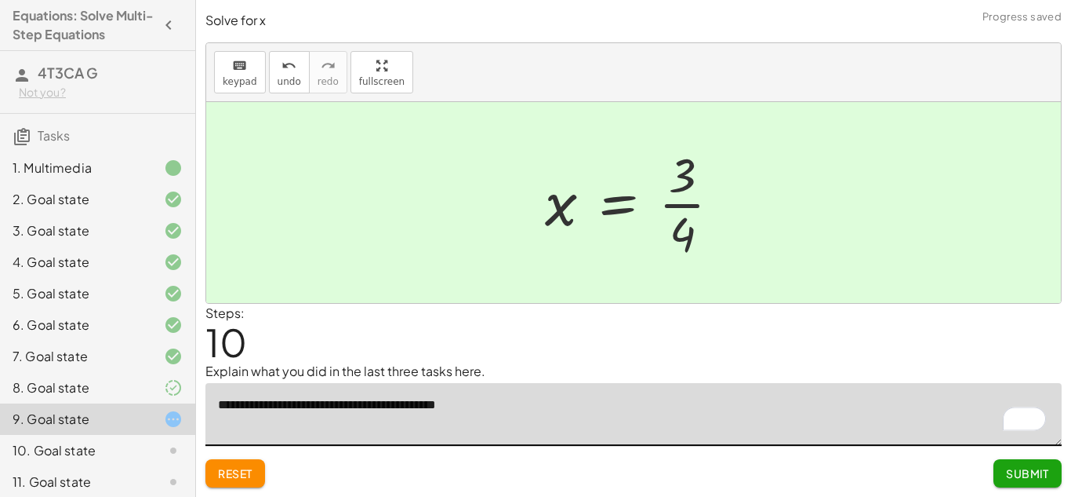
click at [1024, 478] on span "Submit" at bounding box center [1027, 473] width 43 height 14
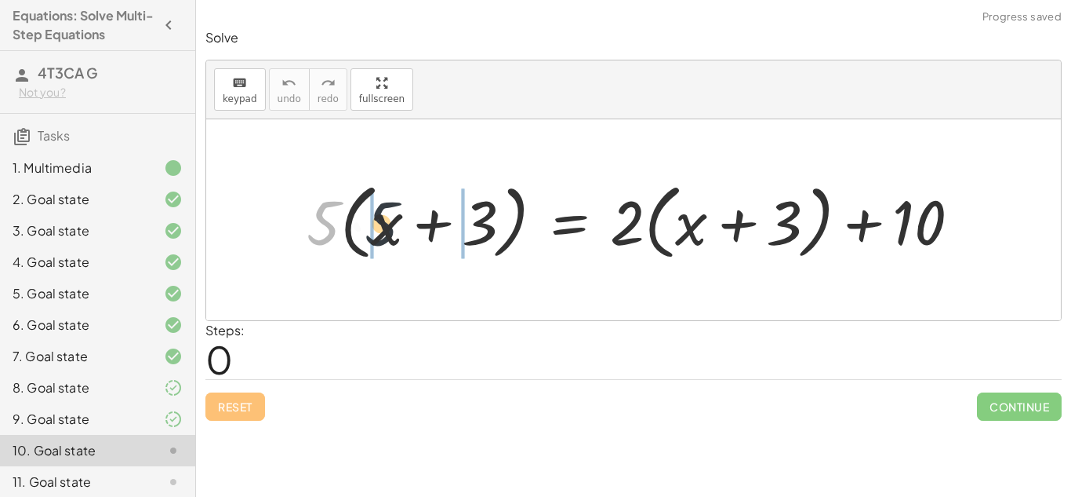
drag, startPoint x: 324, startPoint y: 218, endPoint x: 394, endPoint y: 219, distance: 69.8
click at [394, 219] on div at bounding box center [640, 220] width 682 height 90
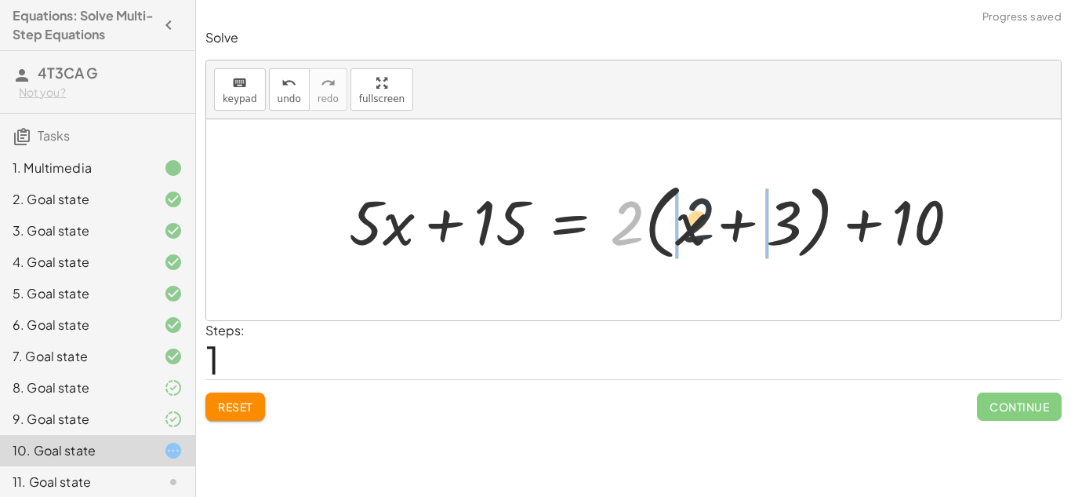
drag, startPoint x: 638, startPoint y: 238, endPoint x: 731, endPoint y: 233, distance: 93.5
click at [731, 233] on div at bounding box center [660, 220] width 639 height 90
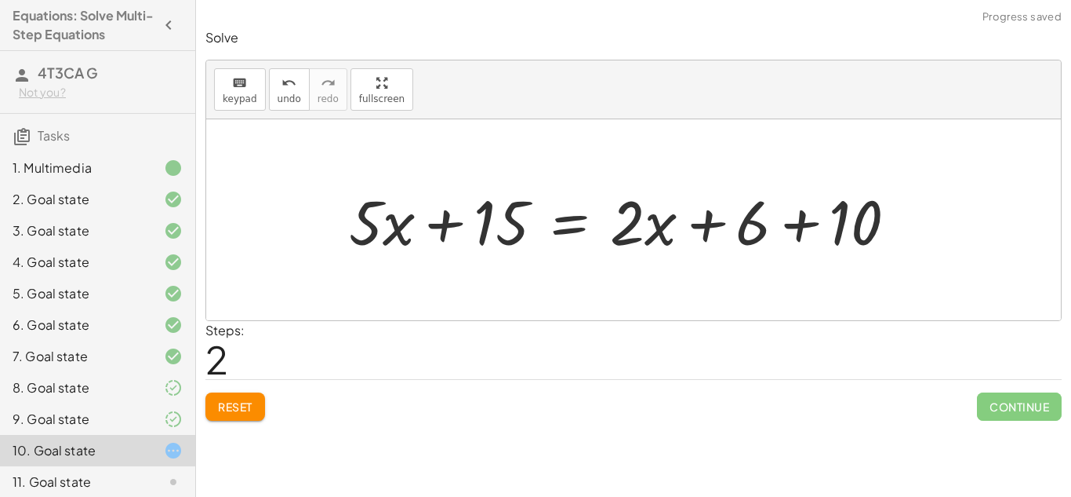
click at [802, 226] on div at bounding box center [629, 220] width 577 height 81
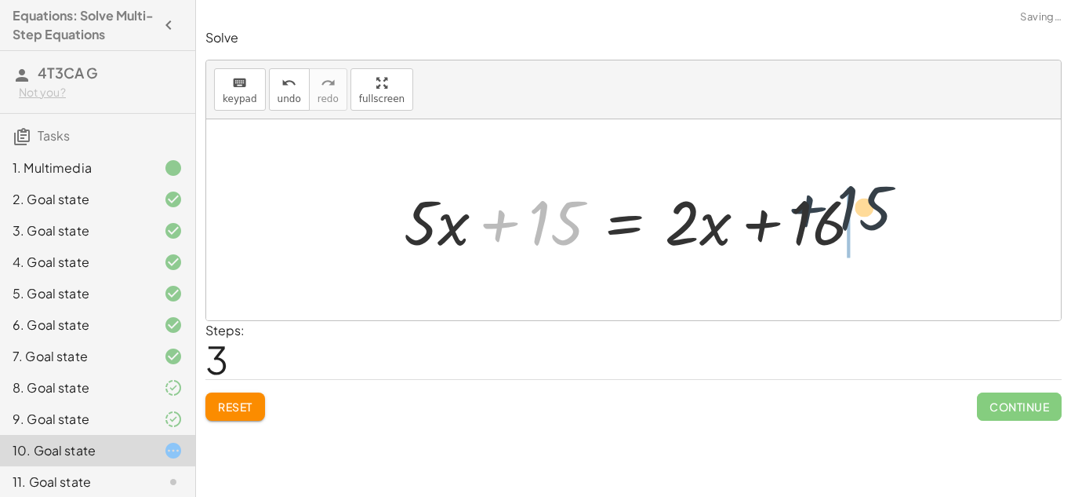
drag, startPoint x: 492, startPoint y: 229, endPoint x: 825, endPoint y: 216, distance: 333.6
click at [825, 216] on div at bounding box center [639, 220] width 486 height 81
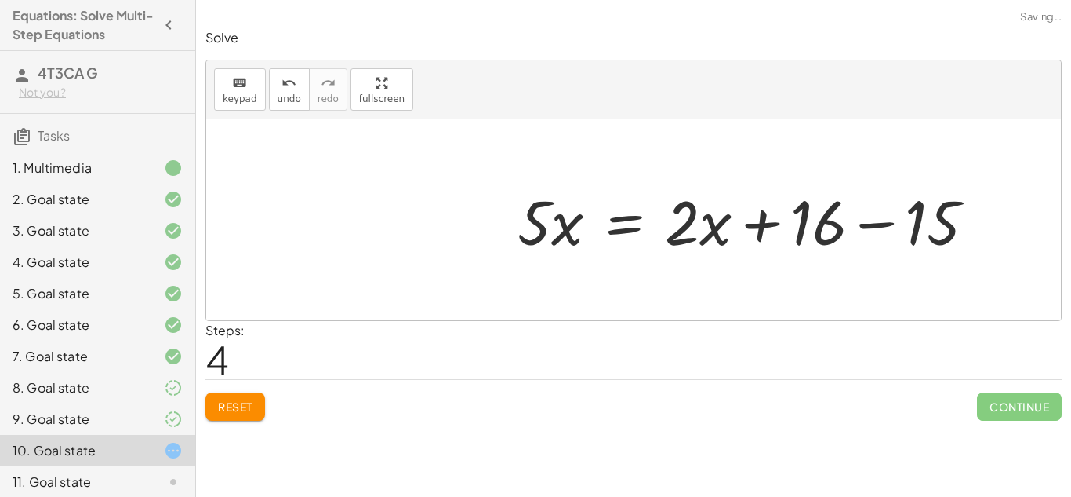
click at [841, 216] on div at bounding box center [753, 220] width 486 height 81
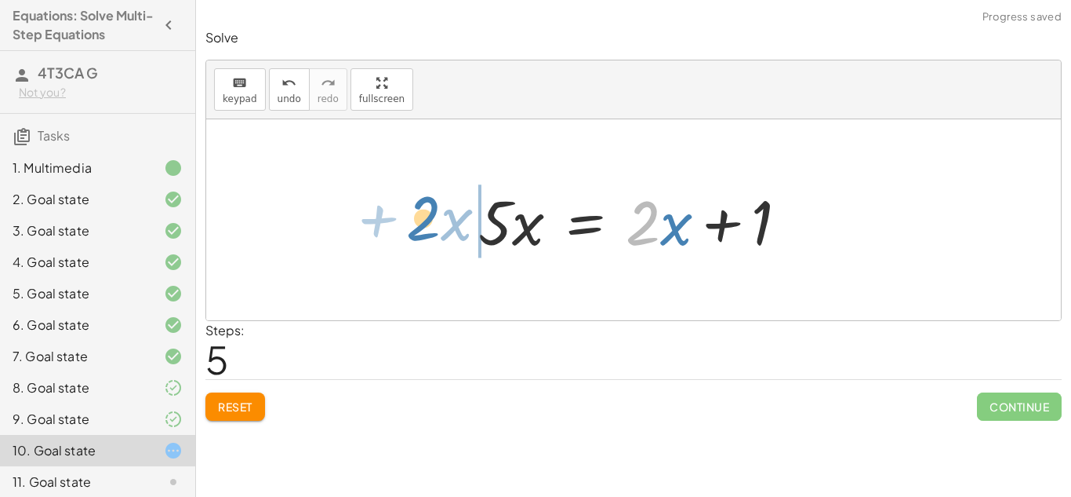
drag, startPoint x: 634, startPoint y: 234, endPoint x: 413, endPoint y: 229, distance: 221.3
click at [413, 229] on div "· 5 · ( + x + 3 ) = + · 2 · ( + x + 3 ) + 10 + · 5 · x + · 5 · 3 = + · 2 · ( + …" at bounding box center [633, 219] width 855 height 201
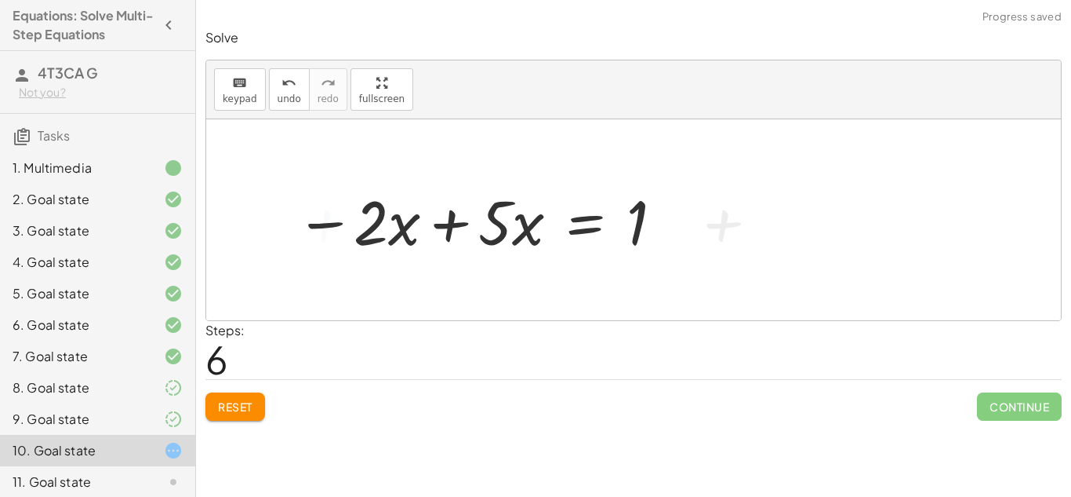
click at [472, 231] on div at bounding box center [480, 220] width 386 height 81
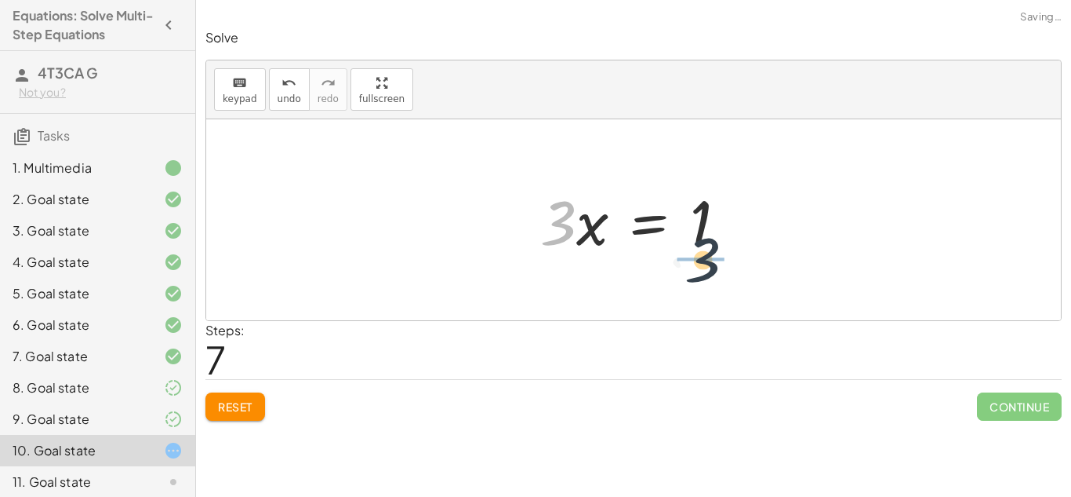
drag, startPoint x: 562, startPoint y: 230, endPoint x: 711, endPoint y: 268, distance: 154.7
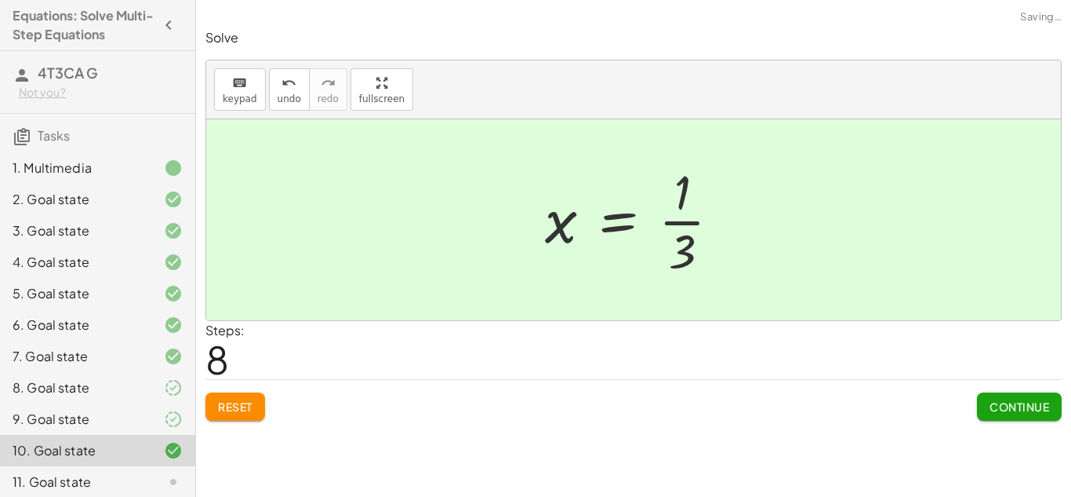
click at [1053, 409] on button "Continue" at bounding box center [1019, 406] width 85 height 28
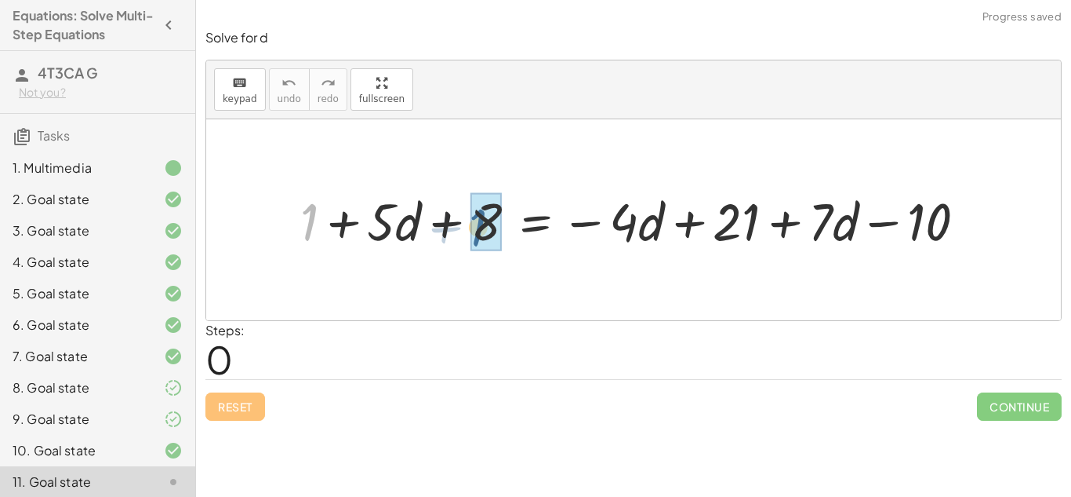
drag, startPoint x: 310, startPoint y: 224, endPoint x: 488, endPoint y: 231, distance: 178.2
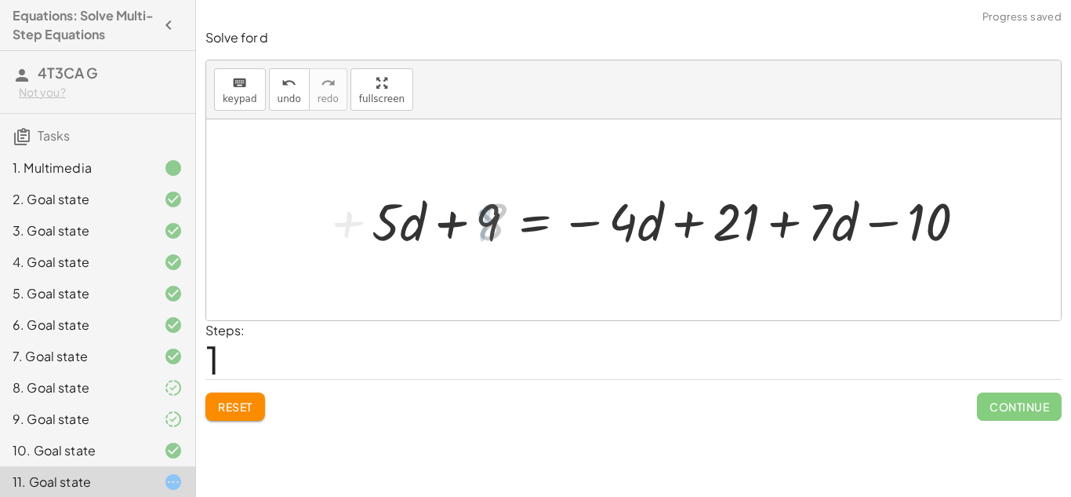
click at [487, 228] on div at bounding box center [676, 219] width 622 height 68
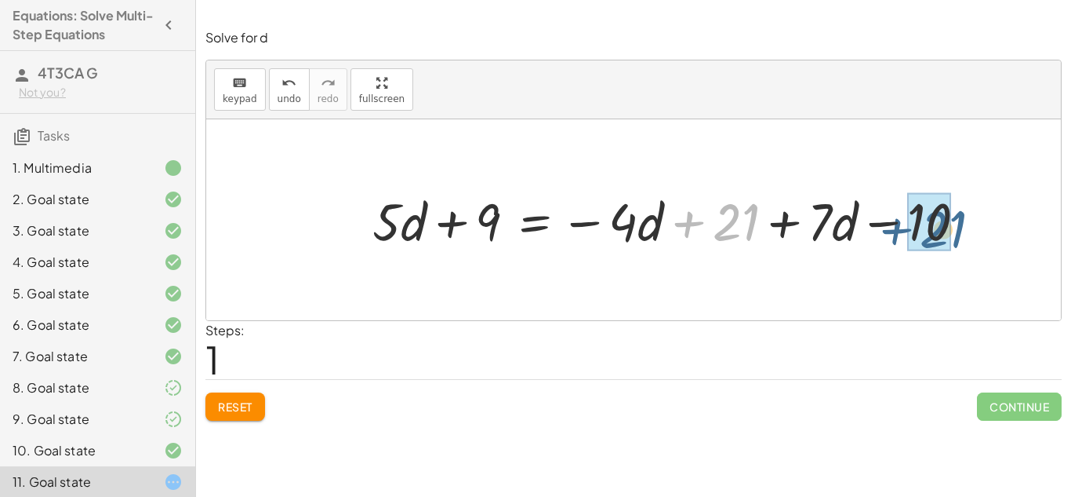
drag, startPoint x: 722, startPoint y: 224, endPoint x: 936, endPoint y: 231, distance: 213.5
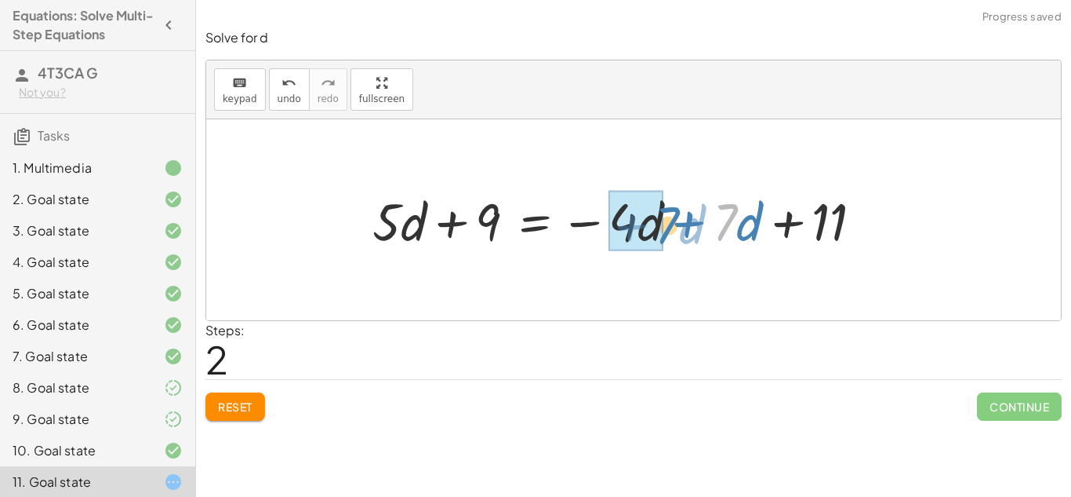
drag, startPoint x: 733, startPoint y: 221, endPoint x: 672, endPoint y: 224, distance: 60.5
click at [672, 224] on div at bounding box center [624, 219] width 518 height 68
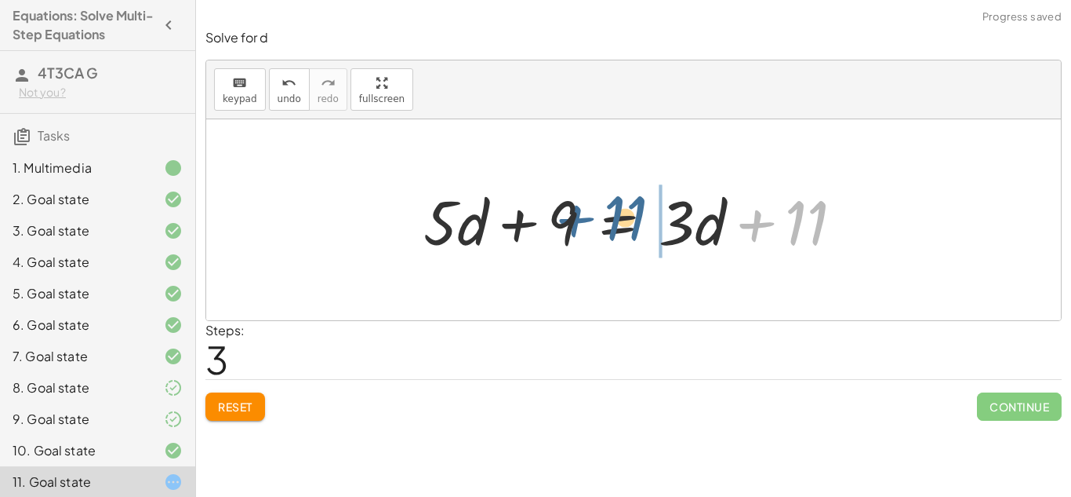
click at [808, 235] on div at bounding box center [640, 220] width 448 height 81
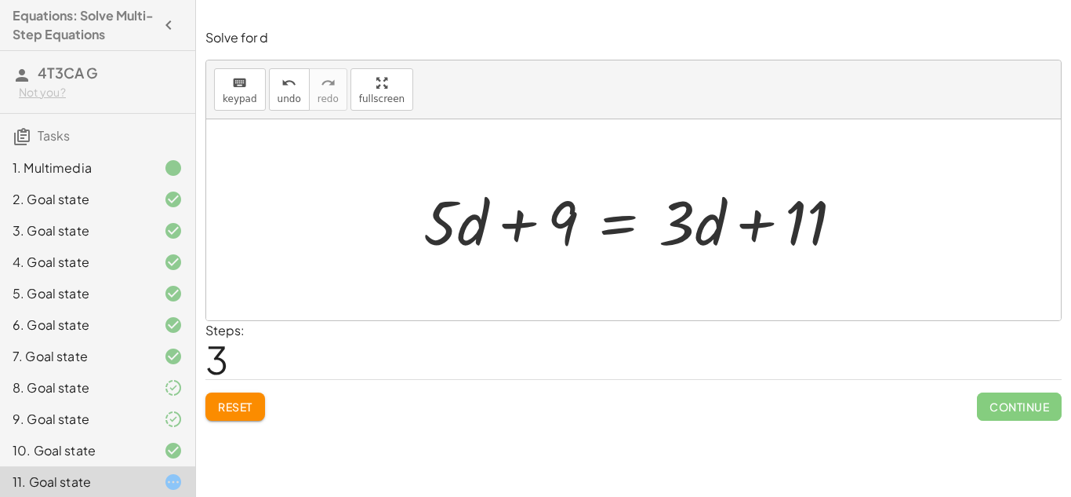
click at [547, 220] on div at bounding box center [640, 220] width 448 height 81
drag, startPoint x: 516, startPoint y: 224, endPoint x: 835, endPoint y: 226, distance: 319.3
click at [835, 226] on div at bounding box center [640, 220] width 448 height 81
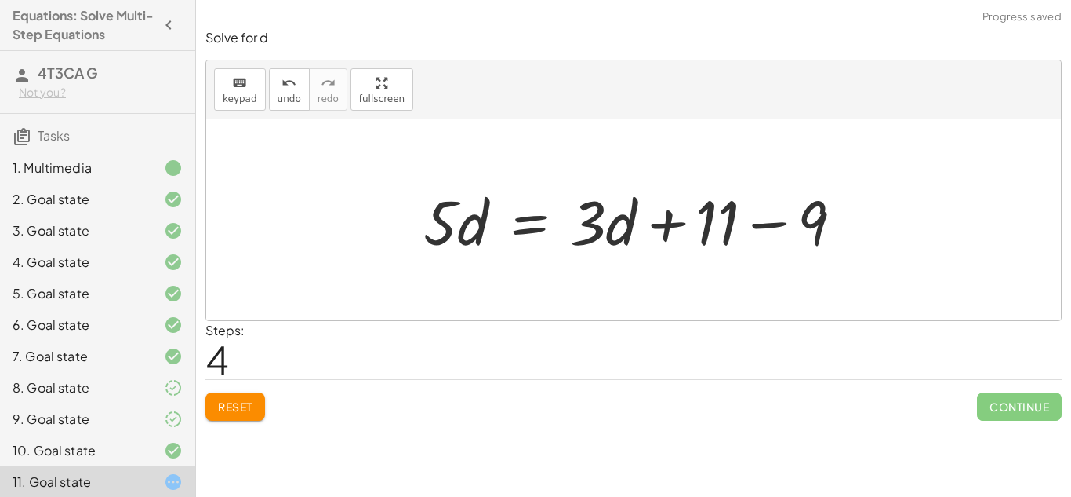
click at [845, 223] on div at bounding box center [640, 220] width 448 height 81
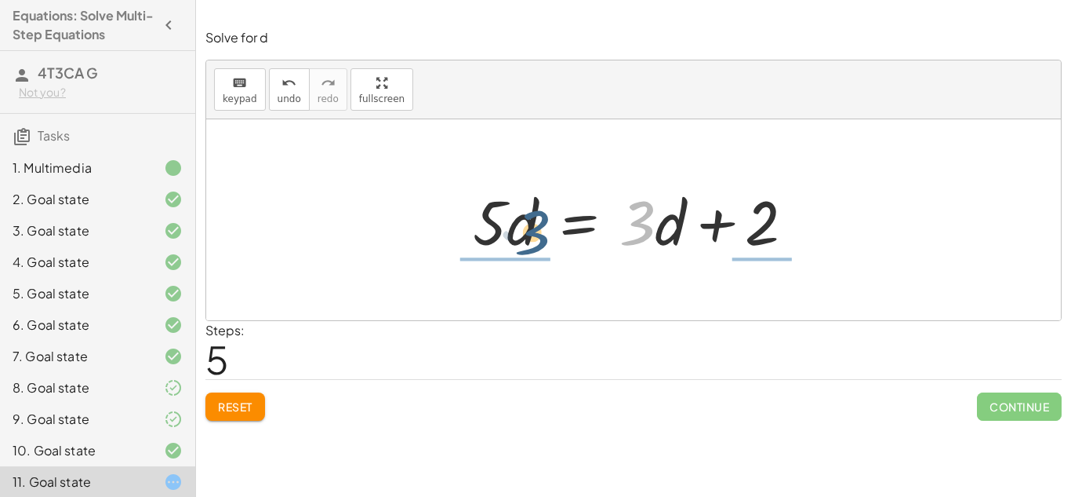
drag, startPoint x: 621, startPoint y: 219, endPoint x: 515, endPoint y: 228, distance: 106.3
click at [515, 228] on div at bounding box center [640, 220] width 350 height 81
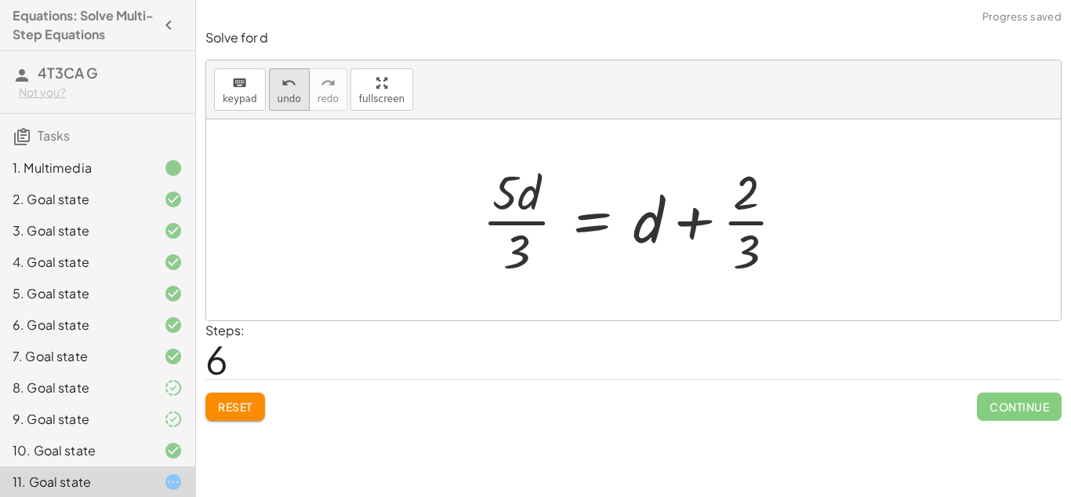
click at [284, 96] on span "undo" at bounding box center [290, 98] width 24 height 11
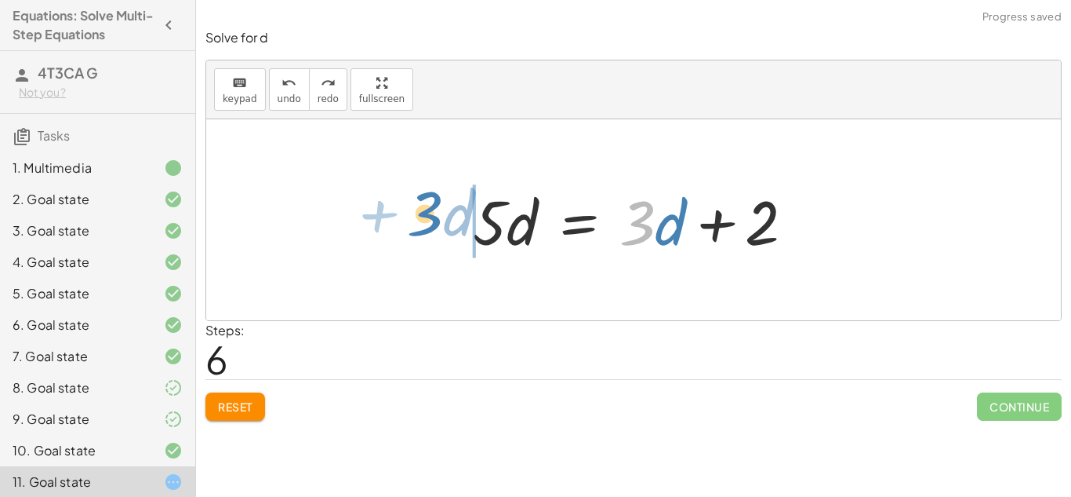
drag, startPoint x: 626, startPoint y: 216, endPoint x: 411, endPoint y: 207, distance: 215.1
click at [411, 207] on div "+ 1 + · 5 · d + 8 = − · 4 · d + 21 + · 7 · d − 10 + · 5 · d + 9 = − · 4 · d + 2…" at bounding box center [633, 219] width 855 height 201
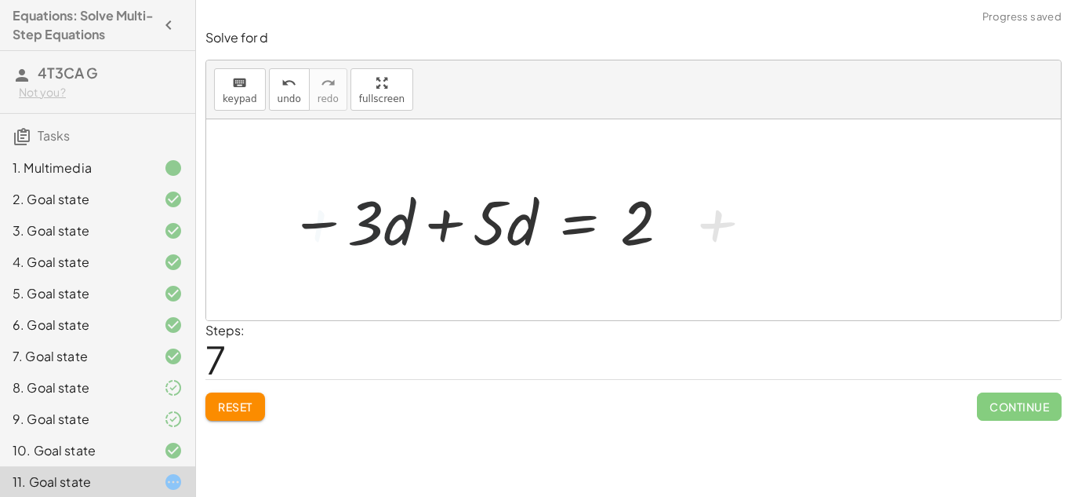
click at [460, 215] on div at bounding box center [480, 220] width 398 height 81
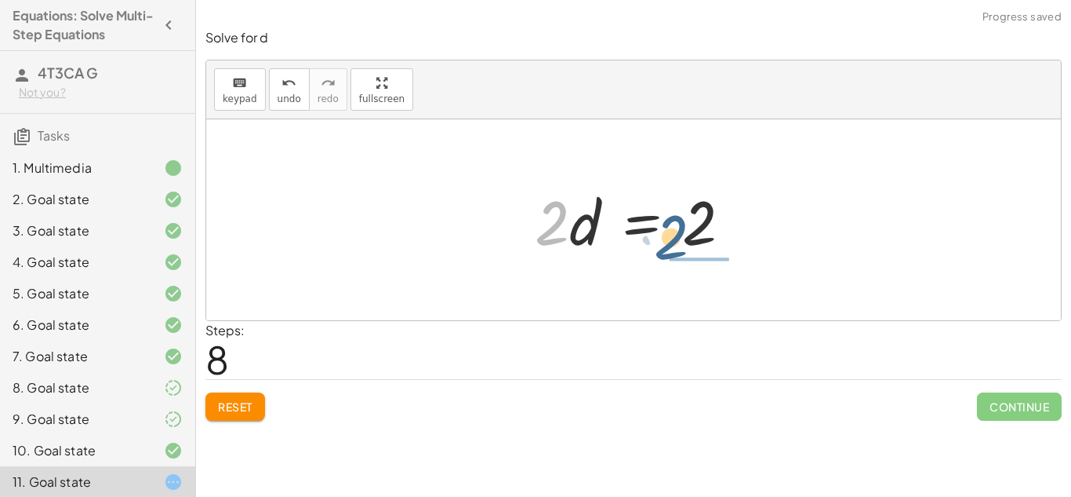
drag, startPoint x: 537, startPoint y: 238, endPoint x: 667, endPoint y: 273, distance: 134.9
click at [667, 273] on div "+ 1 + · 5 · d + 8 = − · 4 · d + 21 + · 7 · d − 10 + · 5 · d + 9 = − · 4 · d + 2…" at bounding box center [633, 219] width 855 height 201
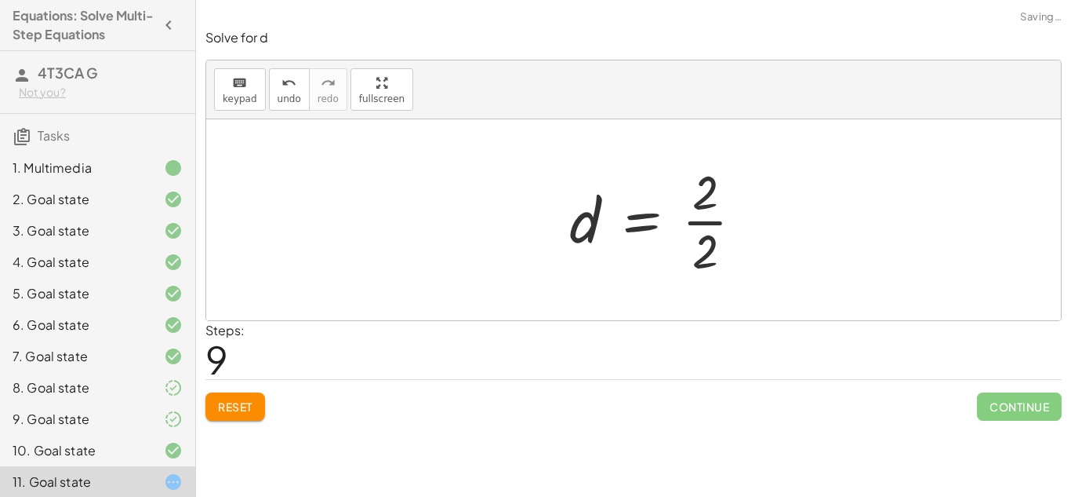
click at [698, 237] on div at bounding box center [663, 219] width 202 height 121
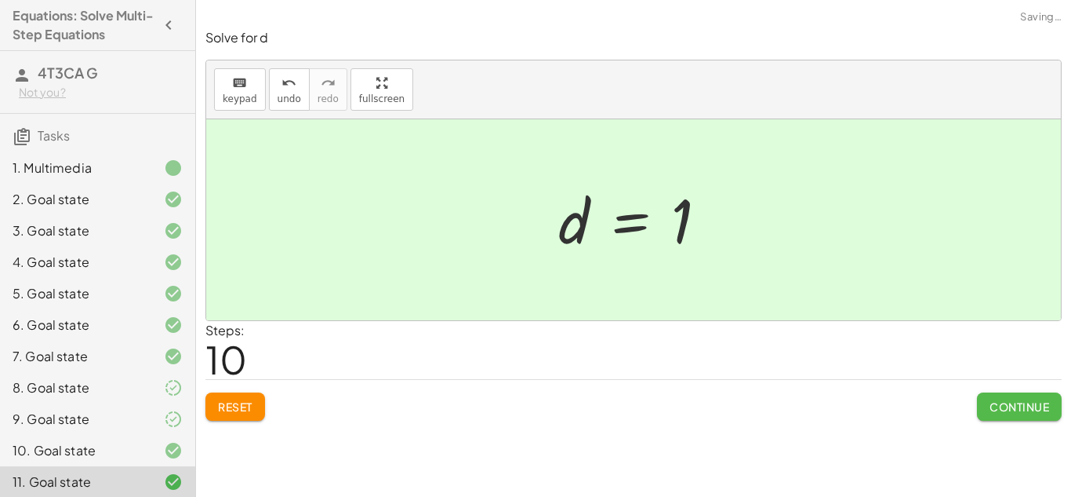
click at [992, 395] on button "Continue" at bounding box center [1019, 406] width 85 height 28
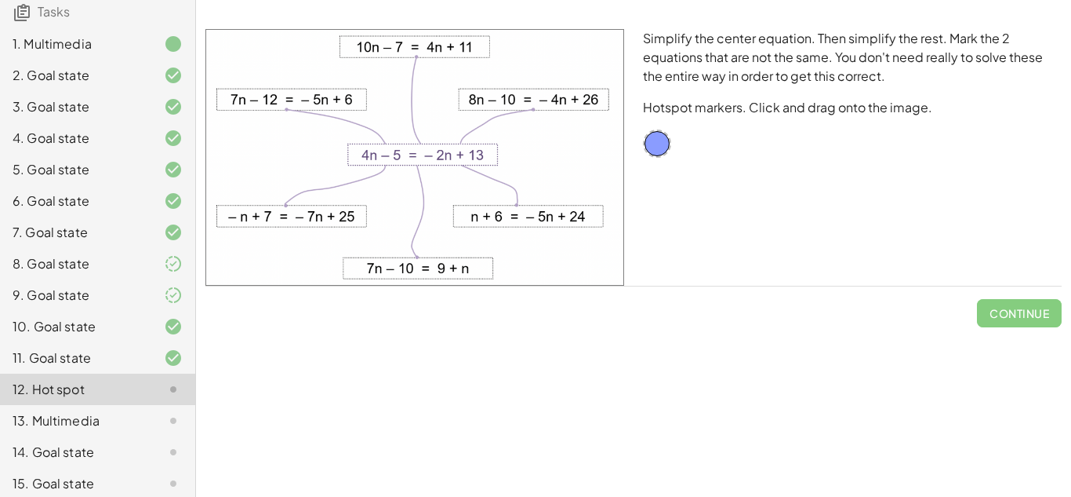
scroll to position [133, 0]
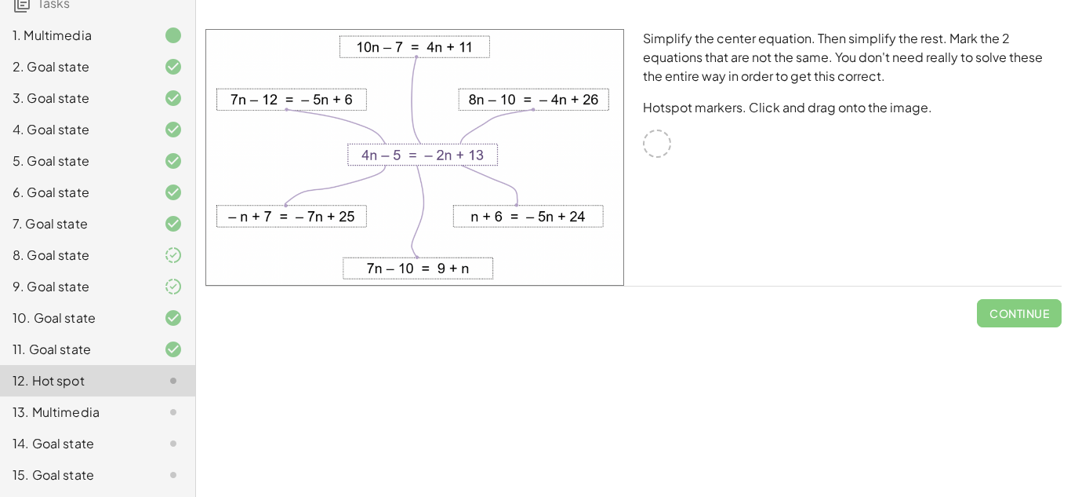
drag, startPoint x: 427, startPoint y: 163, endPoint x: 465, endPoint y: 169, distance: 38.0
click at [465, 169] on img at bounding box center [415, 157] width 419 height 256
drag, startPoint x: 425, startPoint y: 142, endPoint x: 511, endPoint y: 198, distance: 102.5
click at [511, 198] on img at bounding box center [415, 157] width 419 height 256
drag, startPoint x: 515, startPoint y: 217, endPoint x: 427, endPoint y: 161, distance: 103.8
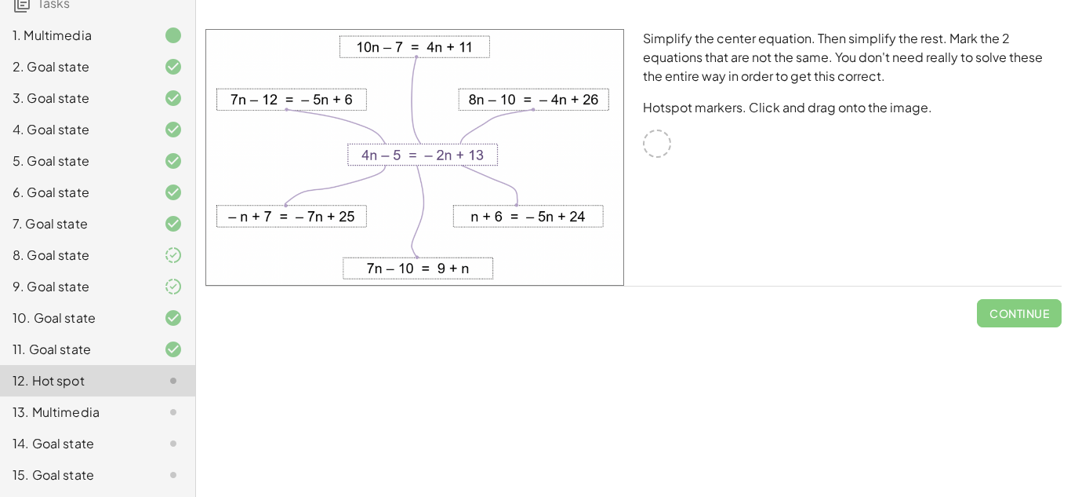
click at [427, 161] on img at bounding box center [415, 157] width 419 height 256
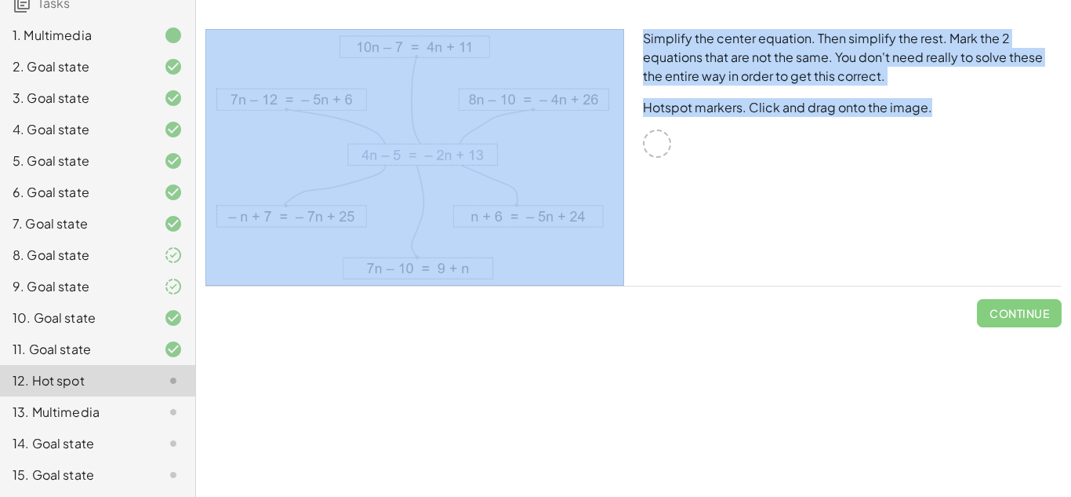
drag, startPoint x: 660, startPoint y: 140, endPoint x: 591, endPoint y: 152, distance: 70.0
click at [591, 152] on div "Simplify the center equation. Then simplify the rest. Mark the 2 equations that…" at bounding box center [633, 157] width 875 height 275
click at [637, 151] on div "Simplify the center equation. Then simplify the rest. Mark the 2 equations that…" at bounding box center [853, 157] width 438 height 275
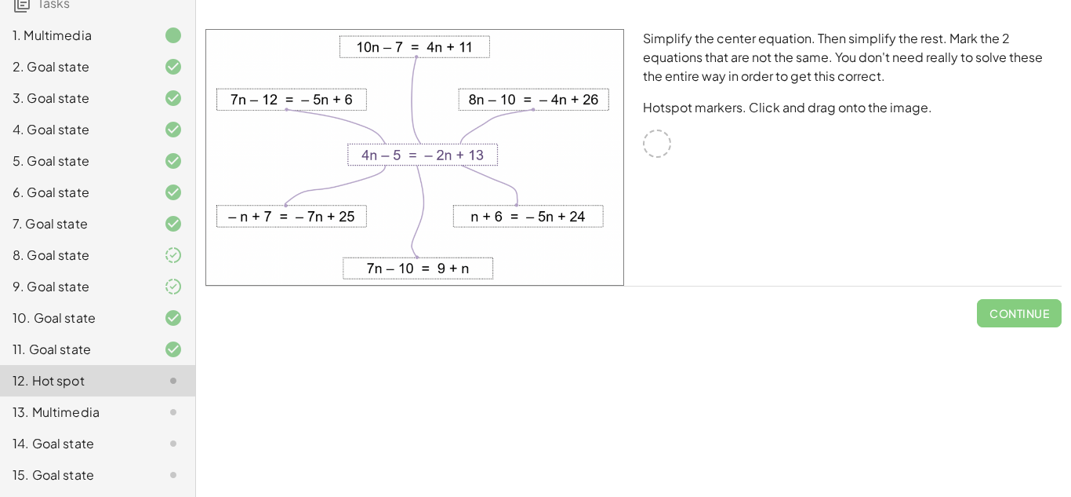
click at [653, 139] on div at bounding box center [657, 143] width 28 height 28
click at [507, 136] on img at bounding box center [415, 157] width 419 height 256
click at [635, 144] on div "Simplify the center equation. Then simplify the rest. Mark the 2 equations that…" at bounding box center [853, 157] width 438 height 275
click at [63, 377] on div "12. Hot spot" at bounding box center [76, 380] width 126 height 19
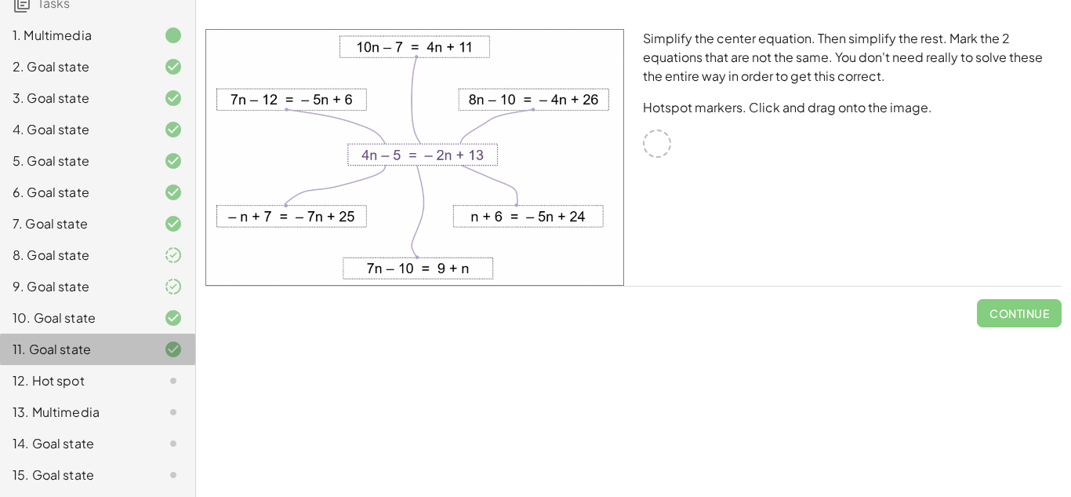
click at [54, 396] on div "11. Goal state" at bounding box center [97, 411] width 195 height 31
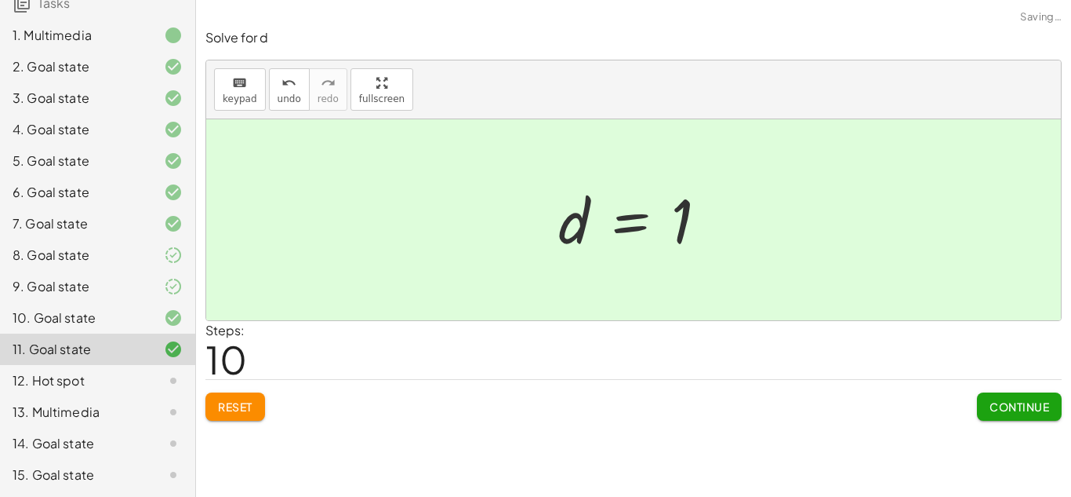
click at [64, 377] on div "12. Hot spot" at bounding box center [76, 380] width 126 height 19
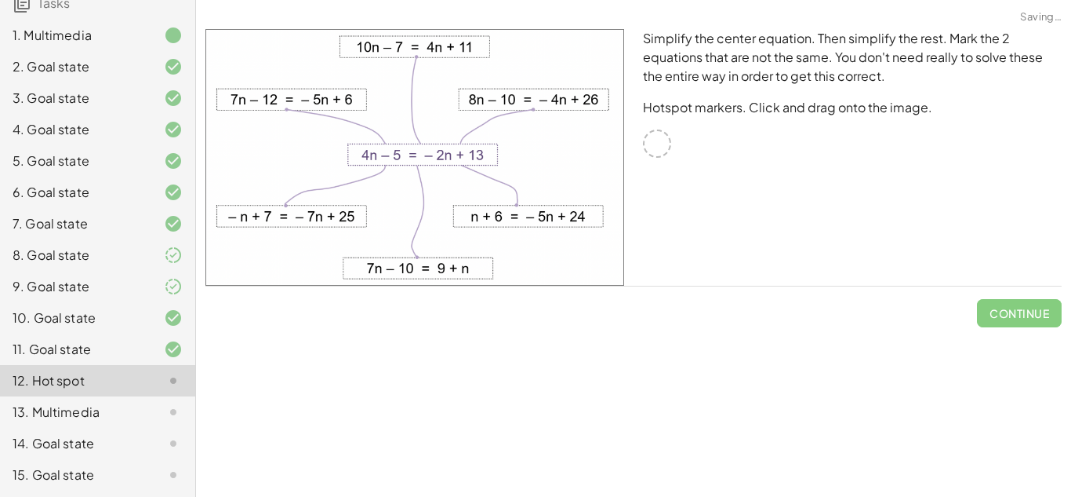
click at [649, 149] on div at bounding box center [657, 143] width 28 height 28
drag, startPoint x: 649, startPoint y: 149, endPoint x: 813, endPoint y: 155, distance: 163.3
click at [813, 155] on div "Simplify the center equation. Then simplify the rest. Mark the 2 equations that…" at bounding box center [853, 157] width 438 height 275
click at [654, 143] on div at bounding box center [657, 143] width 28 height 28
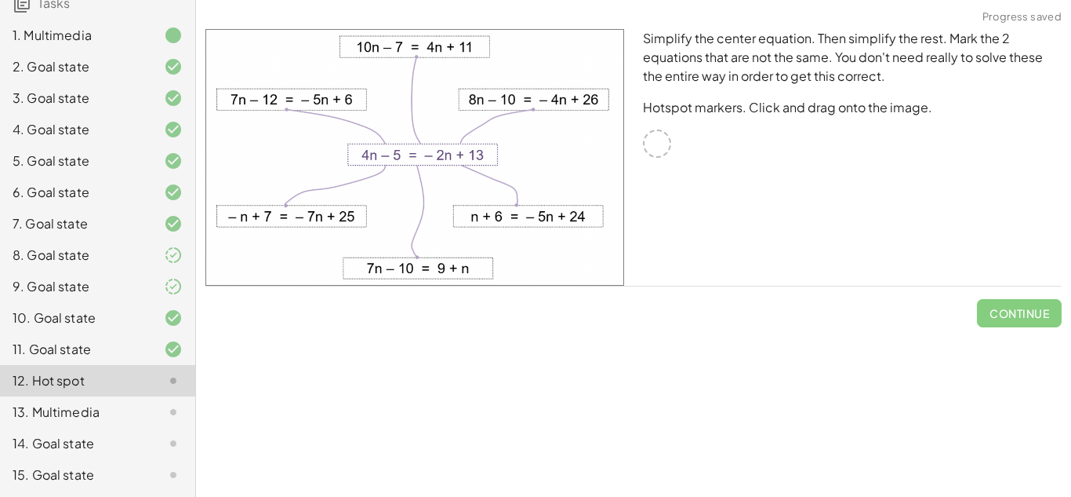
click at [654, 143] on div at bounding box center [657, 143] width 28 height 28
drag, startPoint x: 395, startPoint y: 47, endPoint x: 480, endPoint y: 89, distance: 94.4
click at [480, 89] on img at bounding box center [415, 157] width 419 height 256
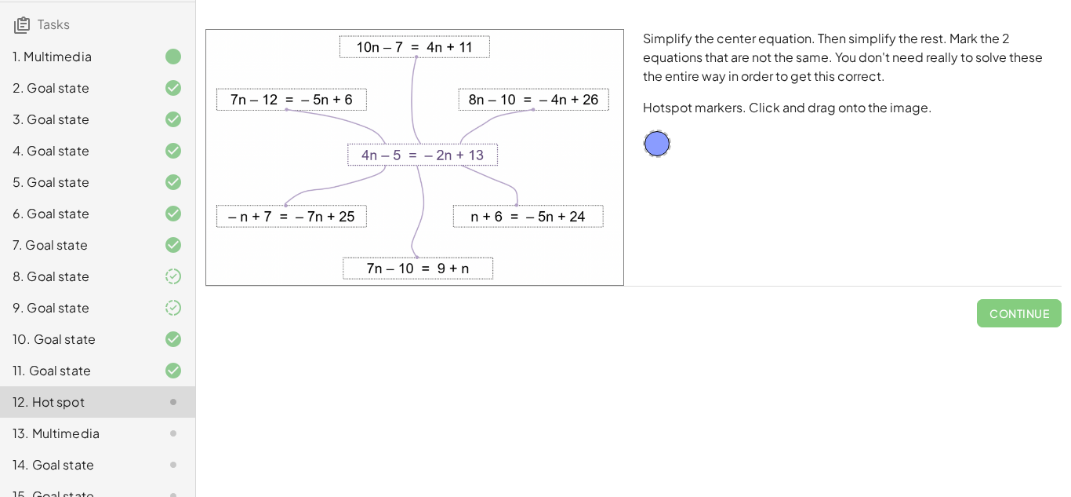
scroll to position [133, 0]
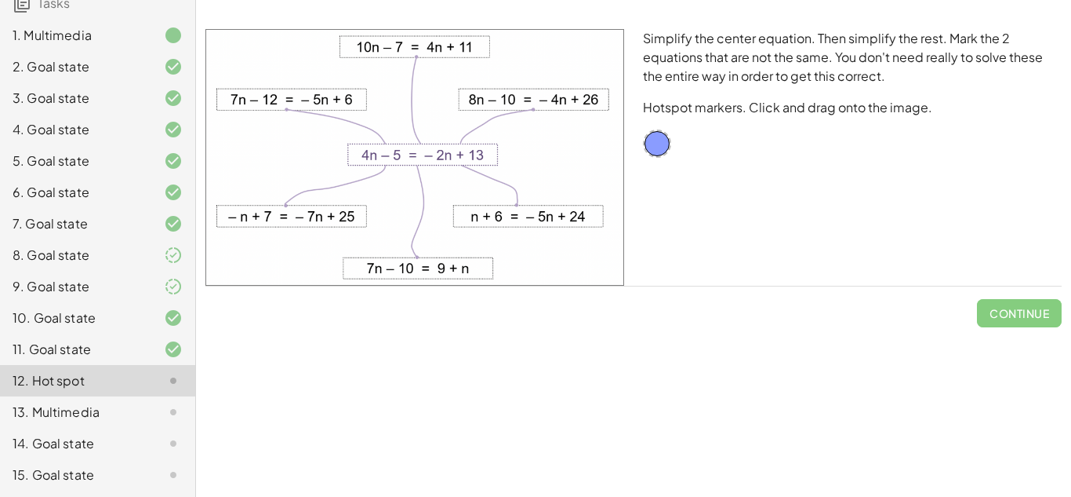
click at [1004, 81] on p "Simplify the center equation. Then simplify the rest. Mark the 2 equations that…" at bounding box center [852, 57] width 419 height 56
drag, startPoint x: 366, startPoint y: 47, endPoint x: 457, endPoint y: 75, distance: 95.0
click at [457, 75] on img at bounding box center [415, 157] width 419 height 256
click at [421, 41] on img at bounding box center [415, 157] width 419 height 256
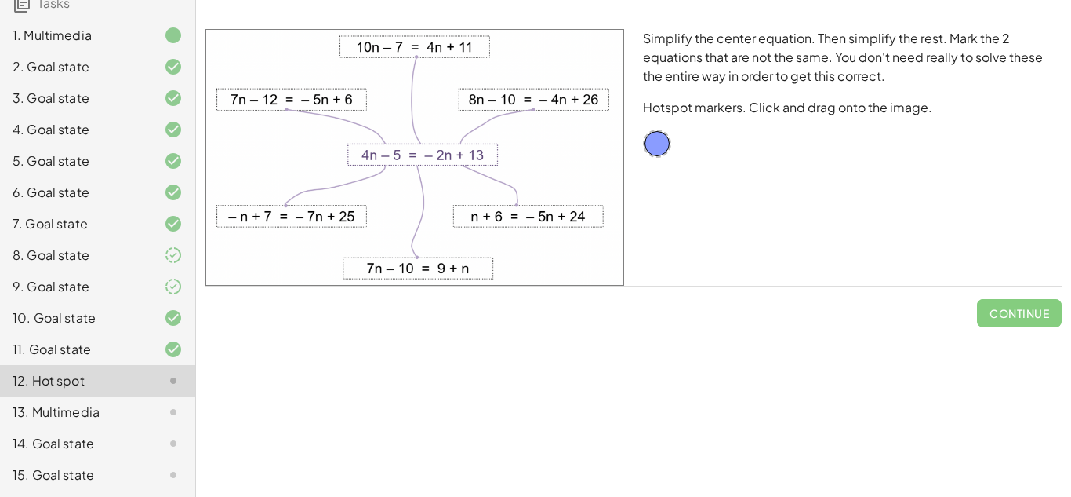
click at [169, 402] on icon at bounding box center [173, 411] width 19 height 19
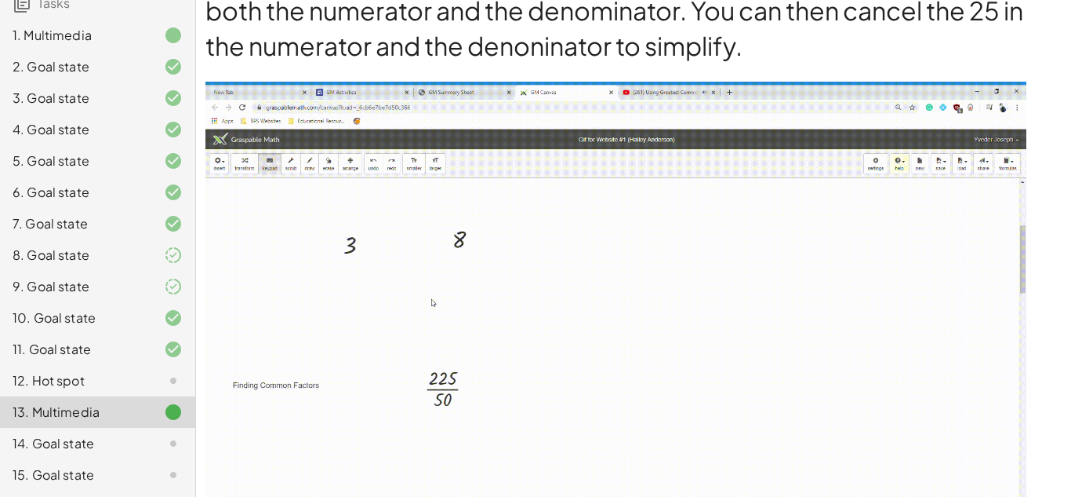
scroll to position [1768, 0]
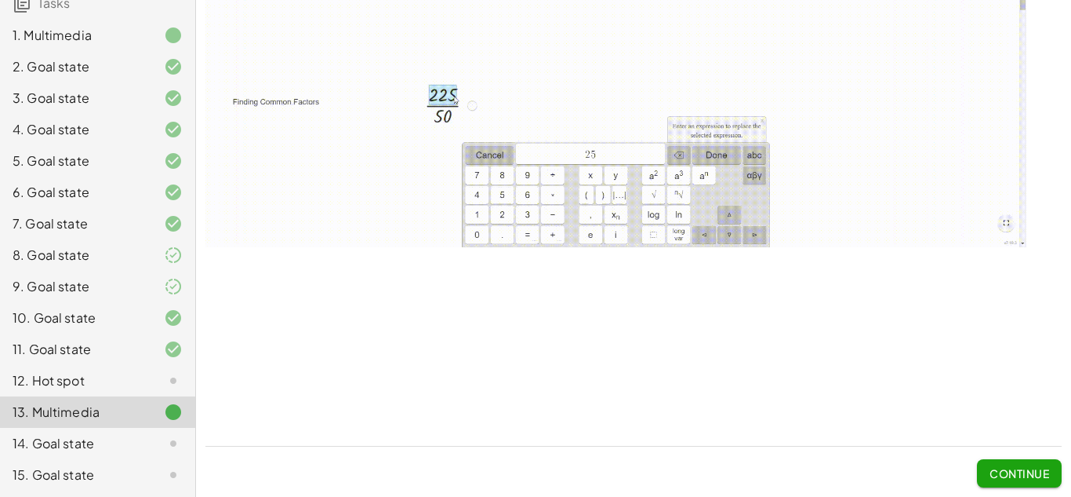
click at [124, 440] on div "14. Goal state" at bounding box center [76, 443] width 126 height 19
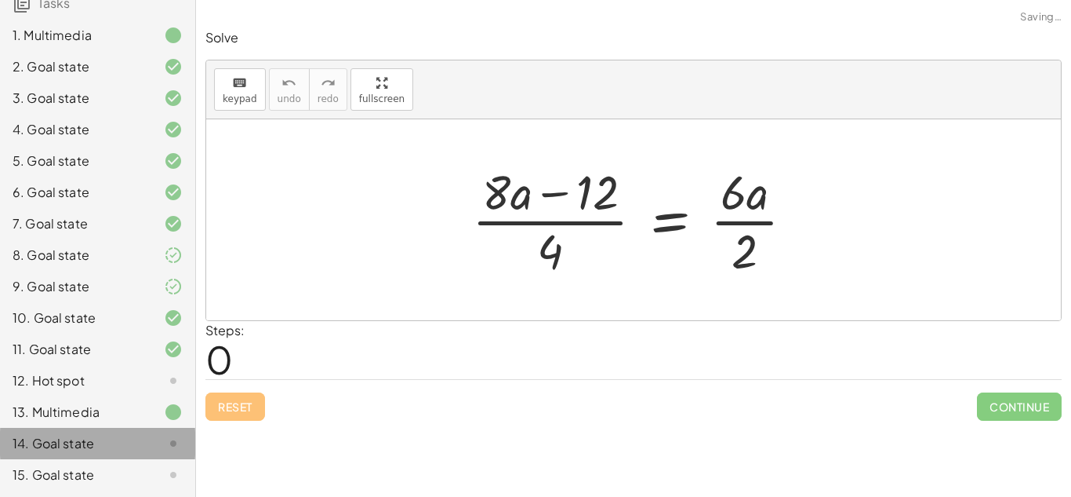
scroll to position [0, 0]
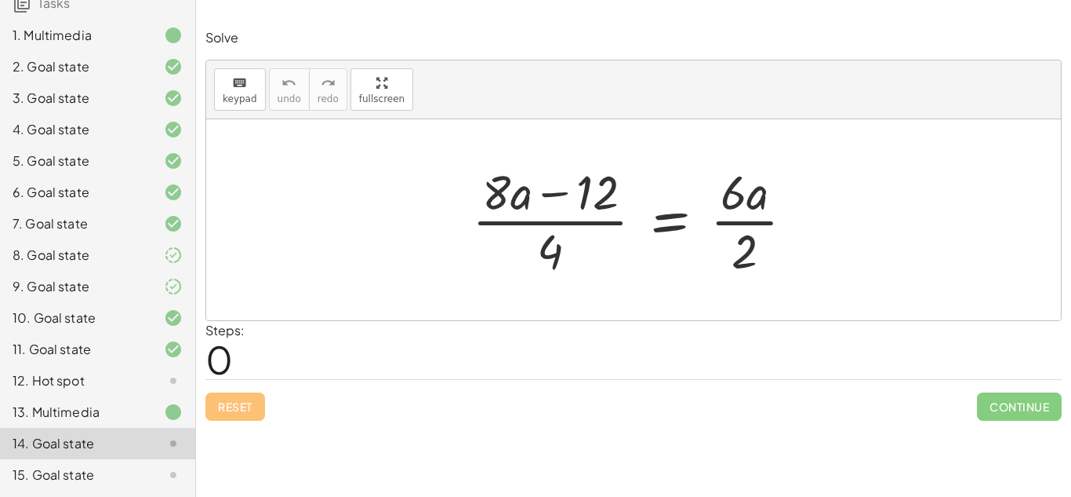
click at [531, 198] on div at bounding box center [639, 219] width 350 height 121
drag, startPoint x: 564, startPoint y: 194, endPoint x: 532, endPoint y: 173, distance: 38.5
click at [532, 173] on div at bounding box center [639, 219] width 350 height 121
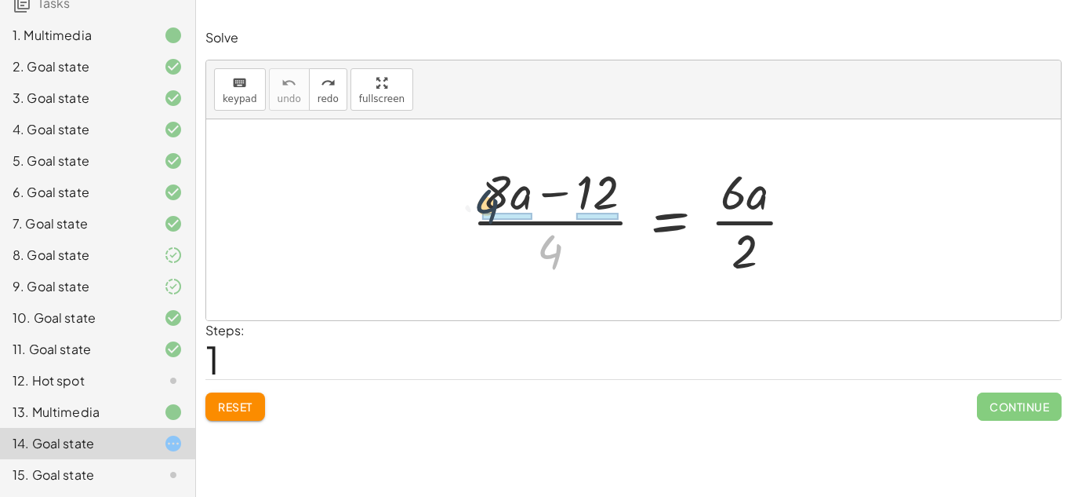
drag, startPoint x: 553, startPoint y: 260, endPoint x: 488, endPoint y: 216, distance: 79.0
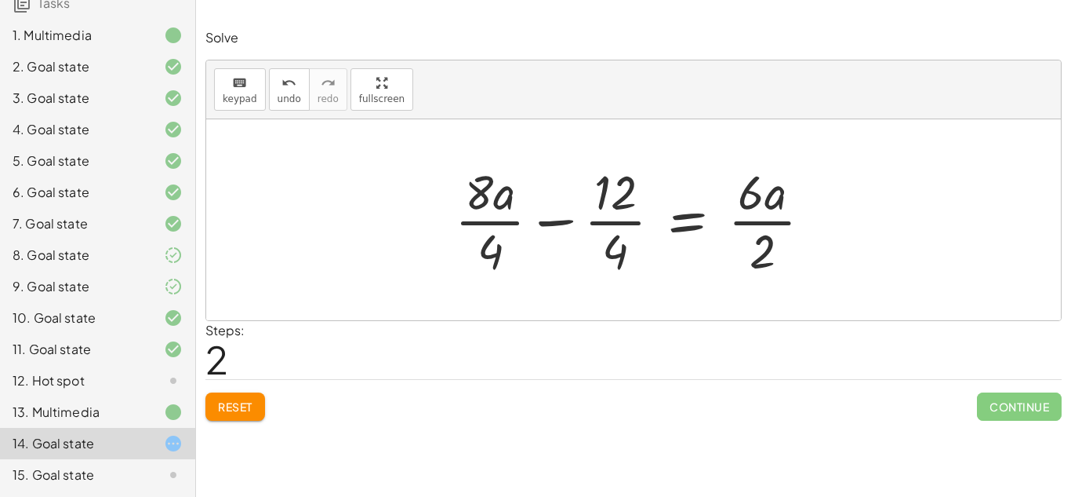
click at [623, 224] on div at bounding box center [639, 219] width 385 height 121
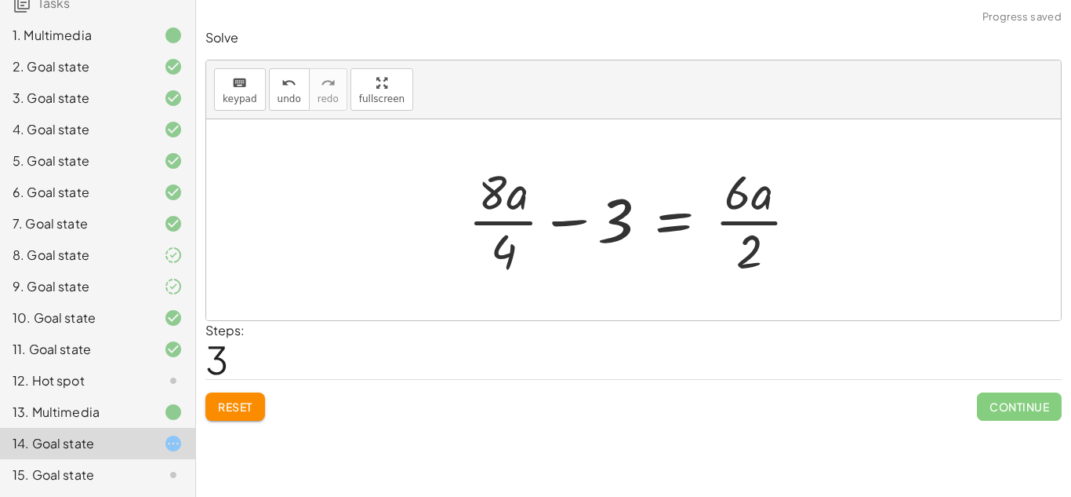
click at [731, 221] on div at bounding box center [639, 219] width 358 height 121
click at [507, 226] on div at bounding box center [639, 219] width 355 height 121
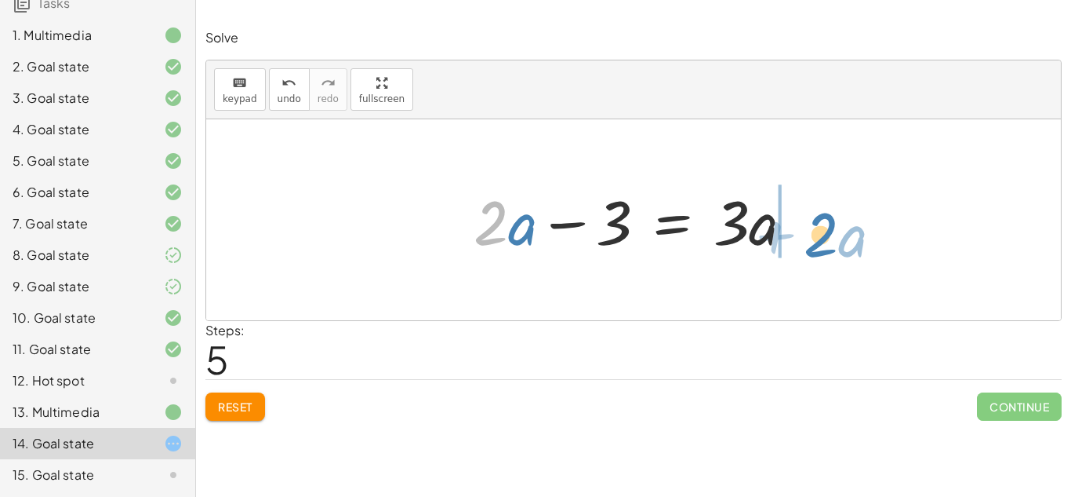
drag, startPoint x: 489, startPoint y: 234, endPoint x: 819, endPoint y: 246, distance: 330.4
click at [819, 246] on div "· ( + · 8 · a − 12 ) · 4 = · 6 · a · 2 + · 8 · a · 4 − · 12 · 4 = · 6 · a · 2 +…" at bounding box center [633, 219] width 855 height 201
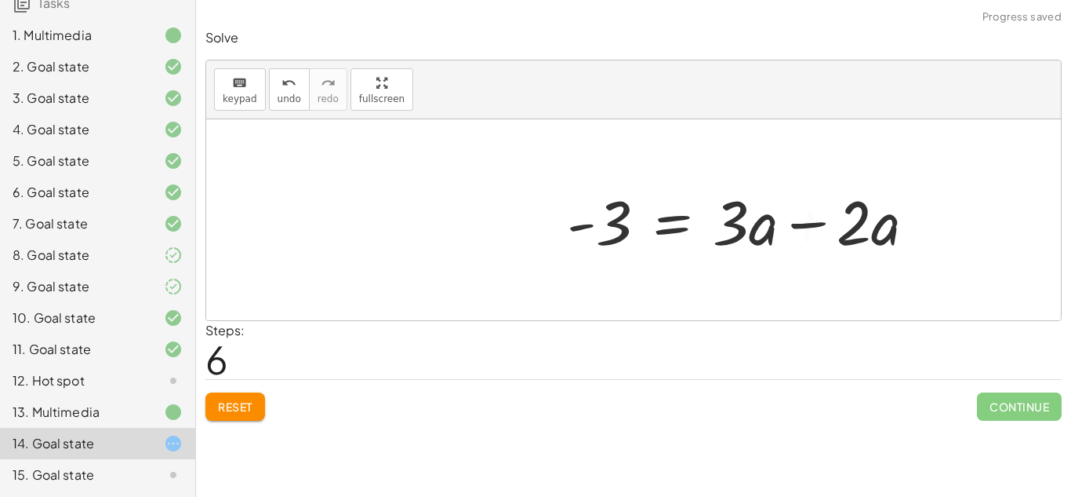
click at [791, 212] on div at bounding box center [747, 220] width 377 height 81
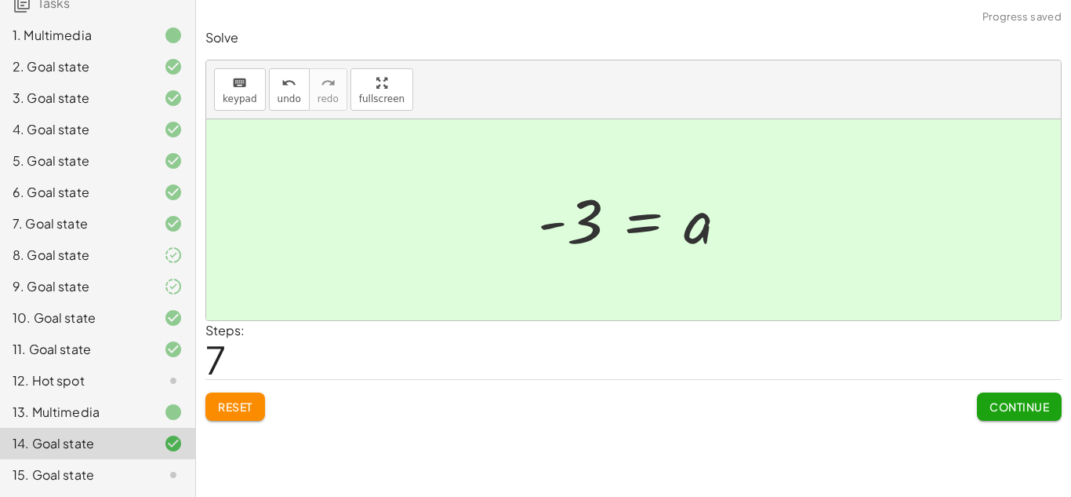
click at [131, 478] on div "15. Goal state" at bounding box center [76, 474] width 126 height 19
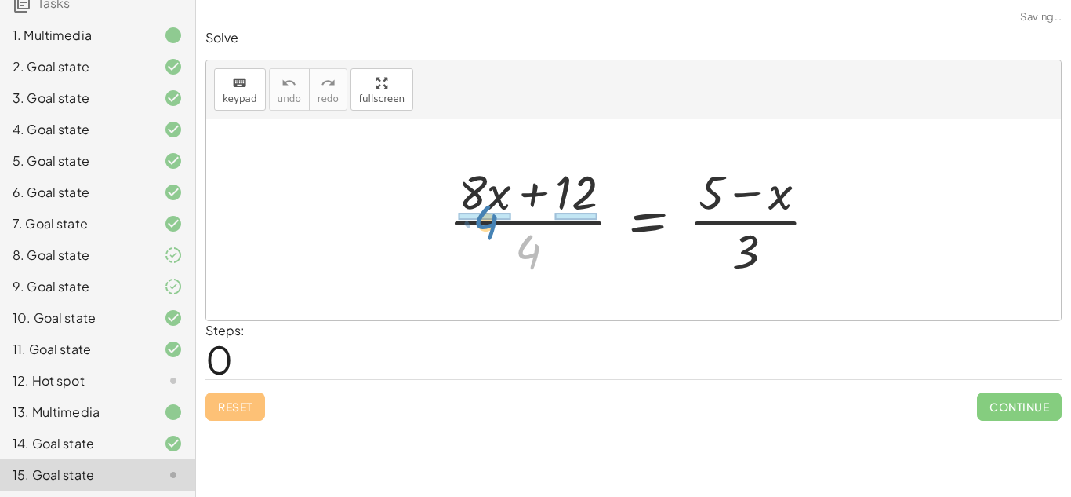
drag, startPoint x: 529, startPoint y: 247, endPoint x: 487, endPoint y: 217, distance: 51.8
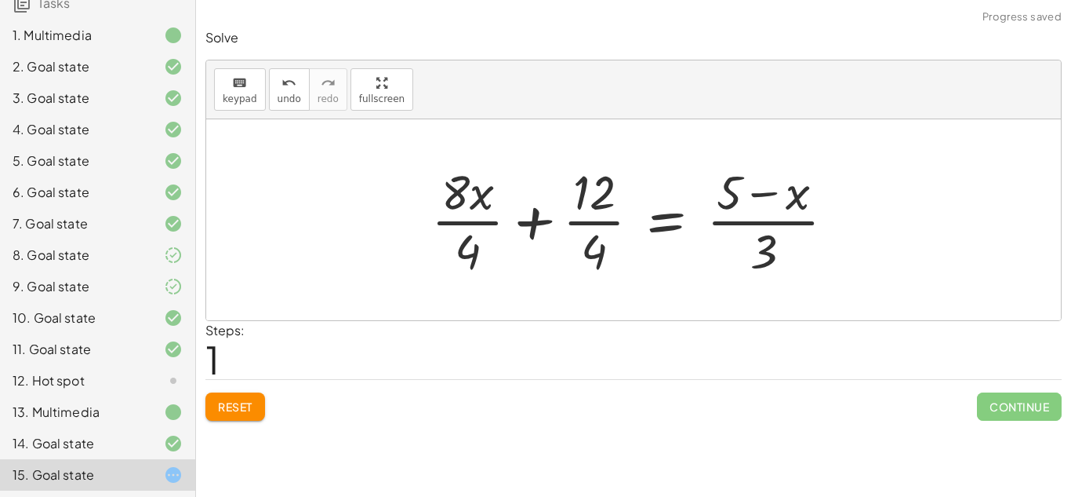
click at [458, 224] on div at bounding box center [640, 219] width 432 height 121
click at [583, 217] on div at bounding box center [643, 219] width 426 height 121
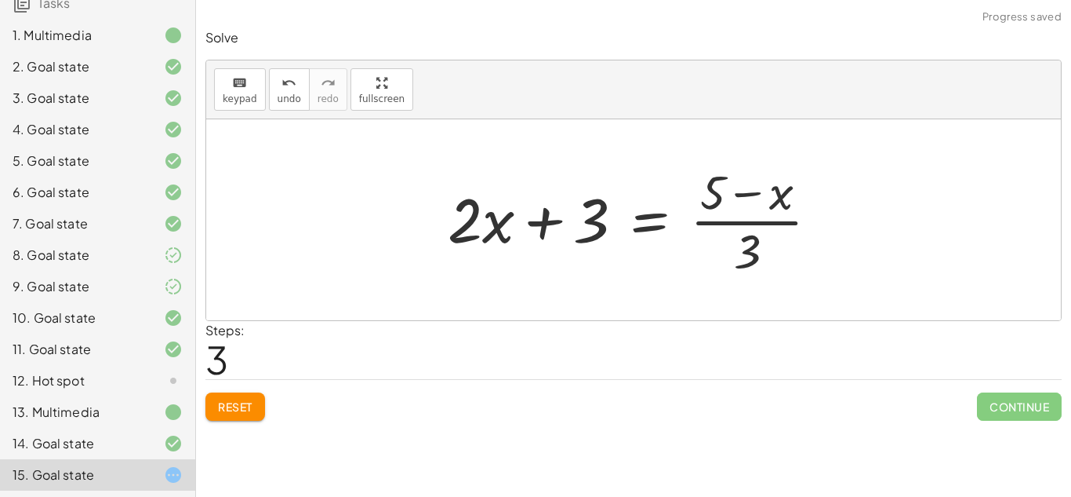
click at [744, 220] on div at bounding box center [639, 219] width 399 height 121
drag, startPoint x: 745, startPoint y: 239, endPoint x: 782, endPoint y: 202, distance: 52.1
click at [782, 202] on div at bounding box center [639, 219] width 399 height 121
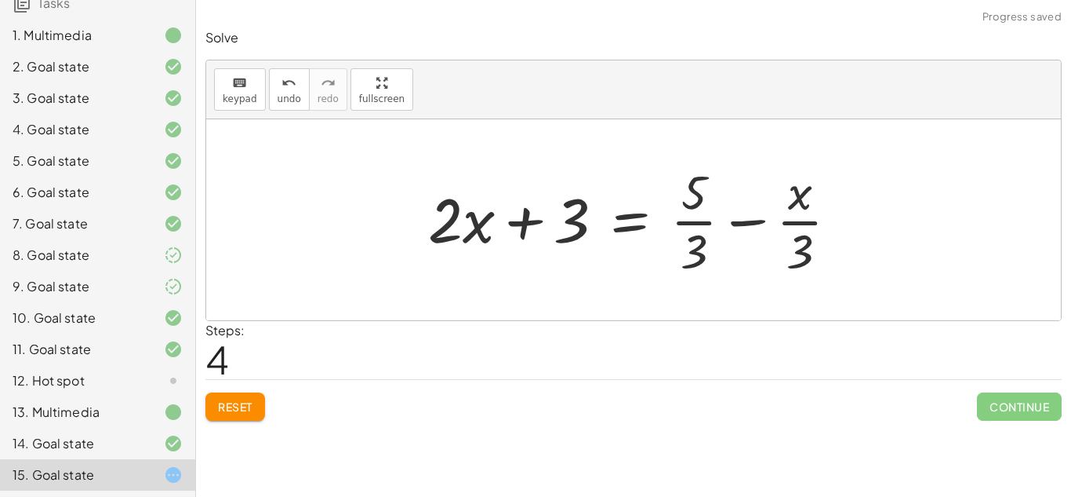
click at [689, 228] on div at bounding box center [639, 219] width 438 height 121
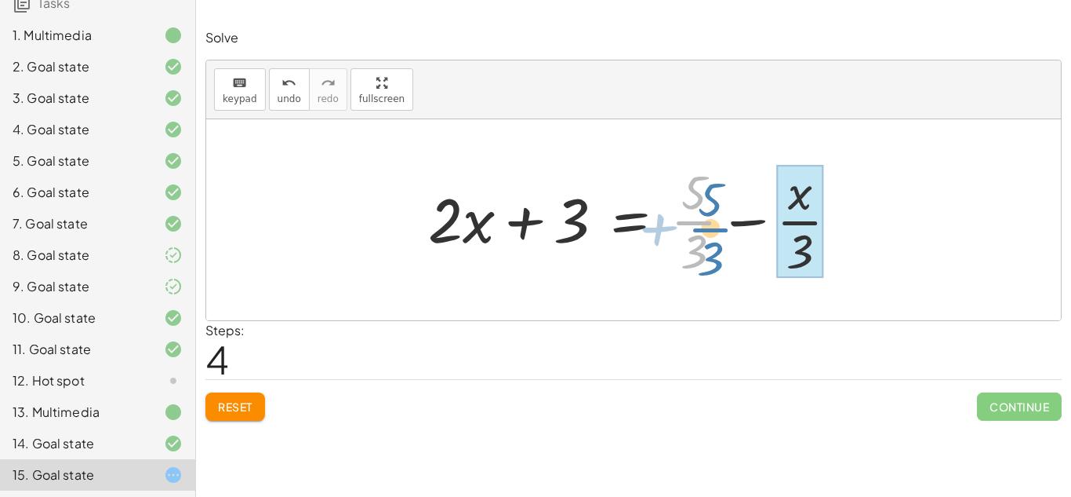
drag, startPoint x: 690, startPoint y: 223, endPoint x: 724, endPoint y: 230, distance: 34.5
click at [724, 230] on div at bounding box center [639, 219] width 438 height 121
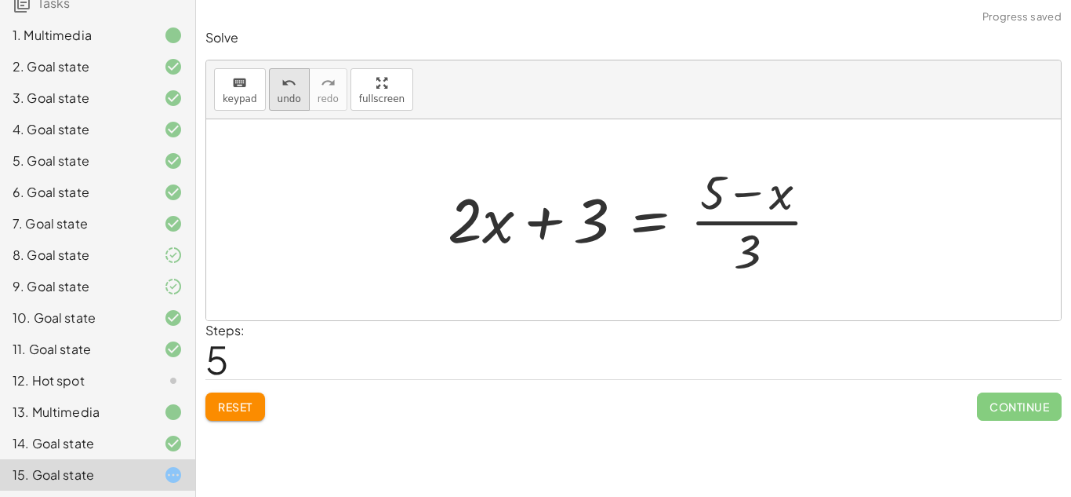
click at [286, 93] on span "undo" at bounding box center [290, 98] width 24 height 11
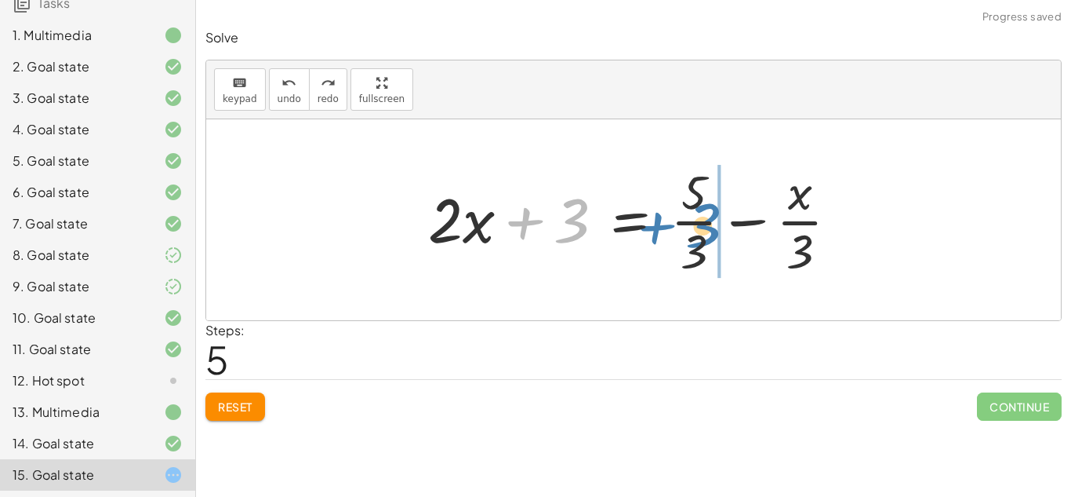
drag, startPoint x: 542, startPoint y: 226, endPoint x: 679, endPoint y: 231, distance: 137.4
click at [679, 231] on div at bounding box center [639, 219] width 438 height 121
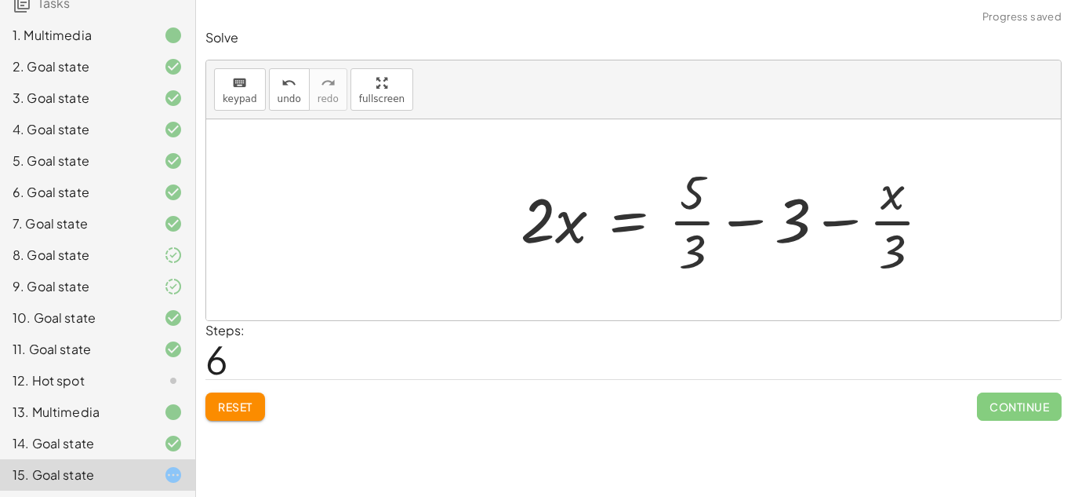
click at [701, 224] on div at bounding box center [732, 219] width 438 height 121
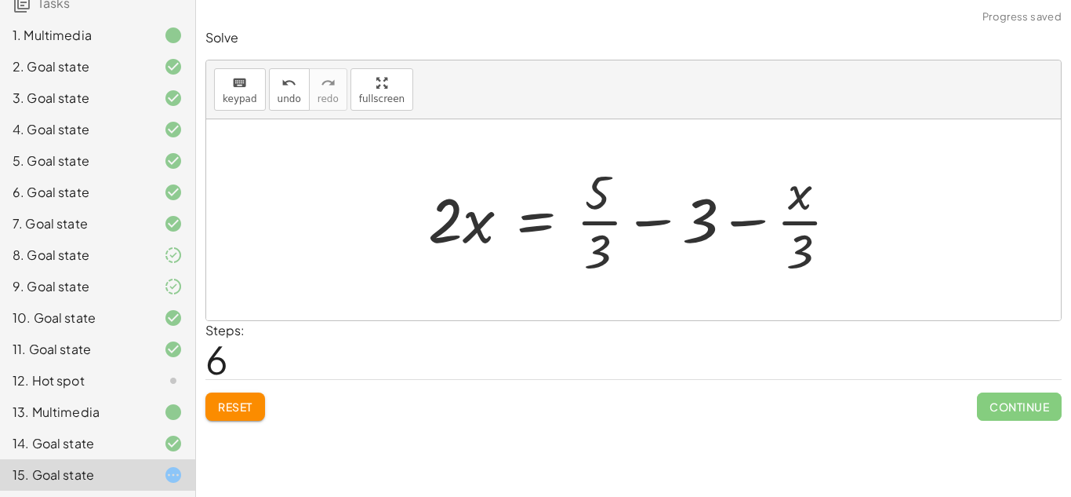
click at [664, 226] on div at bounding box center [639, 219] width 438 height 121
drag, startPoint x: 603, startPoint y: 249, endPoint x: 708, endPoint y: 263, distance: 105.3
click at [708, 263] on div at bounding box center [639, 219] width 438 height 121
drag, startPoint x: 600, startPoint y: 256, endPoint x: 708, endPoint y: 258, distance: 108.3
click at [708, 258] on div at bounding box center [639, 219] width 438 height 121
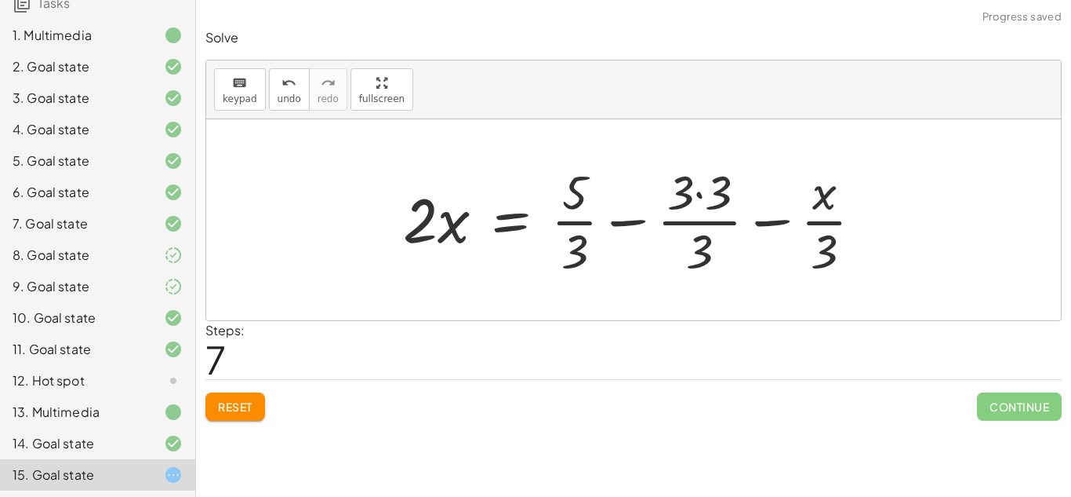
click at [686, 190] on div at bounding box center [639, 219] width 488 height 121
click at [701, 195] on div at bounding box center [639, 219] width 488 height 121
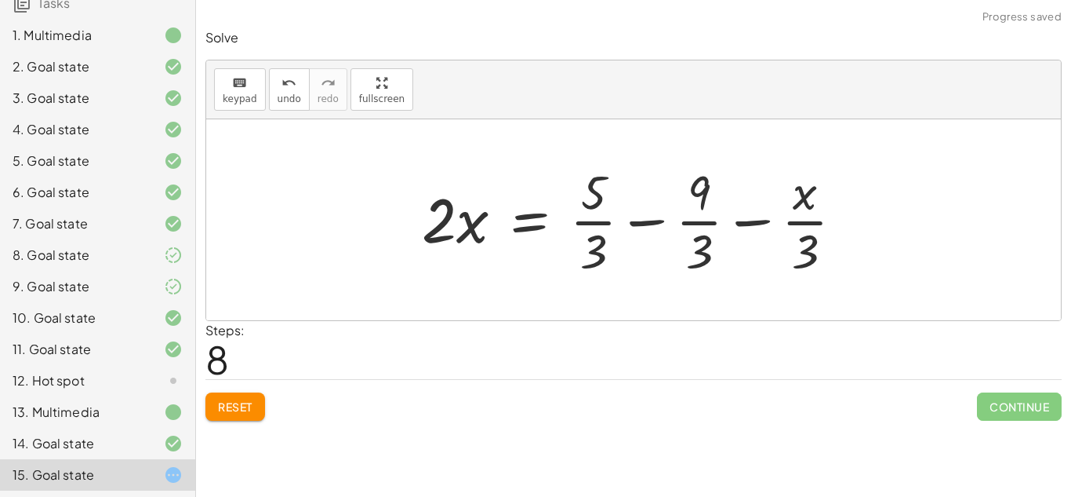
click at [672, 224] on div at bounding box center [639, 219] width 450 height 121
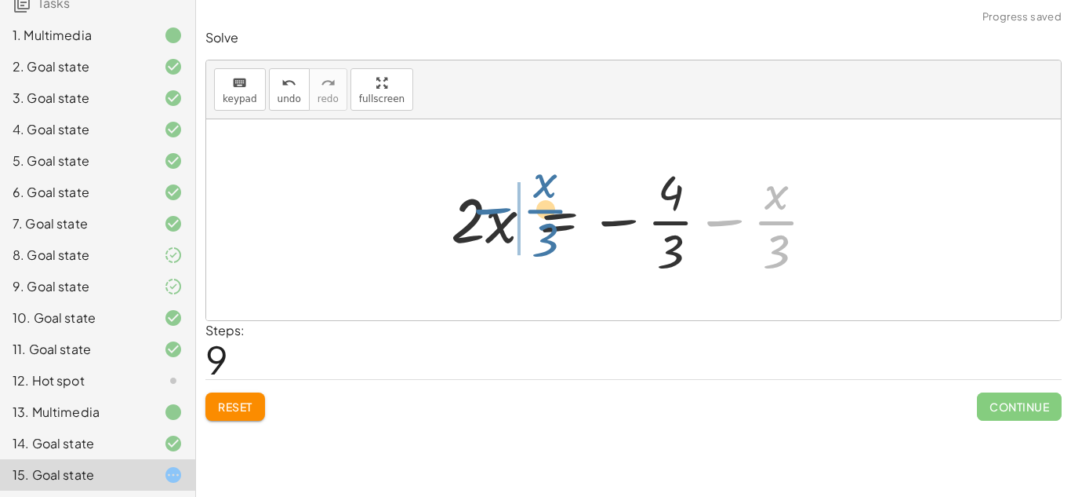
drag, startPoint x: 773, startPoint y: 220, endPoint x: 540, endPoint y: 210, distance: 233.2
click at [540, 210] on div at bounding box center [639, 219] width 392 height 121
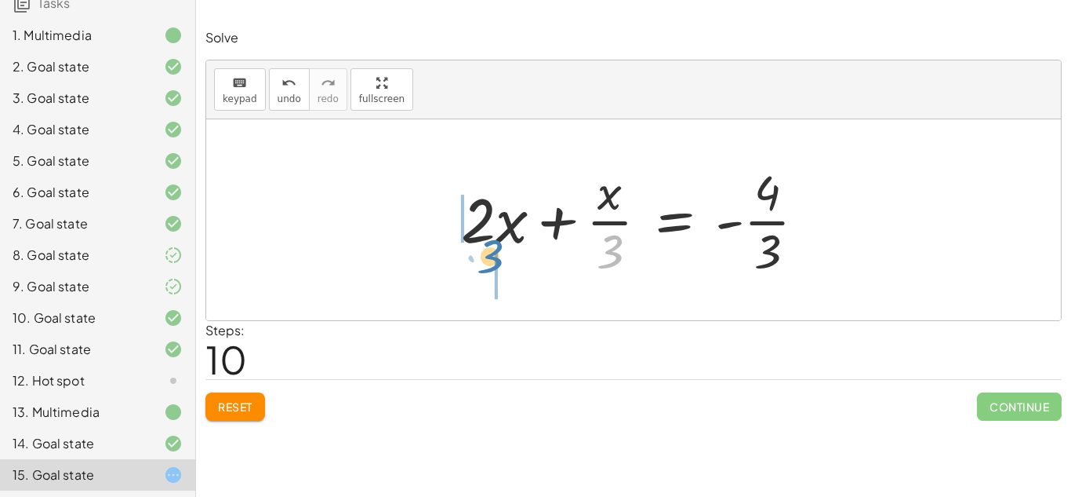
drag, startPoint x: 612, startPoint y: 261, endPoint x: 493, endPoint y: 267, distance: 119.4
click at [493, 267] on div at bounding box center [639, 219] width 373 height 121
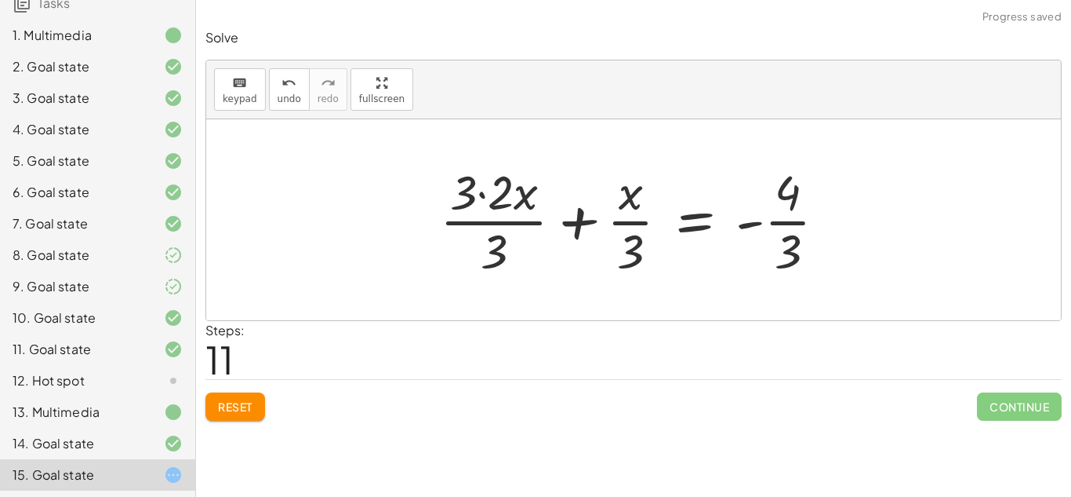
click at [482, 193] on div at bounding box center [639, 219] width 415 height 121
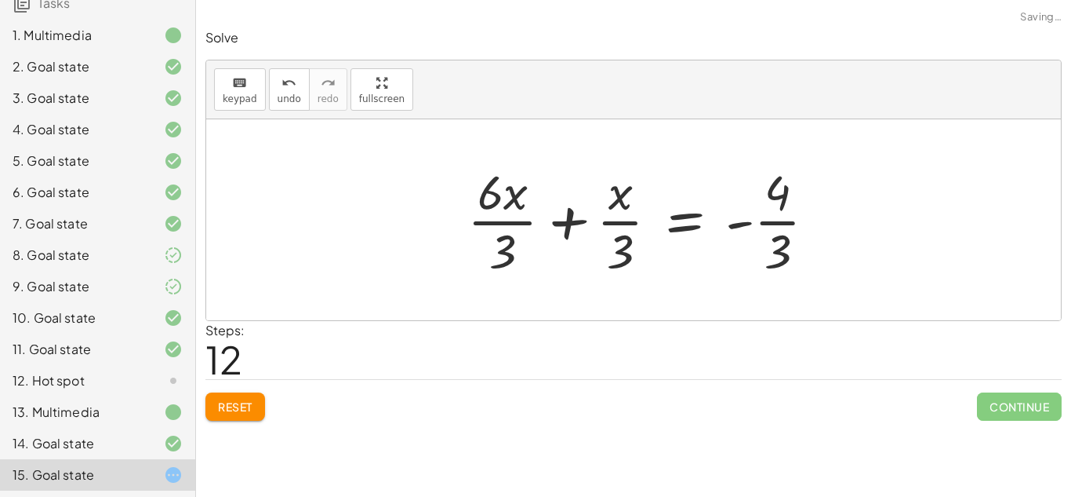
click at [522, 223] on div at bounding box center [648, 219] width 377 height 121
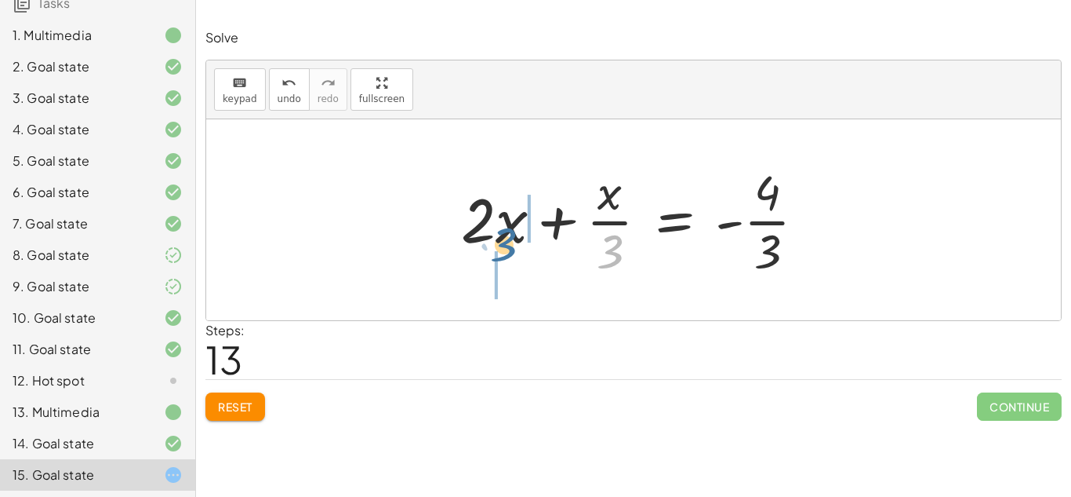
drag, startPoint x: 613, startPoint y: 251, endPoint x: 502, endPoint y: 249, distance: 110.6
click at [502, 249] on div at bounding box center [639, 219] width 373 height 121
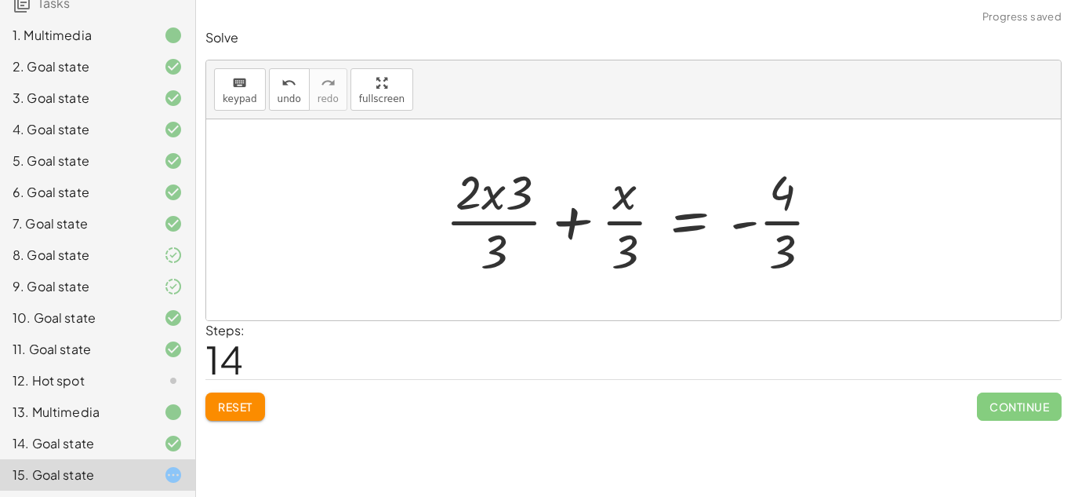
click at [480, 209] on div at bounding box center [640, 219] width 404 height 121
click at [497, 199] on div at bounding box center [640, 219] width 404 height 121
click at [515, 192] on div at bounding box center [640, 219] width 404 height 121
click at [516, 195] on div at bounding box center [640, 219] width 404 height 121
drag, startPoint x: 519, startPoint y: 202, endPoint x: 489, endPoint y: 211, distance: 31.3
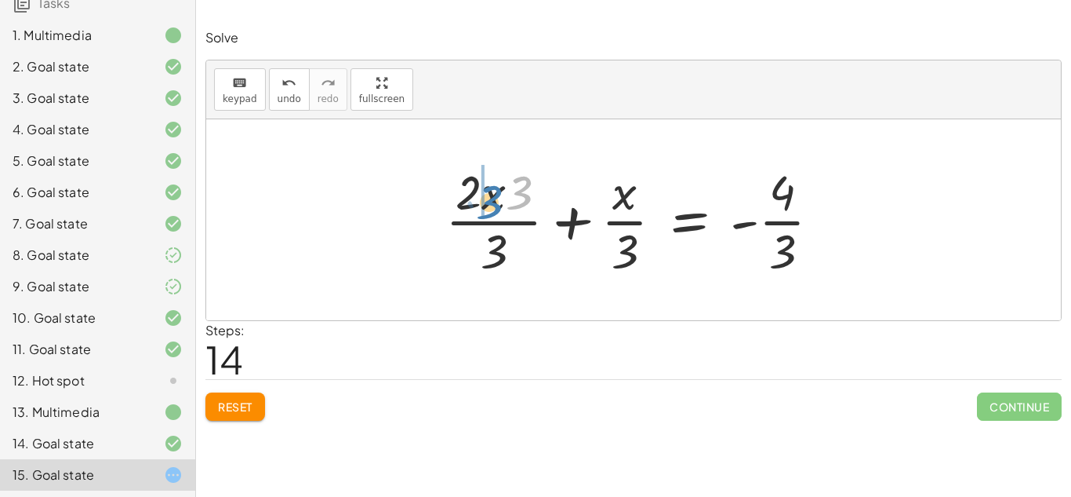
click at [489, 211] on div at bounding box center [640, 219] width 404 height 121
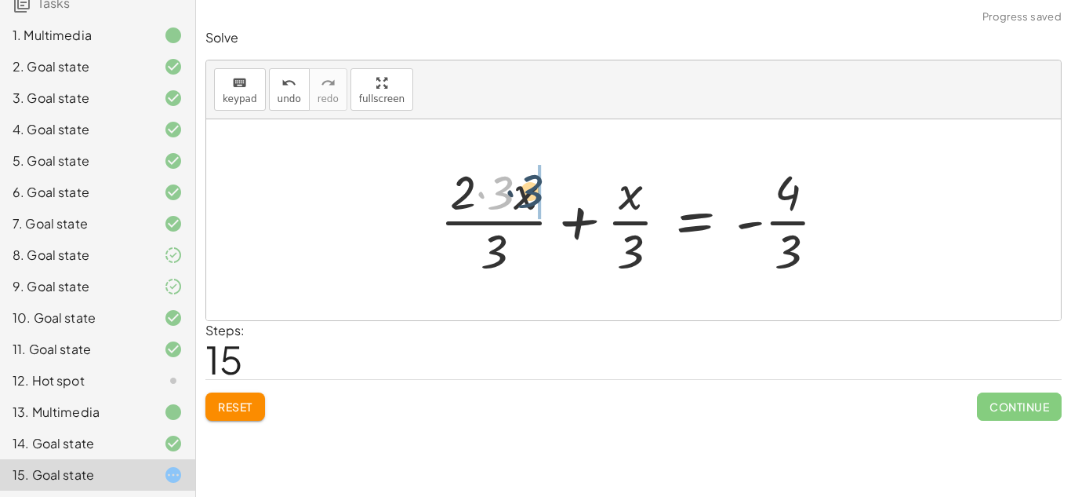
drag, startPoint x: 502, startPoint y: 199, endPoint x: 533, endPoint y: 198, distance: 31.4
click at [533, 198] on div at bounding box center [639, 219] width 415 height 121
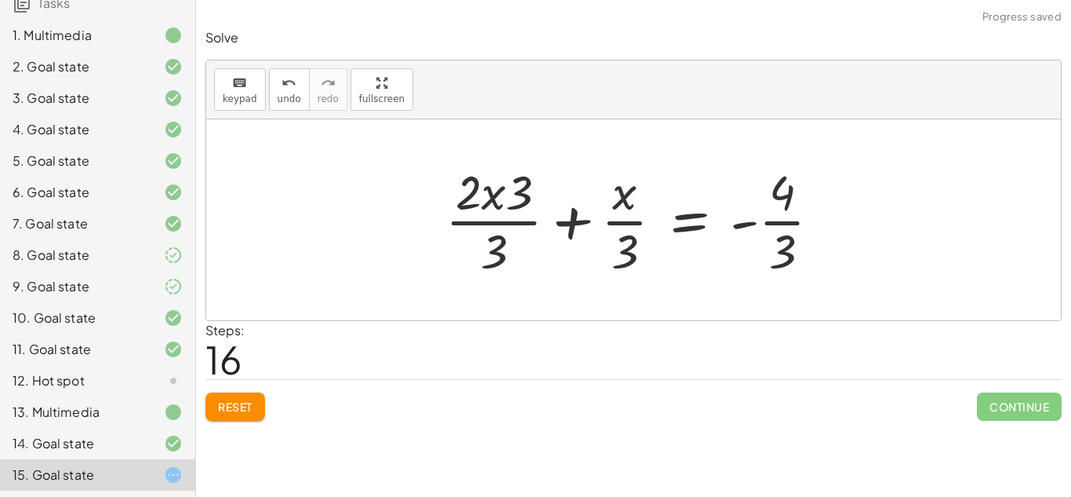
click at [478, 195] on div at bounding box center [640, 219] width 404 height 121
click at [566, 233] on div at bounding box center [640, 219] width 404 height 121
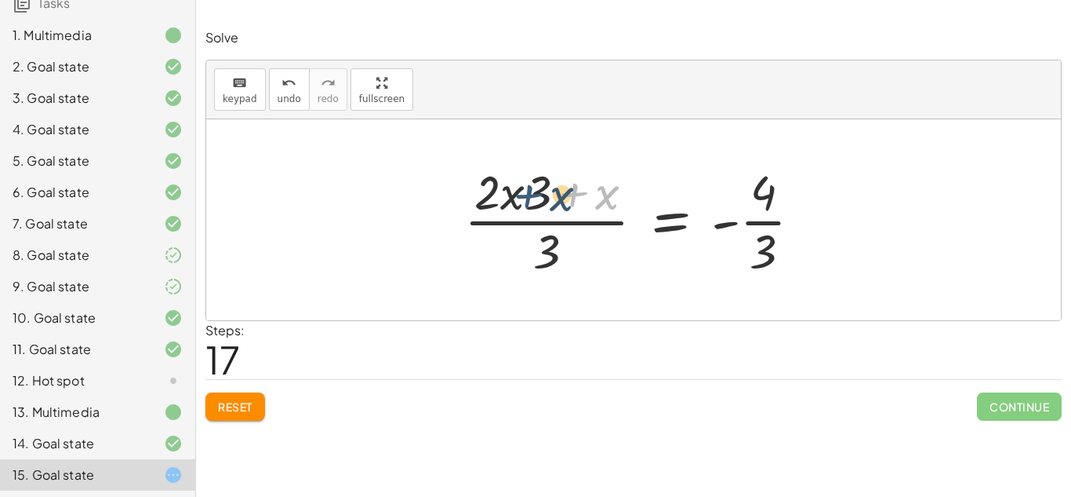
drag, startPoint x: 571, startPoint y: 197, endPoint x: 526, endPoint y: 198, distance: 45.5
click at [526, 198] on div at bounding box center [640, 219] width 366 height 121
drag, startPoint x: 574, startPoint y: 188, endPoint x: 470, endPoint y: 184, distance: 104.4
click at [470, 184] on div at bounding box center [640, 219] width 366 height 121
click at [470, 184] on div at bounding box center [608, 219] width 427 height 128
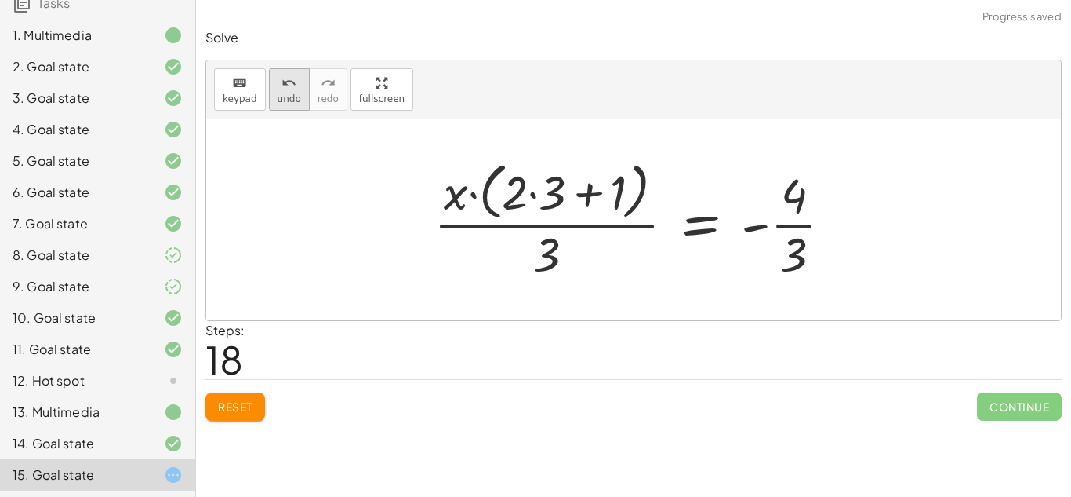
click at [282, 82] on icon "undo" at bounding box center [289, 83] width 15 height 19
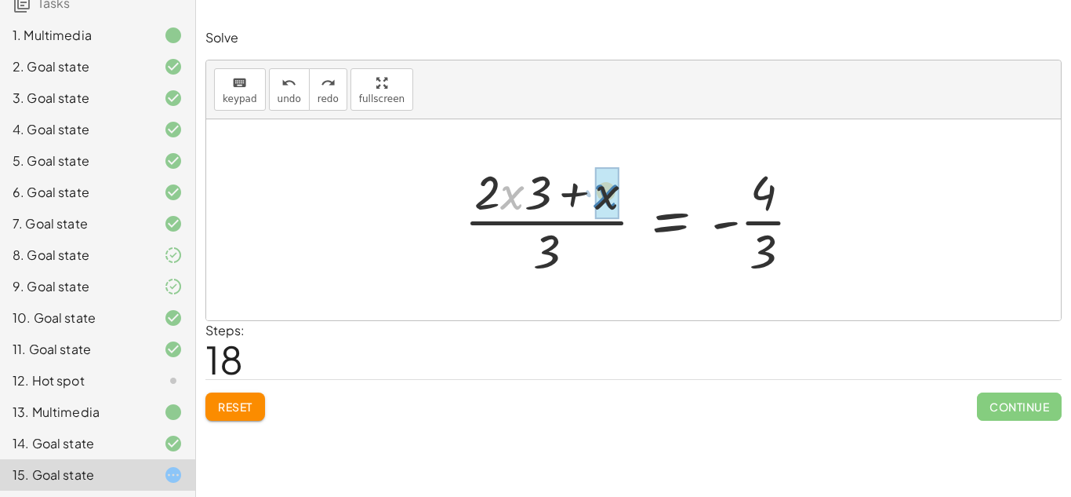
drag, startPoint x: 515, startPoint y: 198, endPoint x: 610, endPoint y: 196, distance: 94.9
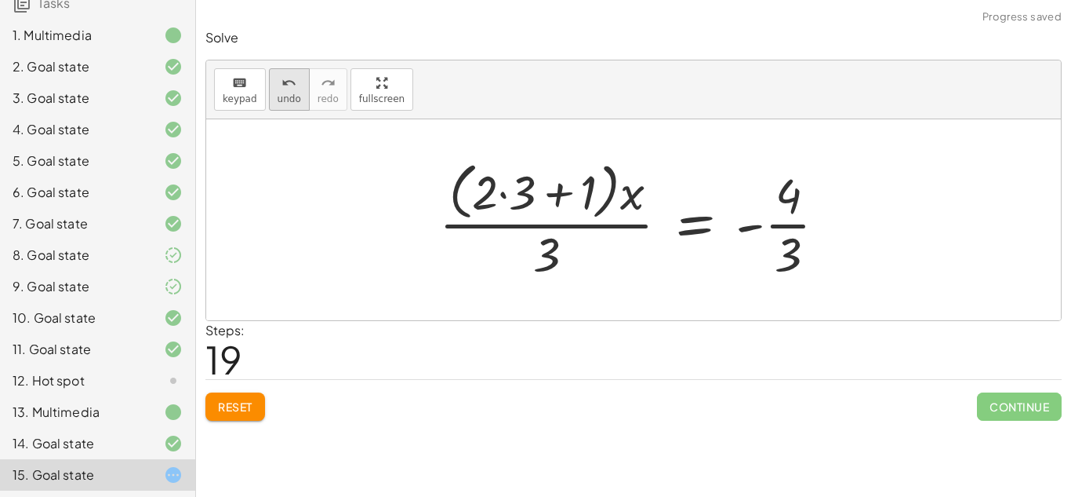
click at [278, 78] on div "undo" at bounding box center [290, 82] width 24 height 19
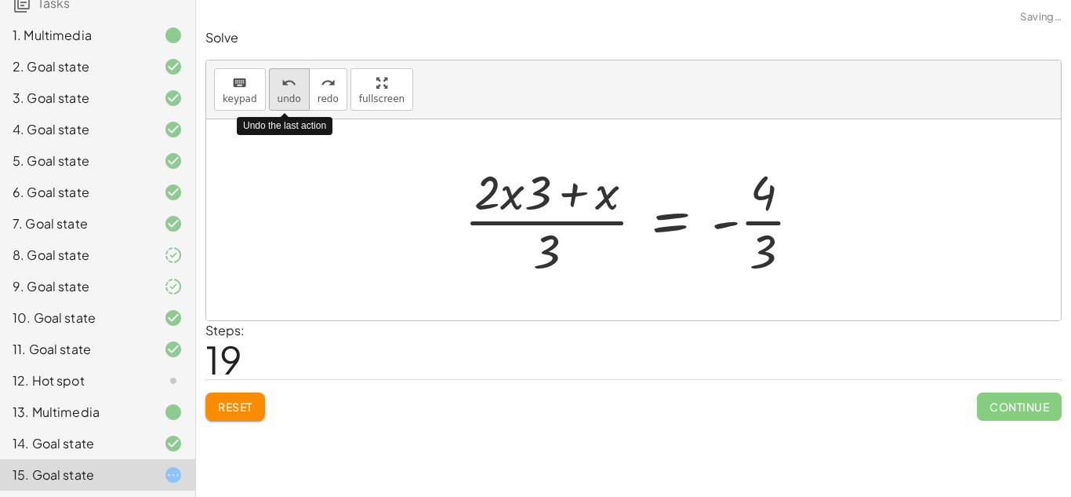
click at [278, 78] on div "undo" at bounding box center [290, 82] width 24 height 19
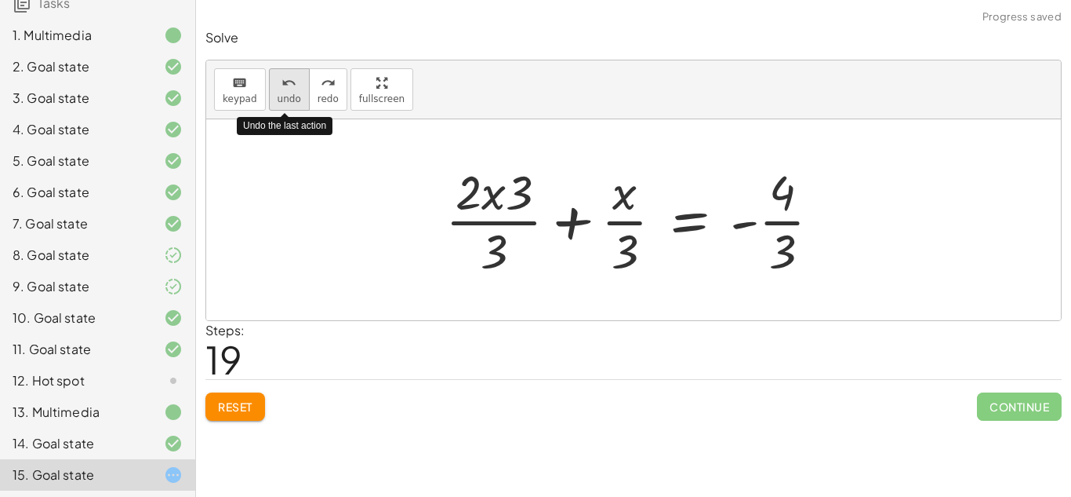
click at [278, 78] on div "undo" at bounding box center [290, 82] width 24 height 19
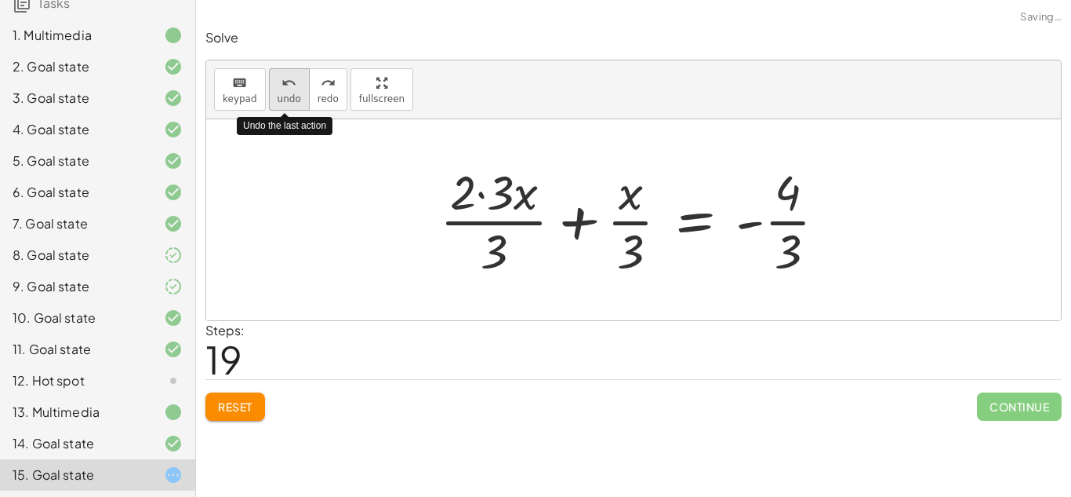
click at [278, 78] on div "undo" at bounding box center [290, 82] width 24 height 19
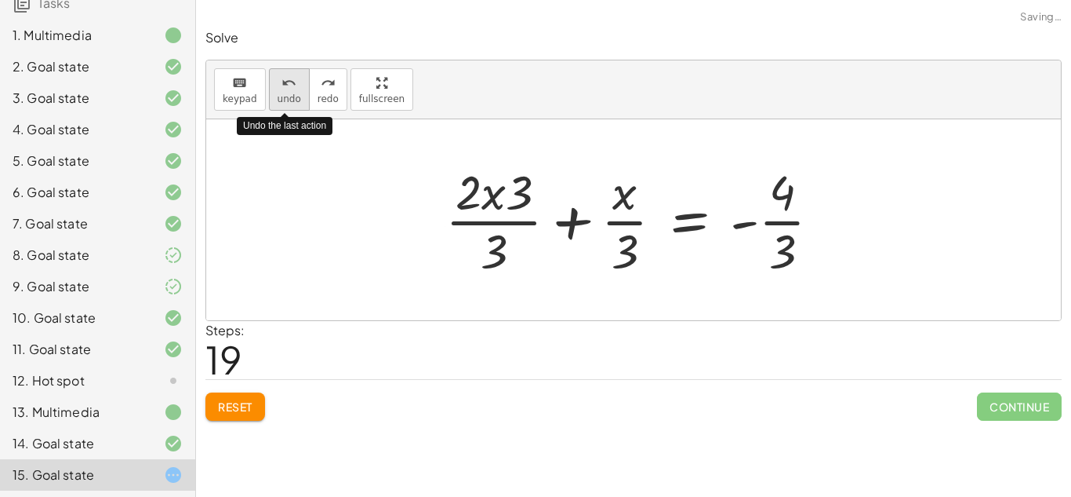
click at [278, 78] on div "undo" at bounding box center [290, 82] width 24 height 19
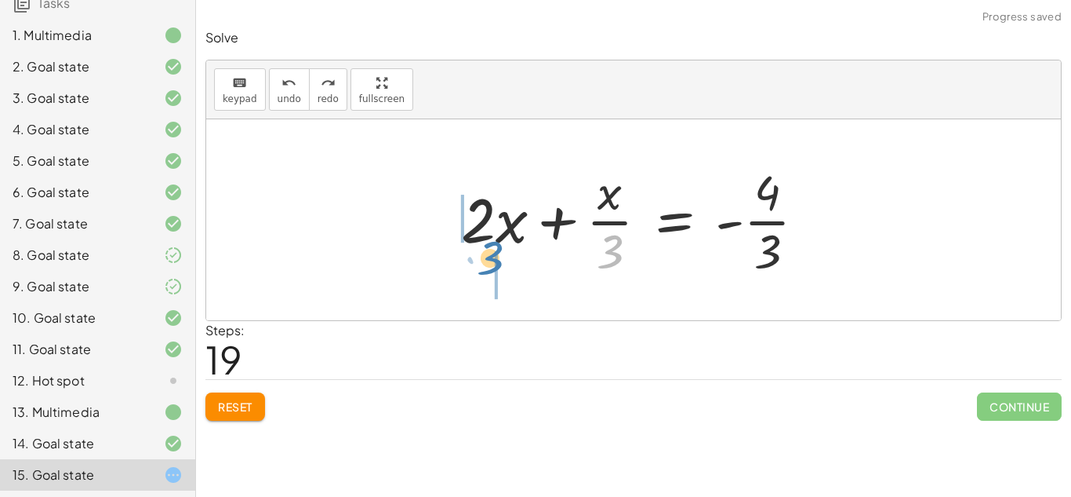
drag, startPoint x: 602, startPoint y: 252, endPoint x: 482, endPoint y: 258, distance: 120.2
click at [482, 258] on div at bounding box center [639, 219] width 373 height 121
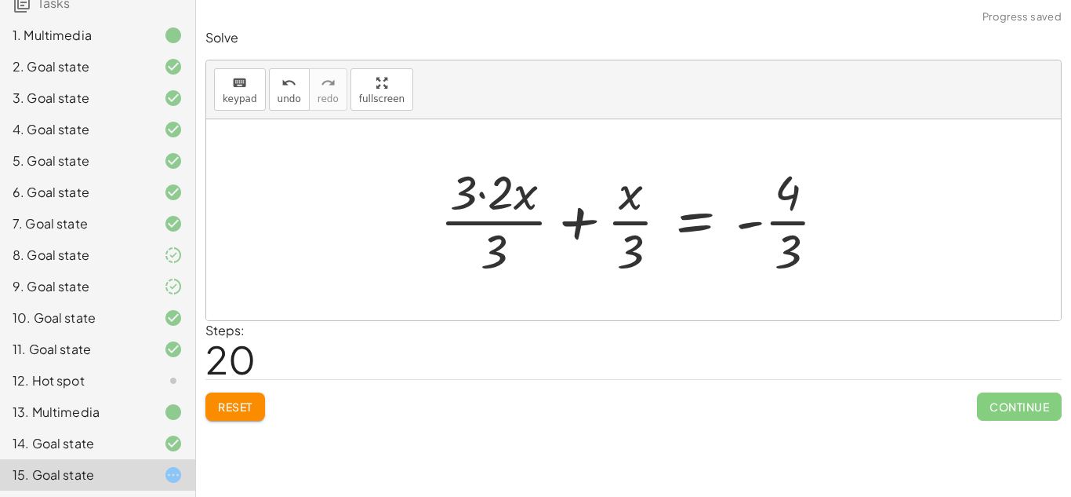
click at [480, 206] on div at bounding box center [639, 219] width 415 height 121
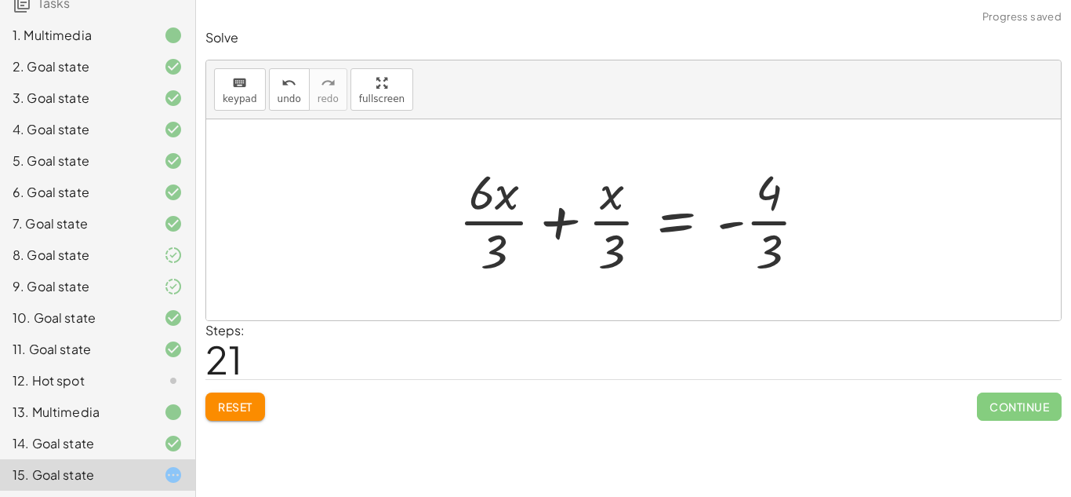
click at [555, 221] on div at bounding box center [639, 219] width 377 height 121
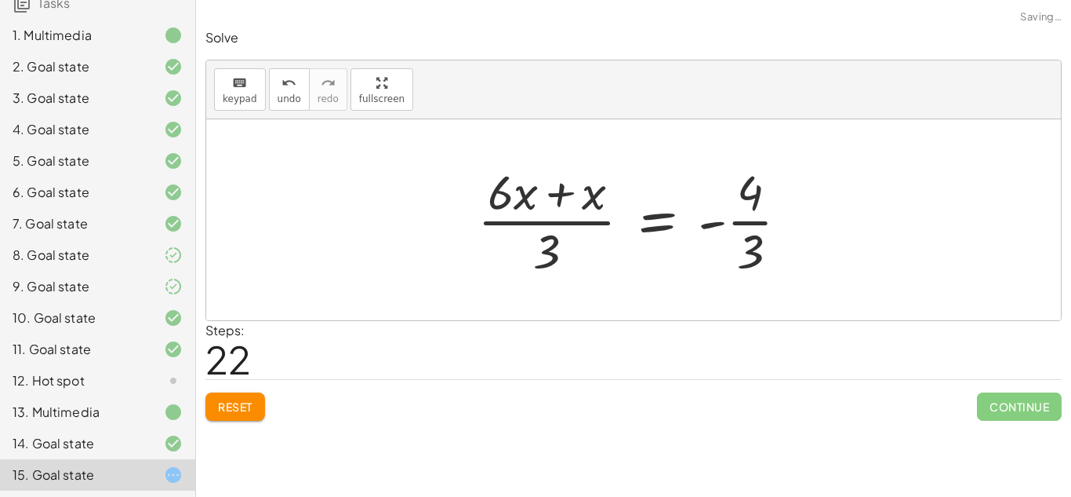
click at [553, 189] on div at bounding box center [640, 219] width 340 height 121
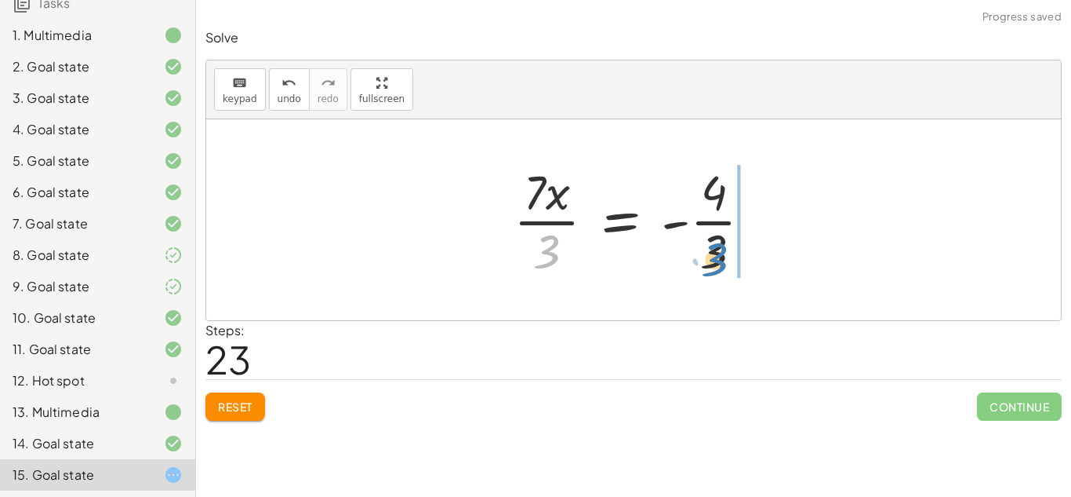
drag, startPoint x: 545, startPoint y: 252, endPoint x: 713, endPoint y: 260, distance: 168.1
click at [713, 260] on div at bounding box center [639, 219] width 267 height 121
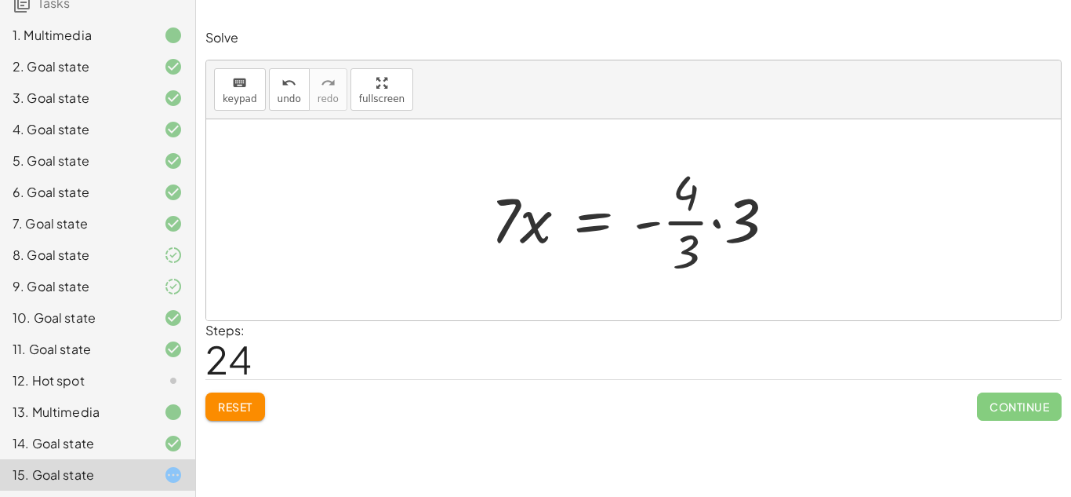
click at [712, 221] on div at bounding box center [639, 219] width 312 height 121
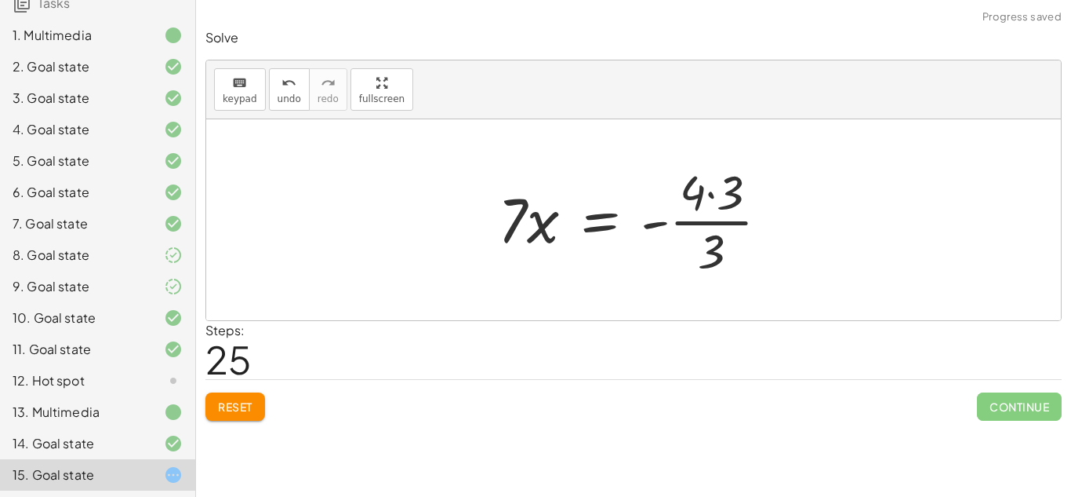
click at [708, 202] on div at bounding box center [639, 219] width 299 height 121
click at [708, 214] on div at bounding box center [630, 219] width 277 height 121
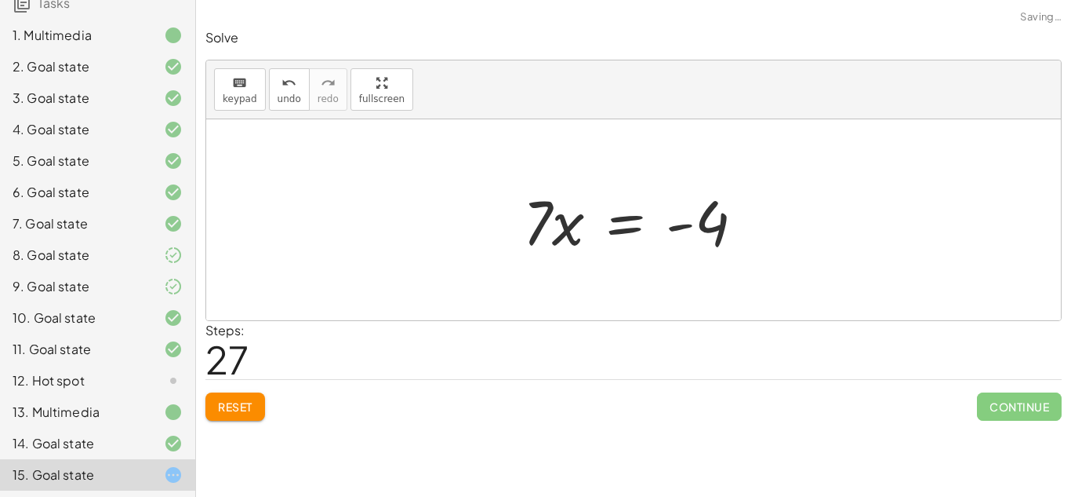
click at [545, 238] on div at bounding box center [639, 220] width 249 height 81
drag, startPoint x: 534, startPoint y: 231, endPoint x: 698, endPoint y: 267, distance: 167.7
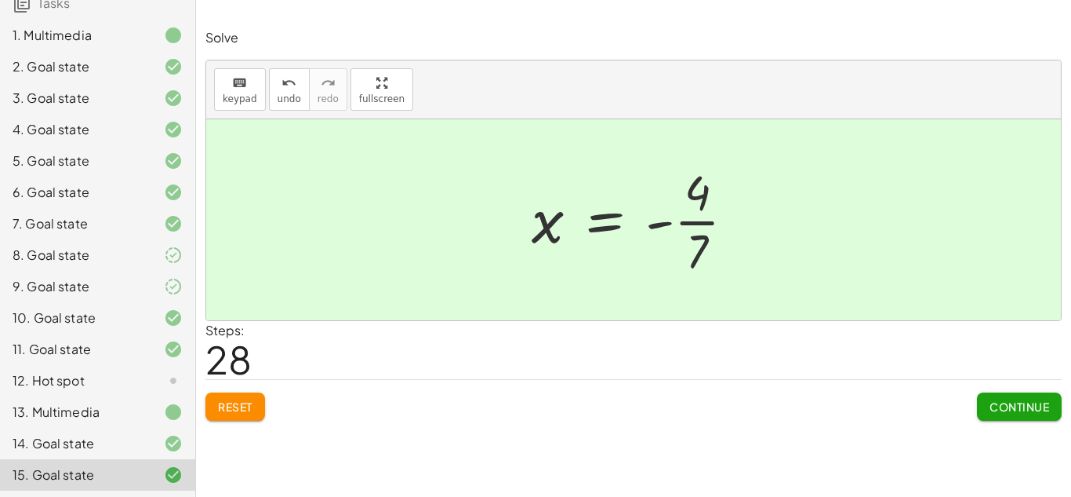
click at [101, 378] on div "12. Hot spot" at bounding box center [76, 380] width 126 height 19
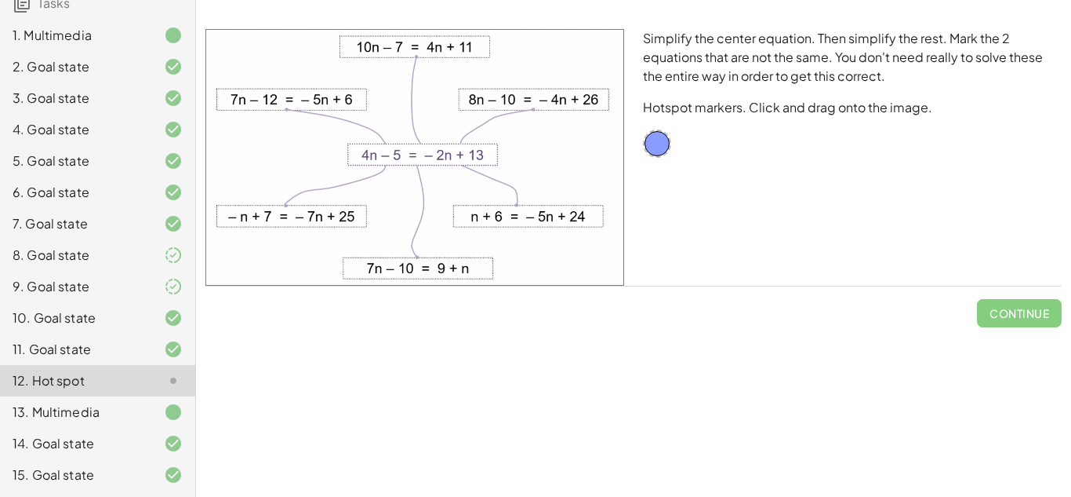
click at [565, 345] on div "Equations: Solve Multi-Step Equations In this activity, you will learn the proc…" at bounding box center [633, 248] width 875 height 497
click at [578, 441] on div "Equations: Solve Multi-Step Equations In this activity, you will learn the proc…" at bounding box center [633, 248] width 875 height 497
click at [893, 402] on div "Equations: Solve Multi-Step Equations In this activity, you will learn the proc…" at bounding box center [633, 248] width 875 height 497
drag, startPoint x: 660, startPoint y: 143, endPoint x: 330, endPoint y: 100, distance: 333.0
drag, startPoint x: 331, startPoint y: 104, endPoint x: 293, endPoint y: 105, distance: 38.4
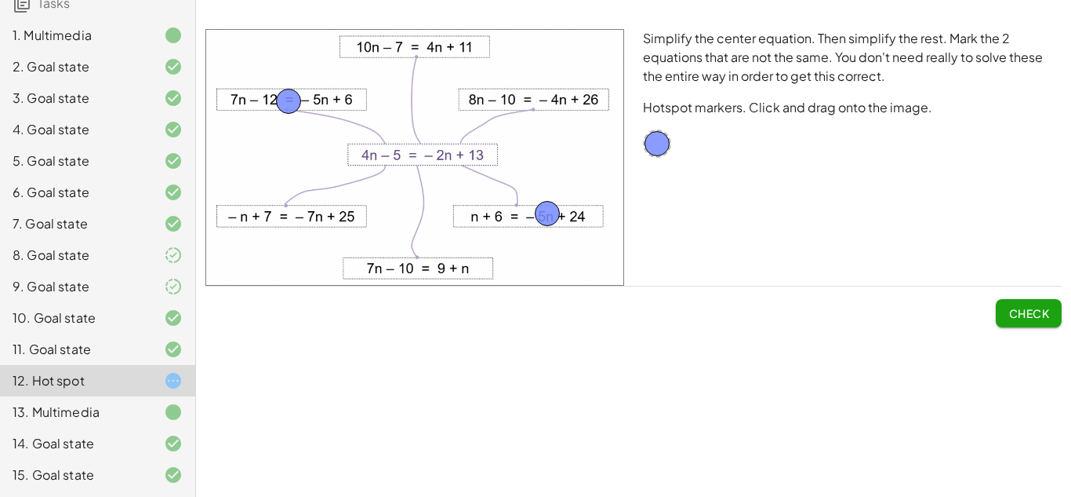
drag, startPoint x: 661, startPoint y: 144, endPoint x: 550, endPoint y: 217, distance: 133.1
click at [1022, 310] on span "Check" at bounding box center [1029, 313] width 41 height 14
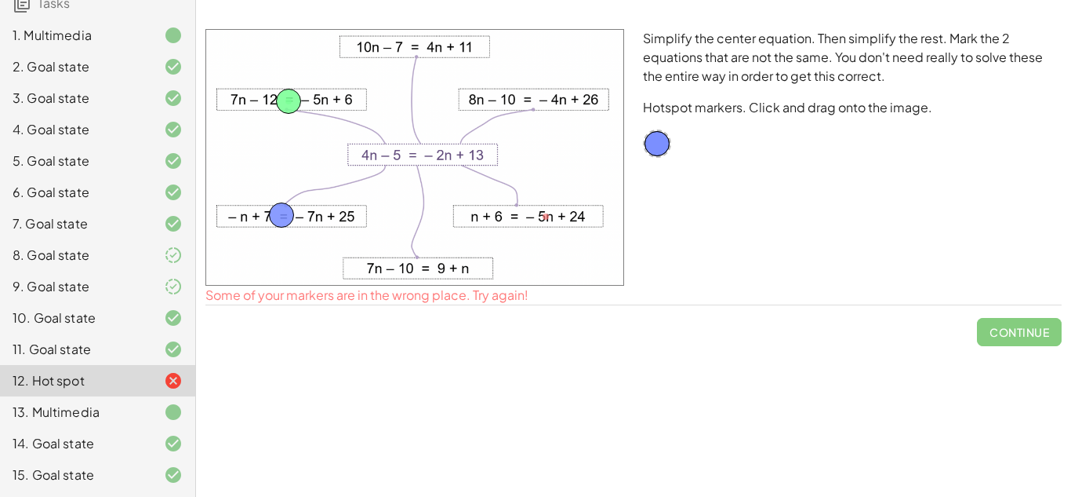
drag, startPoint x: 544, startPoint y: 216, endPoint x: 278, endPoint y: 215, distance: 265.9
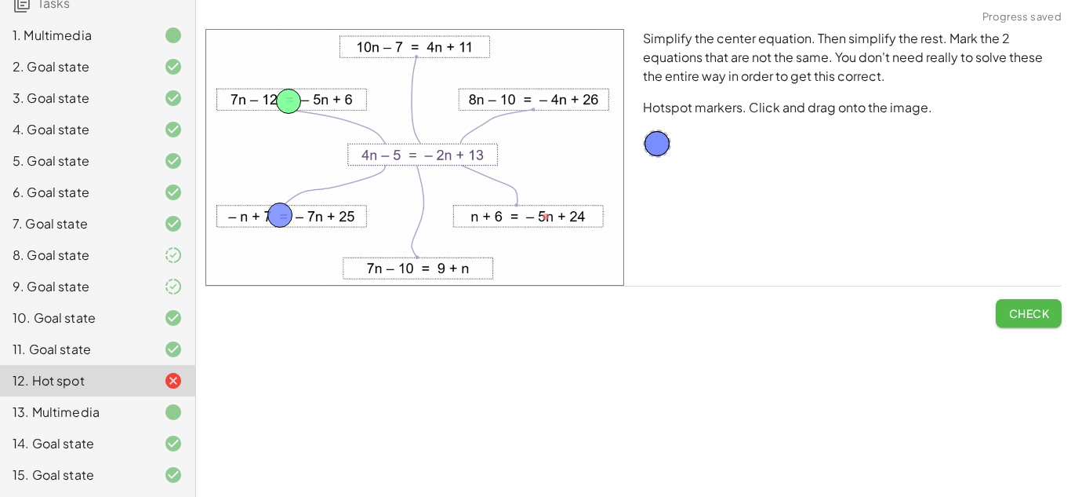
click at [1042, 311] on span "Check" at bounding box center [1029, 313] width 41 height 14
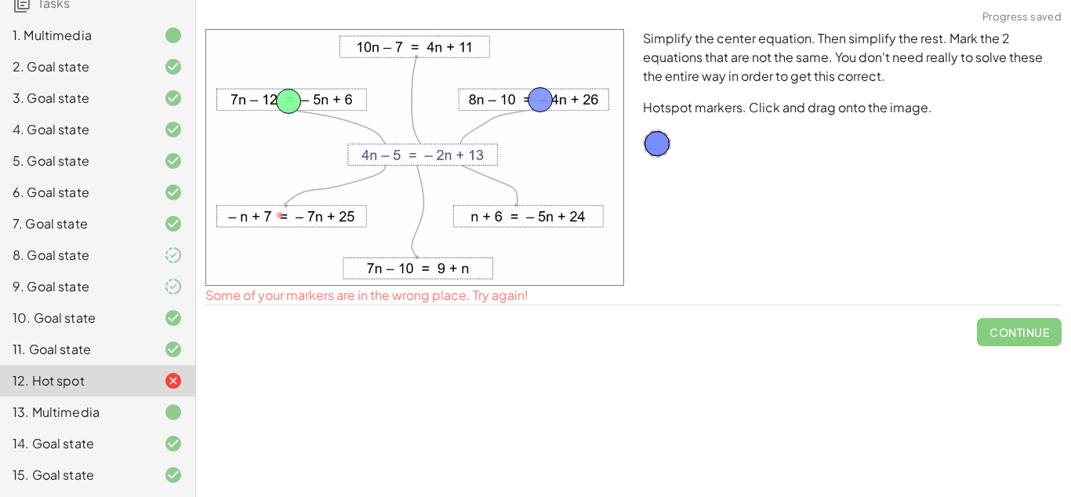
drag, startPoint x: 268, startPoint y: 217, endPoint x: 529, endPoint y: 104, distance: 284.2
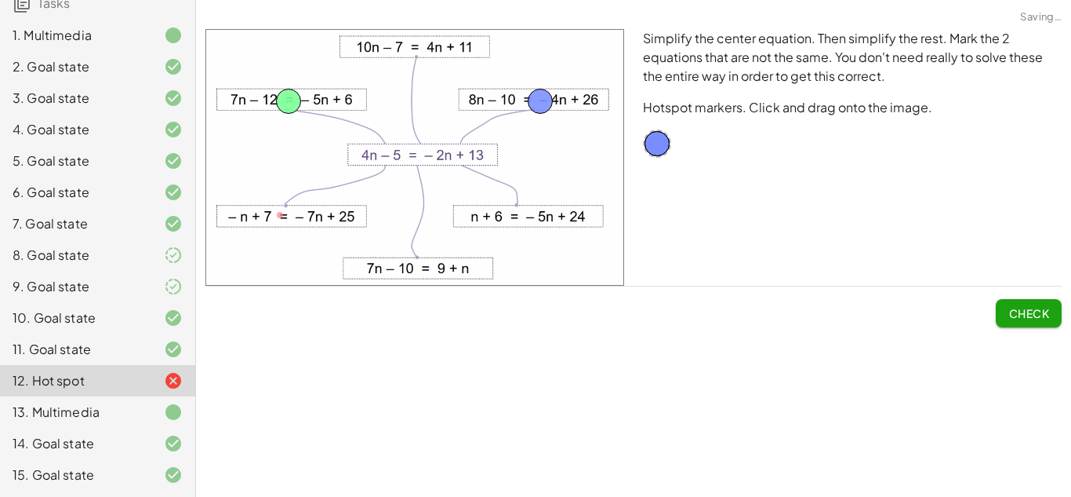
click at [1012, 310] on span "Check" at bounding box center [1029, 313] width 41 height 14
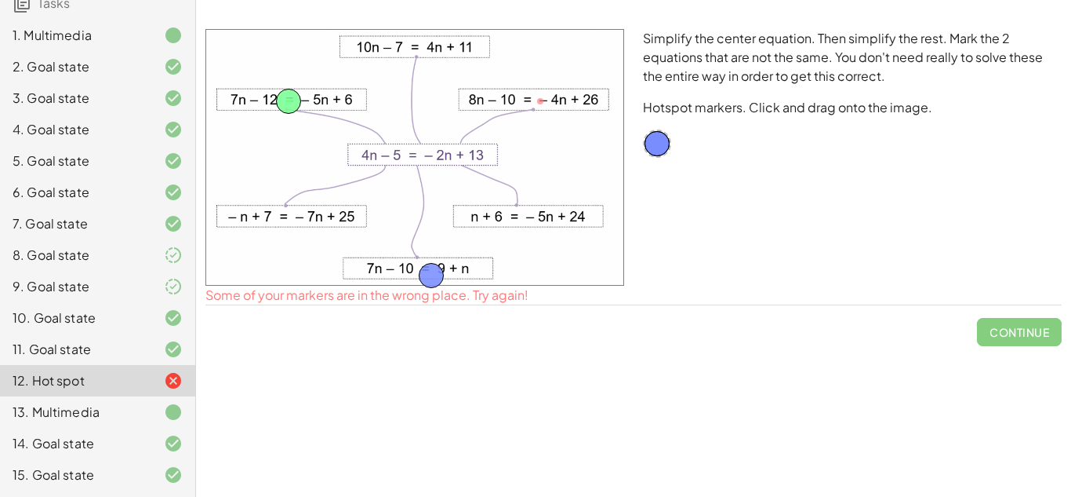
drag, startPoint x: 537, startPoint y: 98, endPoint x: 427, endPoint y: 272, distance: 205.9
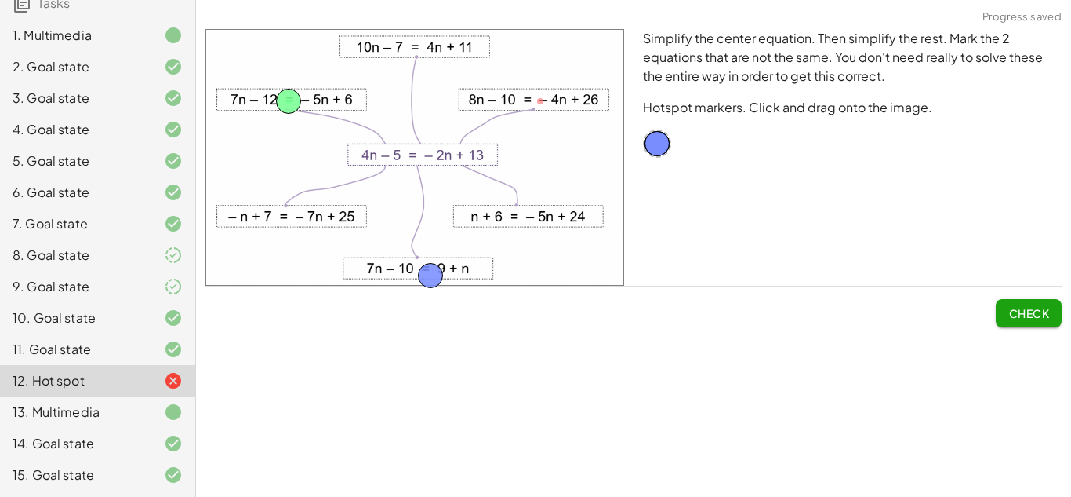
click at [1039, 316] on span "Check" at bounding box center [1029, 313] width 41 height 14
click at [1024, 312] on span "Continue" at bounding box center [1020, 313] width 60 height 14
